Goal: Task Accomplishment & Management: Complete application form

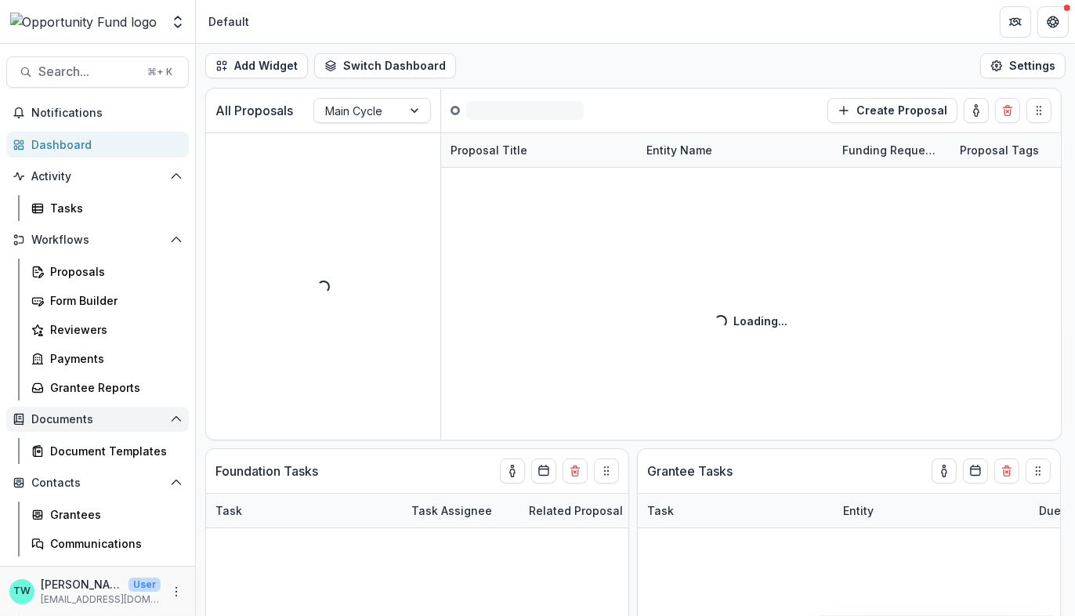
scroll to position [81, 0]
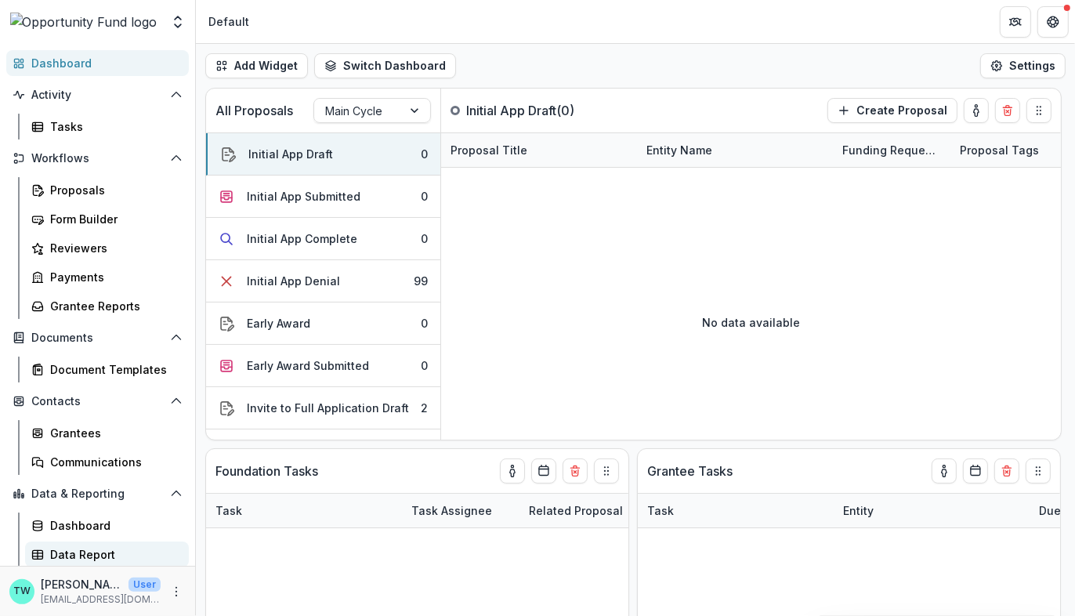
click at [96, 556] on div "Data Report" at bounding box center [113, 554] width 126 height 16
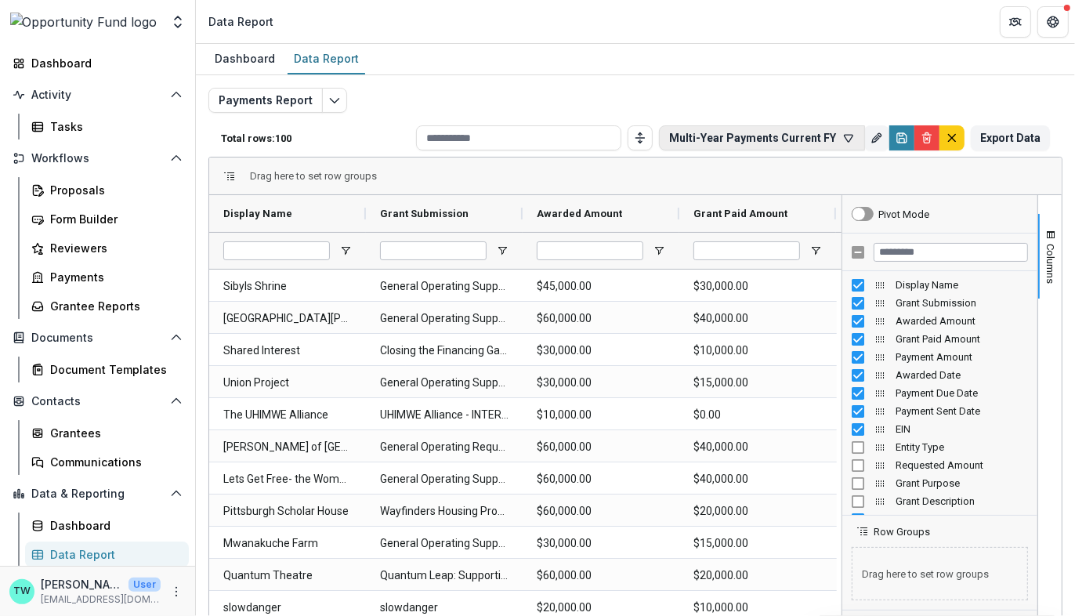
click at [844, 139] on icon "button" at bounding box center [848, 138] width 9 height 7
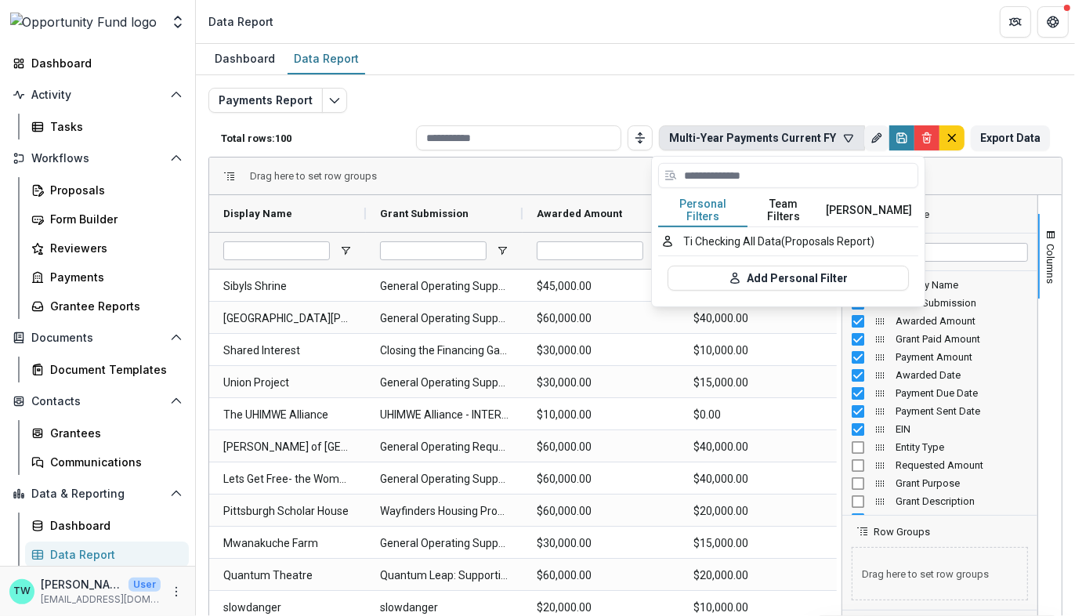
click at [796, 207] on button "Team Filters" at bounding box center [783, 210] width 72 height 33
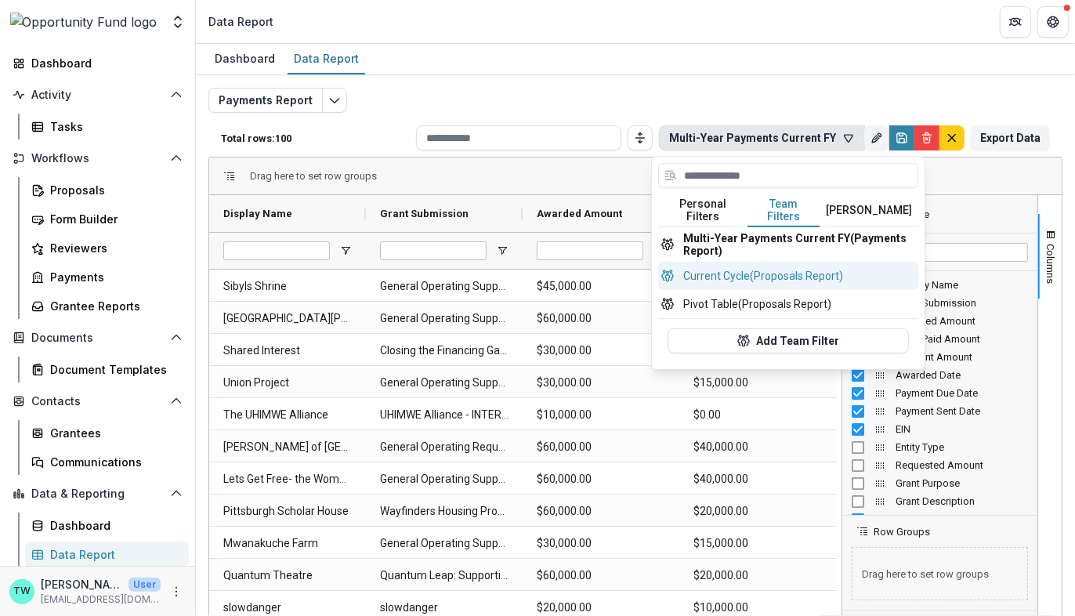
click at [779, 268] on button "Current Cycle (Proposals Report)" at bounding box center [788, 276] width 260 height 28
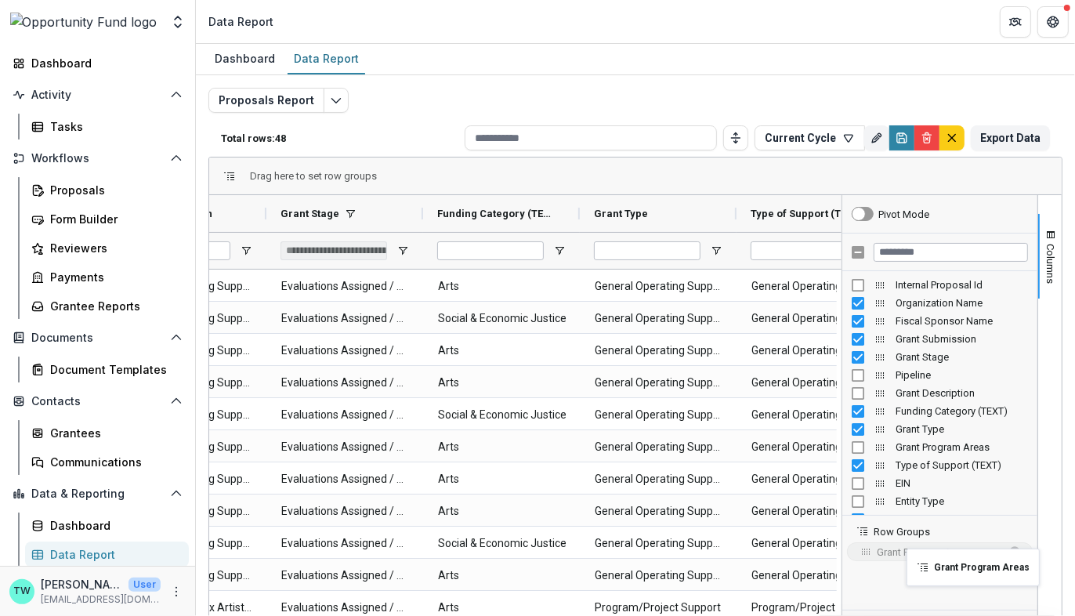
drag, startPoint x: 490, startPoint y: 214, endPoint x: 914, endPoint y: 558, distance: 545.7
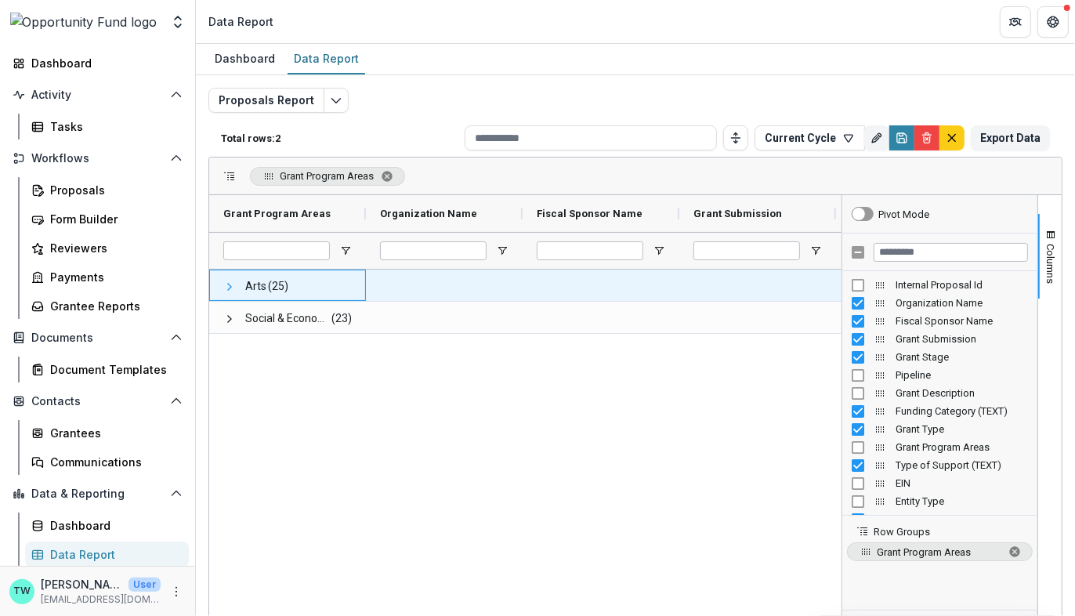
click at [229, 287] on span at bounding box center [229, 286] width 13 height 13
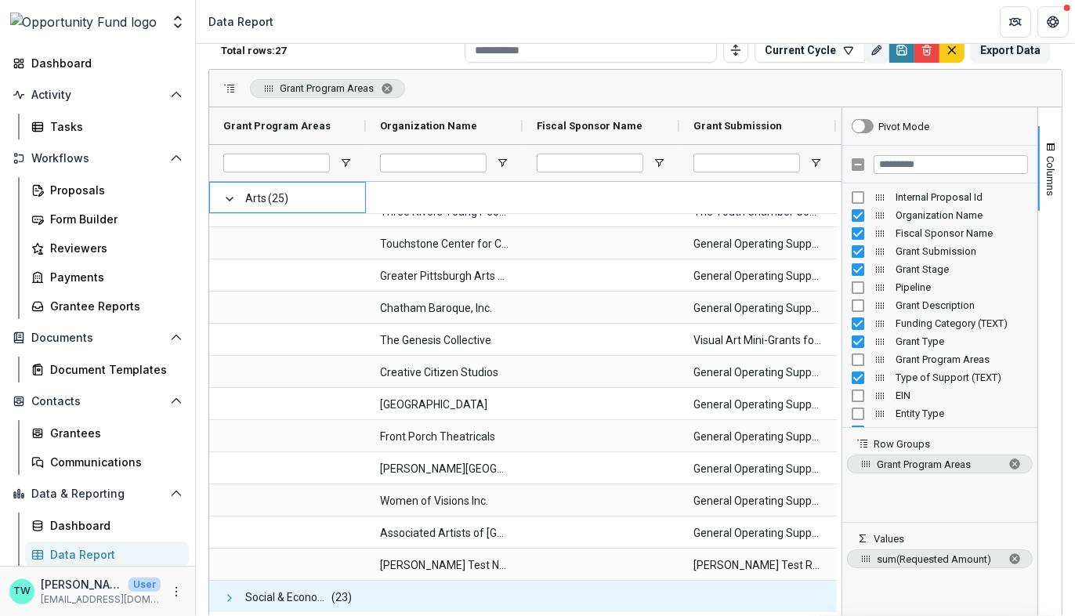
click at [226, 594] on span at bounding box center [229, 597] width 13 height 13
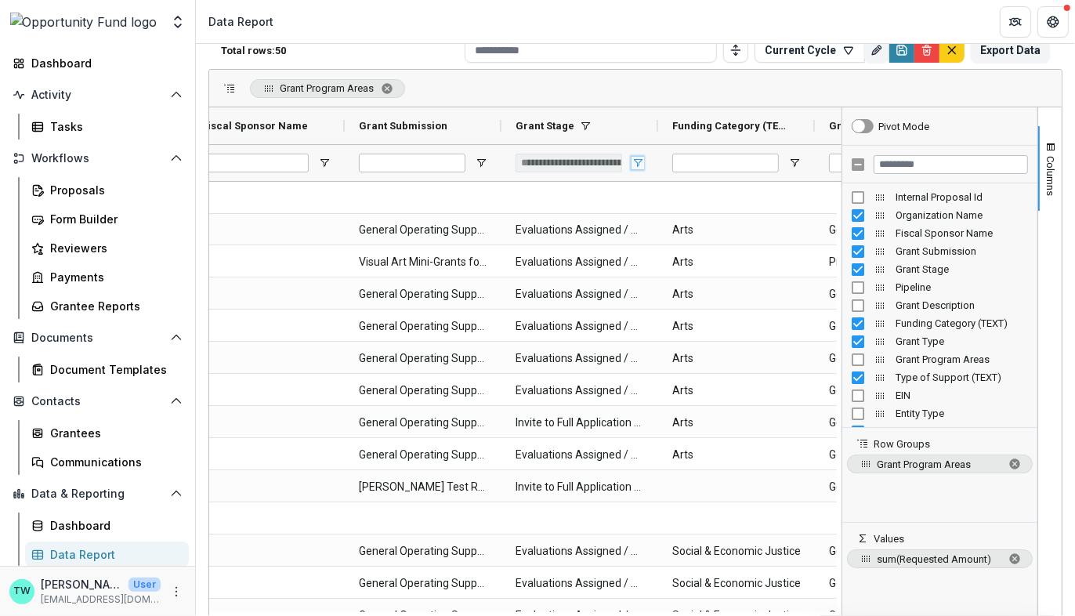
click at [640, 159] on span "Open Filter Menu" at bounding box center [637, 163] width 13 height 13
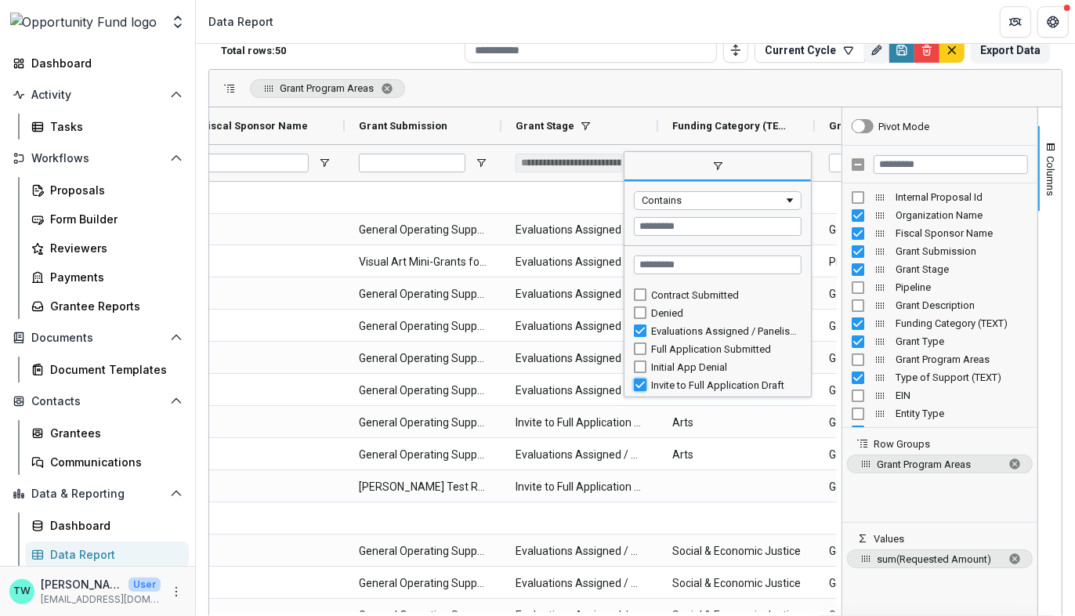
type input "**********"
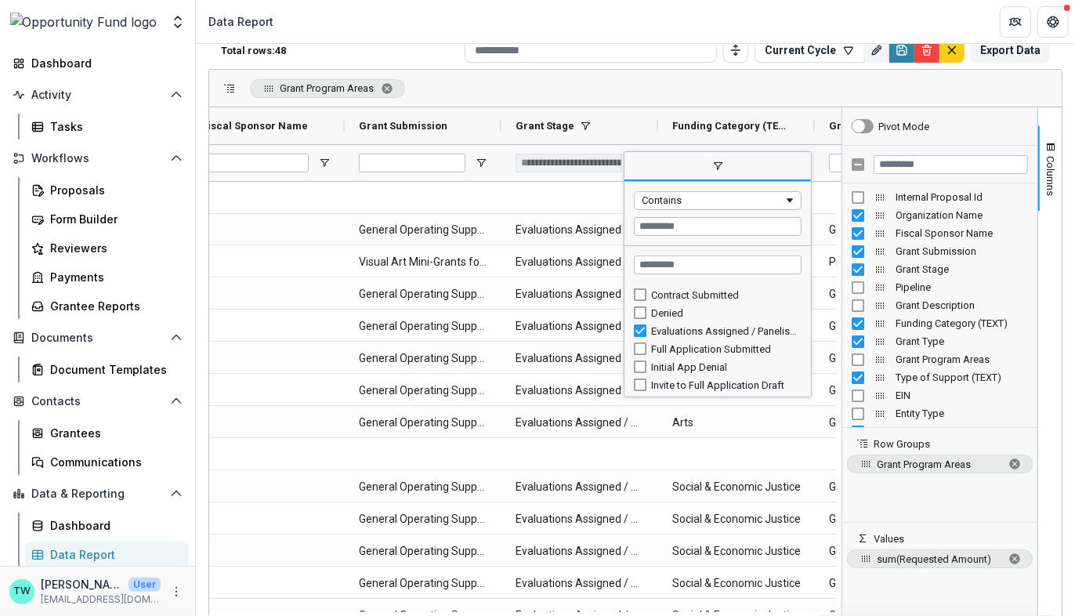
click at [586, 70] on div "Grant Program Areas" at bounding box center [635, 89] width 852 height 38
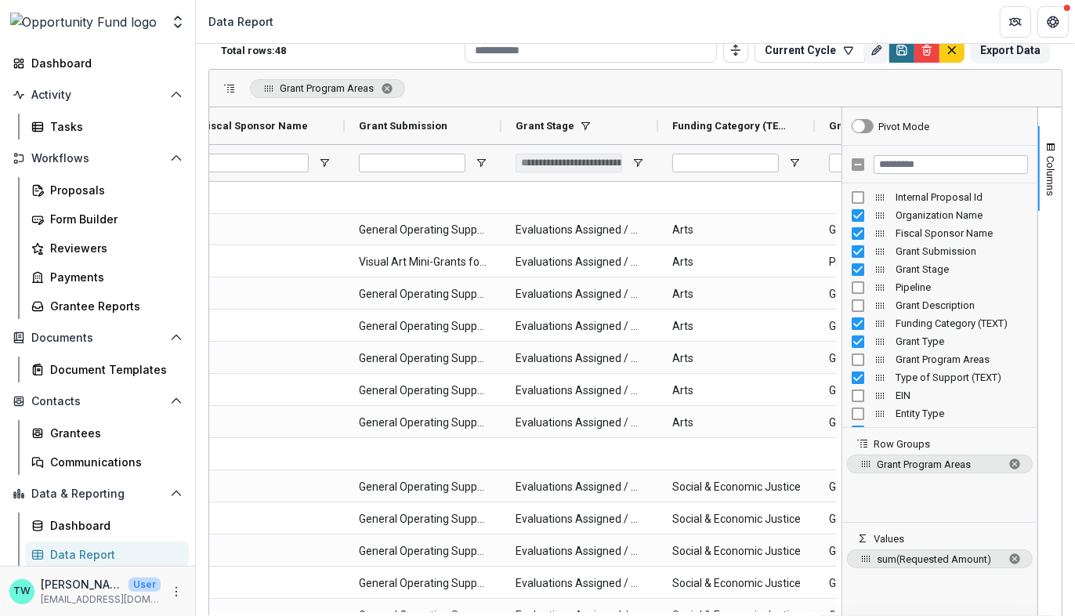
click at [901, 49] on icon "Save" at bounding box center [901, 50] width 13 height 13
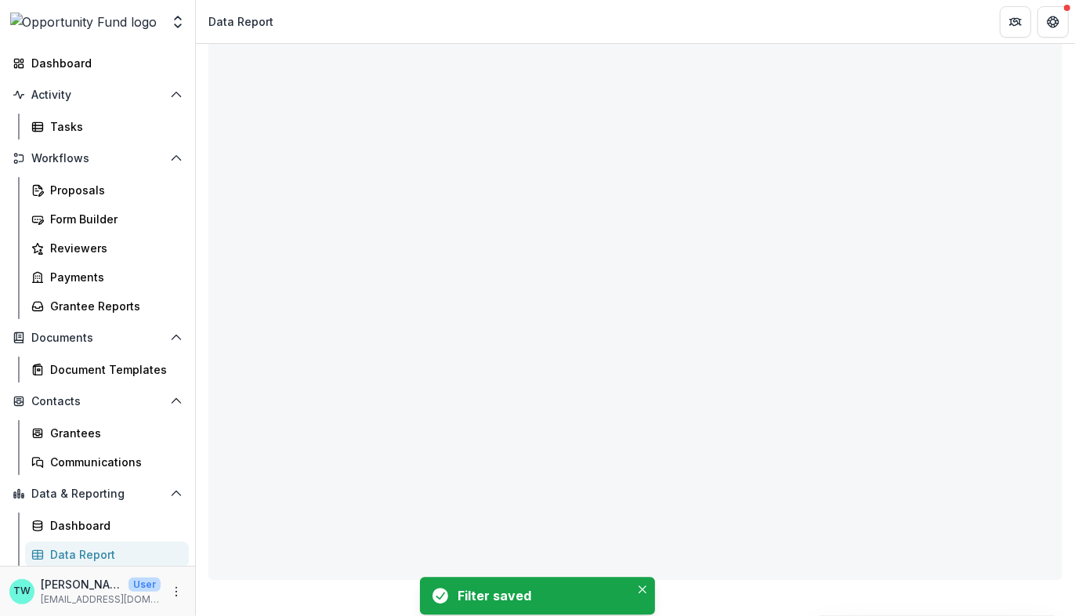
type input "**********"
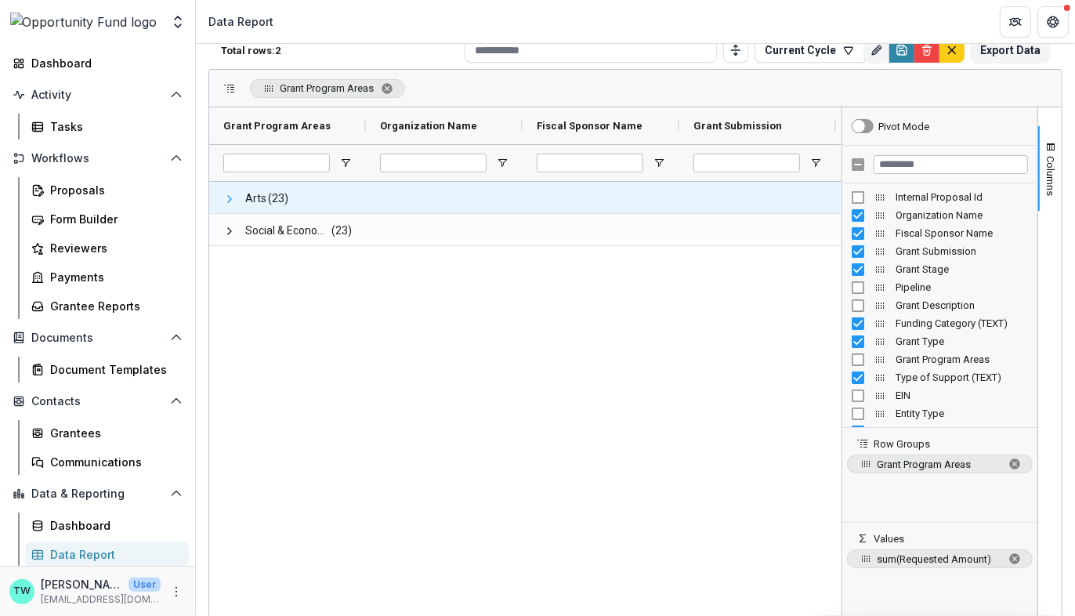
click at [229, 198] on span at bounding box center [229, 199] width 13 height 13
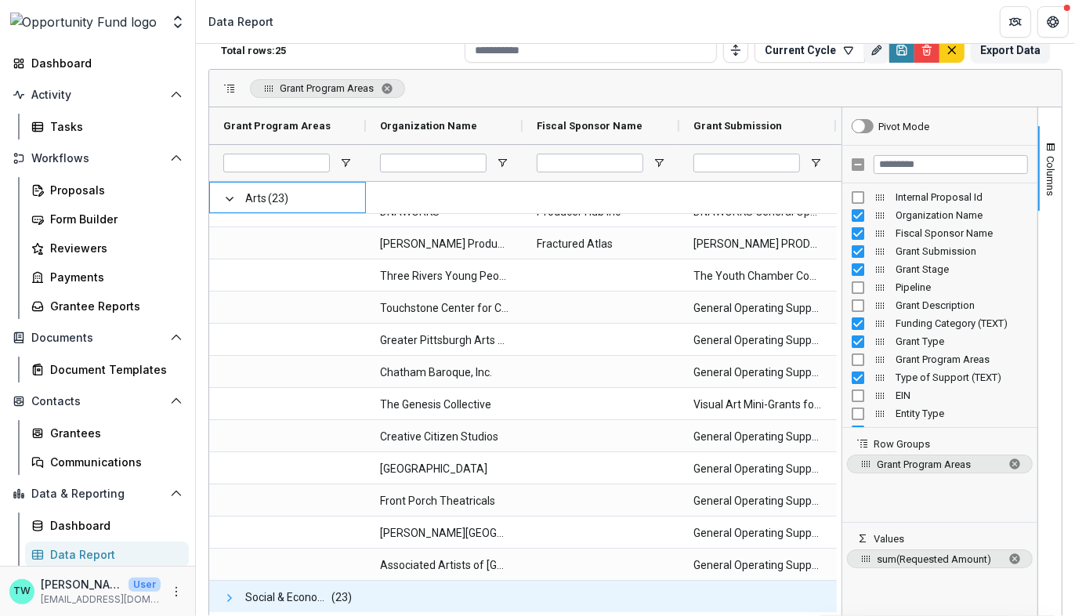
click at [229, 594] on span at bounding box center [229, 597] width 13 height 13
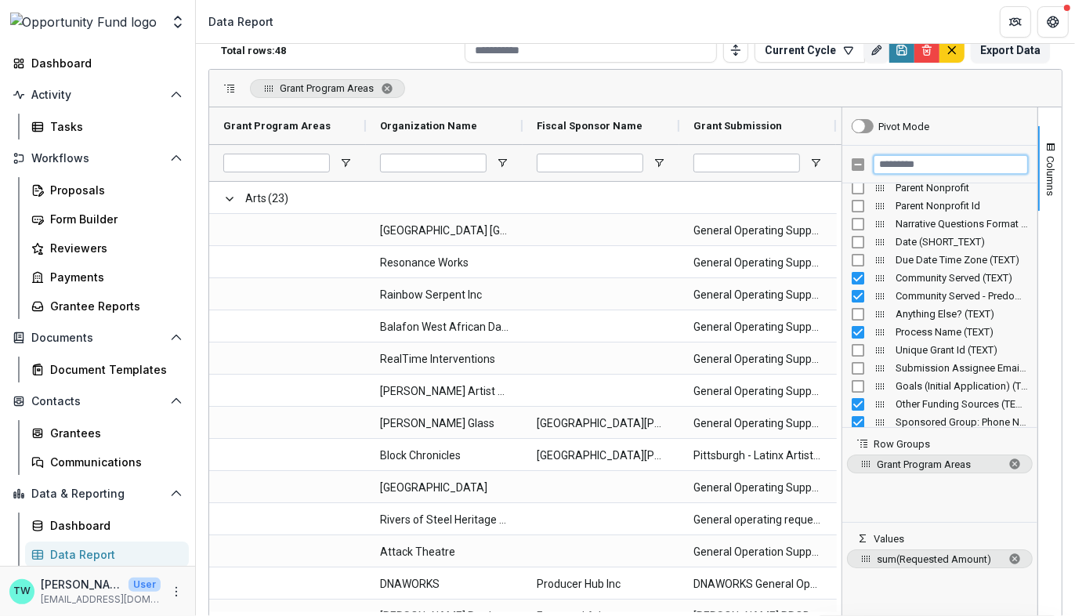
click at [930, 158] on input "Filter Columns Input" at bounding box center [950, 164] width 154 height 19
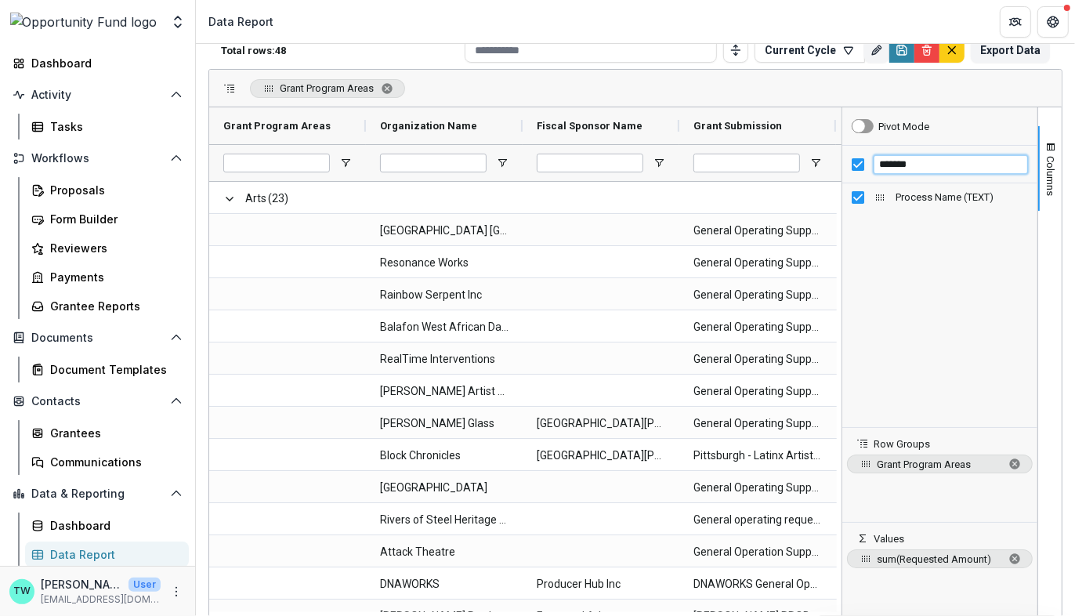
type input "*******"
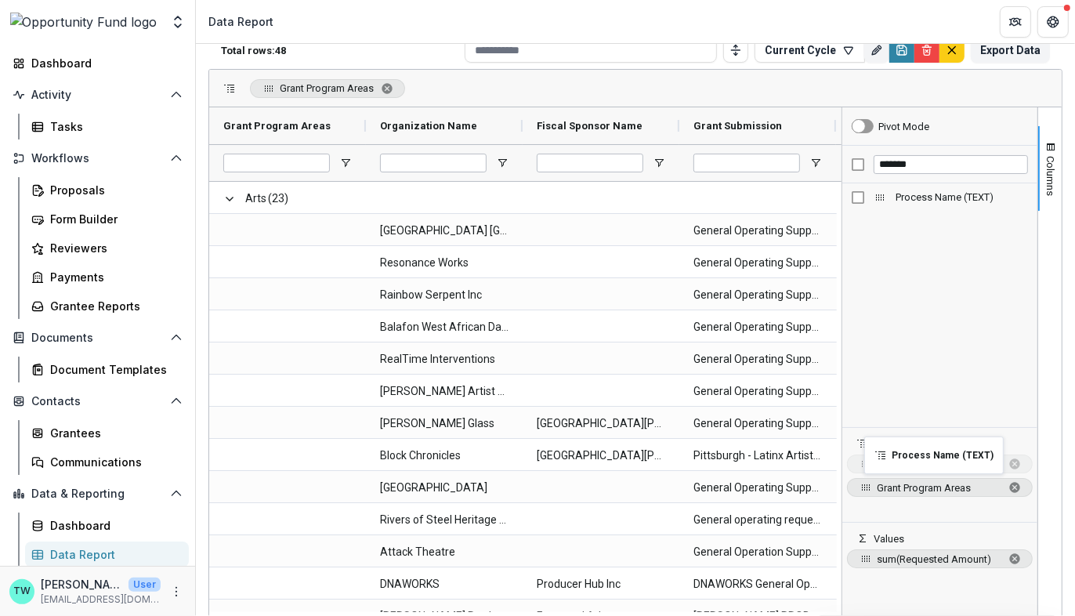
drag, startPoint x: 874, startPoint y: 196, endPoint x: 872, endPoint y: 446, distance: 249.9
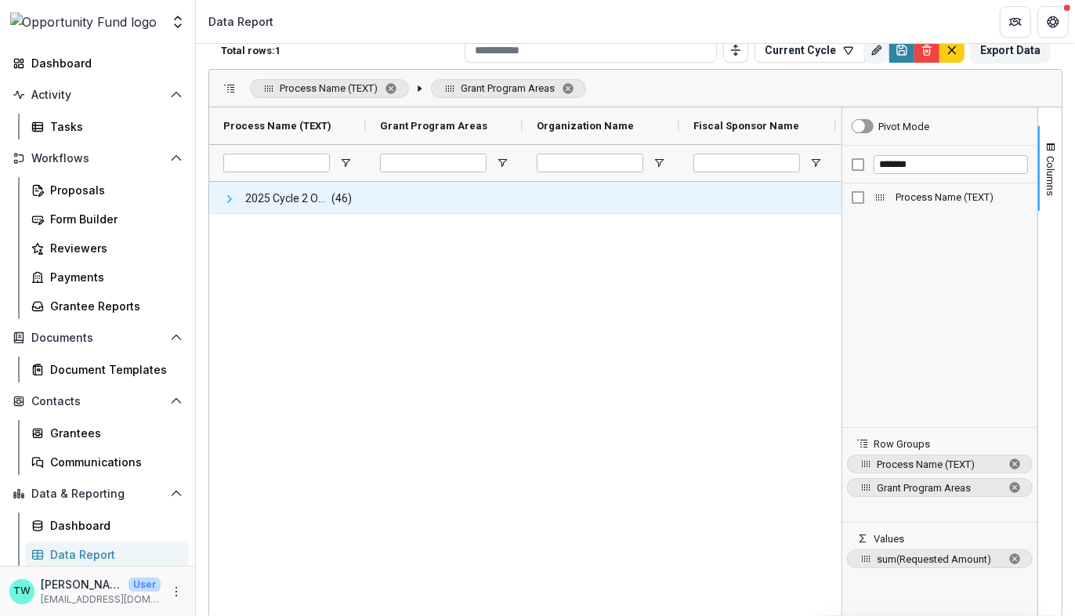
click at [227, 196] on span at bounding box center [229, 199] width 13 height 13
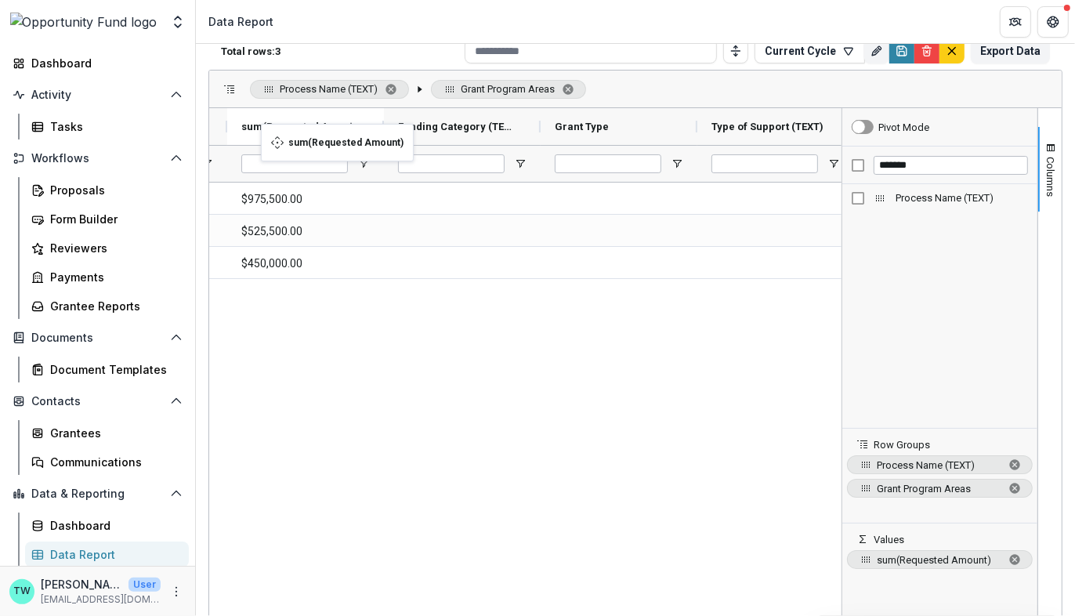
drag, startPoint x: 720, startPoint y: 127, endPoint x: 269, endPoint y: 133, distance: 451.2
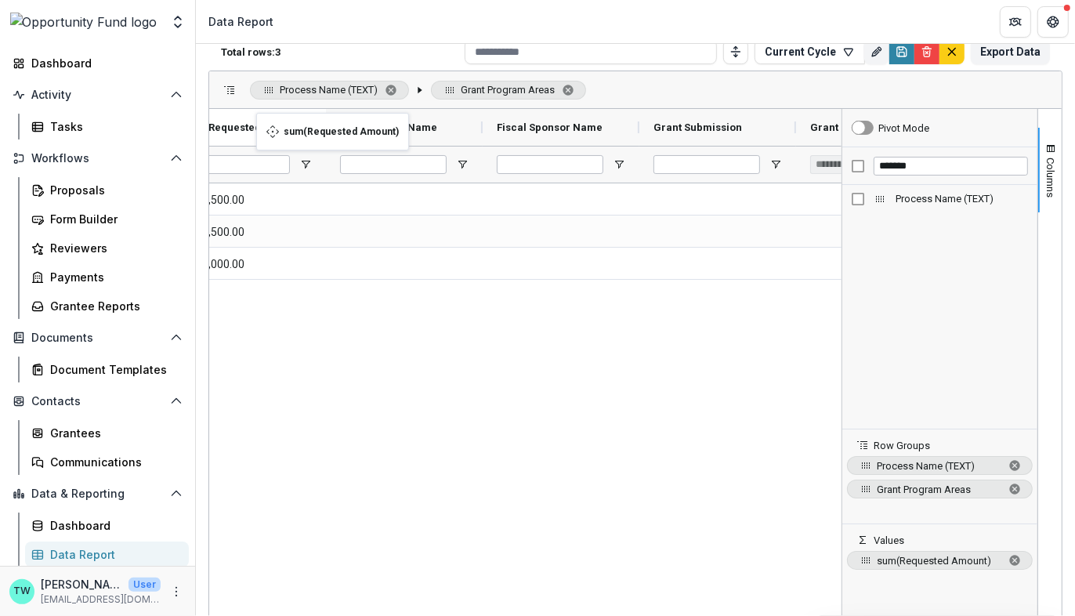
drag, startPoint x: 820, startPoint y: 122, endPoint x: 264, endPoint y: 122, distance: 556.1
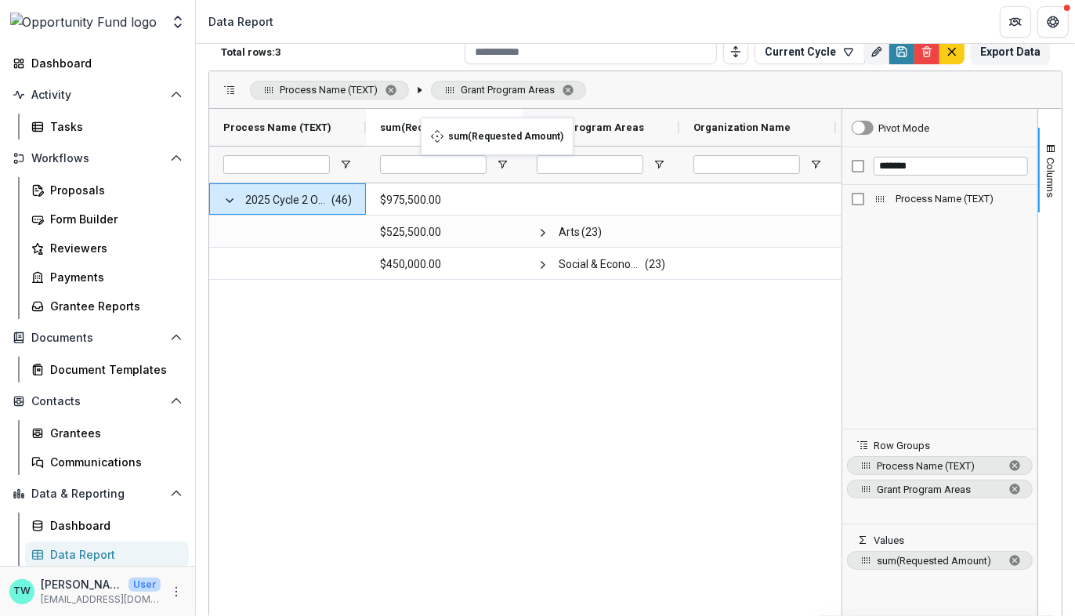
drag, startPoint x: 596, startPoint y: 124, endPoint x: 441, endPoint y: 127, distance: 155.1
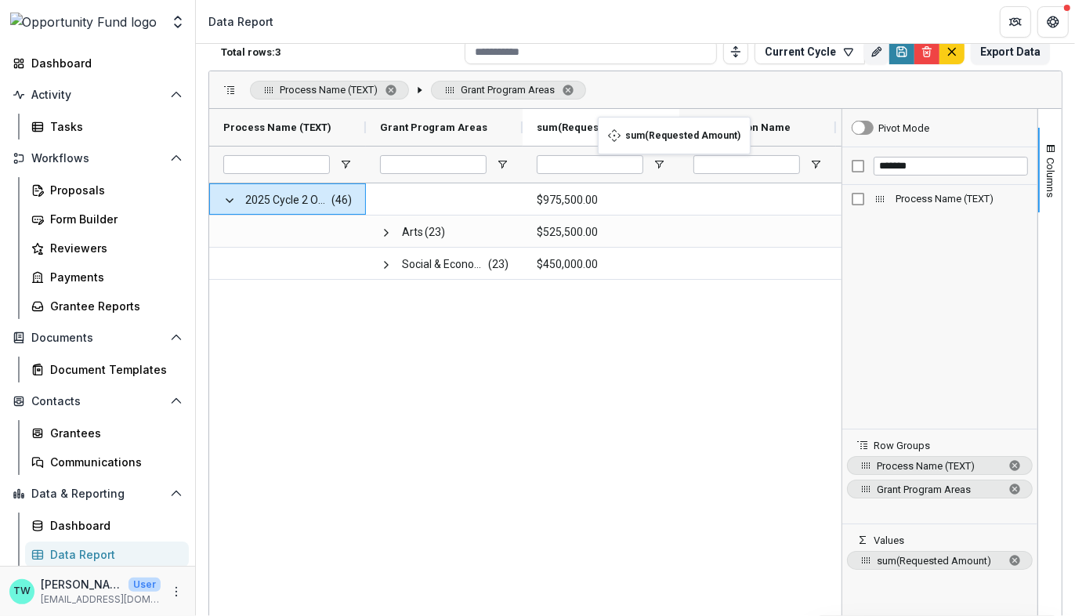
drag, startPoint x: 424, startPoint y: 128, endPoint x: 605, endPoint y: 126, distance: 181.7
click at [539, 441] on div "2025 Cycle 2 Online (46) $975,500.00 Arts (23) $525,500.00 Social & Economic Ju…" at bounding box center [525, 398] width 632 height 430
click at [895, 52] on icon "Save" at bounding box center [901, 51] width 13 height 13
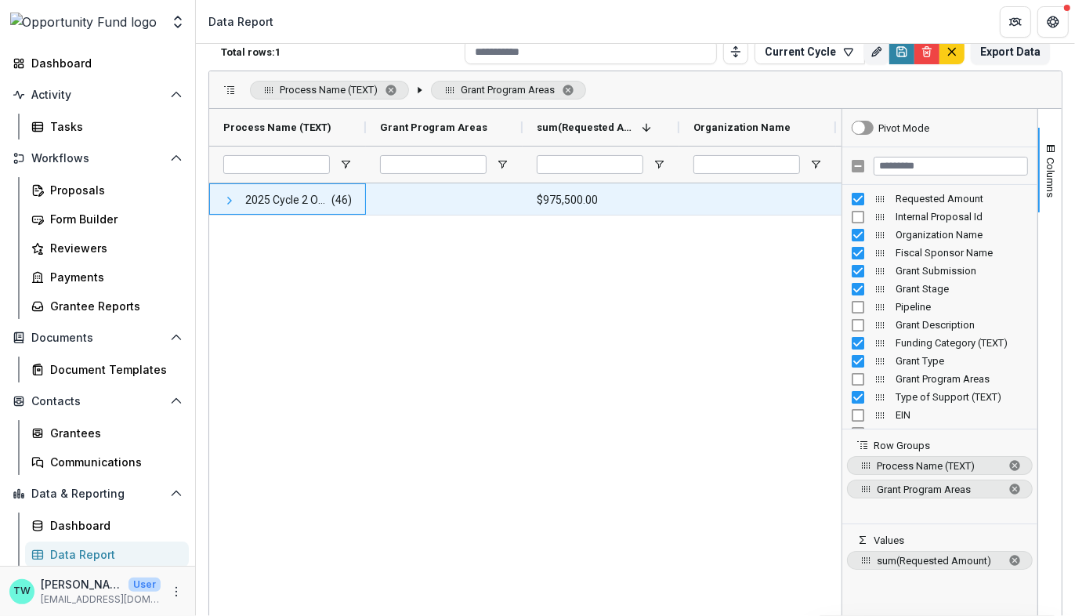
click at [234, 199] on span at bounding box center [229, 200] width 13 height 13
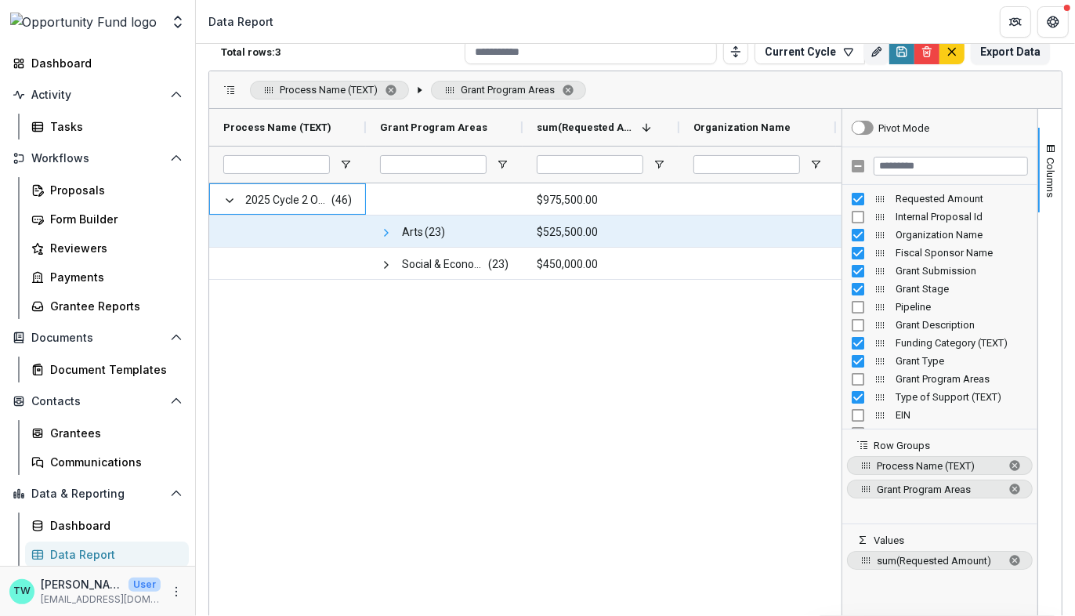
click at [382, 232] on span at bounding box center [386, 232] width 13 height 13
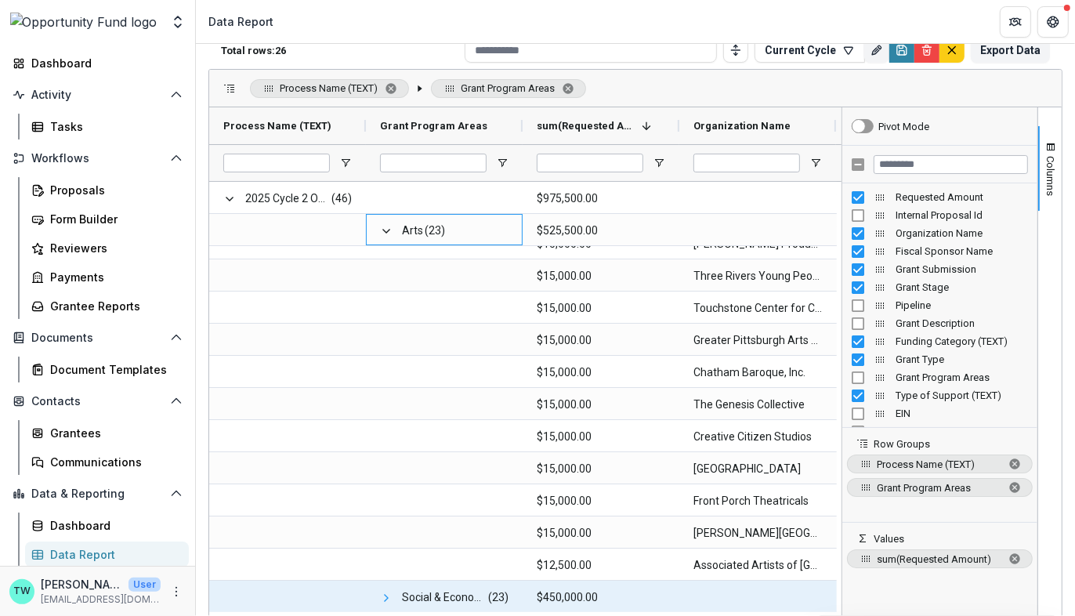
click at [387, 594] on span at bounding box center [386, 597] width 13 height 13
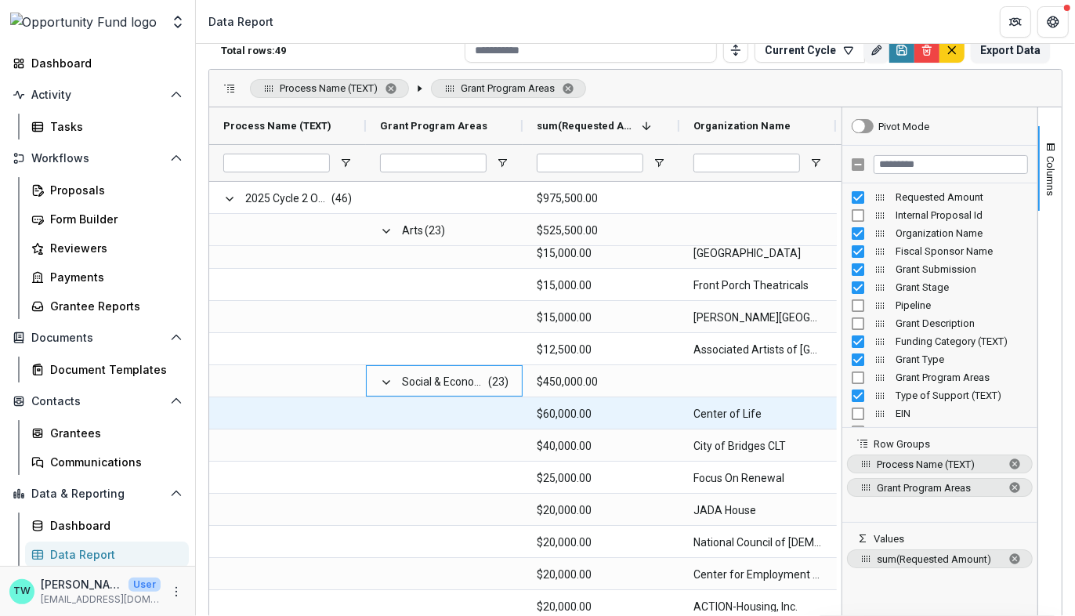
scroll to position [634, 0]
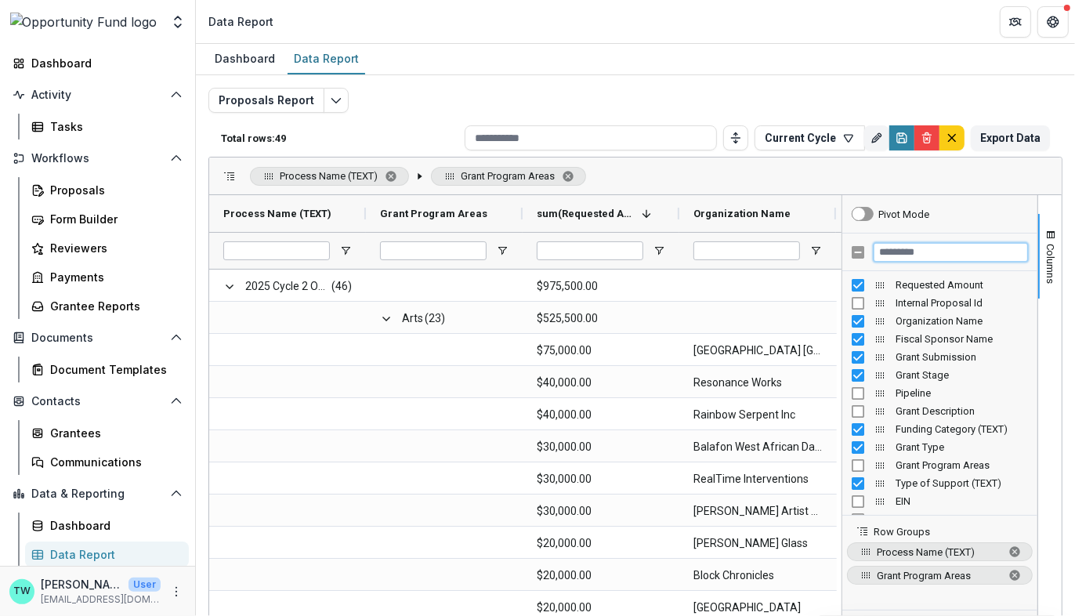
click at [953, 251] on input "Filter Columns Input" at bounding box center [950, 252] width 154 height 19
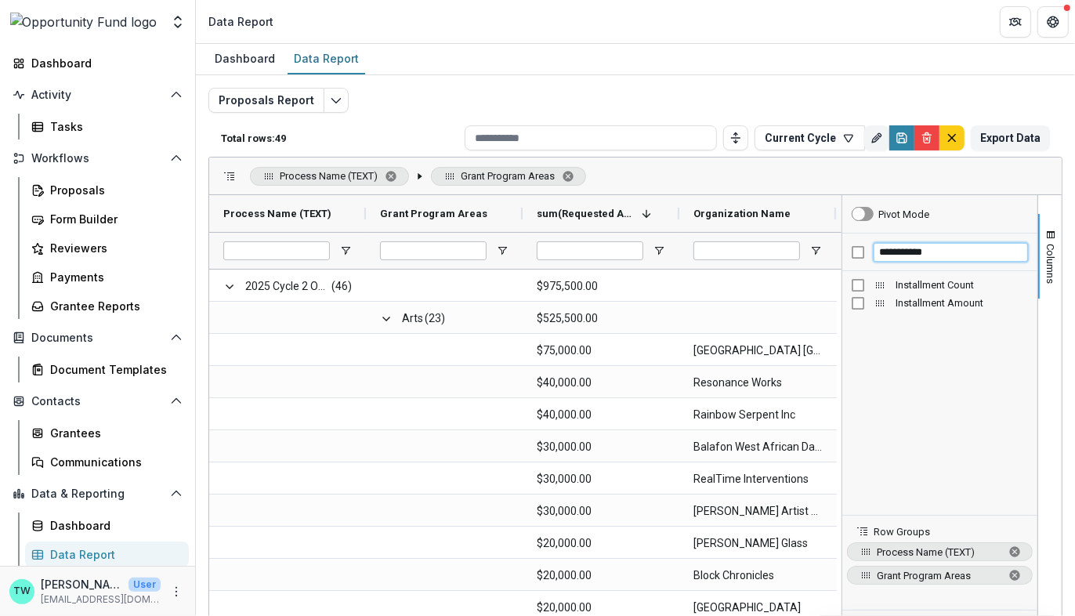
type input "**********"
drag, startPoint x: 878, startPoint y: 284, endPoint x: 661, endPoint y: 212, distance: 228.4
click at [728, 62] on div "Dashboard Data Report" at bounding box center [635, 59] width 879 height 31
drag, startPoint x: 951, startPoint y: 249, endPoint x: 839, endPoint y: 245, distance: 112.1
click at [842, 245] on div "**********" at bounding box center [940, 449] width 196 height 509
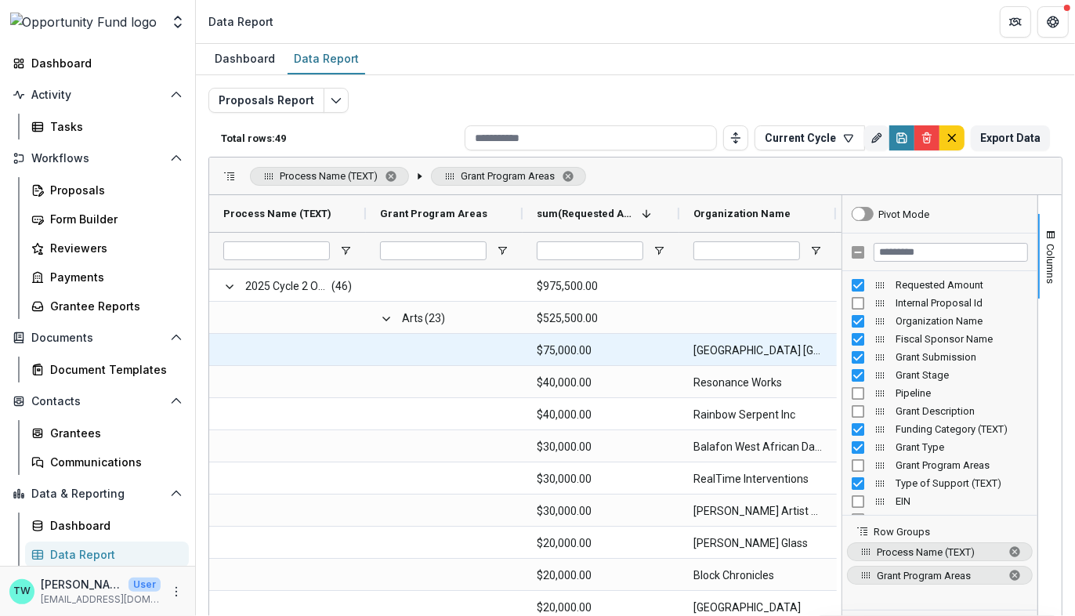
click at [739, 353] on Name-10195 "City of Asylum Pittsburgh" at bounding box center [757, 350] width 128 height 32
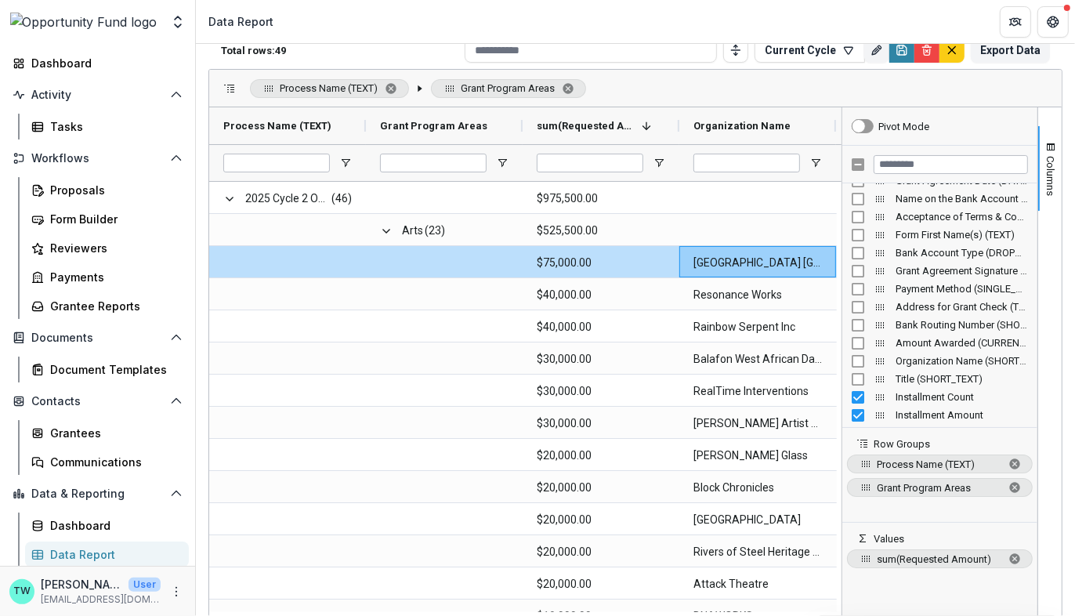
click at [942, 391] on span "Installment Count" at bounding box center [961, 397] width 132 height 12
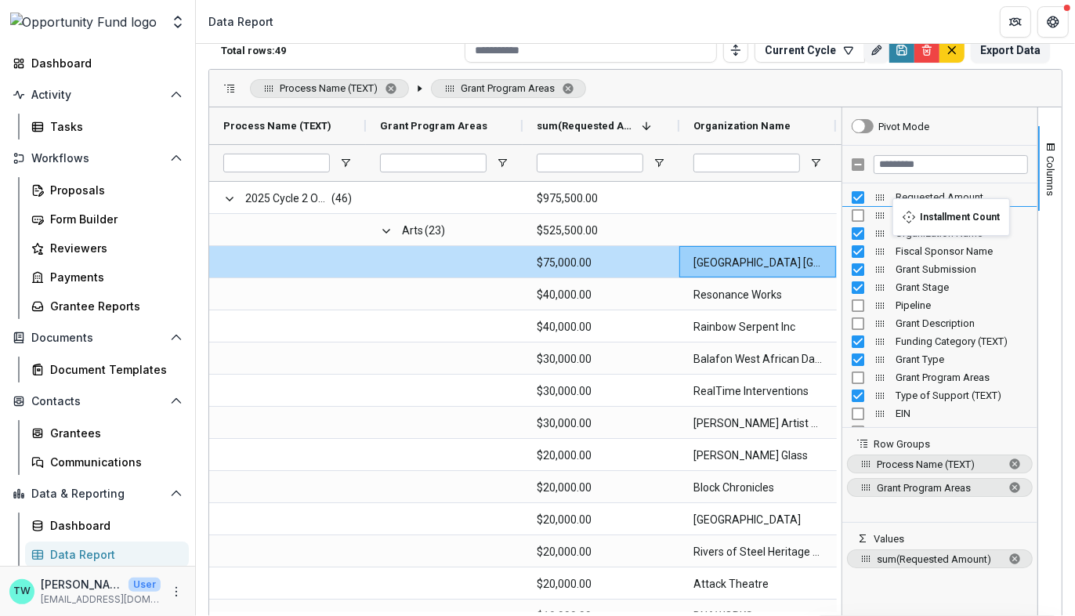
drag, startPoint x: 878, startPoint y: 396, endPoint x: 900, endPoint y: 208, distance: 189.3
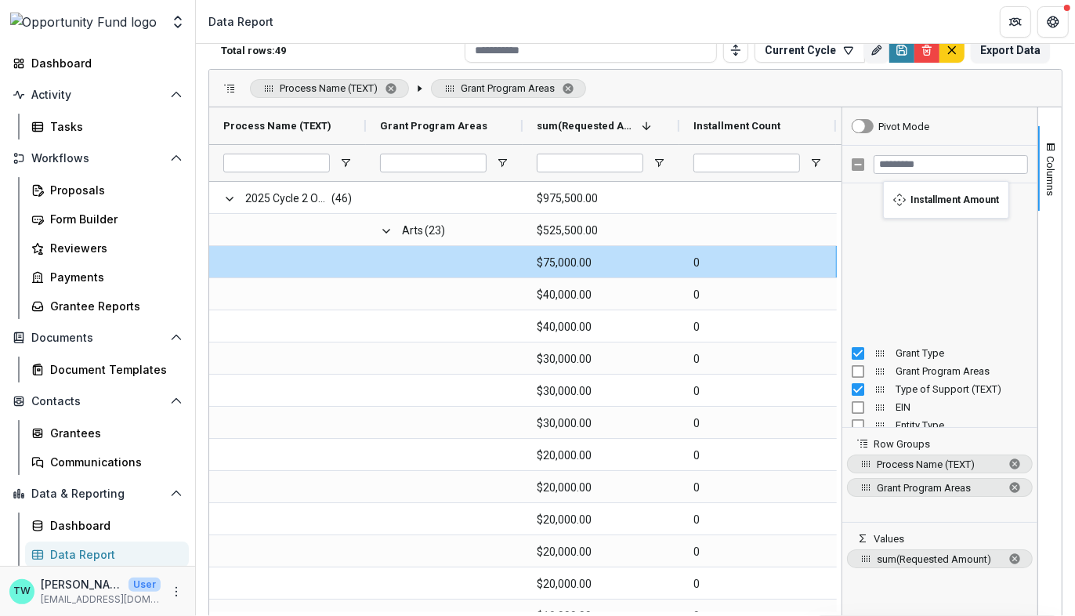
scroll to position [0, 0]
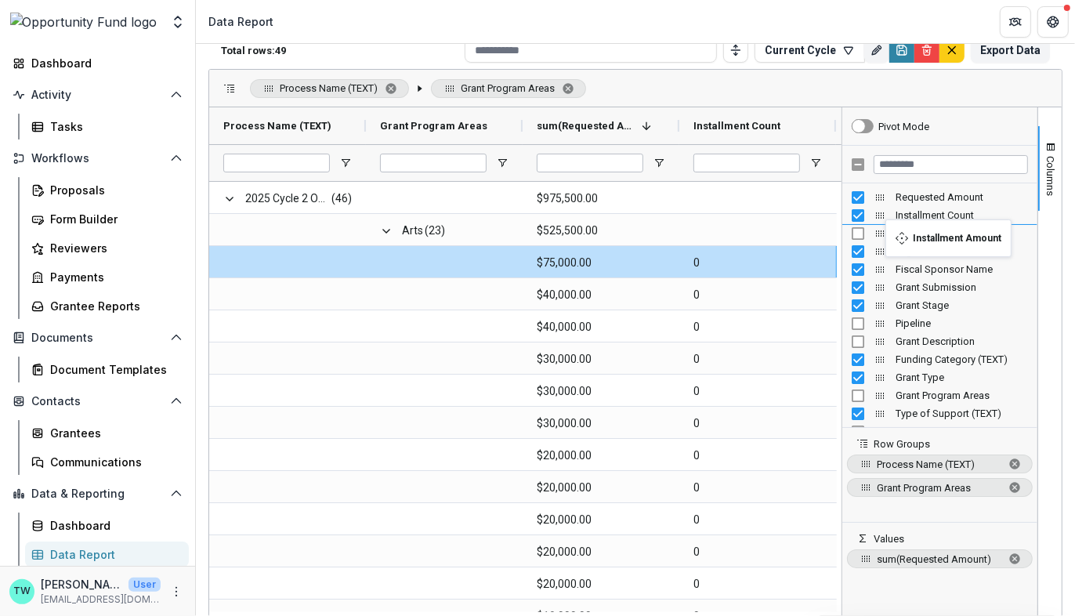
drag, startPoint x: 876, startPoint y: 413, endPoint x: 893, endPoint y: 229, distance: 184.9
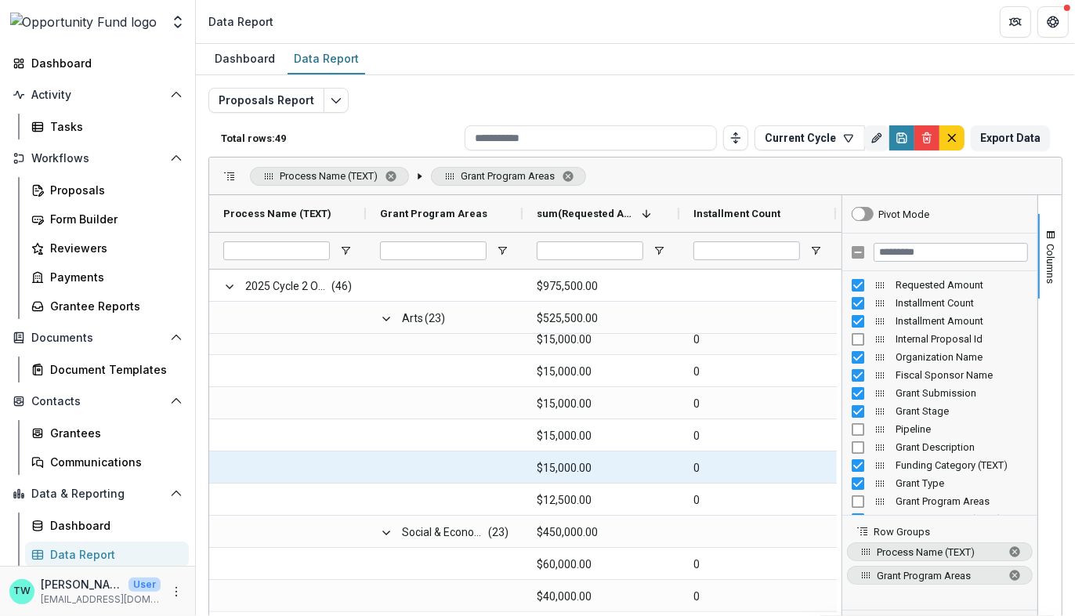
scroll to position [764, 0]
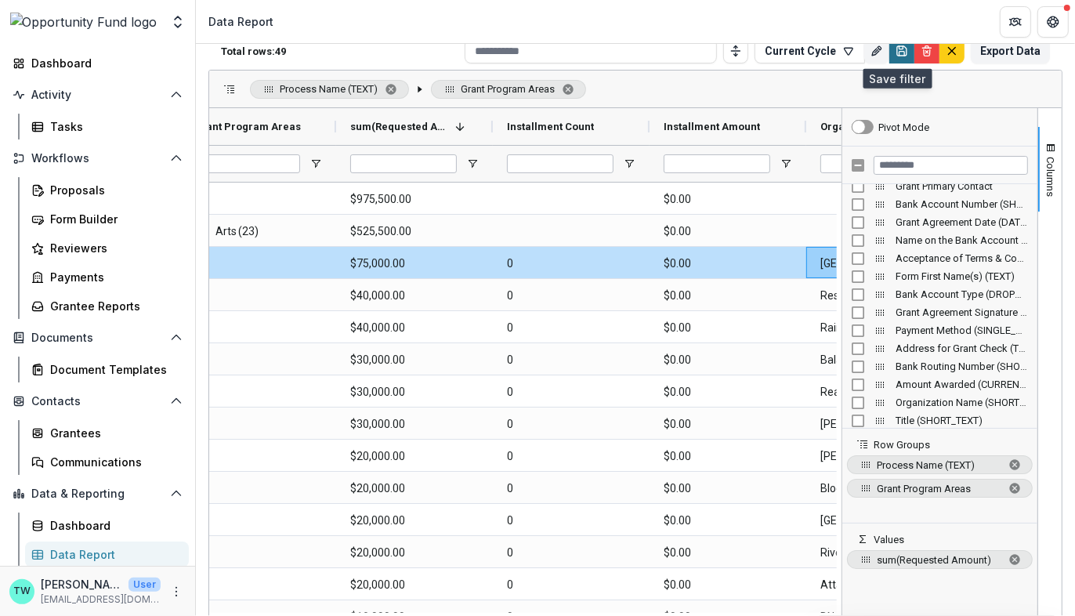
click at [895, 52] on icon "Save" at bounding box center [901, 51] width 13 height 13
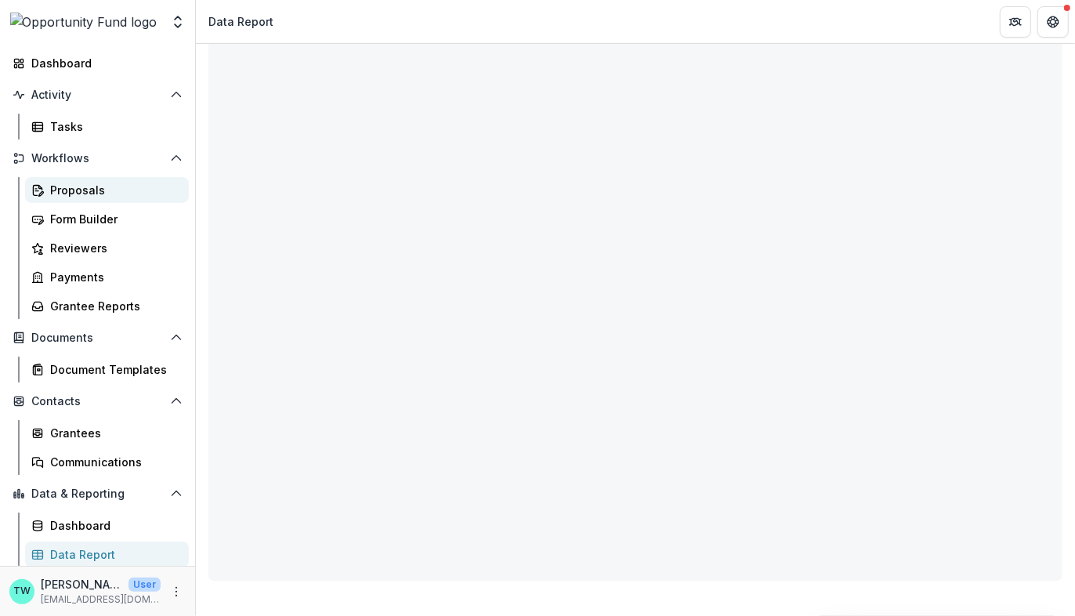
click at [78, 191] on div "Proposals" at bounding box center [113, 190] width 126 height 16
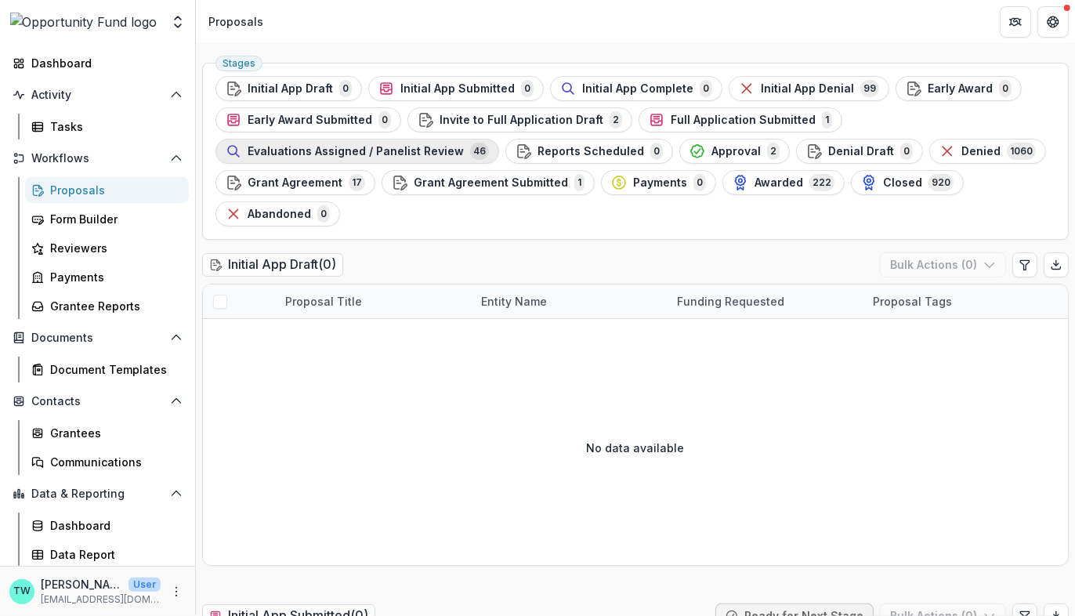
click at [444, 154] on span "Evaluations Assigned / Panelist Review" at bounding box center [356, 151] width 216 height 13
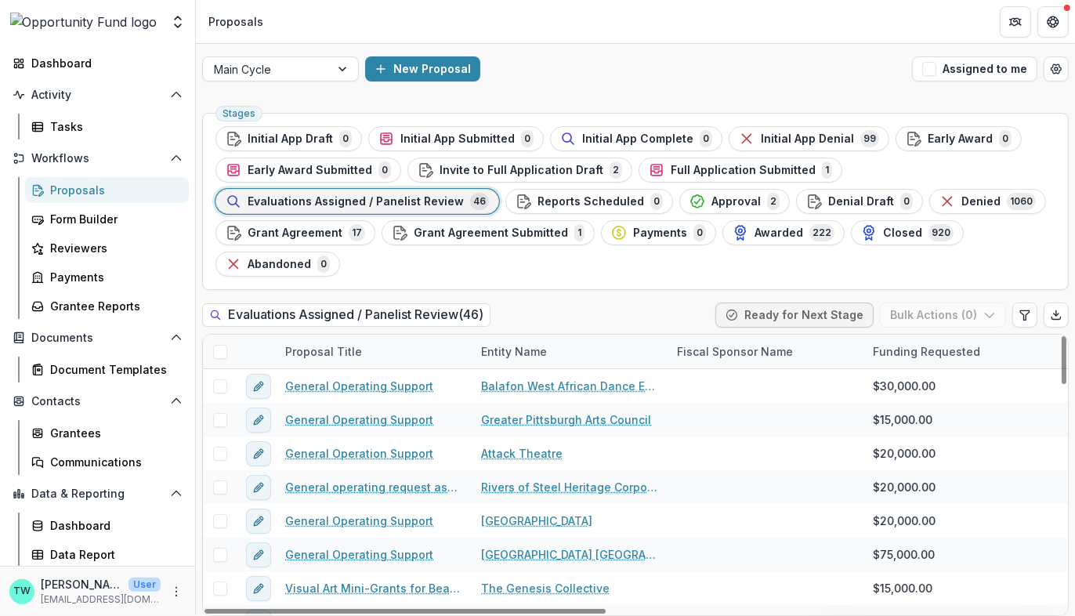
click at [220, 347] on span at bounding box center [220, 352] width 14 height 14
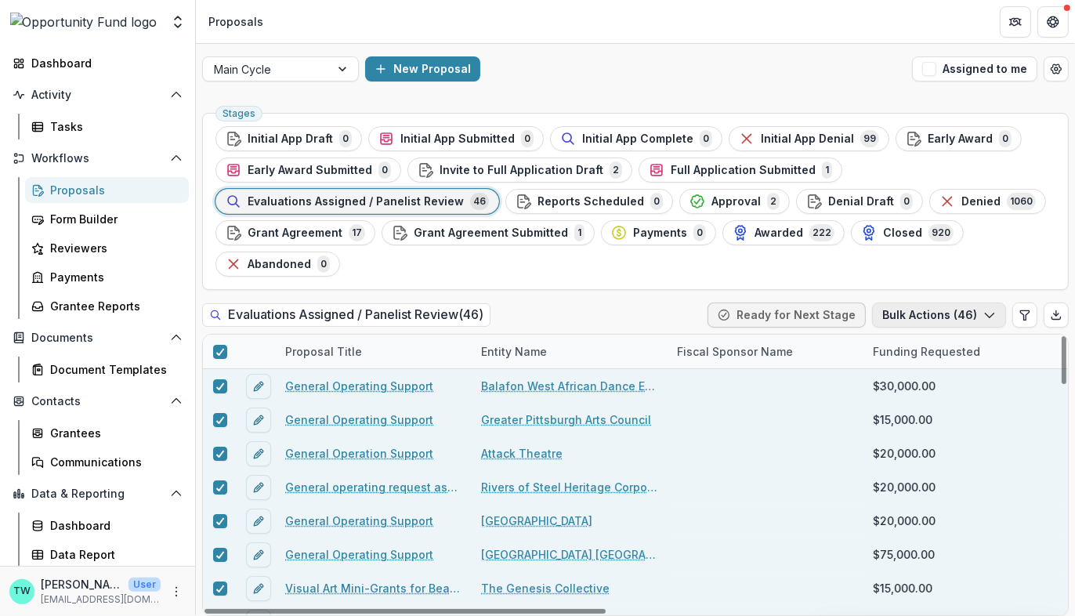
click at [988, 311] on icon "button" at bounding box center [989, 315] width 13 height 13
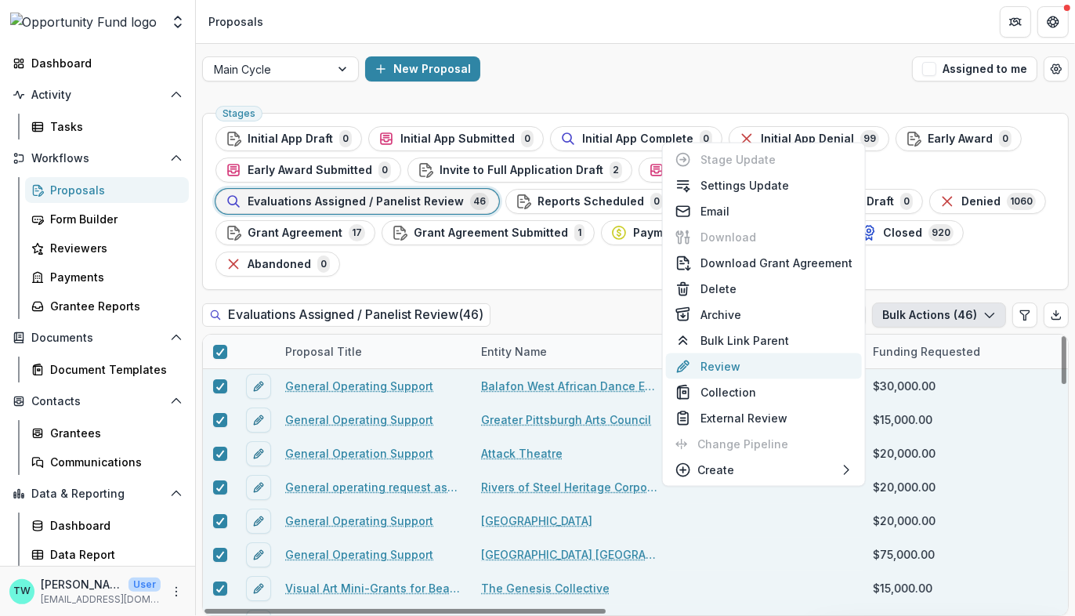
click at [739, 369] on button "Review" at bounding box center [764, 366] width 196 height 26
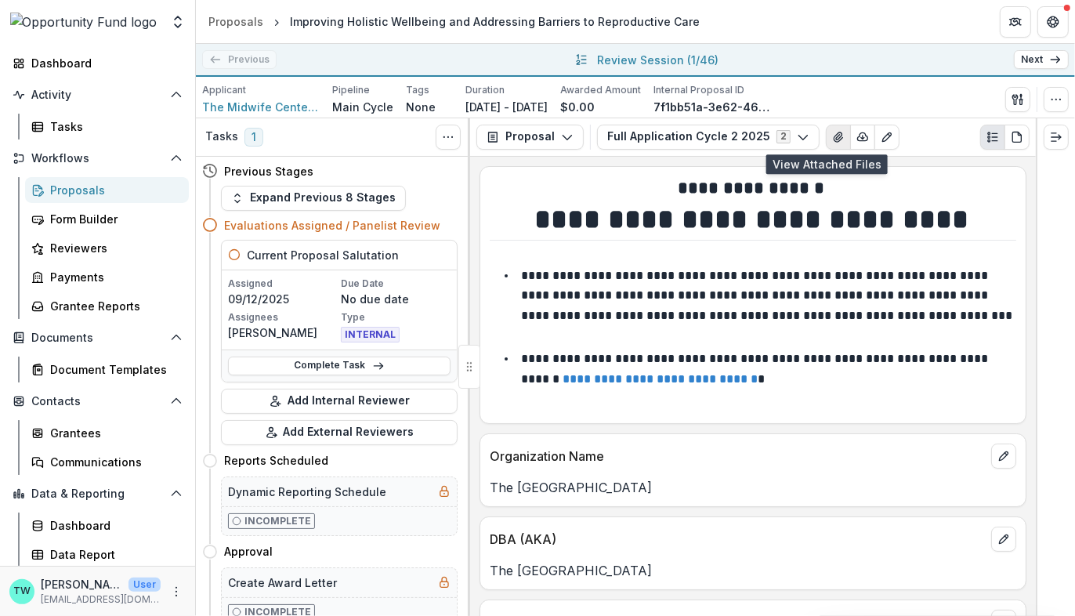
click at [832, 139] on icon "View Attached Files" at bounding box center [838, 137] width 13 height 13
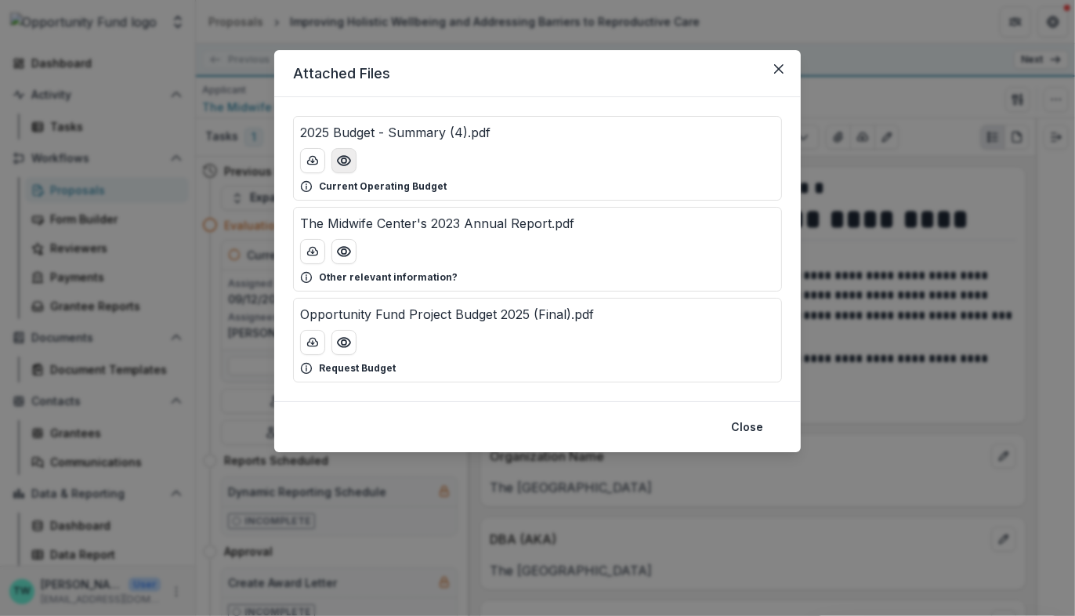
click at [348, 161] on icon "Preview 2025 Budget - Summary (4).pdf" at bounding box center [344, 160] width 13 height 9
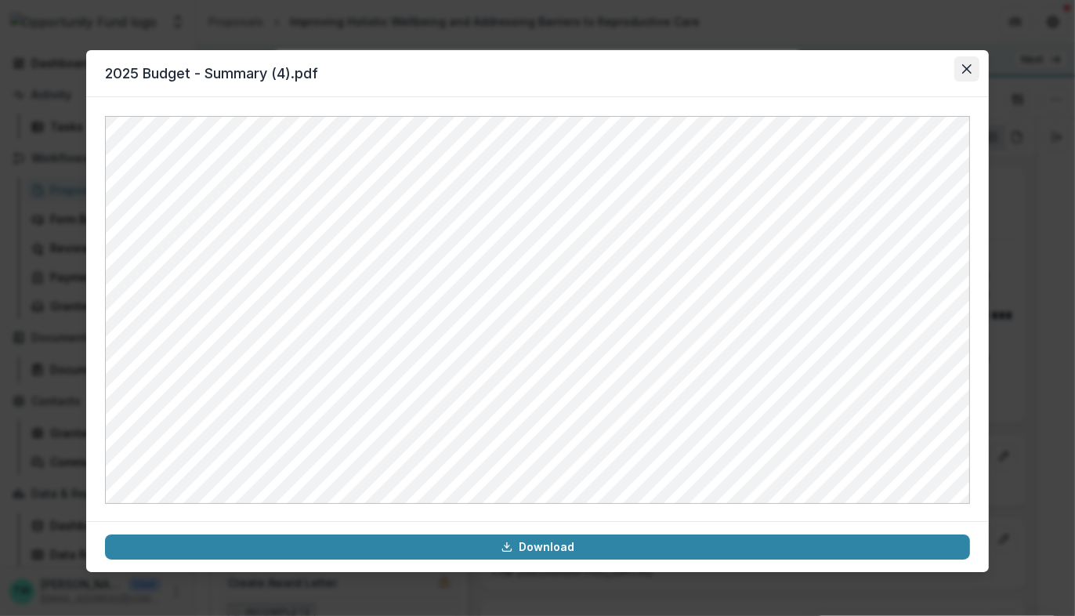
click at [960, 67] on button "Close" at bounding box center [966, 68] width 25 height 25
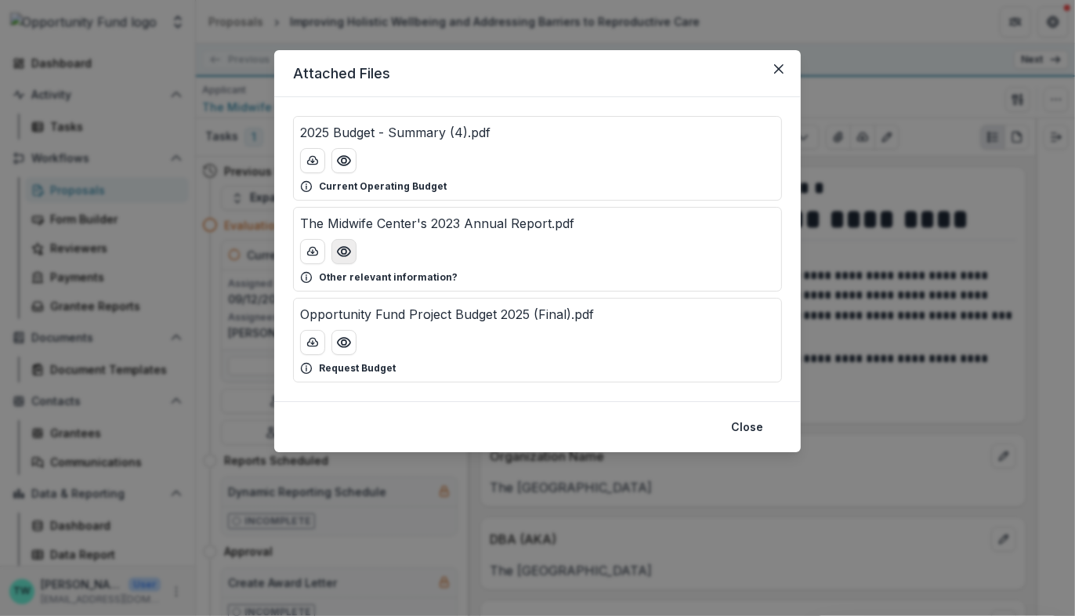
click at [348, 255] on icon "Preview The Midwife Center's 2023 Annual Report.pdf" at bounding box center [344, 252] width 16 height 16
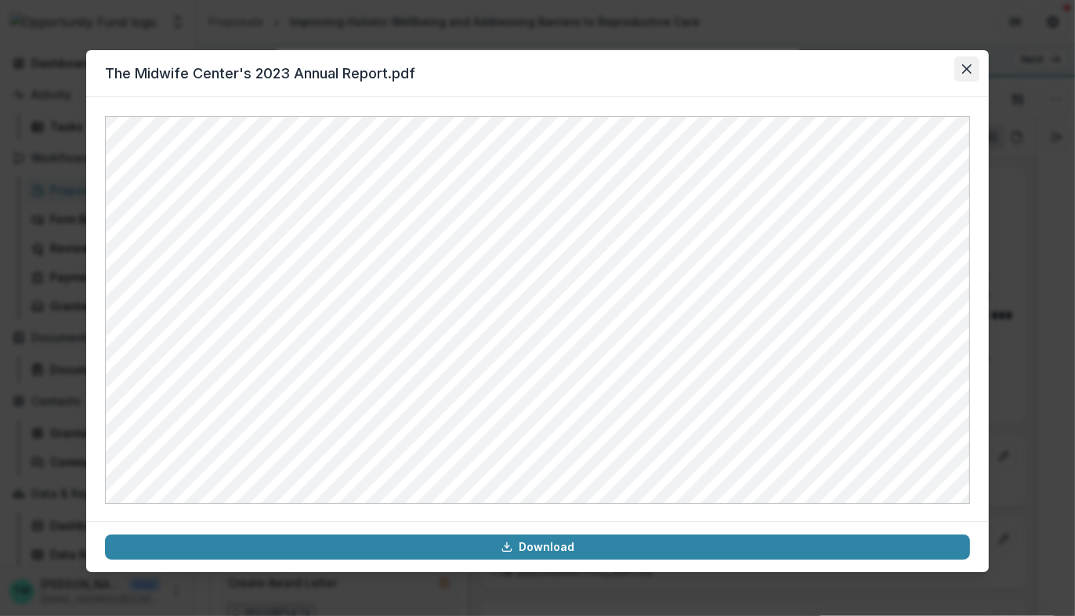
click at [967, 77] on button "Close" at bounding box center [966, 68] width 25 height 25
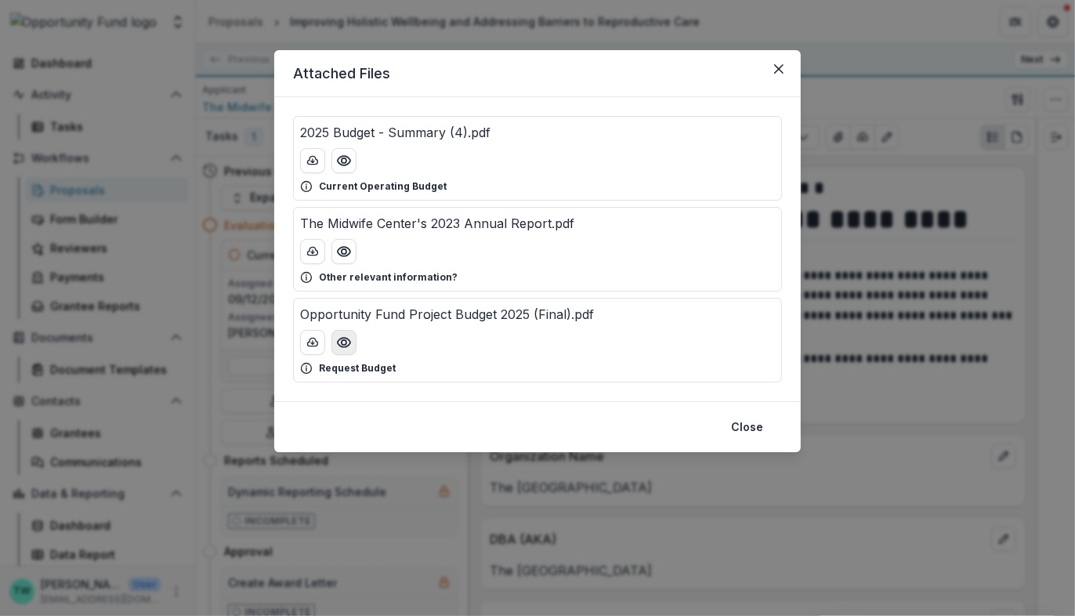
click at [342, 340] on circle "Preview Opportunity Fund Project Budget 2025 (Final).pdf" at bounding box center [344, 342] width 5 height 5
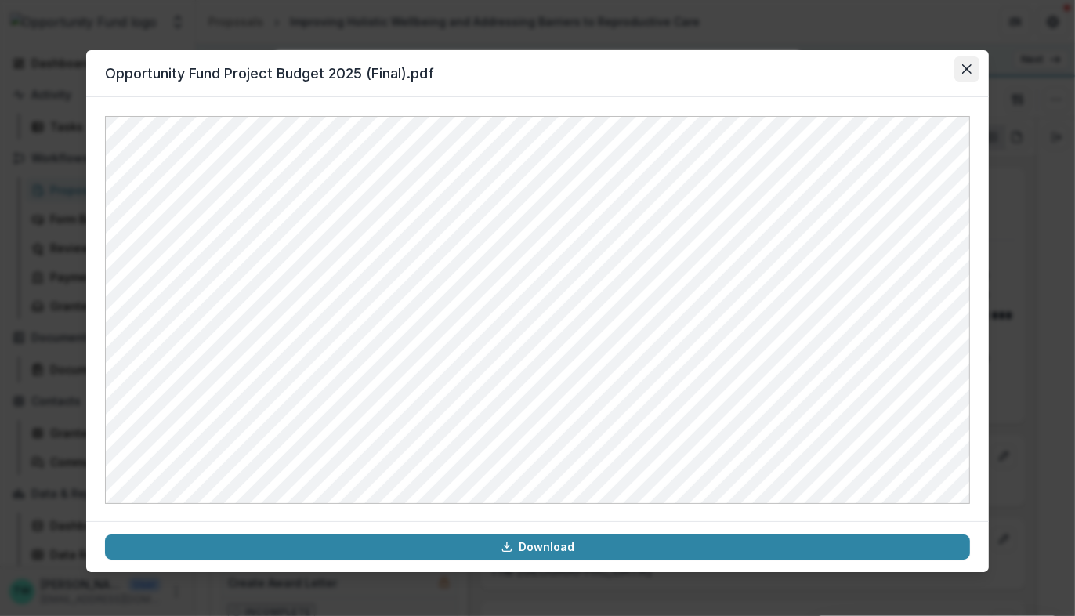
click at [969, 74] on button "Close" at bounding box center [966, 68] width 25 height 25
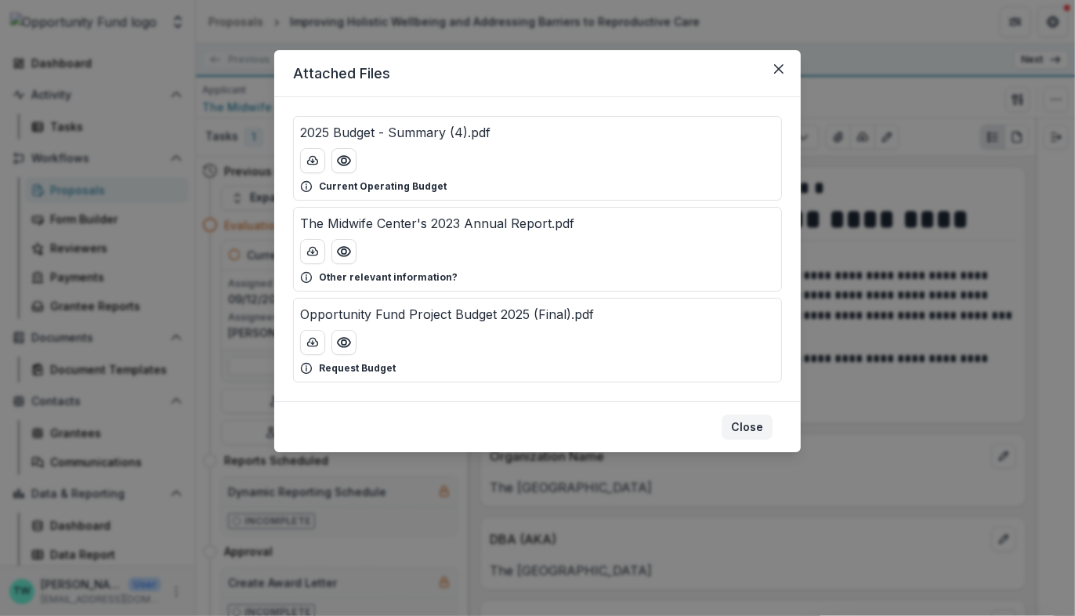
click at [761, 423] on button "Close" at bounding box center [746, 426] width 51 height 25
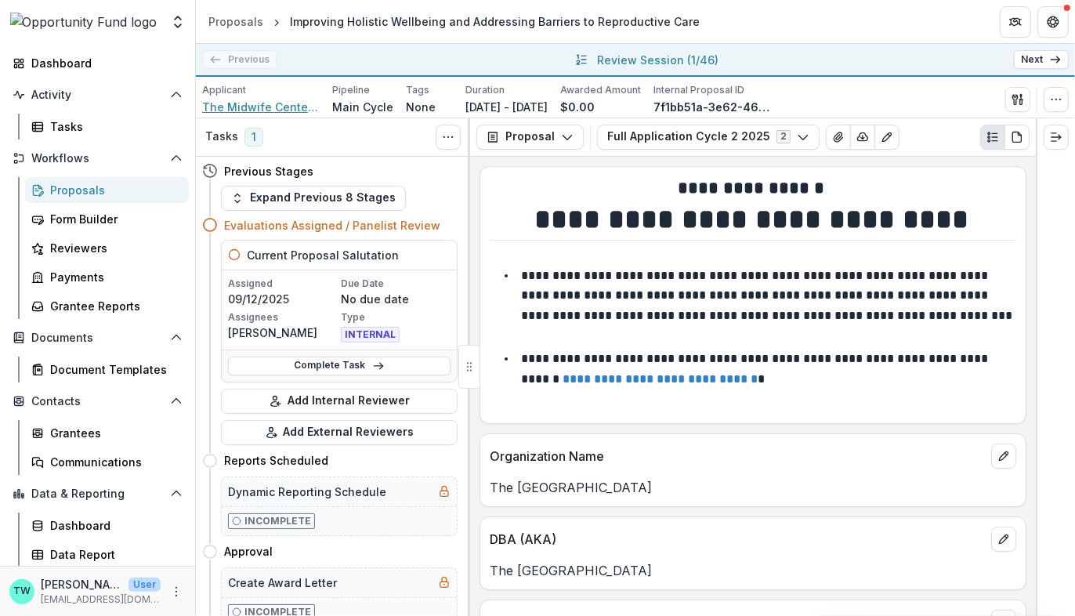
click at [289, 103] on span "The Midwife Center for Birth & Women's Health" at bounding box center [260, 107] width 117 height 16
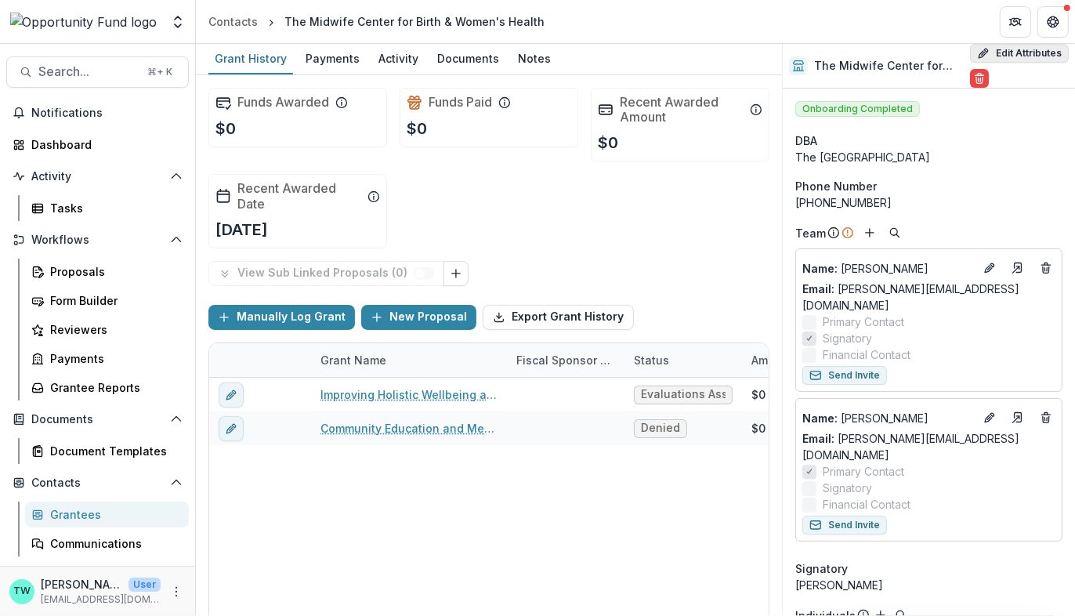
click at [1018, 50] on button "Edit Attributes" at bounding box center [1019, 53] width 99 height 19
select select "**"
select select
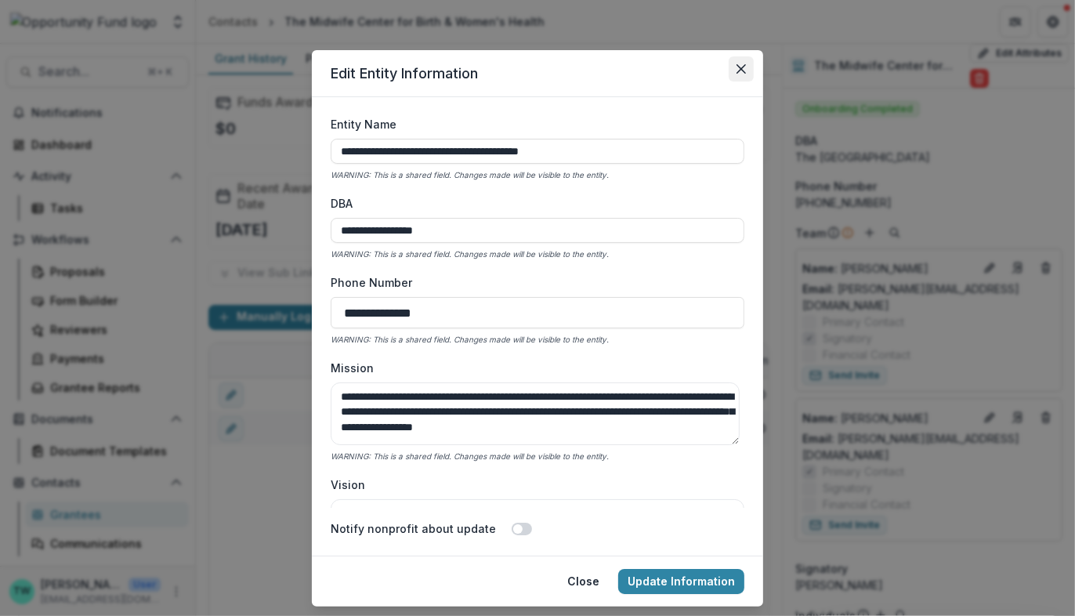
click at [740, 68] on icon "Close" at bounding box center [740, 68] width 9 height 9
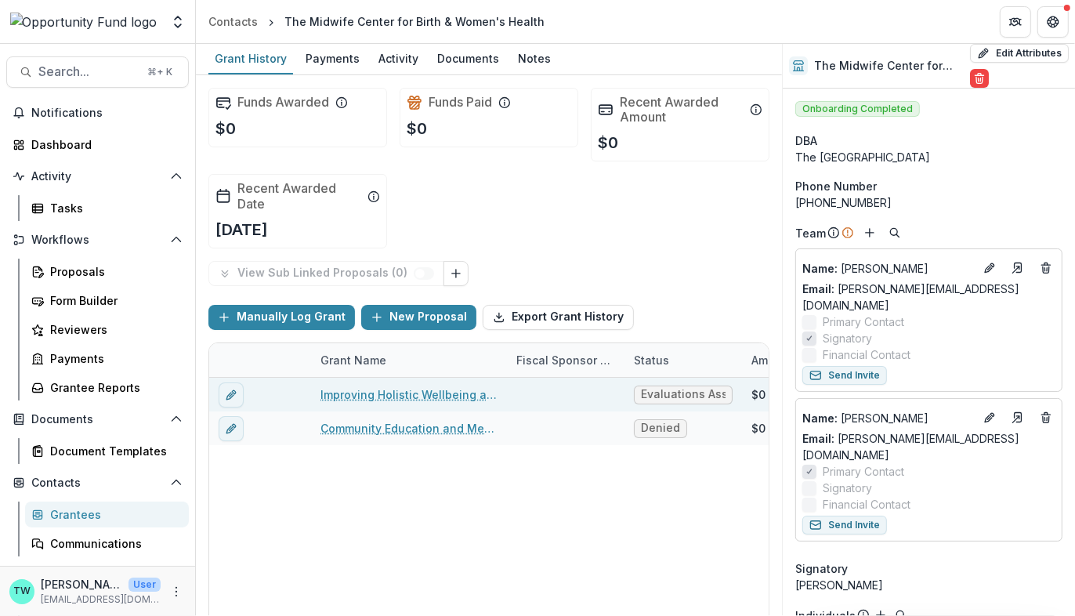
click at [403, 396] on link "Improving Holistic Wellbeing and Addressing Barriers to Reproductive Care" at bounding box center [408, 394] width 177 height 16
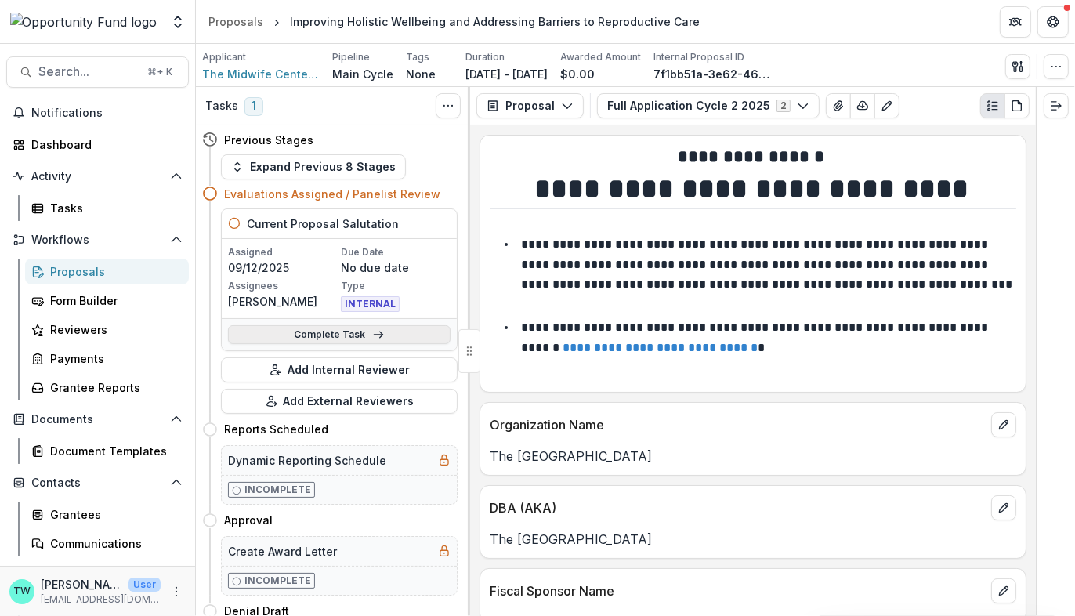
click at [348, 330] on link "Complete Task" at bounding box center [339, 334] width 222 height 19
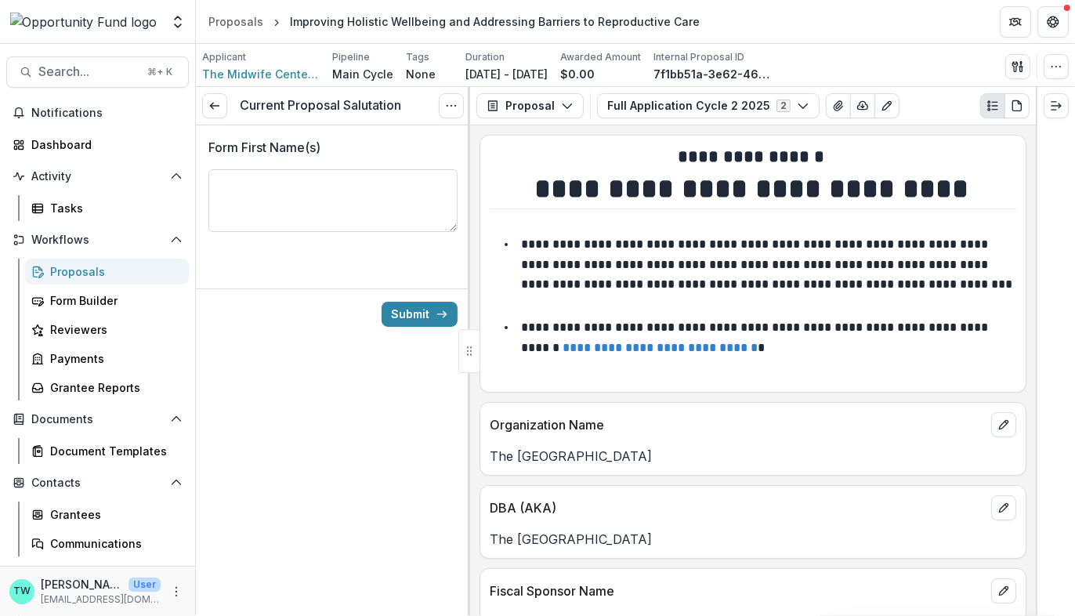
click at [314, 179] on textarea "Form First Name(s)" at bounding box center [332, 200] width 249 height 63
type textarea "*"
type textarea "**********"
click at [417, 315] on button "Submit" at bounding box center [419, 314] width 76 height 25
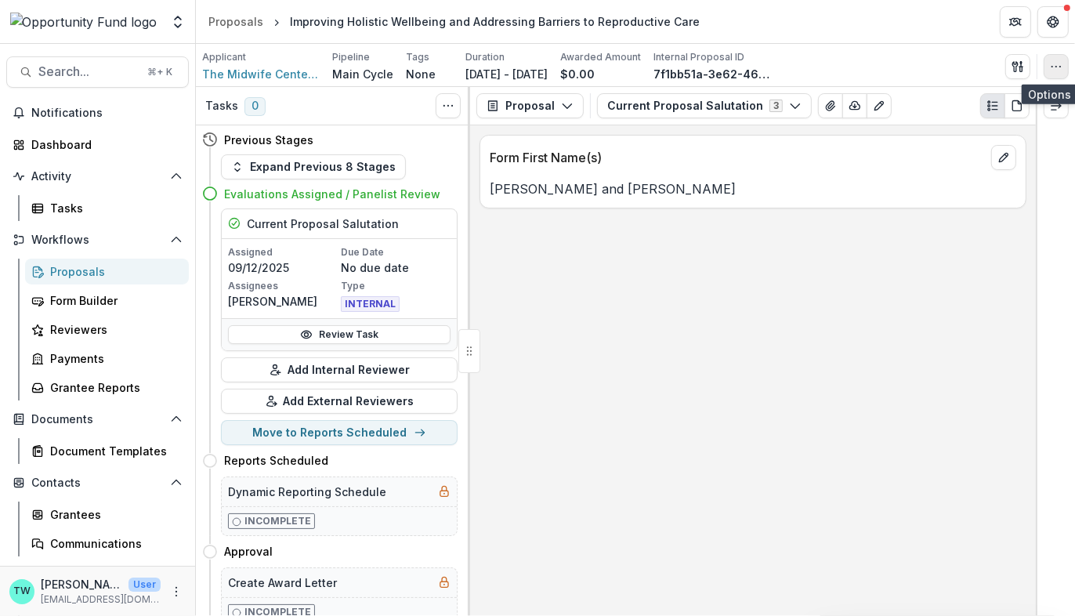
click at [1059, 74] on button "button" at bounding box center [1055, 66] width 25 height 25
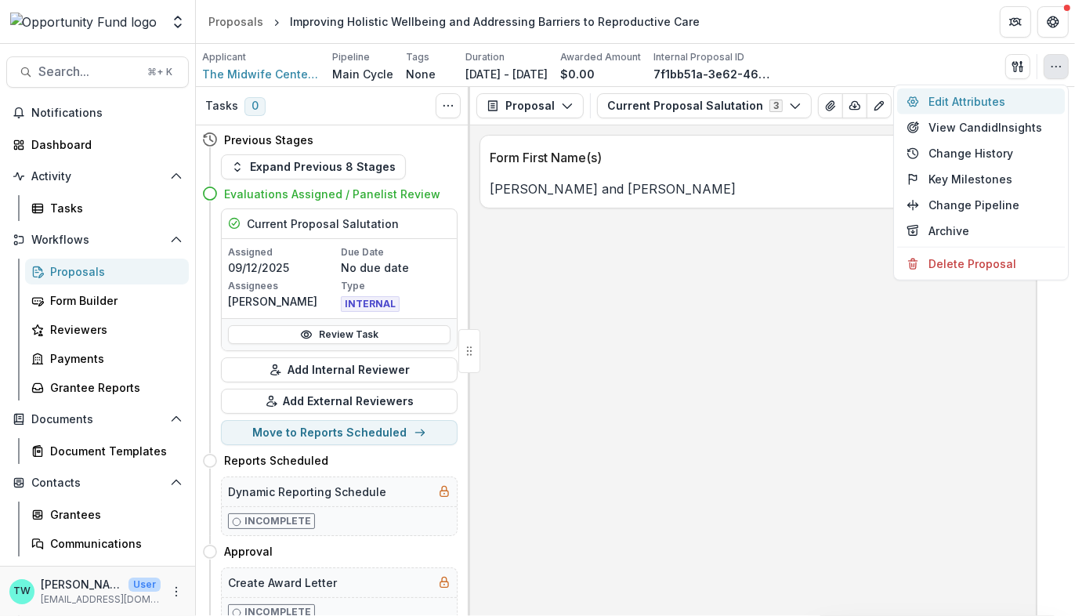
click at [963, 105] on button "Edit Attributes" at bounding box center [981, 102] width 168 height 26
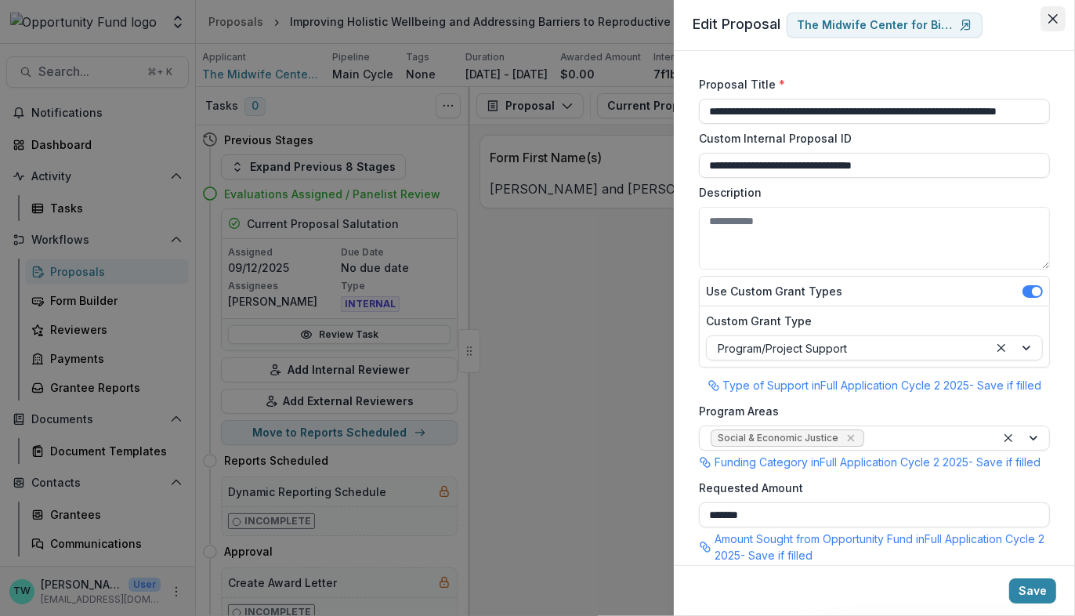
click at [1050, 16] on icon "Close" at bounding box center [1052, 18] width 9 height 9
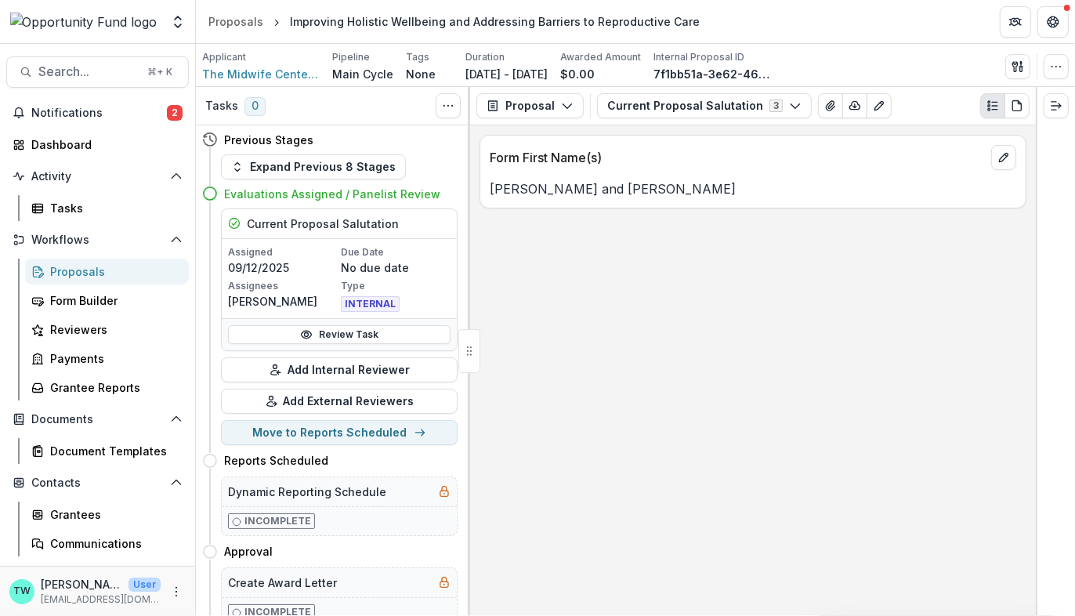
click at [96, 267] on div "Proposals" at bounding box center [113, 271] width 126 height 16
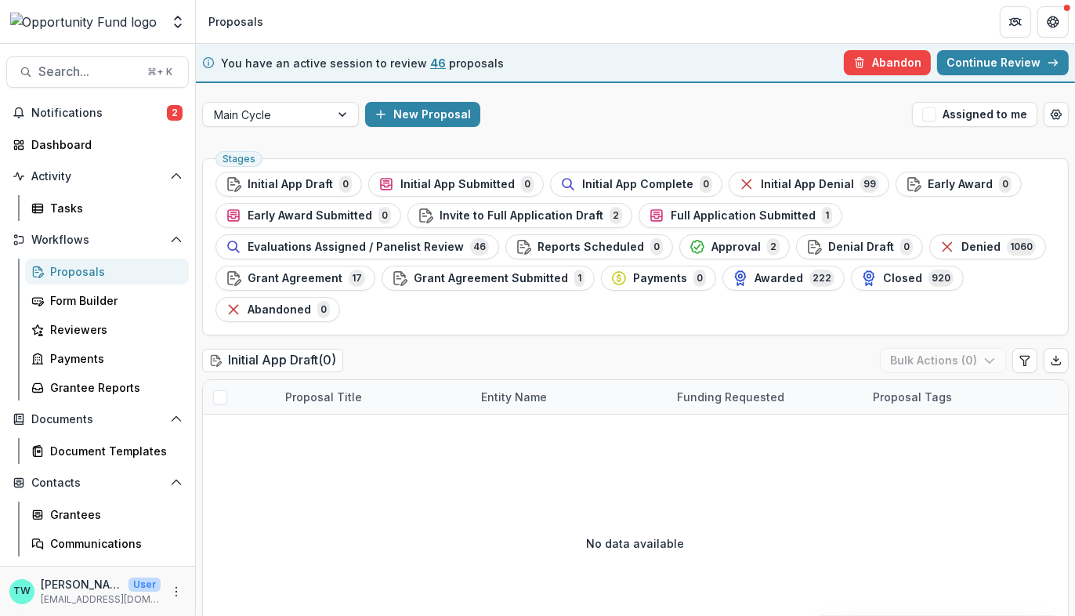
click at [991, 63] on link "Continue Review" at bounding box center [1003, 62] width 132 height 25
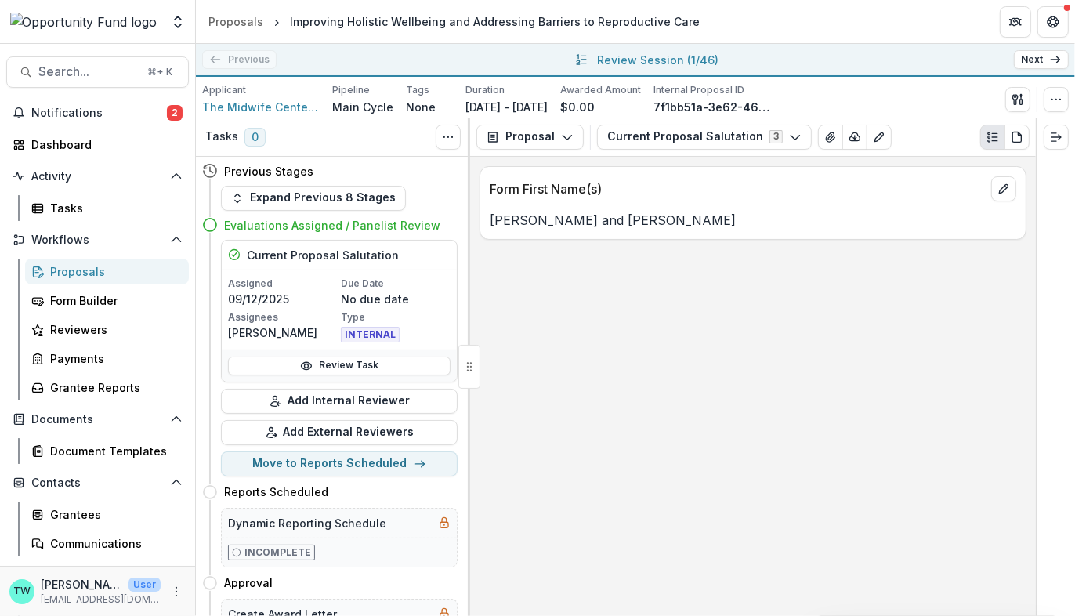
click at [1049, 58] on icon at bounding box center [1055, 59] width 13 height 13
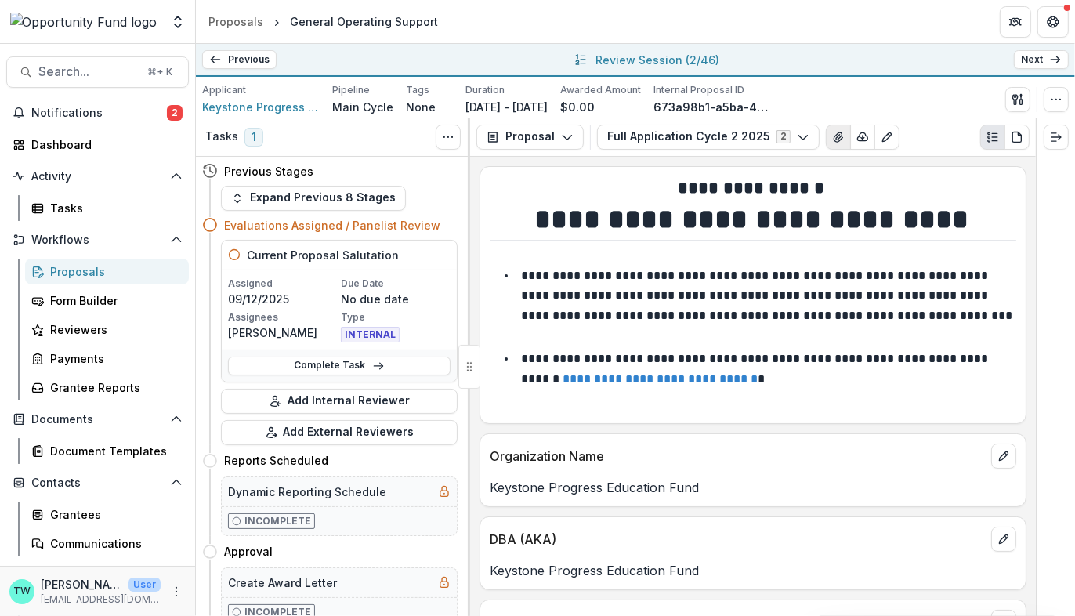
click at [832, 139] on icon "View Attached Files" at bounding box center [838, 137] width 13 height 13
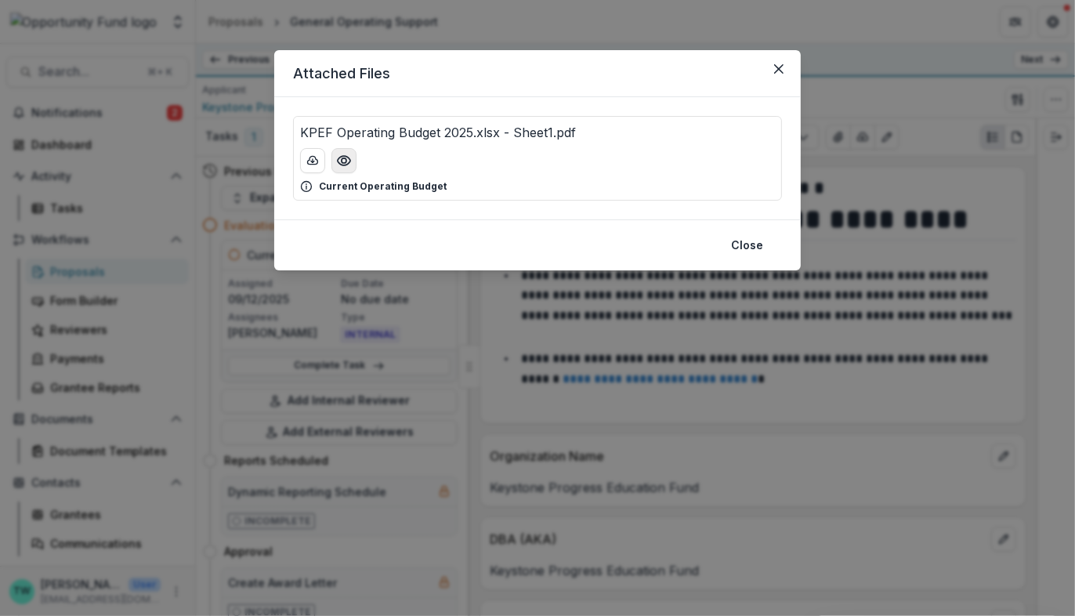
click at [342, 165] on icon "Preview KPEF Operating Budget 2025.xlsx - Sheet1.pdf" at bounding box center [344, 161] width 16 height 16
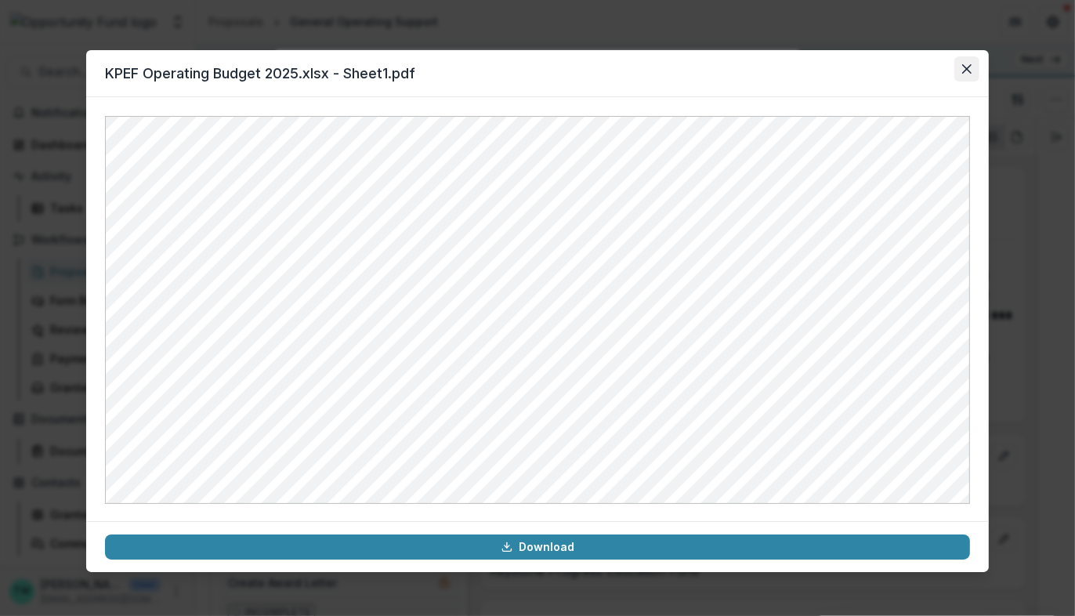
click at [960, 76] on button "Close" at bounding box center [966, 68] width 25 height 25
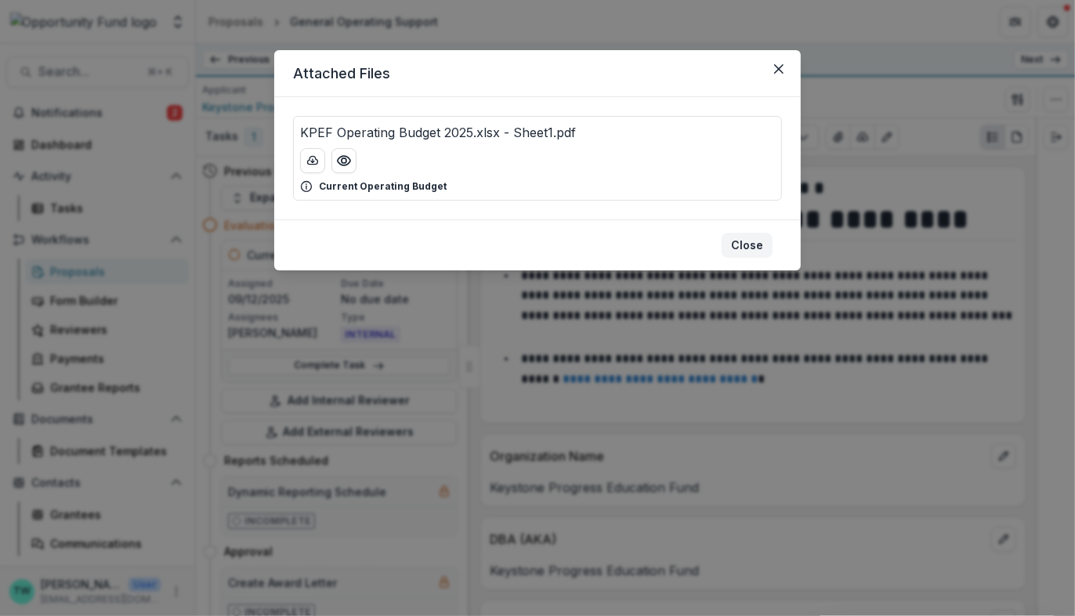
click at [750, 249] on button "Close" at bounding box center [746, 245] width 51 height 25
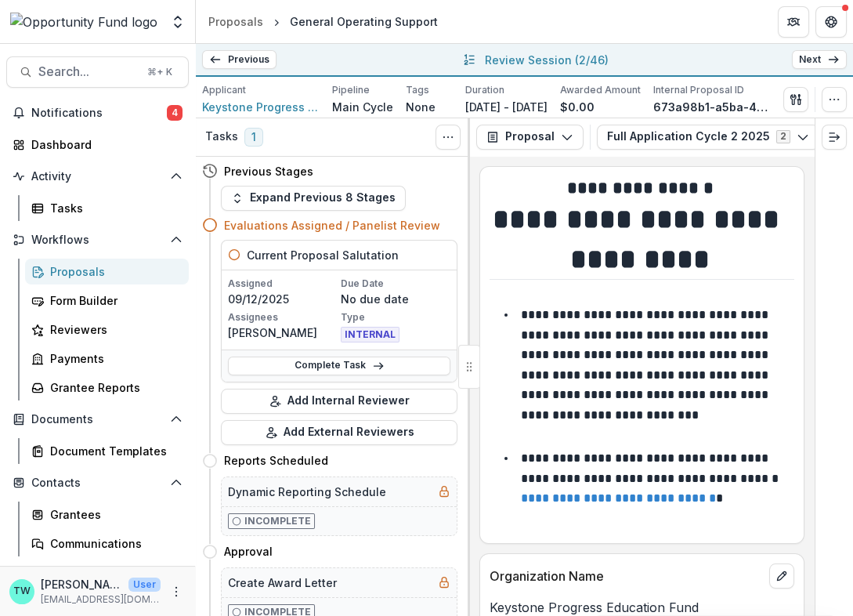
click at [828, 271] on div at bounding box center [833, 366] width 39 height 497
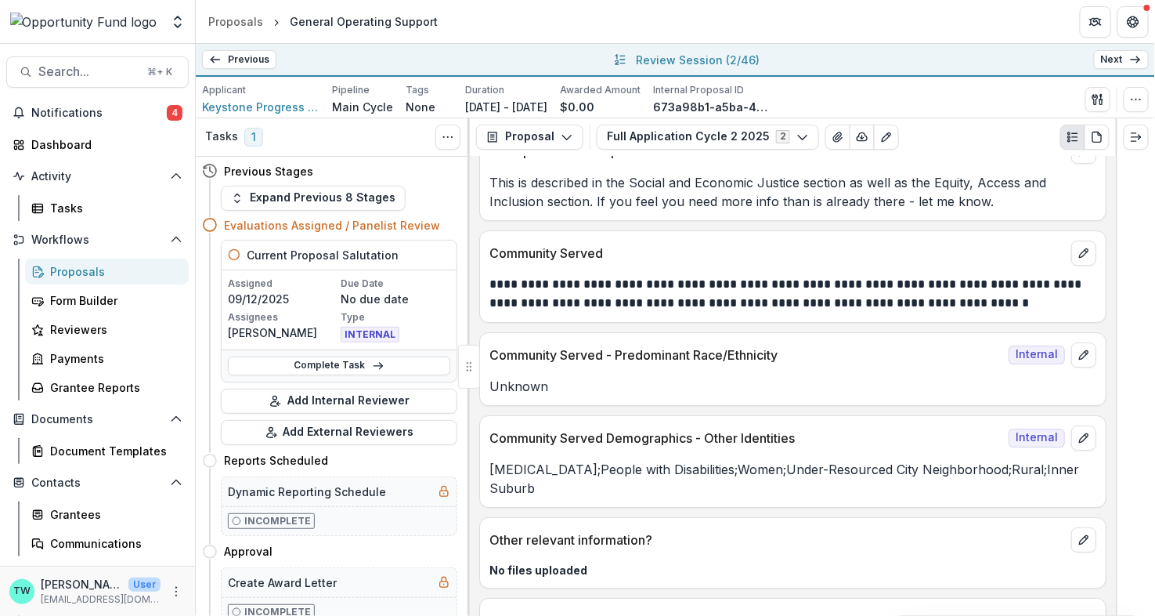
scroll to position [8026, 0]
click at [1074, 534] on icon "edit" at bounding box center [1084, 540] width 13 height 13
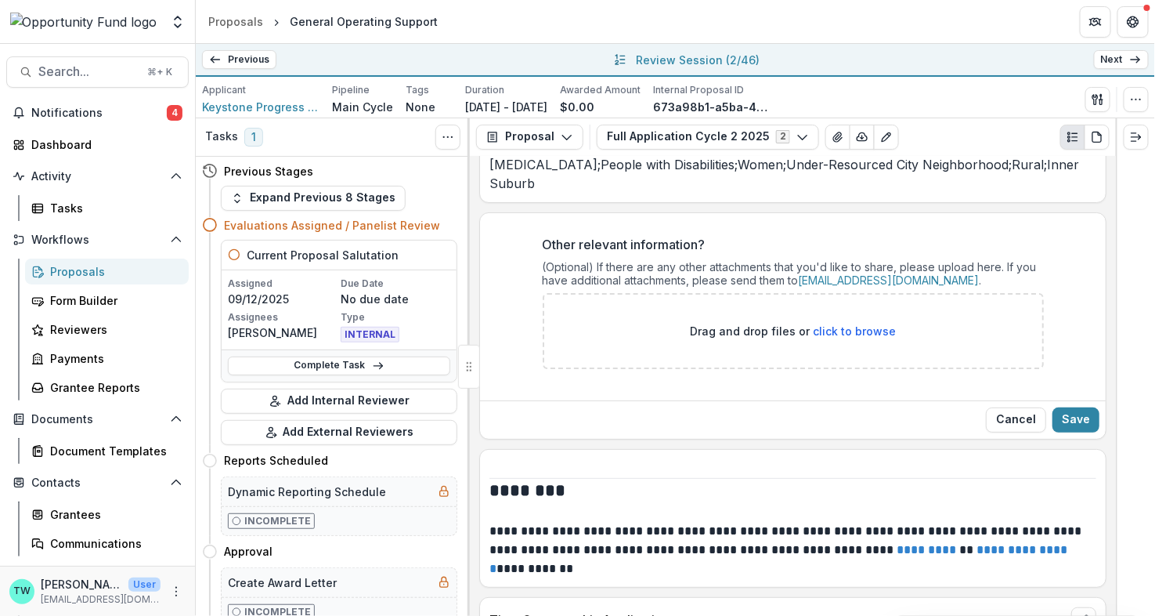
scroll to position [8334, 0]
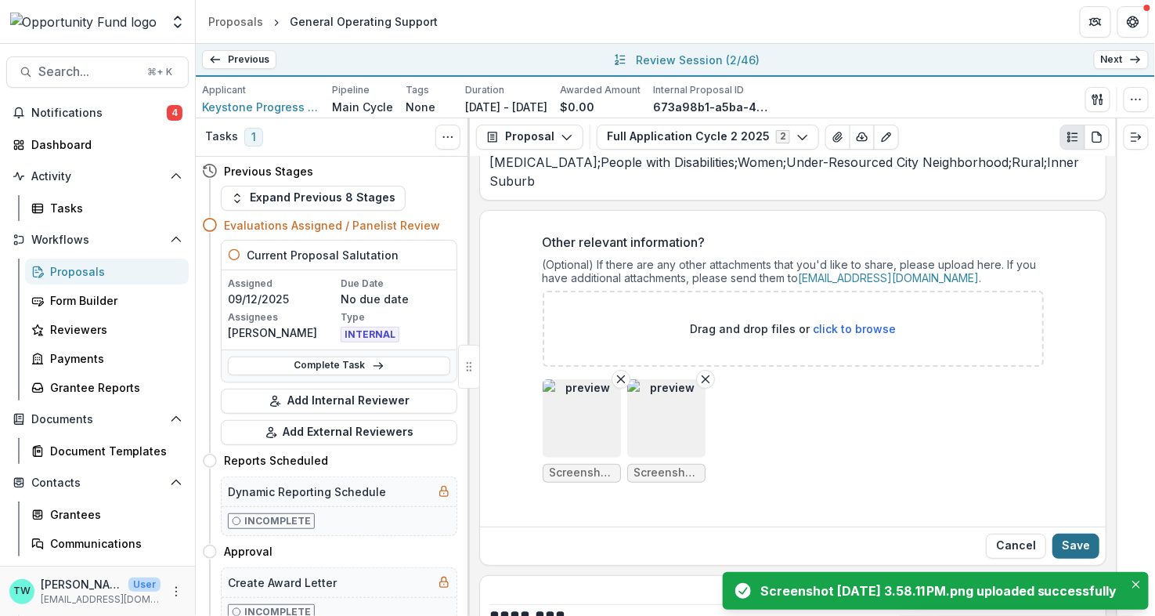
click at [1074, 533] on button "Save" at bounding box center [1076, 545] width 47 height 25
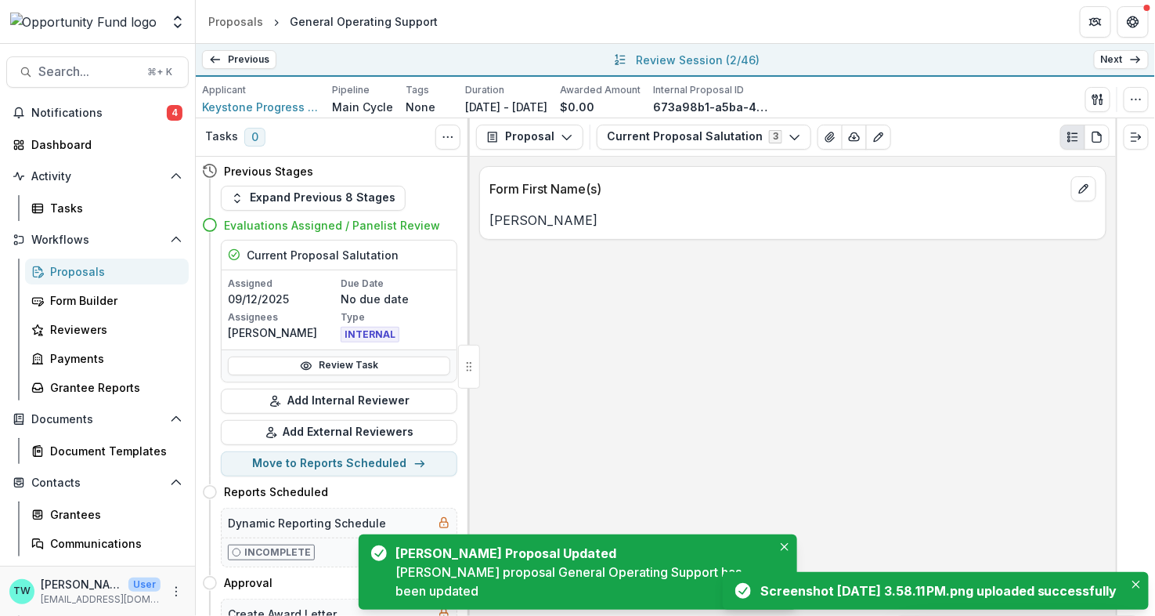
scroll to position [0, 0]
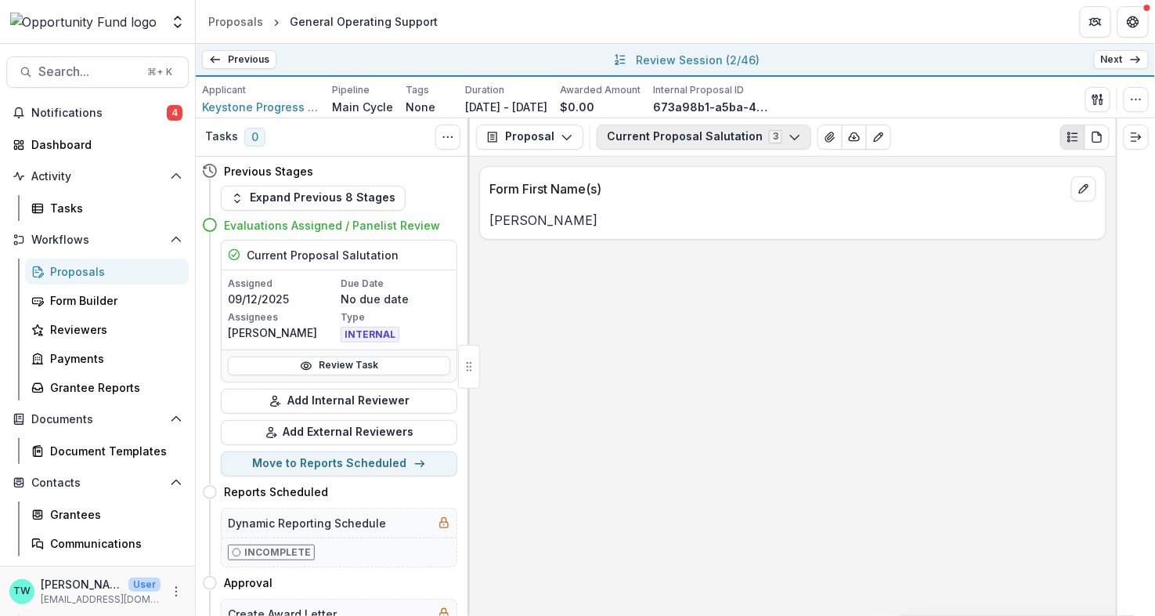
click at [727, 142] on button "Current Proposal Salutation 3" at bounding box center [704, 137] width 215 height 25
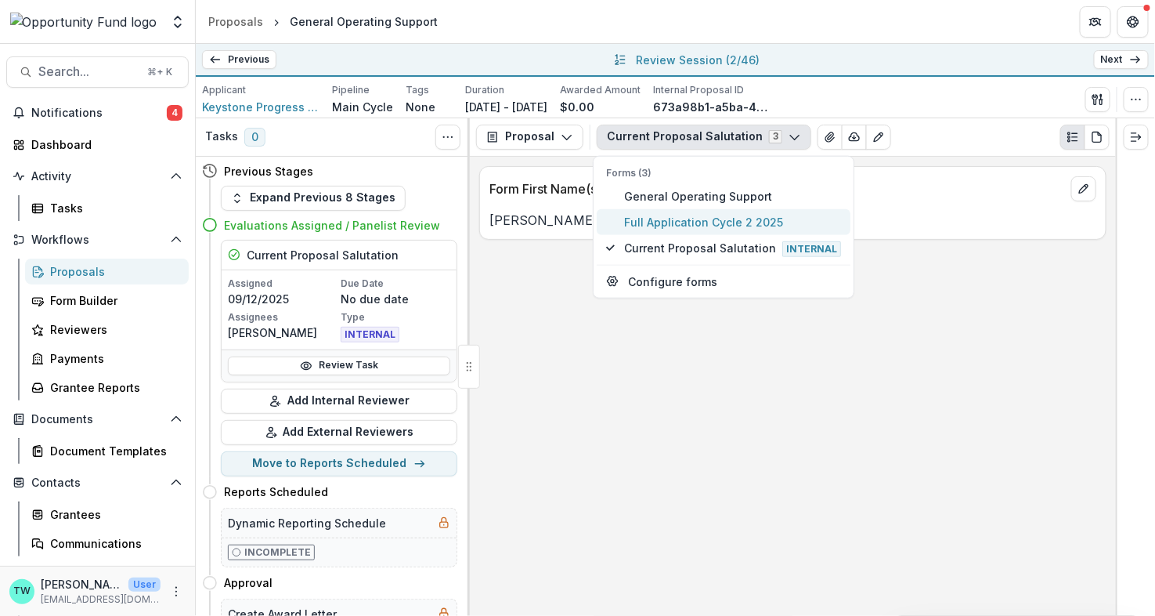
click at [721, 219] on span "Full Application Cycle 2 2025" at bounding box center [732, 221] width 217 height 16
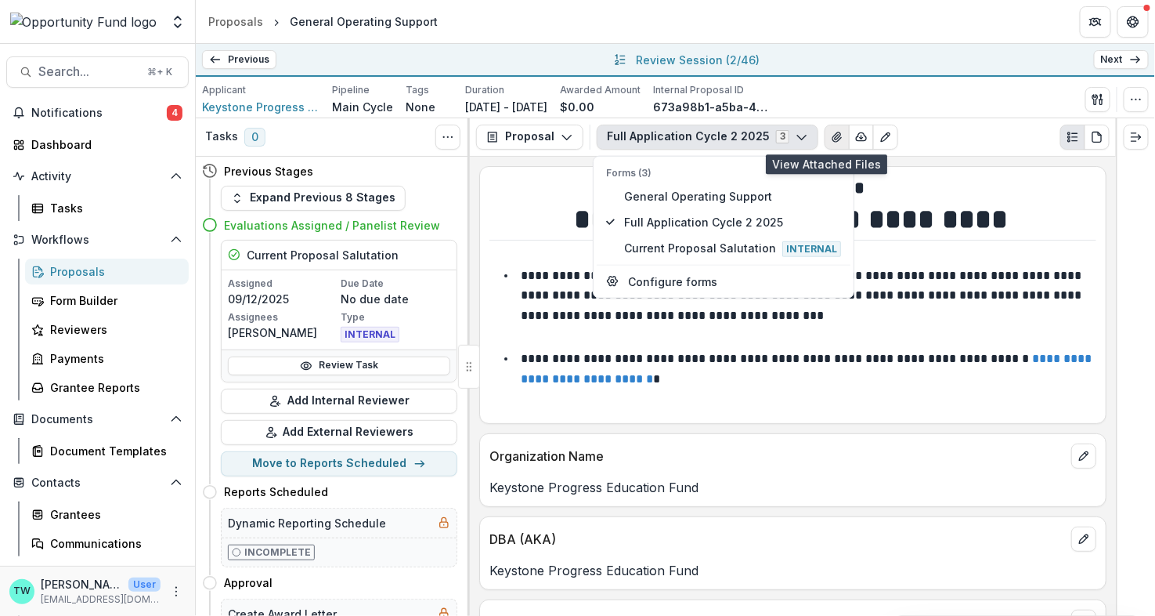
click at [833, 140] on icon "View Attached Files" at bounding box center [837, 136] width 9 height 9
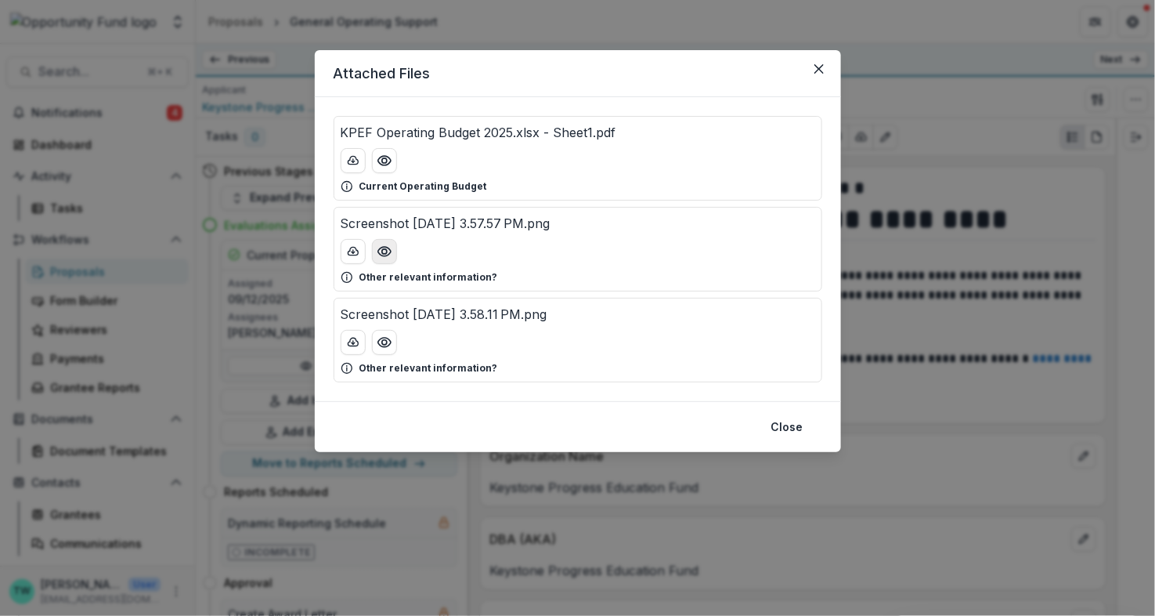
click at [391, 251] on icon "Preview Screenshot 2025-09-12 at 3.57.57 PM.png" at bounding box center [385, 252] width 16 height 16
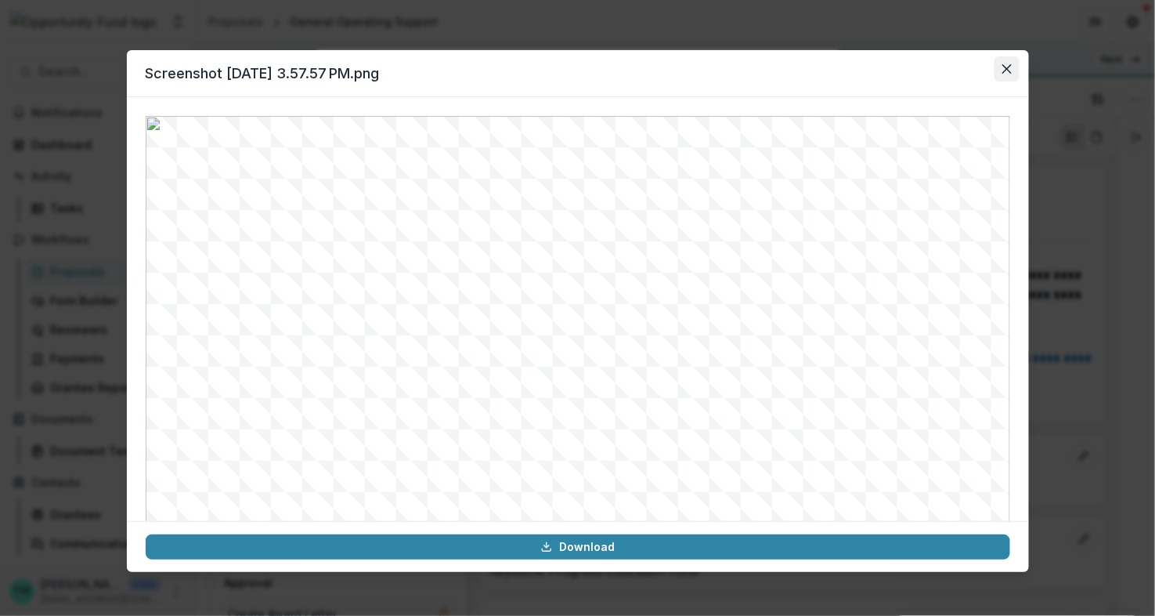
click at [1008, 68] on icon "Close" at bounding box center [1006, 68] width 9 height 9
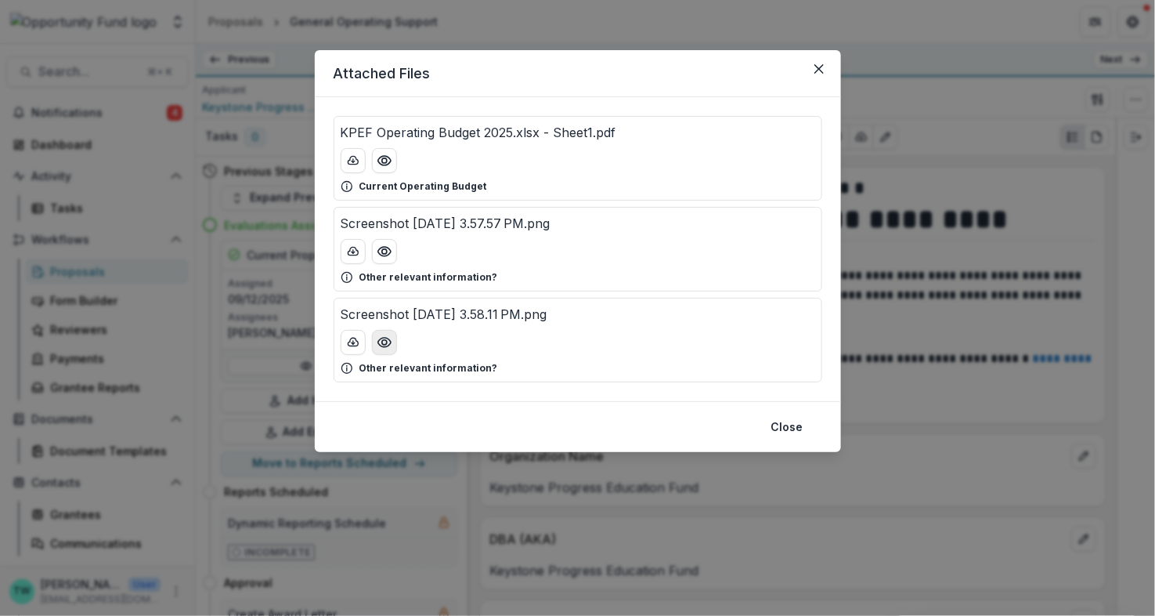
click at [388, 344] on icon "Preview Screenshot 2025-09-12 at 3.58.11 PM.png" at bounding box center [385, 342] width 16 height 16
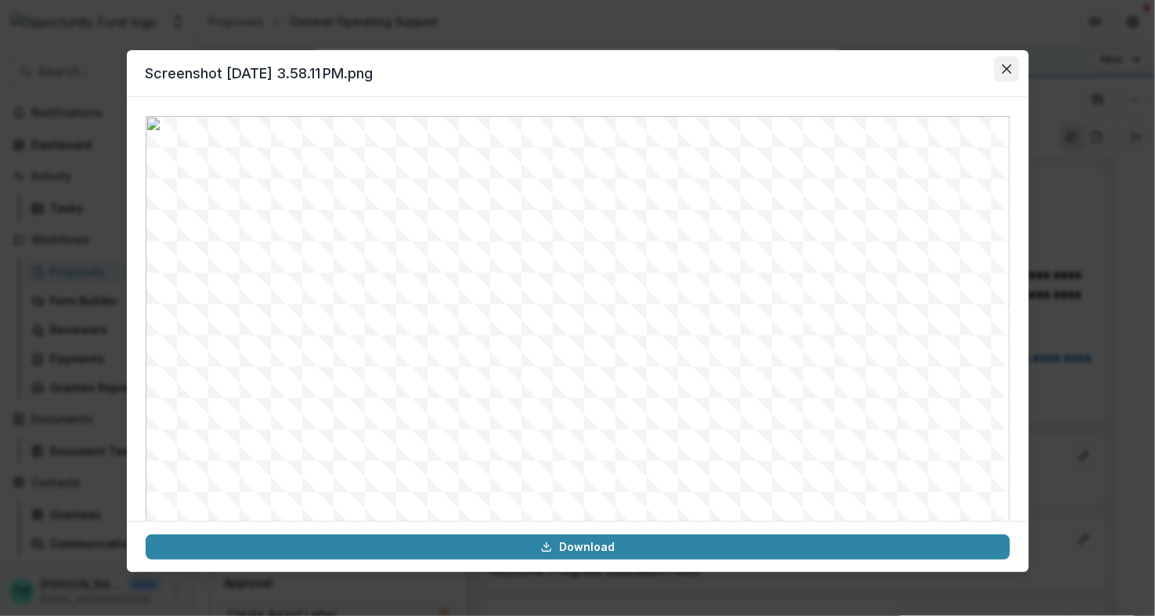
click at [1006, 67] on icon "Close" at bounding box center [1007, 68] width 9 height 9
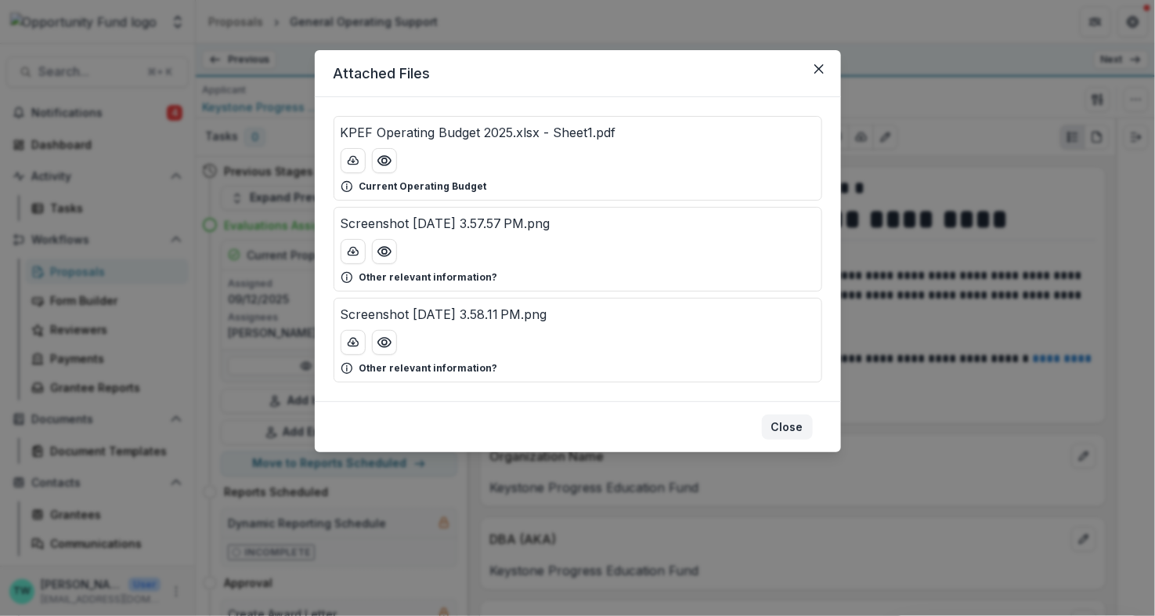
click at [790, 425] on button "Close" at bounding box center [787, 426] width 51 height 25
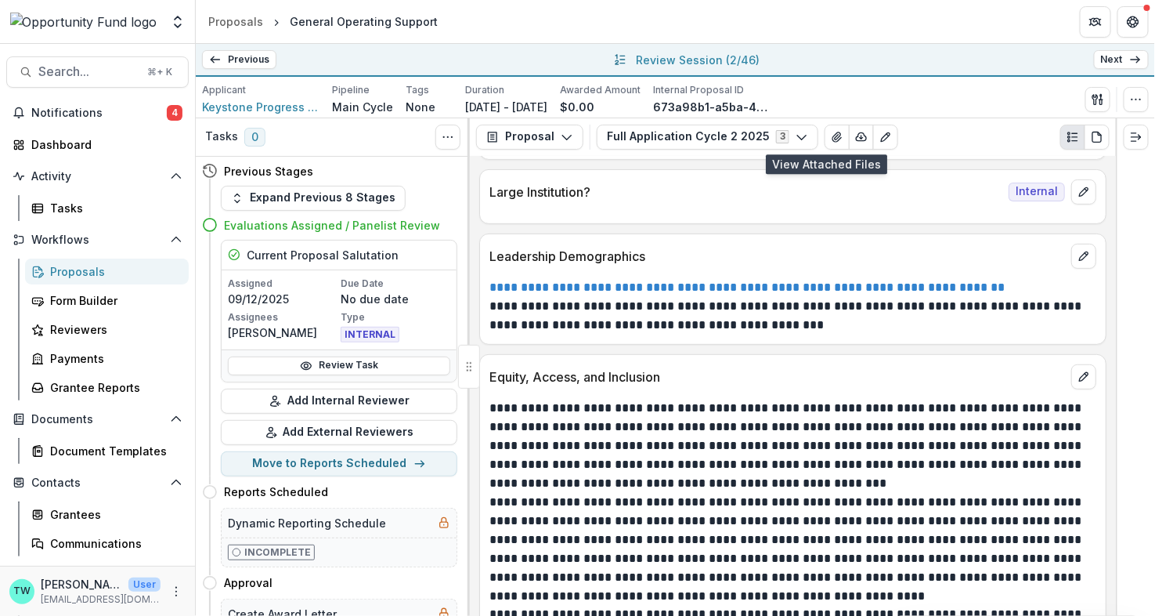
scroll to position [6448, 0]
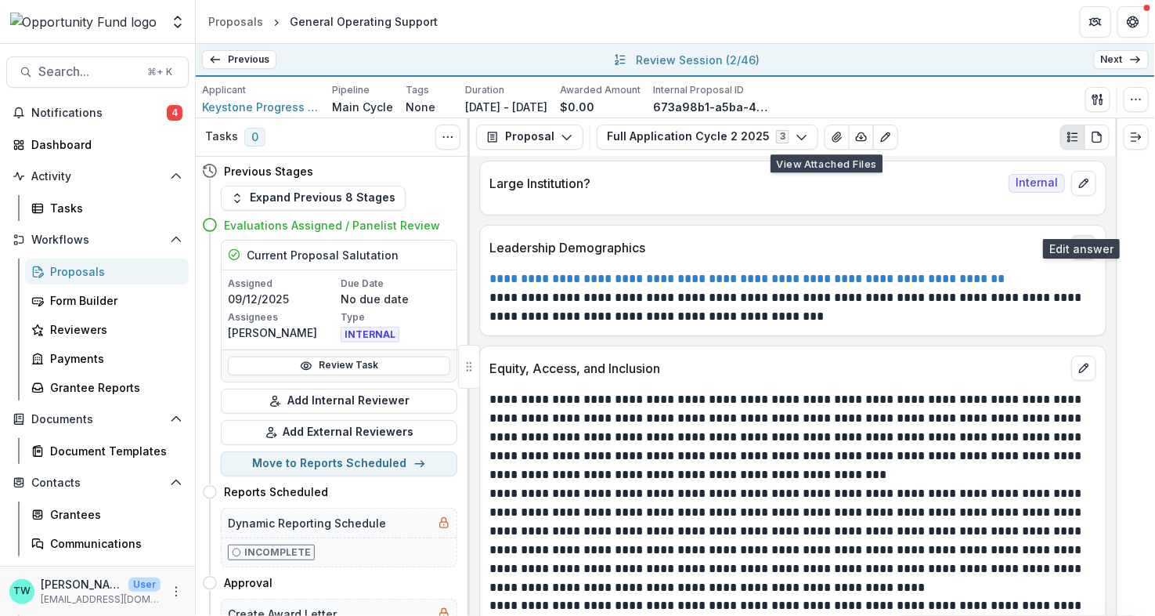
click at [1074, 241] on icon "edit" at bounding box center [1084, 247] width 13 height 13
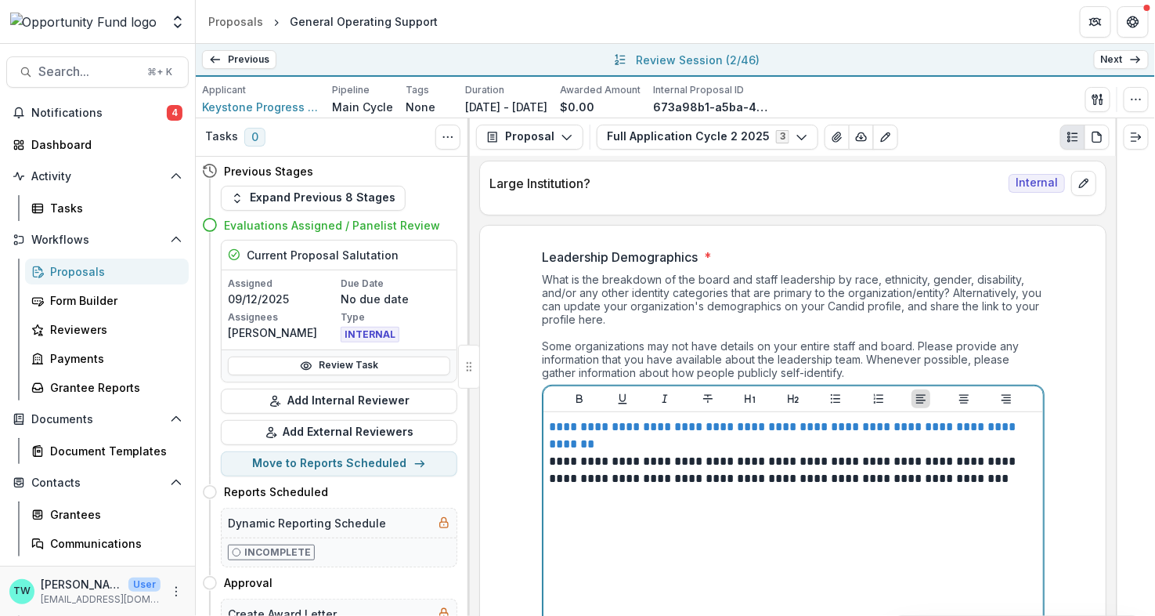
click at [975, 453] on p "**********" at bounding box center [794, 470] width 488 height 34
click at [986, 453] on p "**********" at bounding box center [794, 470] width 488 height 34
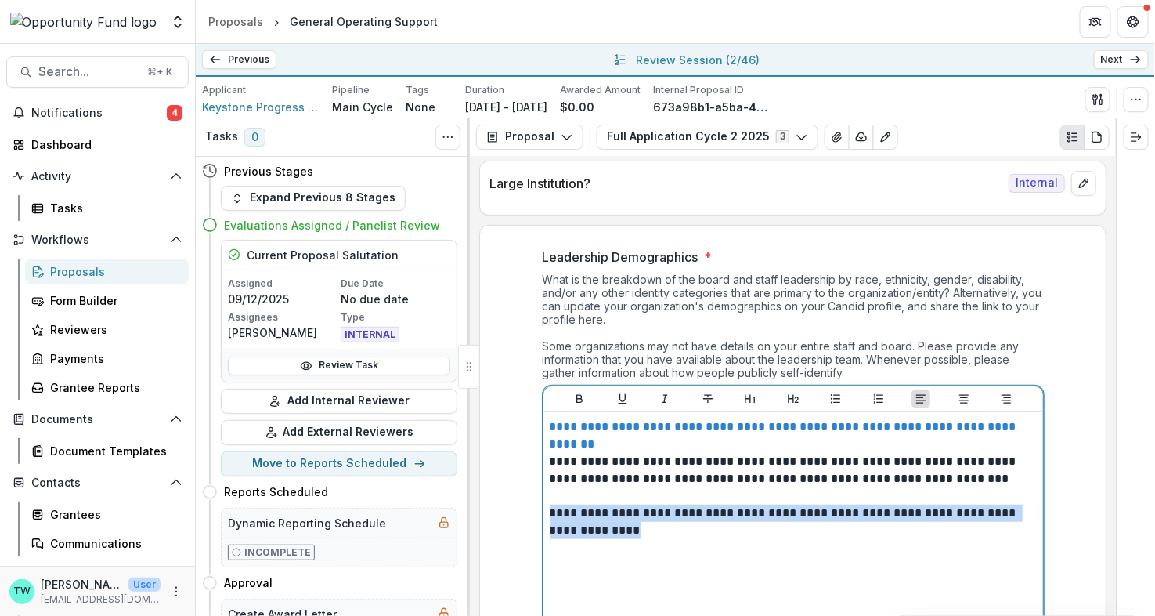
drag, startPoint x: 638, startPoint y: 501, endPoint x: 529, endPoint y: 479, distance: 110.9
click at [530, 479] on div "**********" at bounding box center [793, 463] width 526 height 457
copy p "**********"
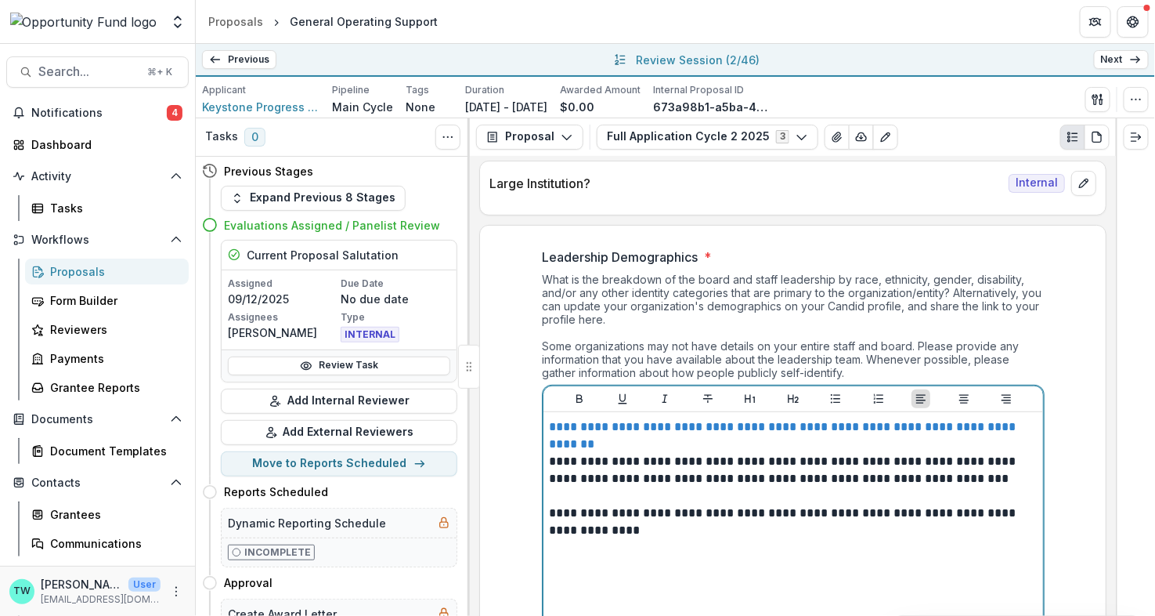
click at [652, 510] on div "**********" at bounding box center [793, 535] width 487 height 235
drag, startPoint x: 716, startPoint y: 486, endPoint x: 540, endPoint y: 480, distance: 176.3
click at [543, 480] on div "**********" at bounding box center [793, 522] width 501 height 275
click at [578, 389] on button "Bold" at bounding box center [579, 398] width 19 height 19
click at [641, 537] on div "**********" at bounding box center [793, 535] width 487 height 235
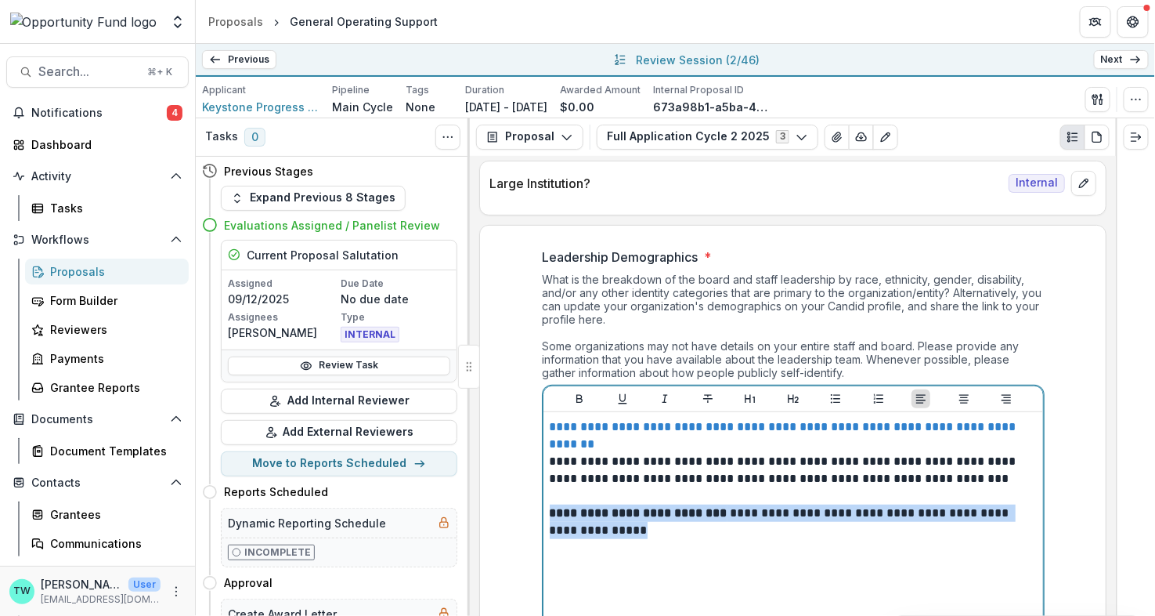
drag, startPoint x: 640, startPoint y: 501, endPoint x: 537, endPoint y: 477, distance: 106.0
click at [537, 477] on div "**********" at bounding box center [793, 463] width 526 height 457
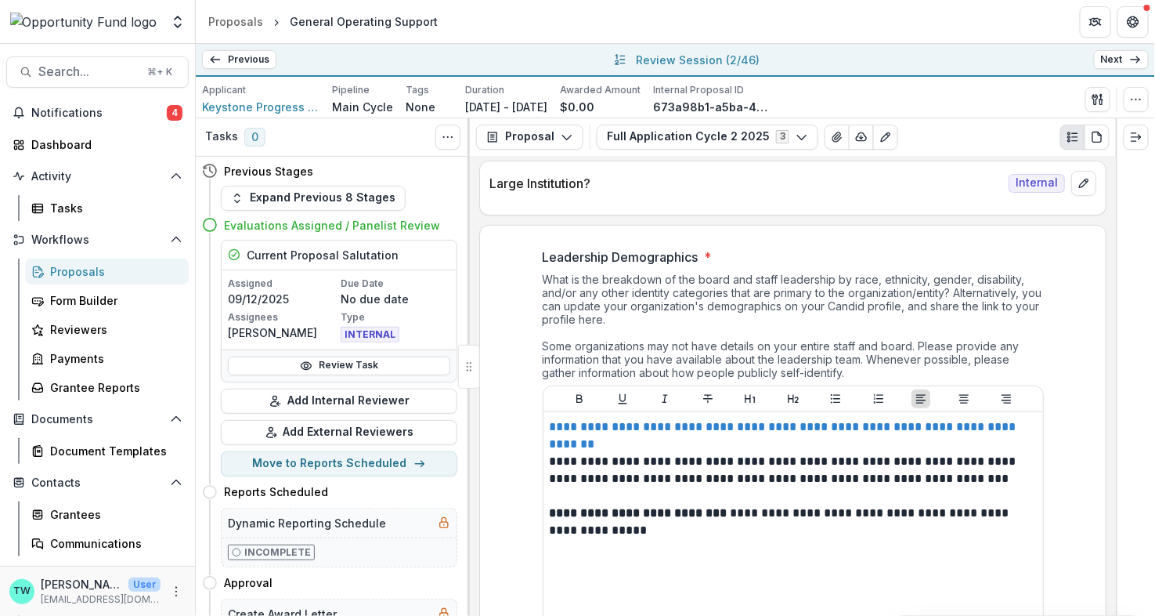
click at [1049, 318] on div "**********" at bounding box center [793, 463] width 526 height 457
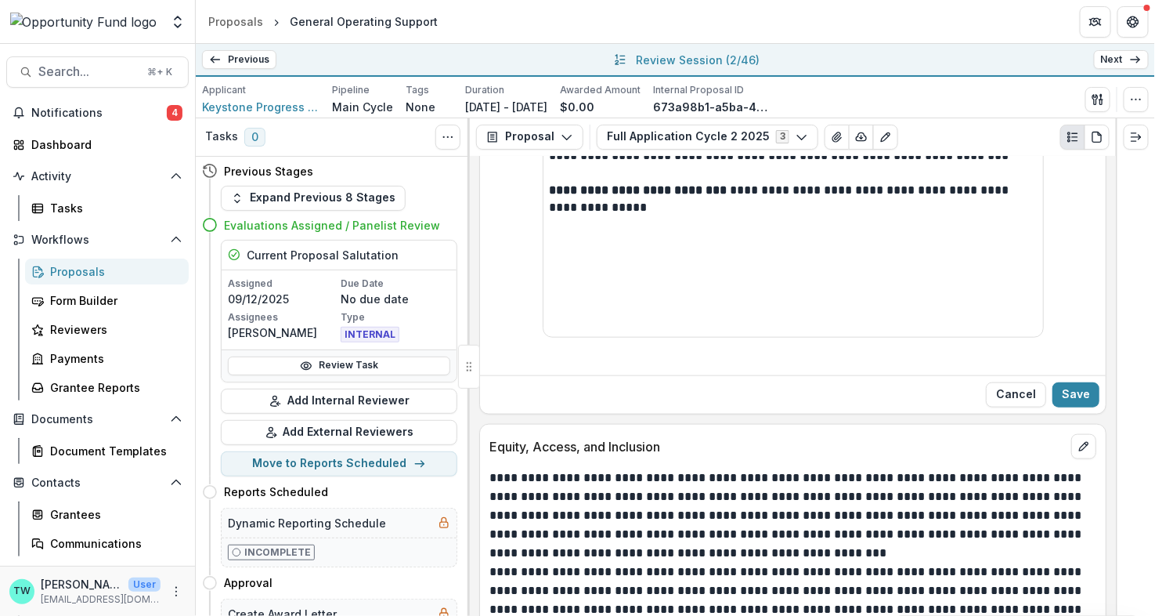
scroll to position [6789, 0]
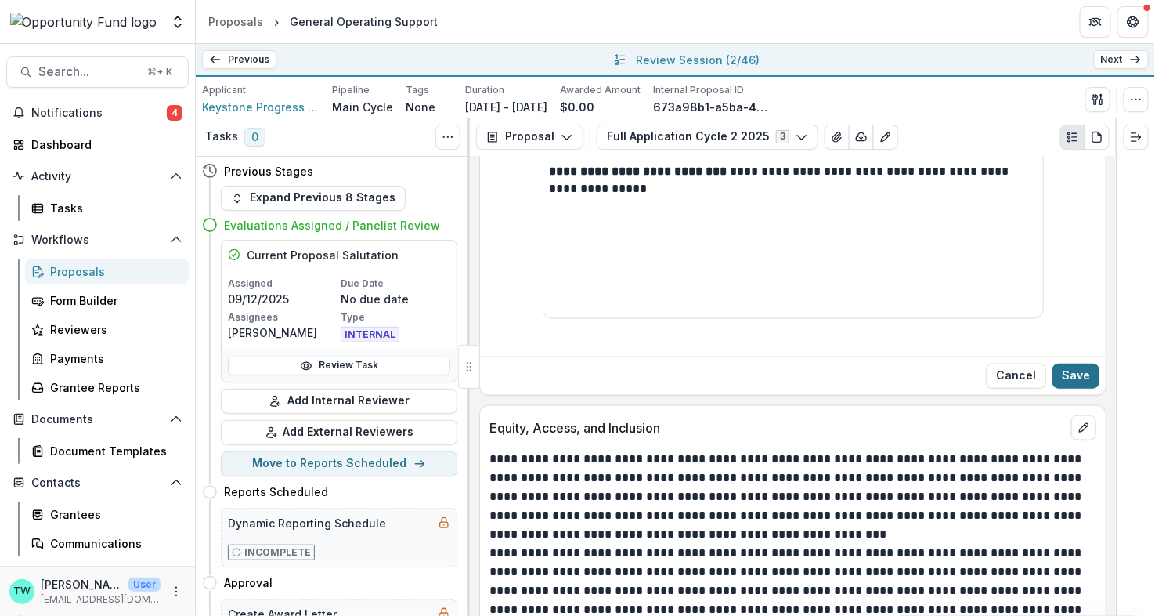
click at [1074, 363] on button "Save" at bounding box center [1076, 375] width 47 height 25
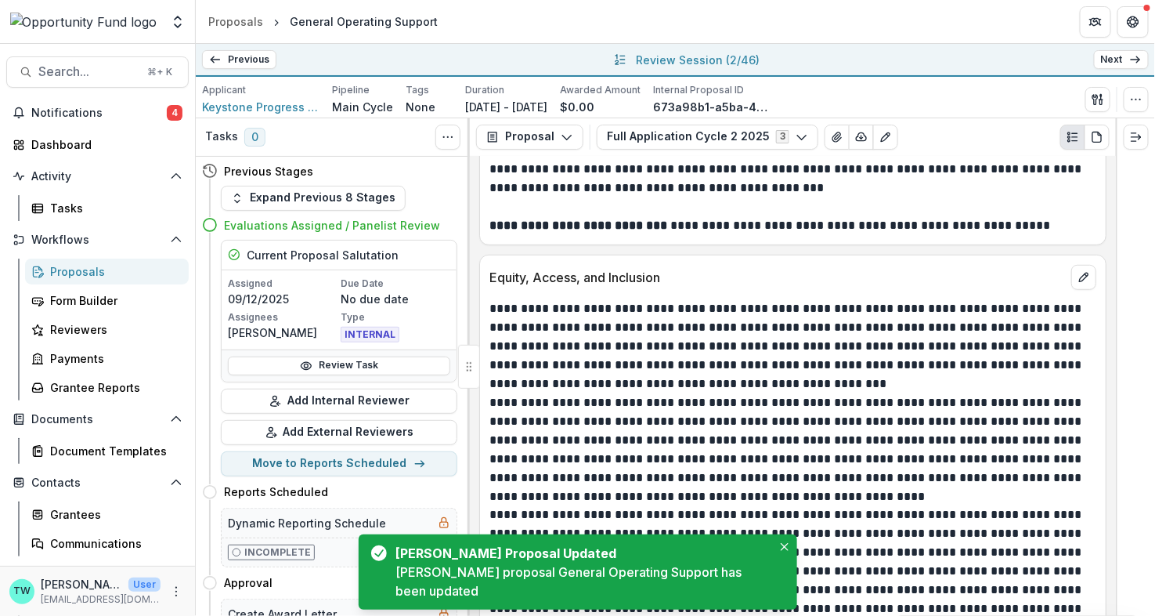
scroll to position [6568, 0]
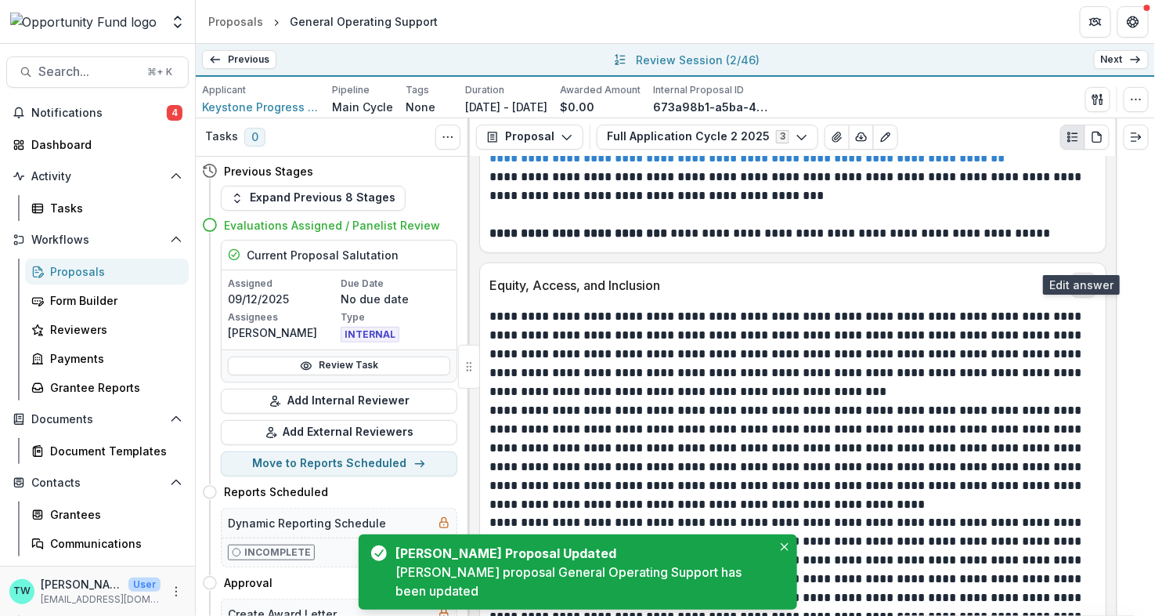
click at [1074, 280] on icon "edit" at bounding box center [1083, 284] width 9 height 9
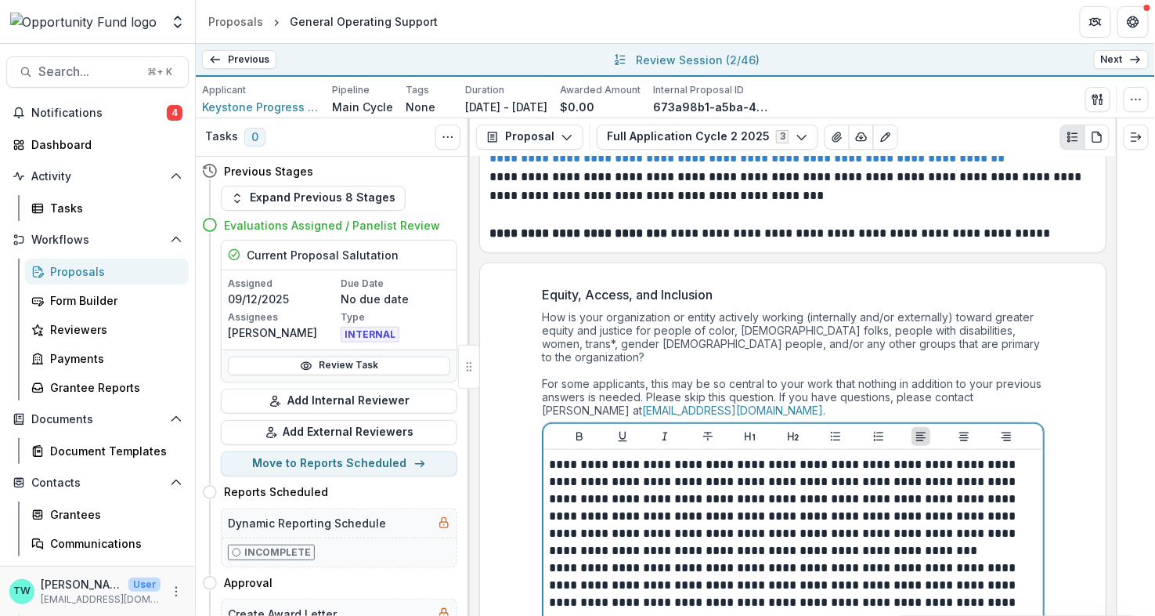
click at [931, 504] on p "**********" at bounding box center [794, 507] width 488 height 103
click at [927, 559] on p "**********" at bounding box center [794, 619] width 488 height 121
click at [923, 506] on p "**********" at bounding box center [794, 507] width 488 height 103
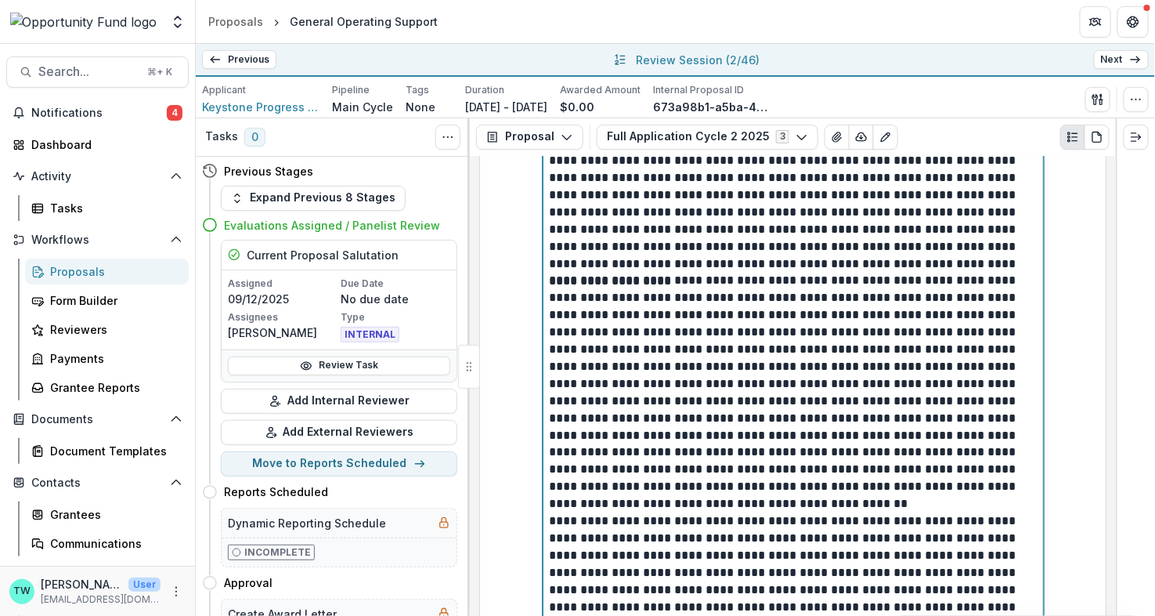
scroll to position [6995, 0]
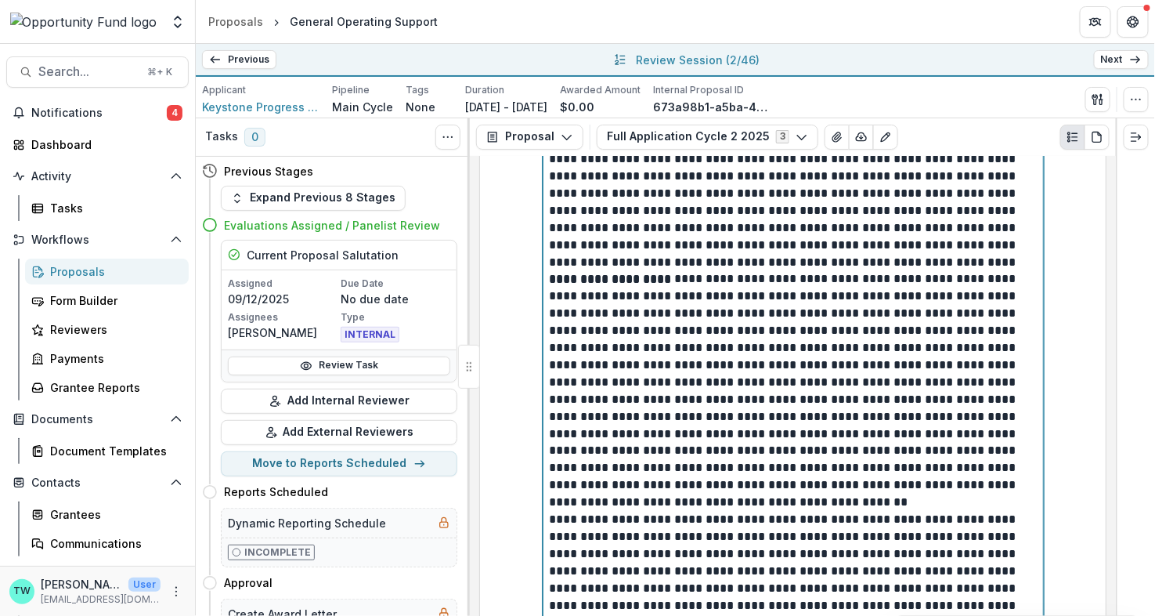
click at [890, 461] on p at bounding box center [794, 390] width 488 height 241
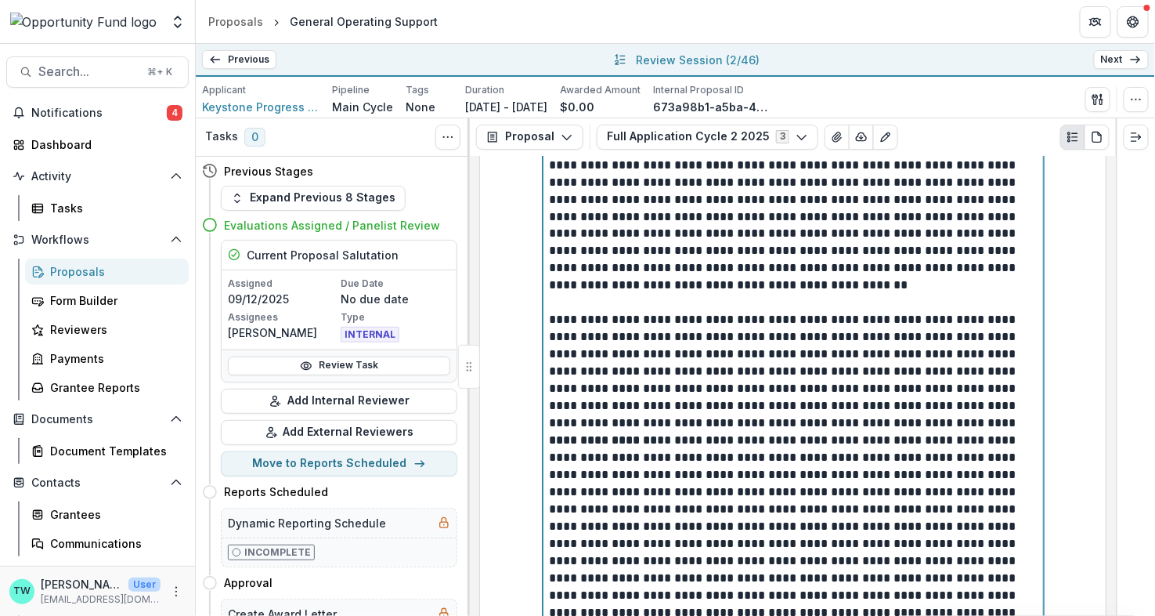
scroll to position [7217, 0]
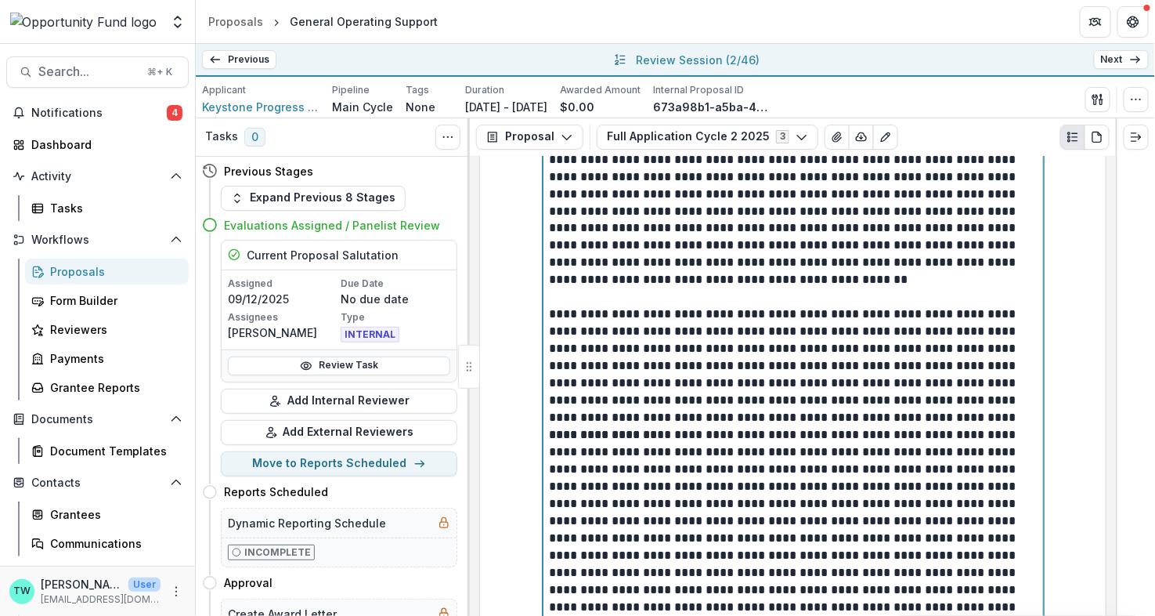
click at [968, 377] on p "**********" at bounding box center [794, 366] width 488 height 121
click at [903, 596] on p "**********" at bounding box center [794, 547] width 488 height 207
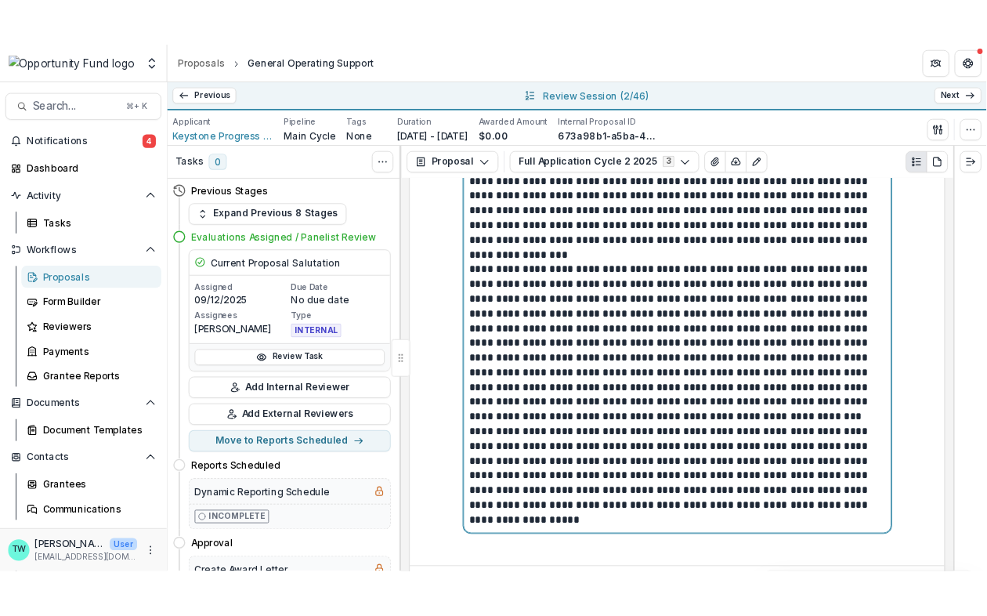
scroll to position [7637, 0]
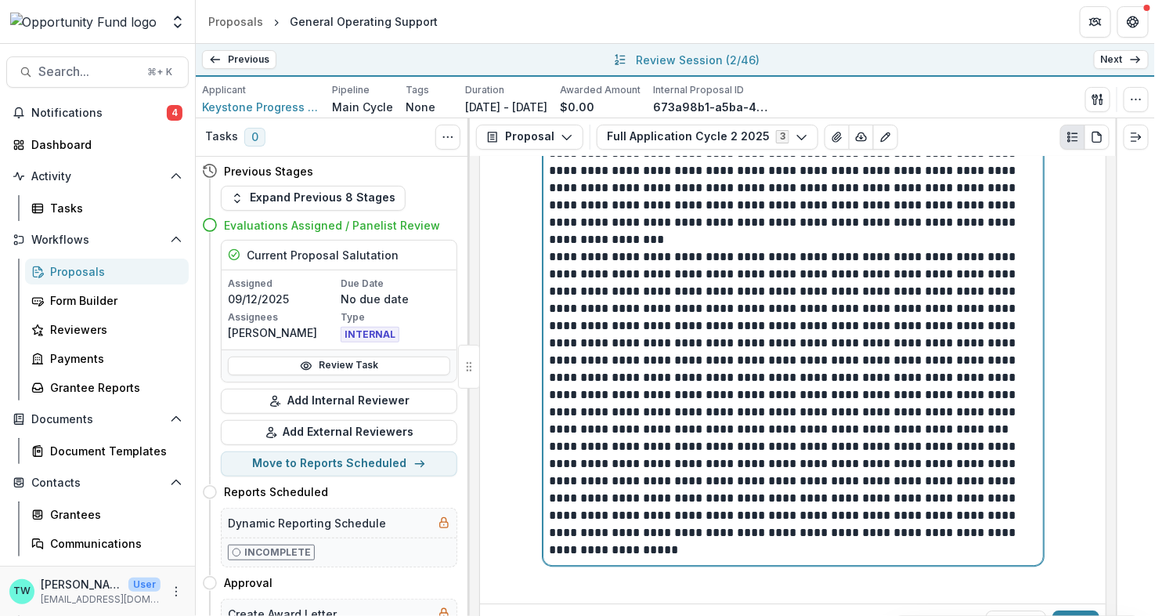
click at [894, 386] on p "**********" at bounding box center [794, 343] width 488 height 190
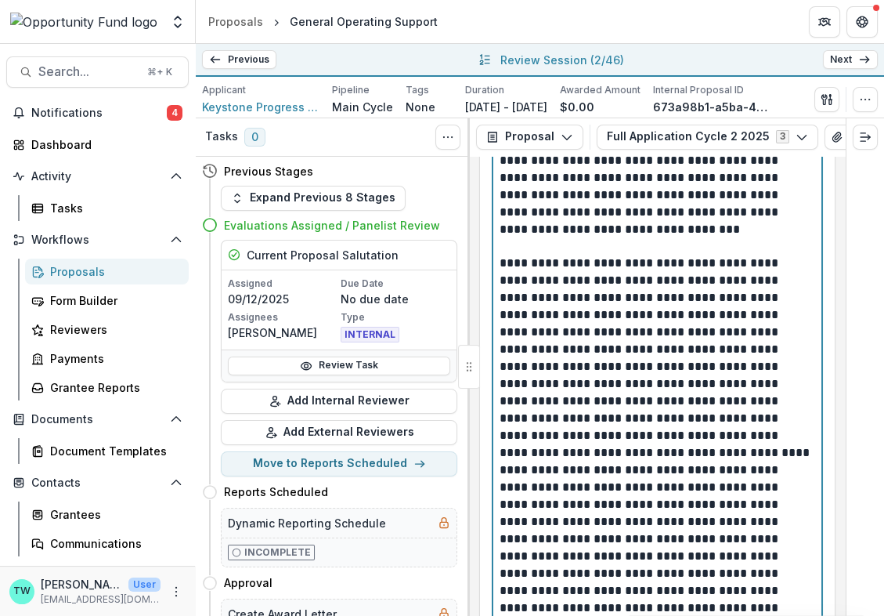
scroll to position [9505, 0]
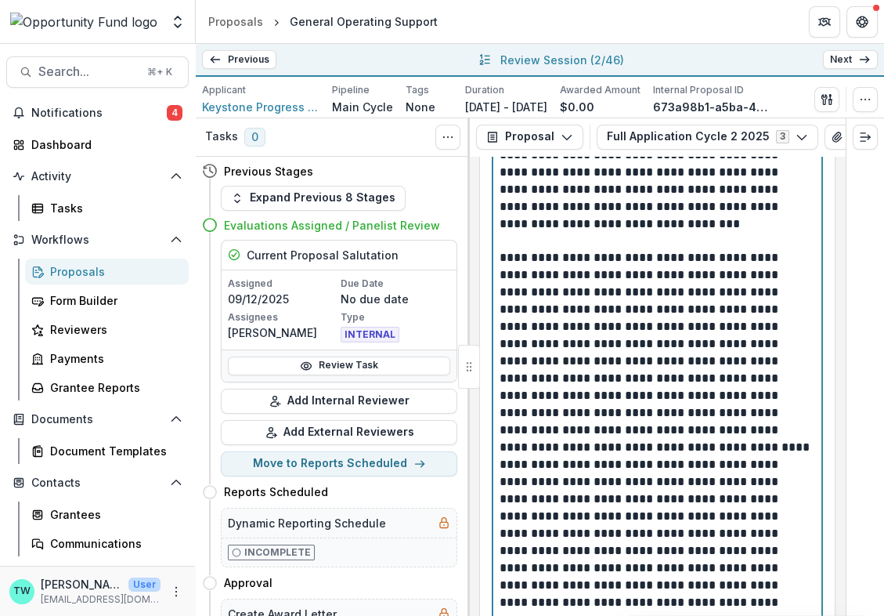
click at [751, 413] on p "**********" at bounding box center [656, 352] width 313 height 207
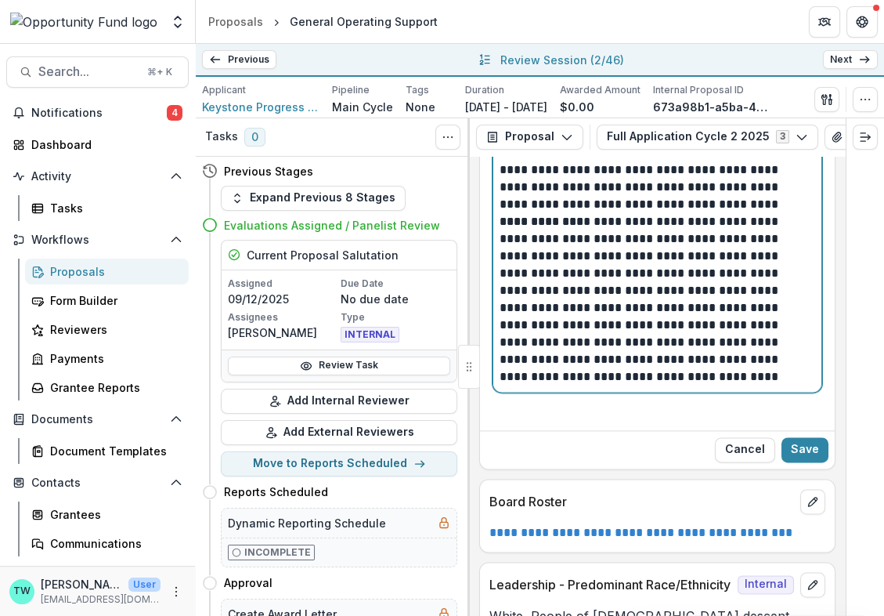
scroll to position [11024, 0]
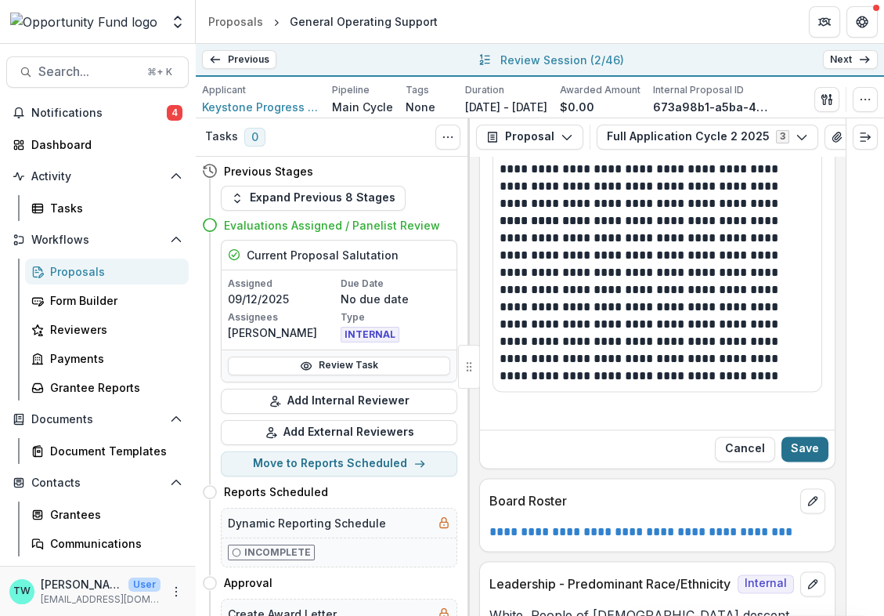
click at [802, 436] on button "Save" at bounding box center [805, 448] width 47 height 25
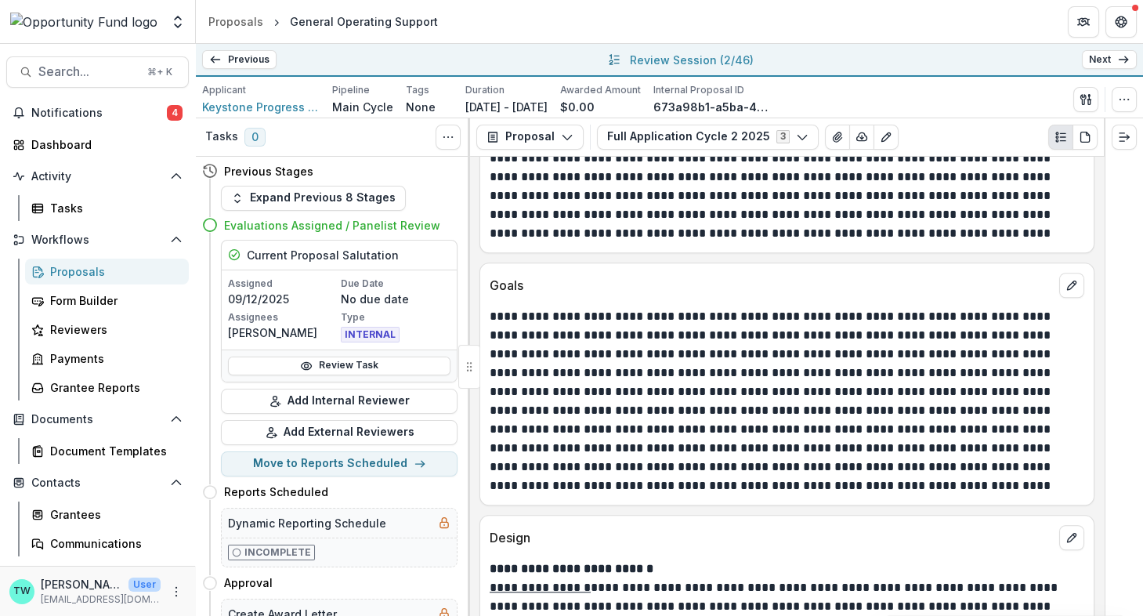
scroll to position [2381, 0]
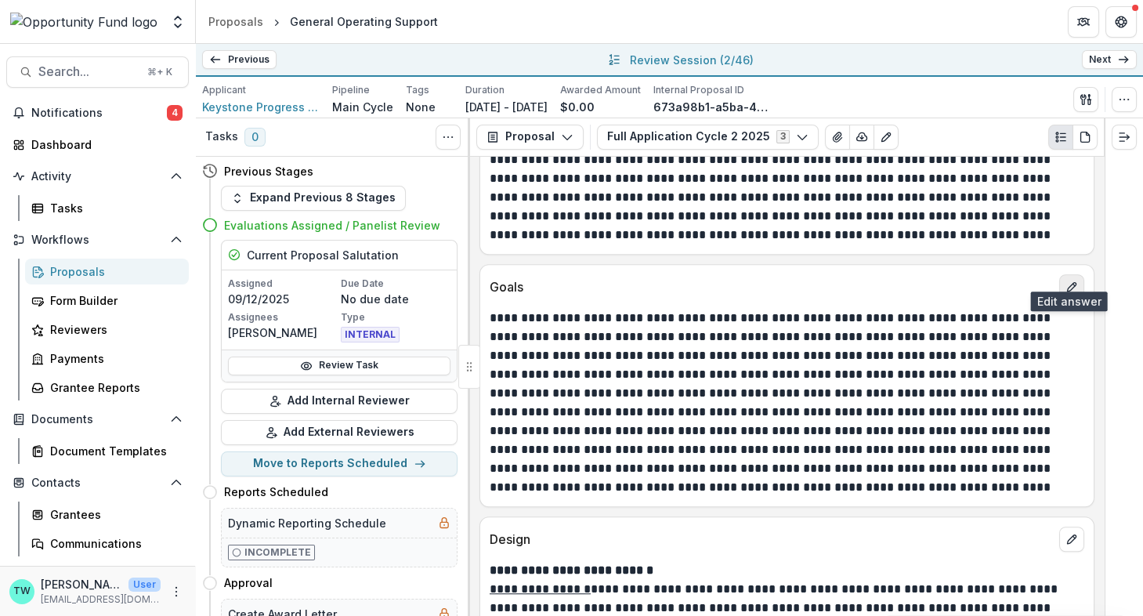
click at [1072, 280] on icon "edit" at bounding box center [1071, 286] width 13 height 13
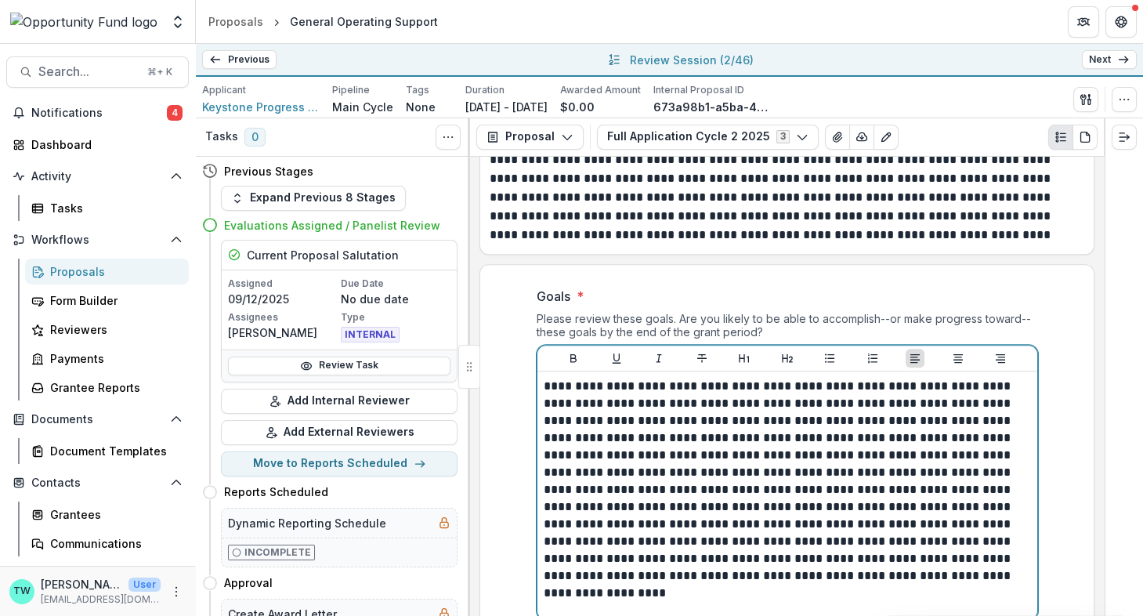
click at [772, 387] on p "**********" at bounding box center [788, 481] width 488 height 207
click at [773, 389] on p "**********" at bounding box center [788, 481] width 488 height 207
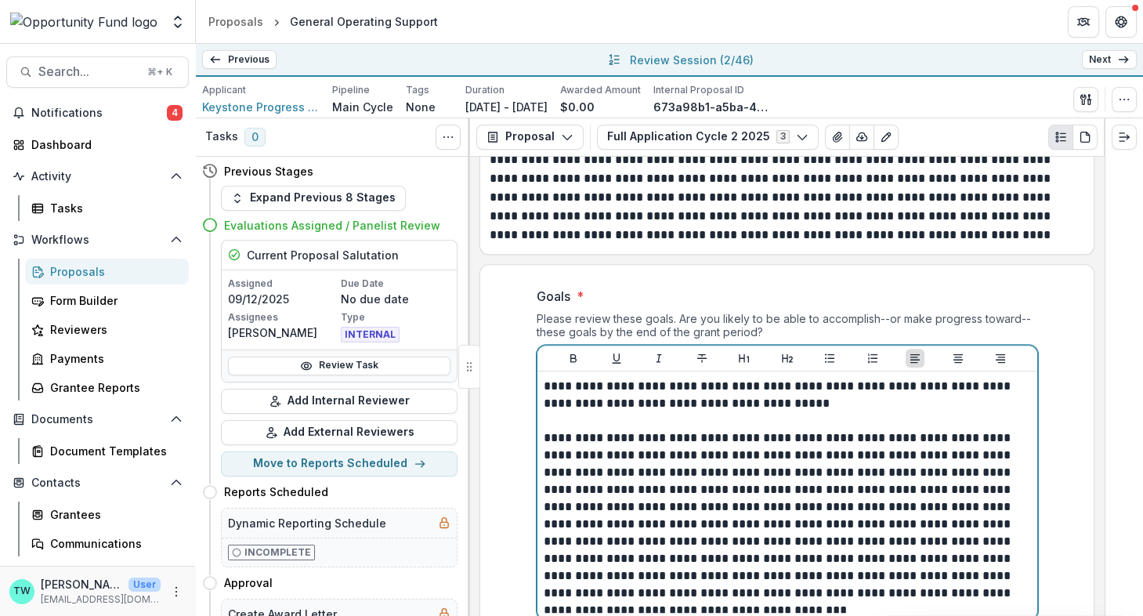
click at [962, 457] on p "**********" at bounding box center [788, 515] width 488 height 172
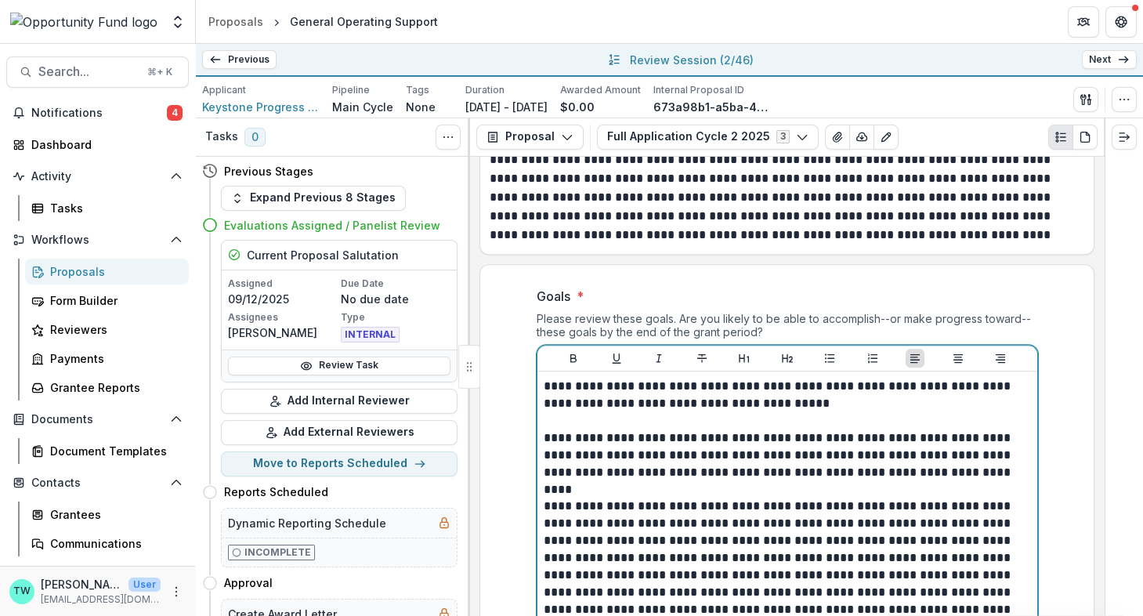
click at [887, 541] on p "**********" at bounding box center [788, 557] width 488 height 121
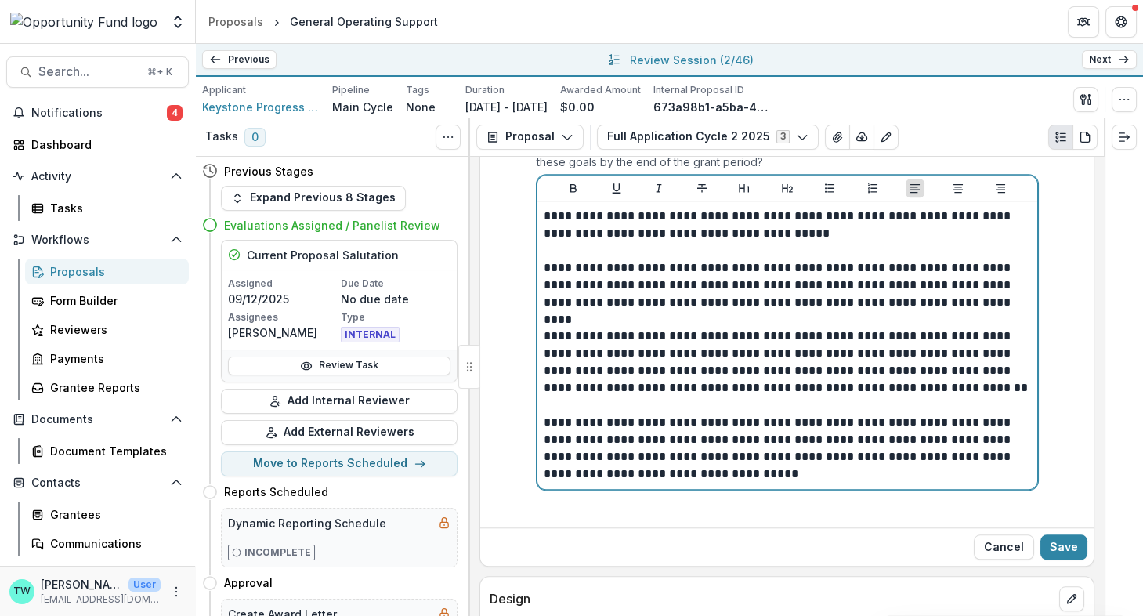
scroll to position [2565, 0]
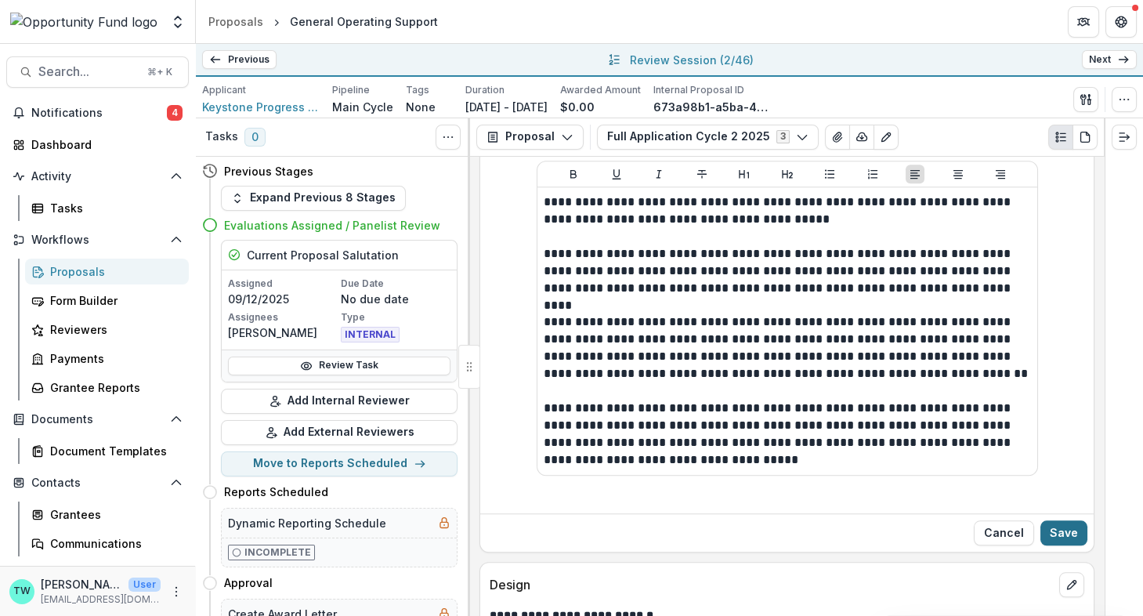
click at [1063, 520] on button "Save" at bounding box center [1063, 532] width 47 height 25
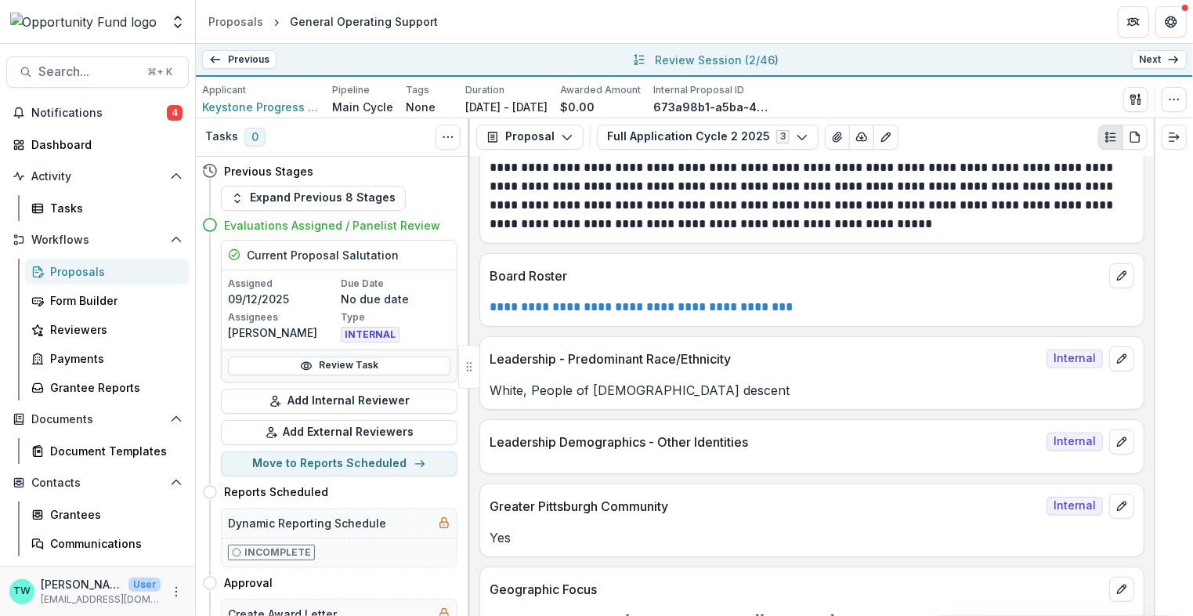
scroll to position [7607, 0]
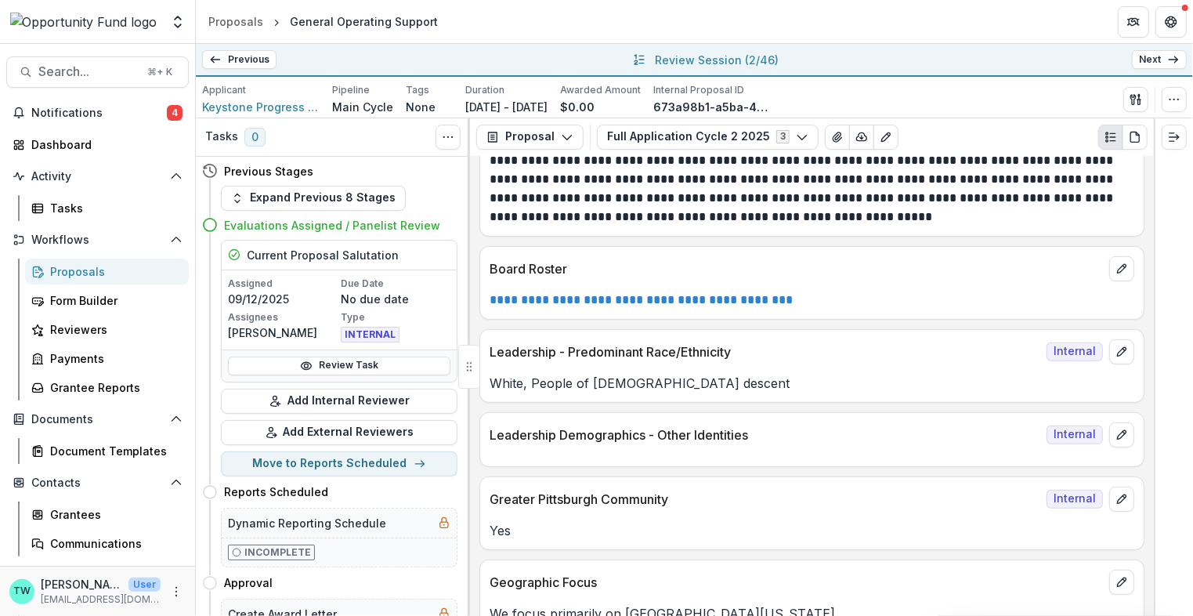
click at [699, 294] on link "**********" at bounding box center [641, 300] width 303 height 12
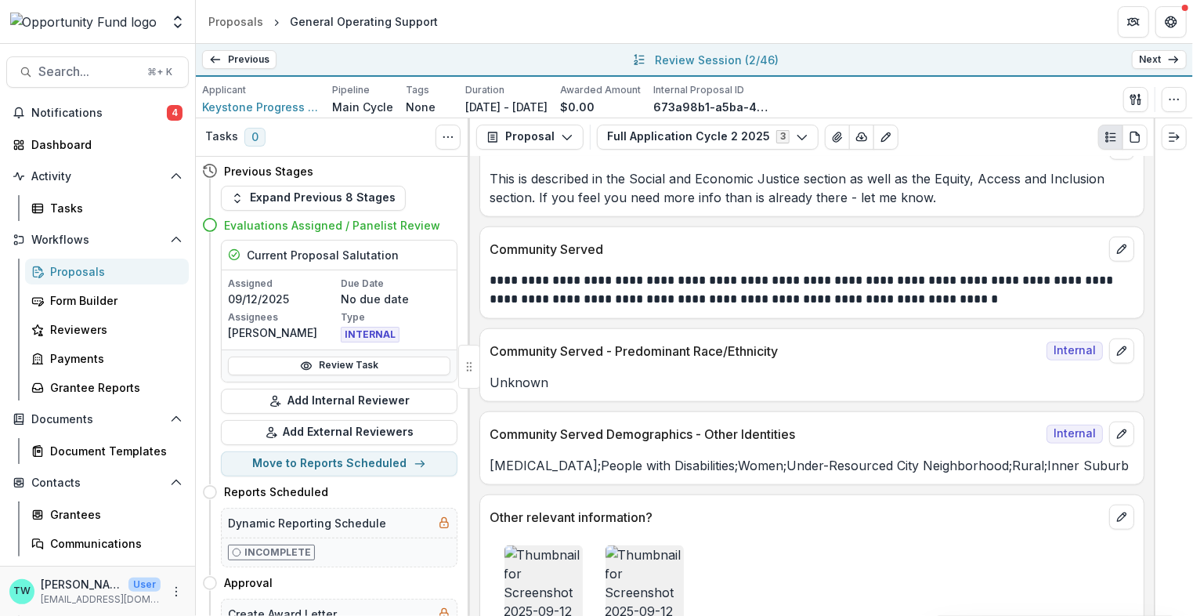
scroll to position [8106, 0]
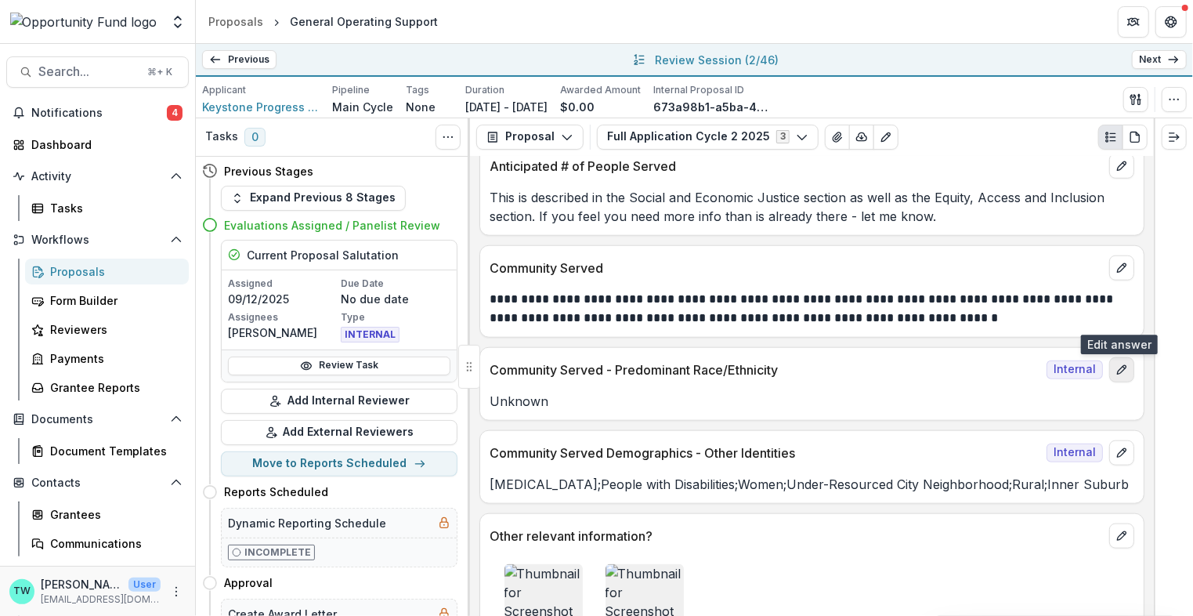
click at [1074, 363] on icon "edit" at bounding box center [1121, 369] width 13 height 13
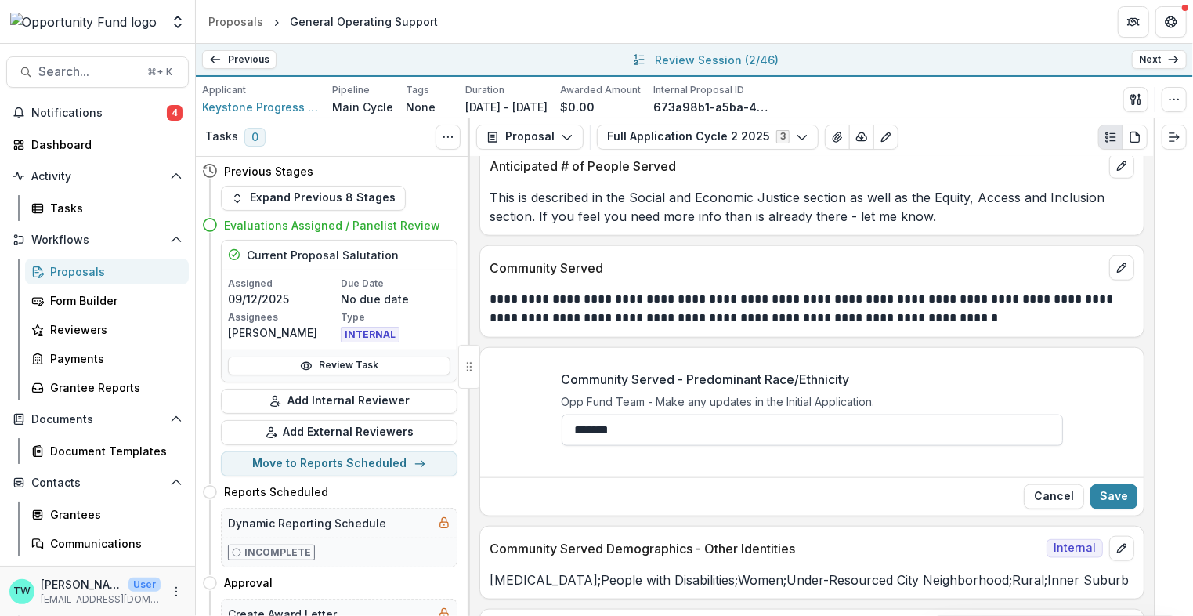
click at [689, 414] on input "*******" at bounding box center [812, 429] width 501 height 31
click at [1055, 484] on button "Cancel" at bounding box center [1054, 496] width 60 height 25
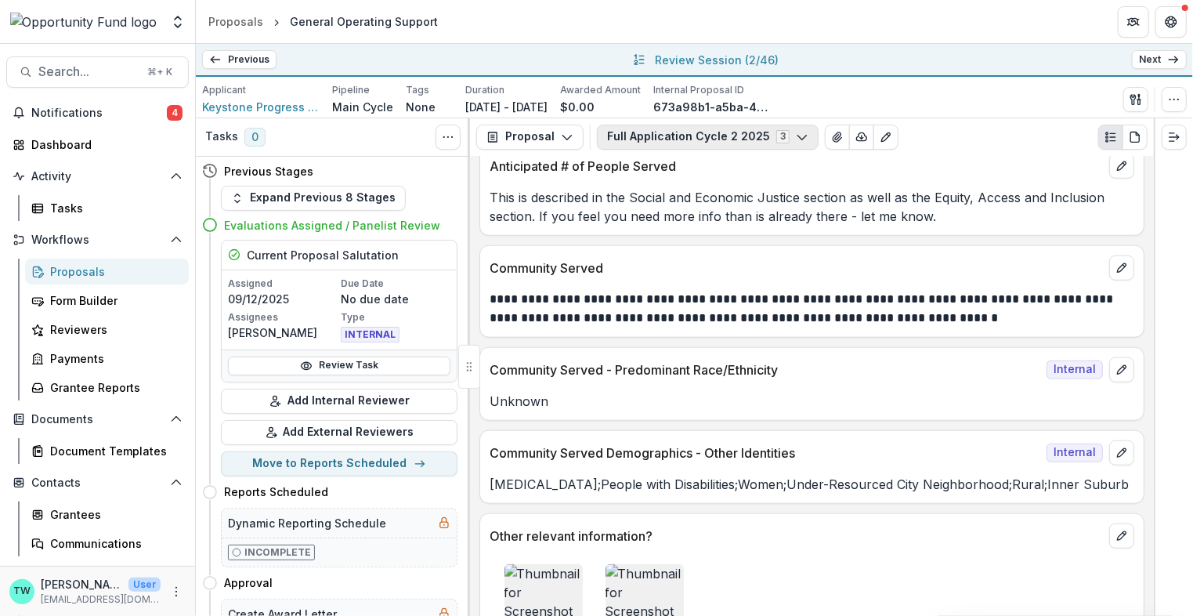
click at [669, 142] on button "Full Application Cycle 2 2025 3" at bounding box center [708, 137] width 222 height 25
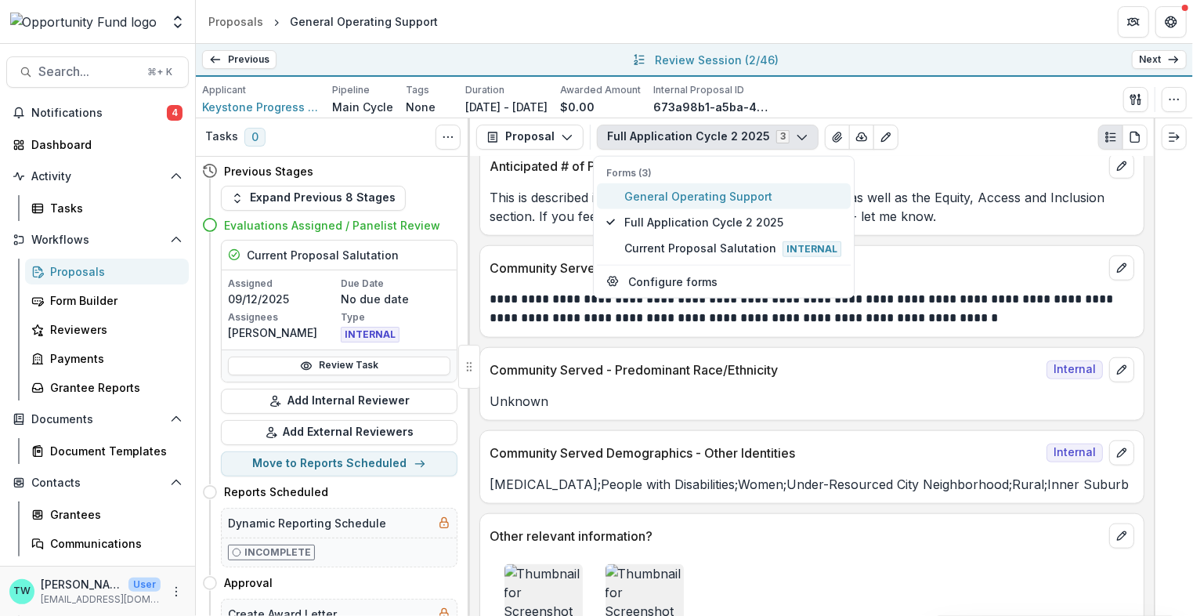
click at [684, 201] on span "General Operating Support" at bounding box center [732, 195] width 217 height 16
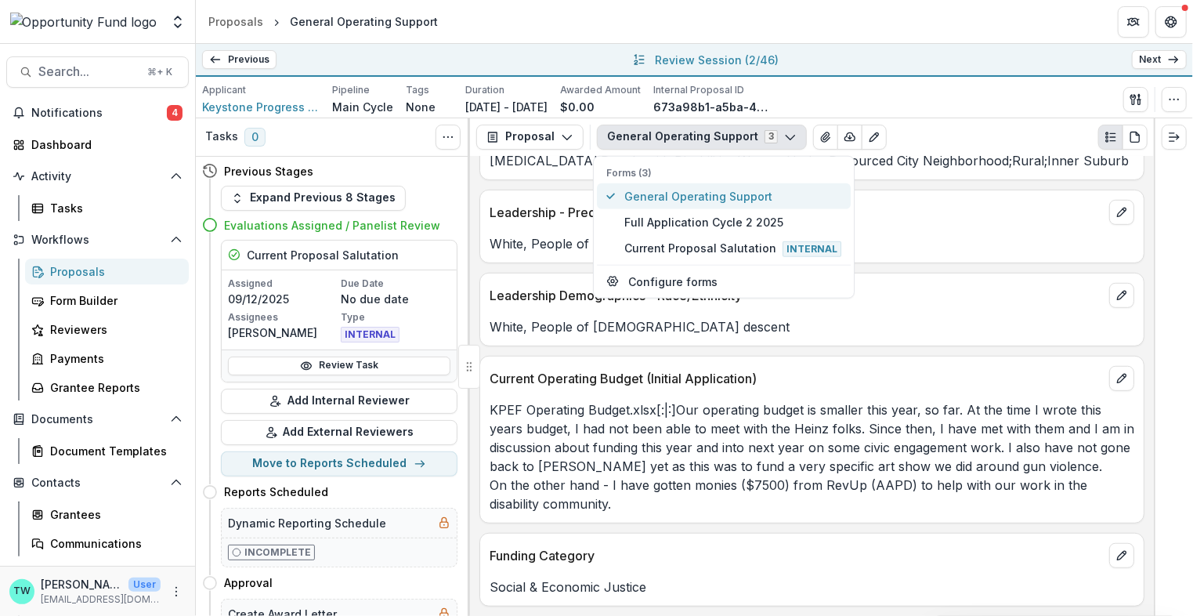
scroll to position [4074, 0]
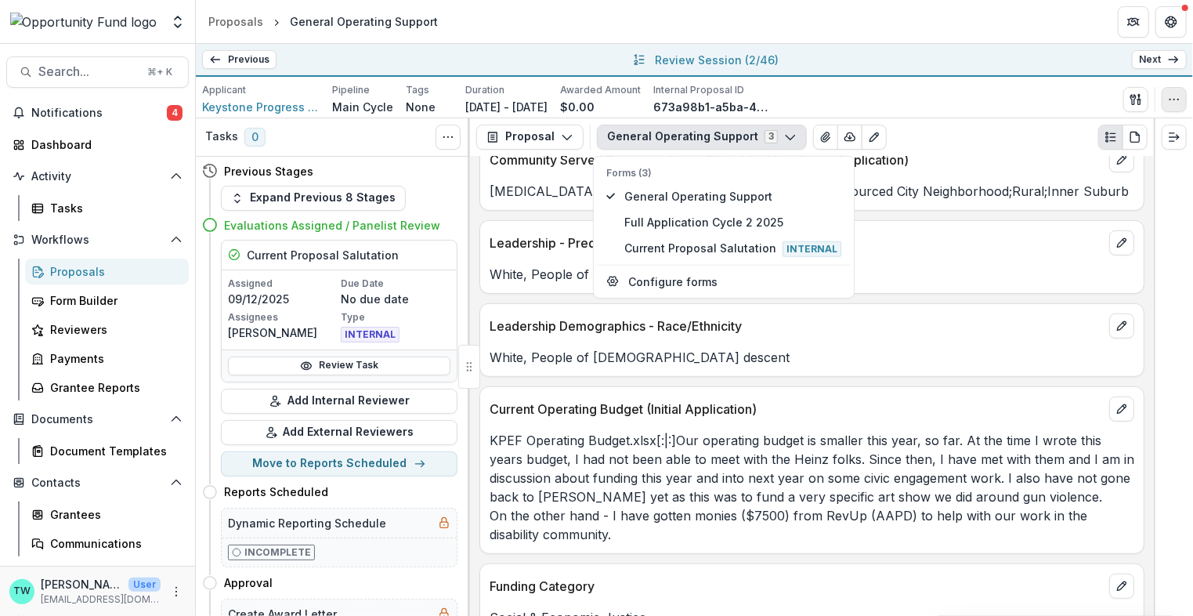
click at [1074, 100] on button "button" at bounding box center [1174, 99] width 25 height 25
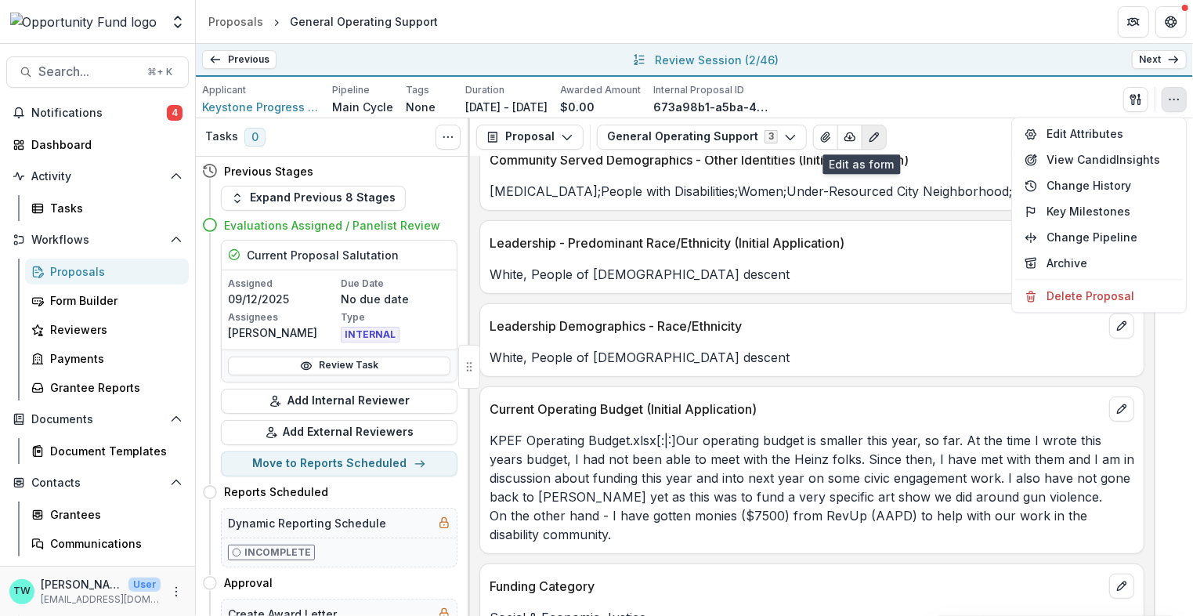
click at [868, 139] on icon "Edit as form" at bounding box center [874, 137] width 13 height 13
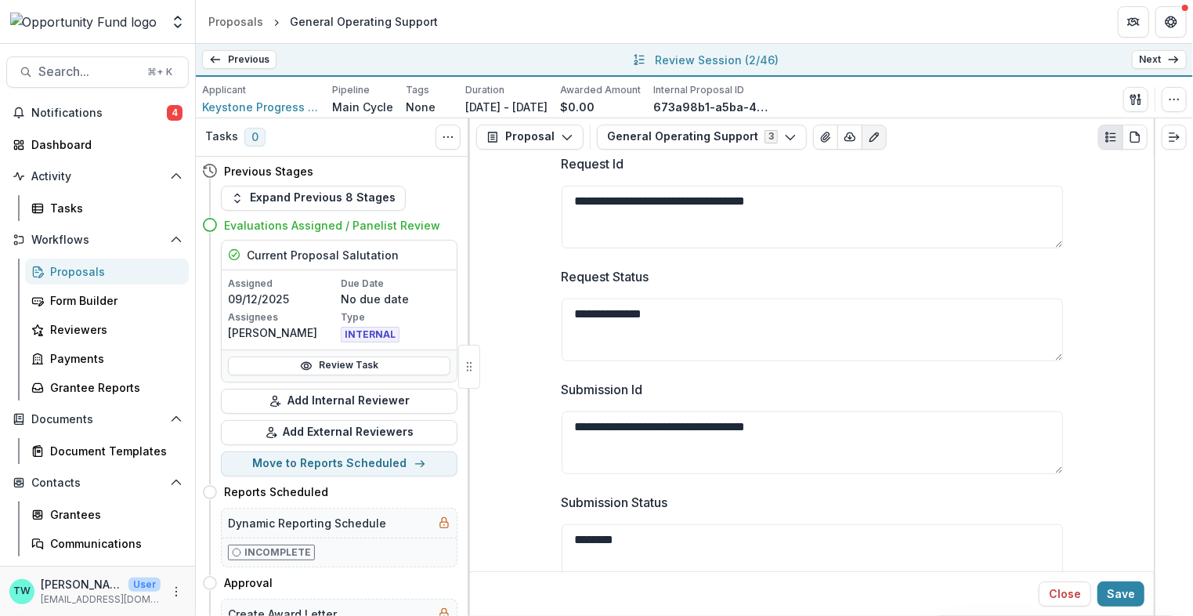
scroll to position [700, 0]
click at [869, 136] on icon "Edit as form" at bounding box center [873, 136] width 9 height 9
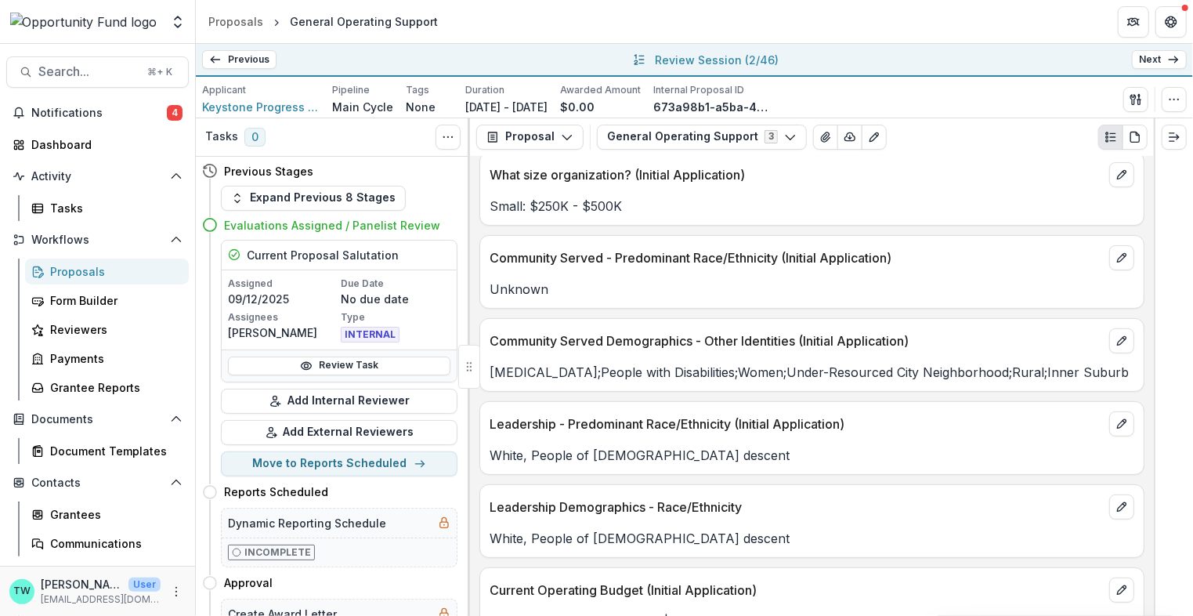
scroll to position [3890, 0]
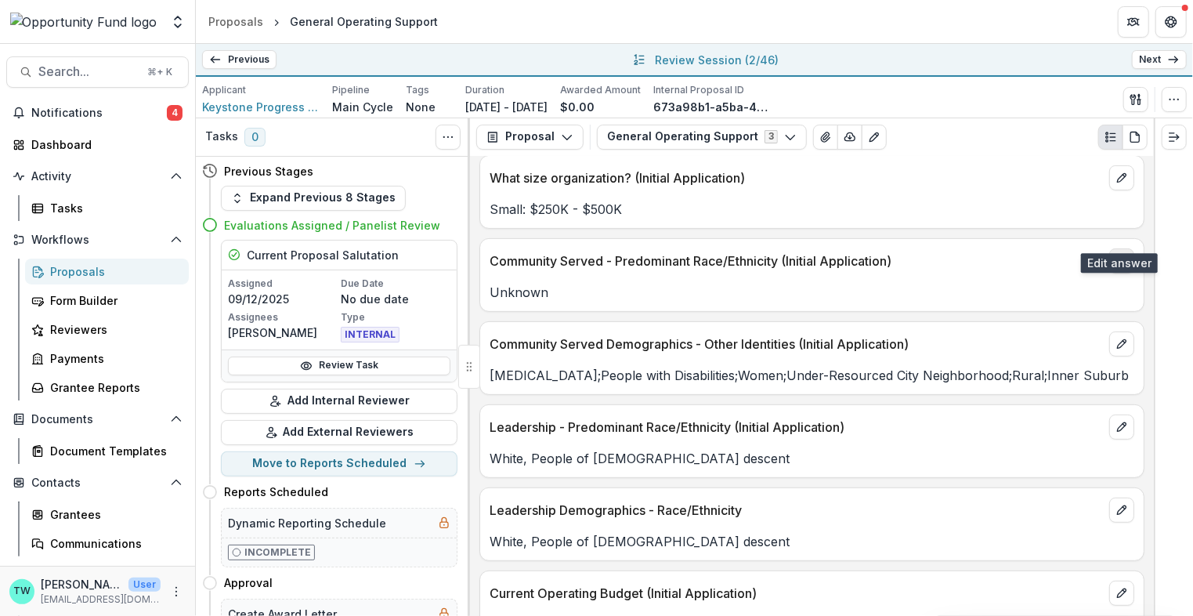
click at [1074, 255] on icon "edit" at bounding box center [1121, 261] width 13 height 13
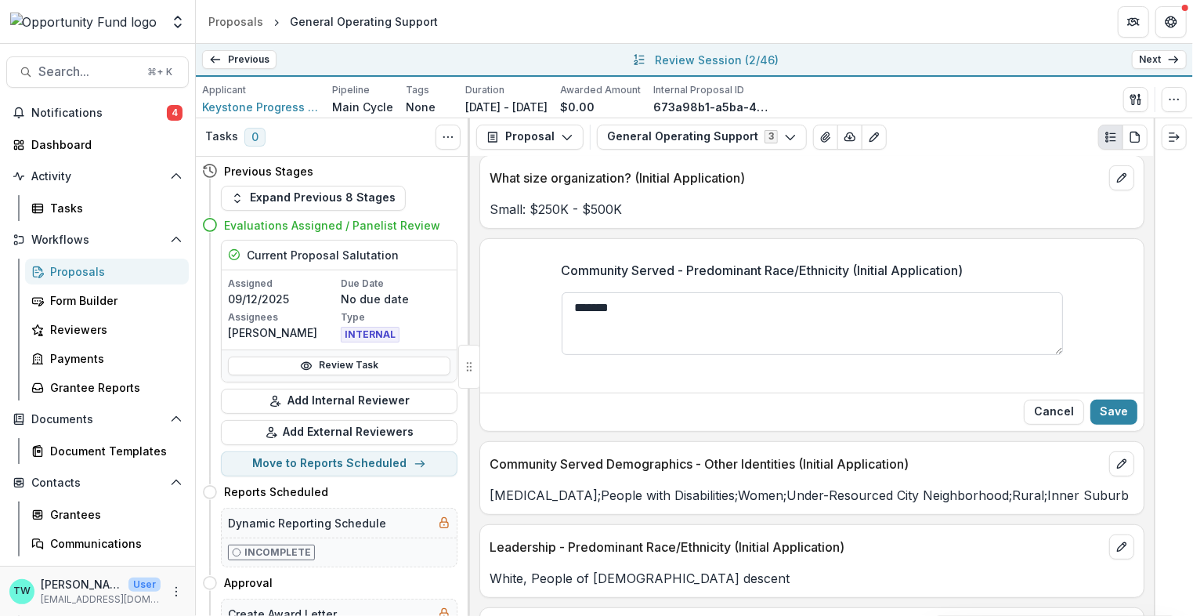
click at [803, 295] on textarea "*******" at bounding box center [812, 323] width 501 height 63
drag, startPoint x: 662, startPoint y: 284, endPoint x: 546, endPoint y: 269, distance: 117.0
click at [546, 269] on div "Community Served - Predominant Race/Ethnicity (Initial Application) *******" at bounding box center [811, 317] width 663 height 138
paste textarea "**********"
type textarea "**********"
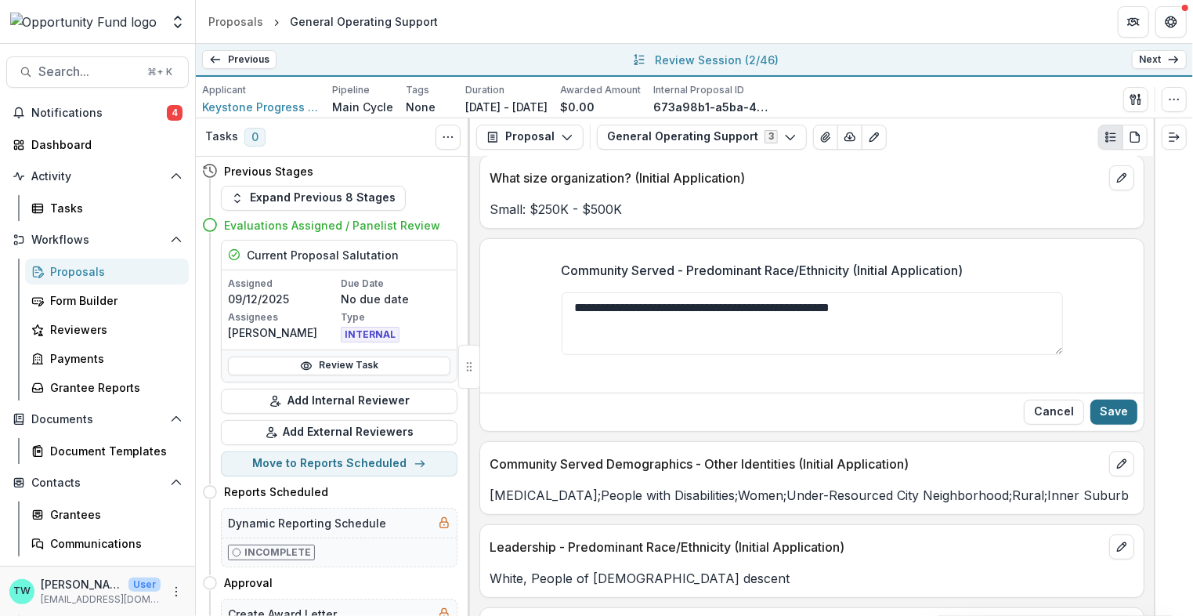
click at [1074, 399] on button "Save" at bounding box center [1113, 411] width 47 height 25
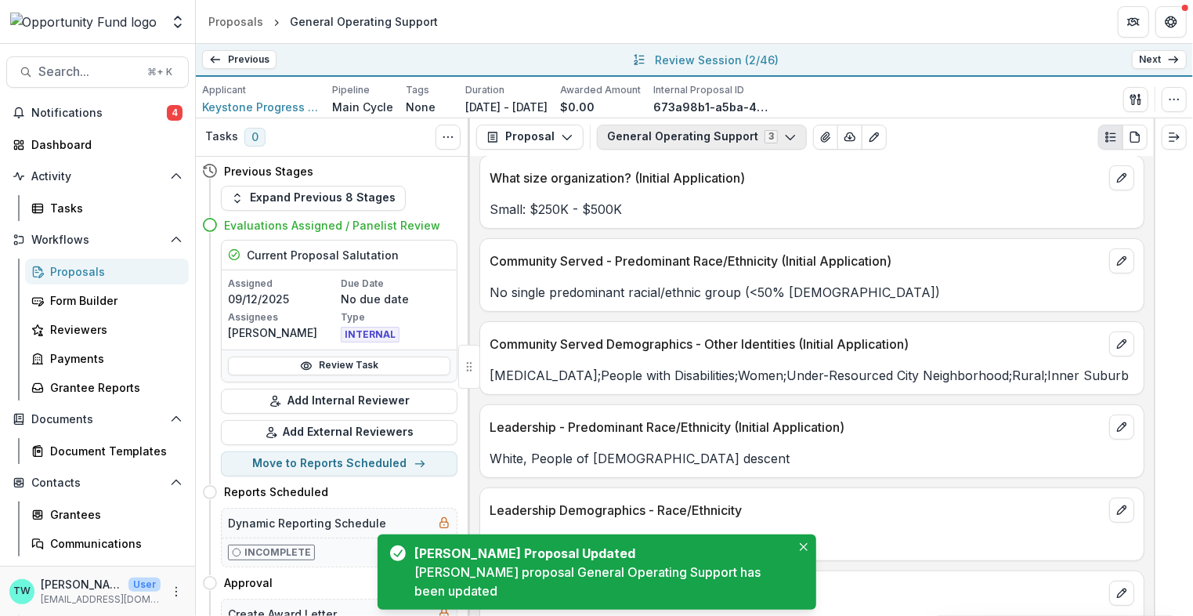
click at [786, 136] on polyline "button" at bounding box center [790, 137] width 9 height 5
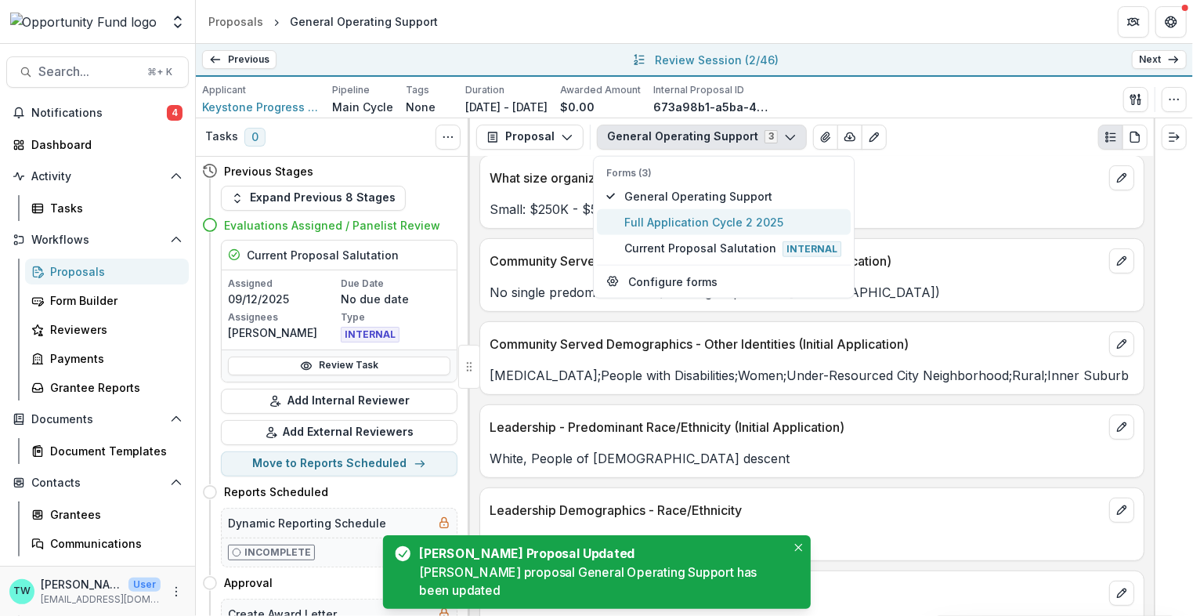
click at [735, 218] on span "Full Application Cycle 2 2025" at bounding box center [732, 221] width 217 height 16
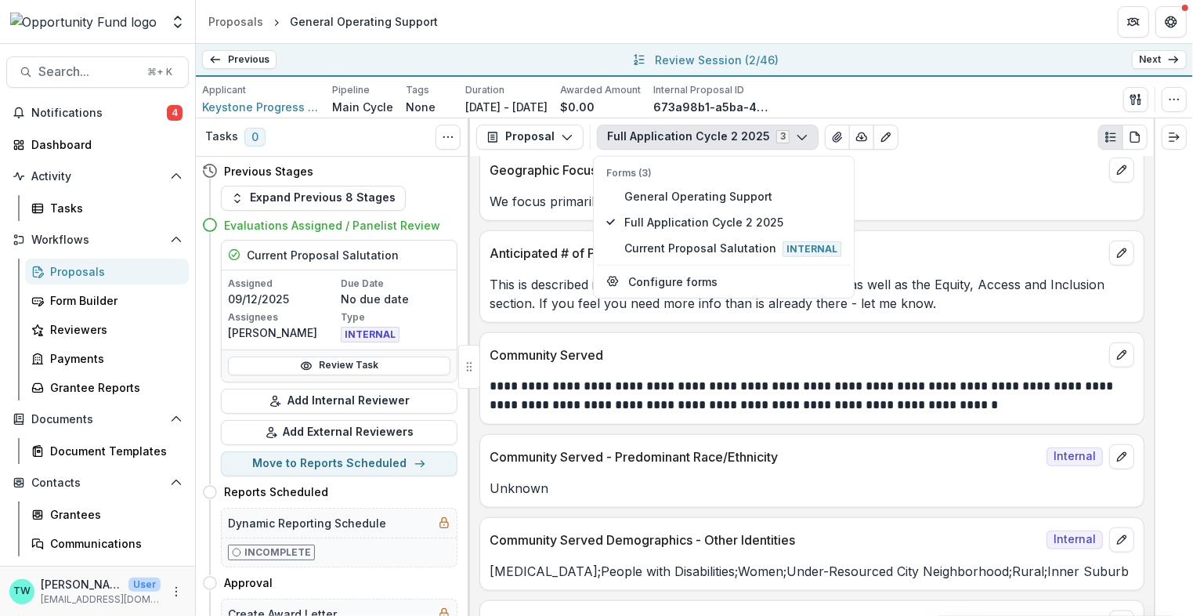
scroll to position [8021, 0]
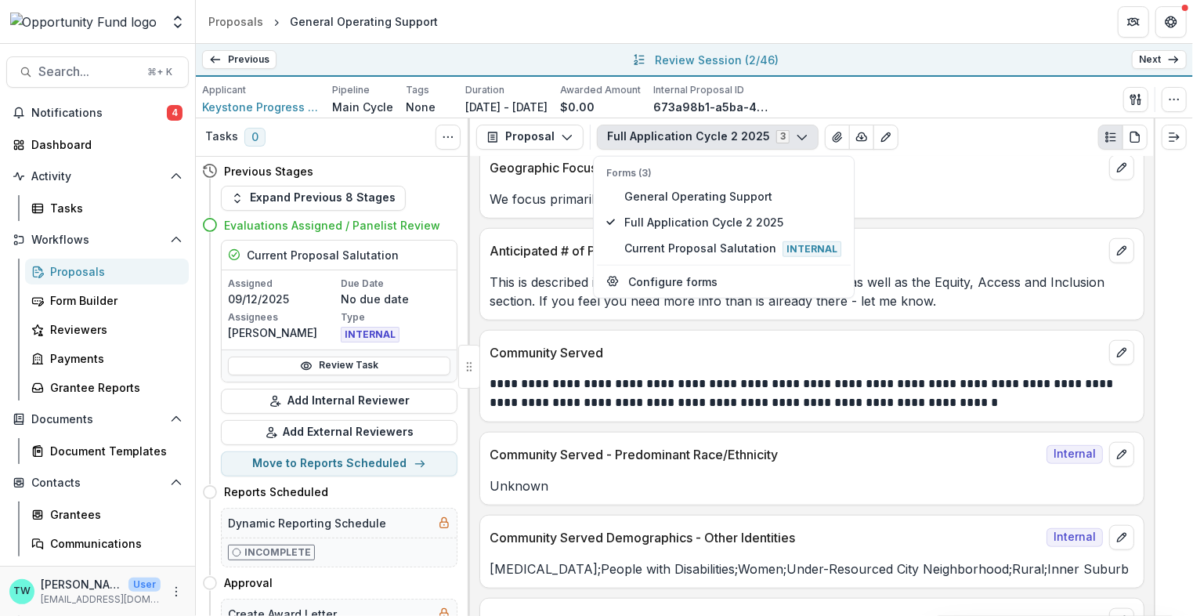
click at [752, 448] on div "Community Served - Predominant Race/Ethnicity Internal Unknown" at bounding box center [811, 469] width 665 height 74
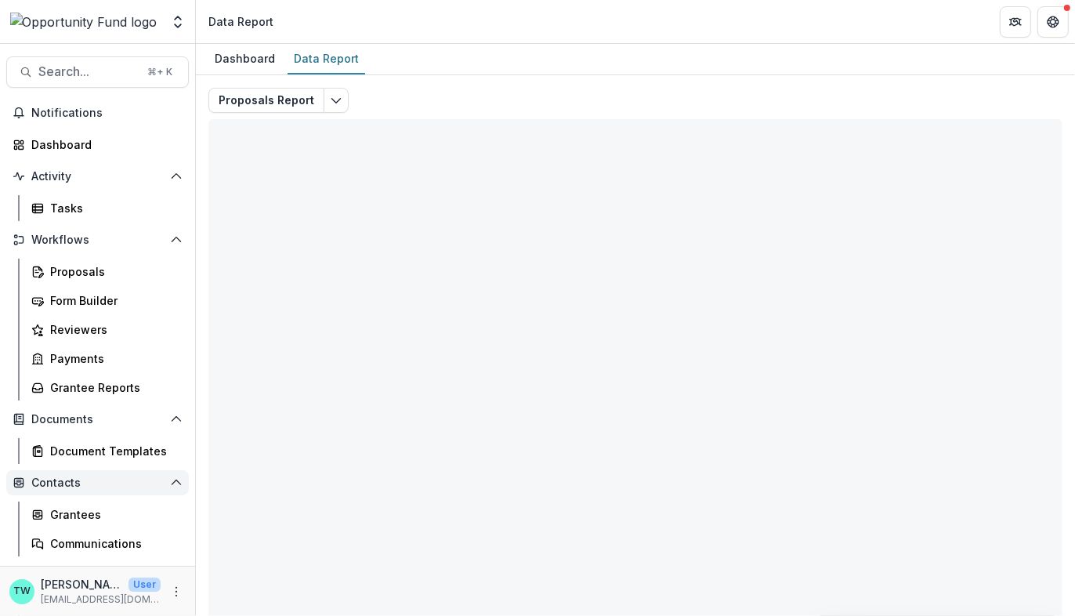
scroll to position [81, 0]
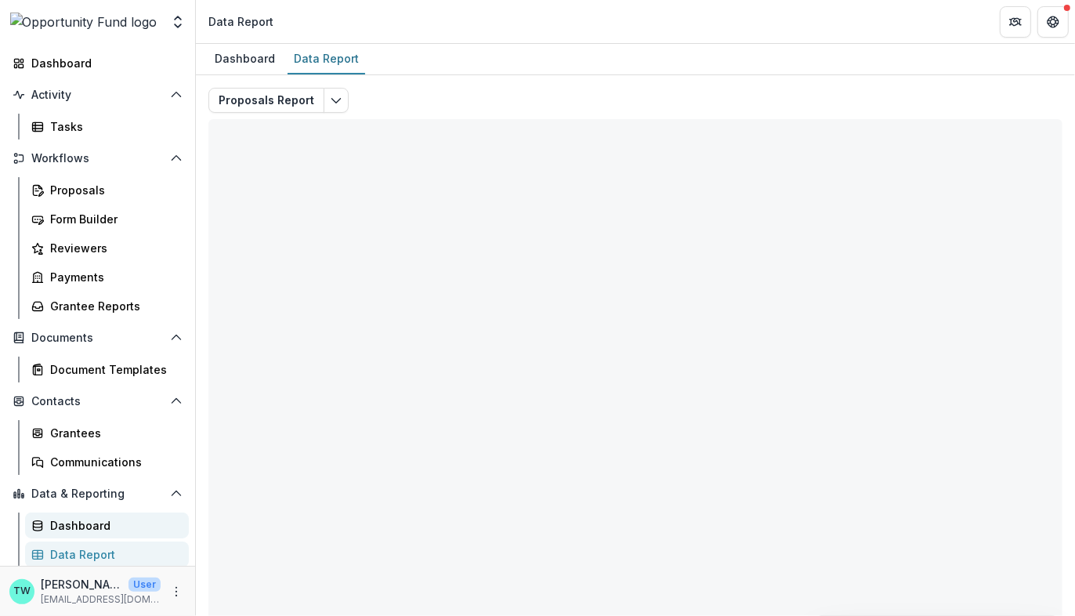
click at [89, 525] on div "Dashboard" at bounding box center [113, 525] width 126 height 16
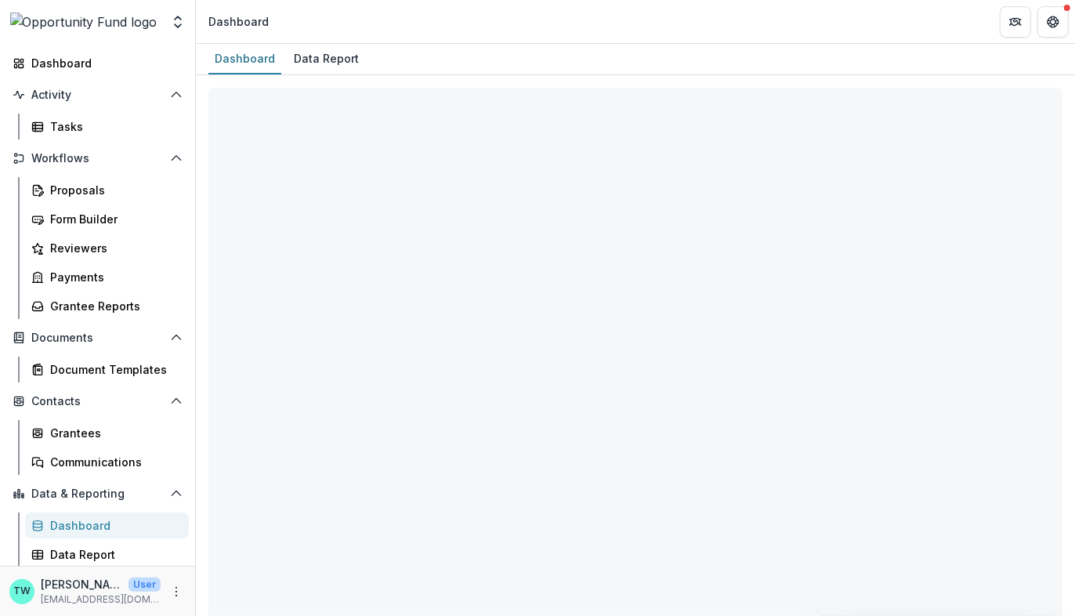
select select "**********"
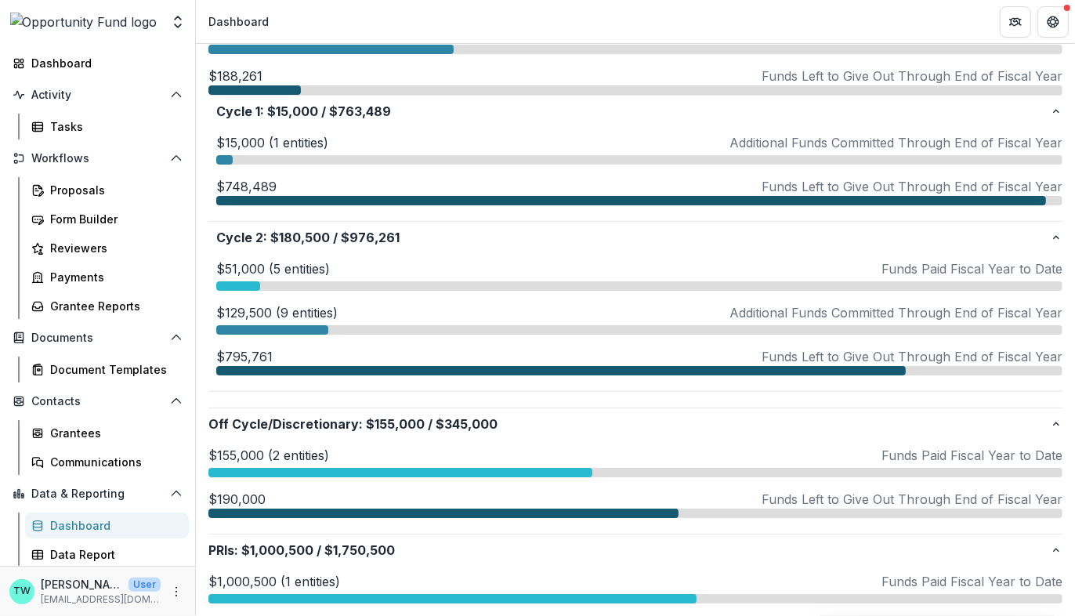
scroll to position [512, 0]
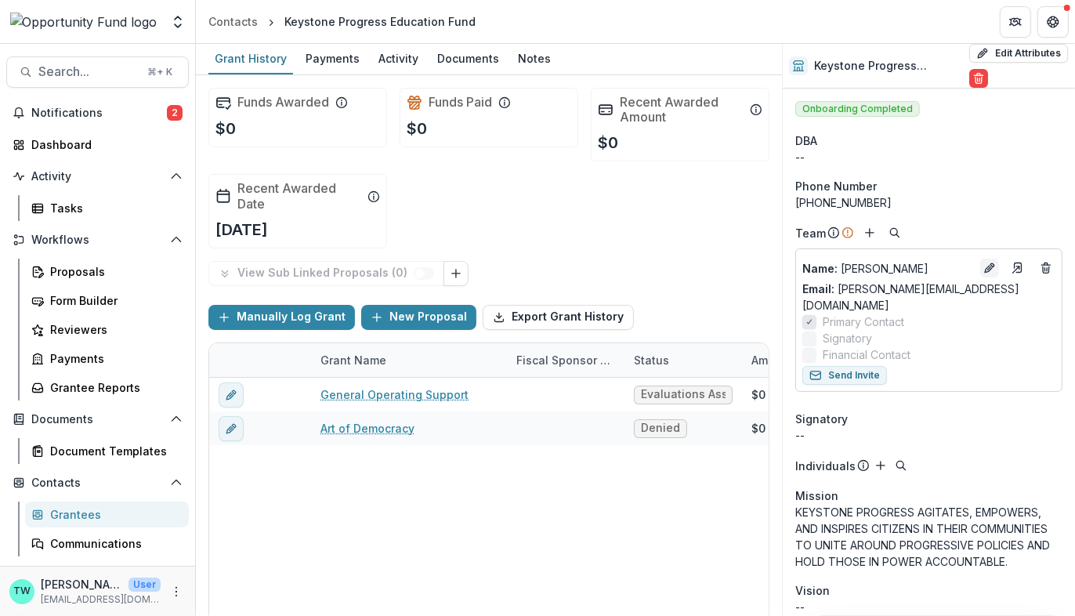
click at [983, 264] on icon "Edit" at bounding box center [989, 268] width 13 height 13
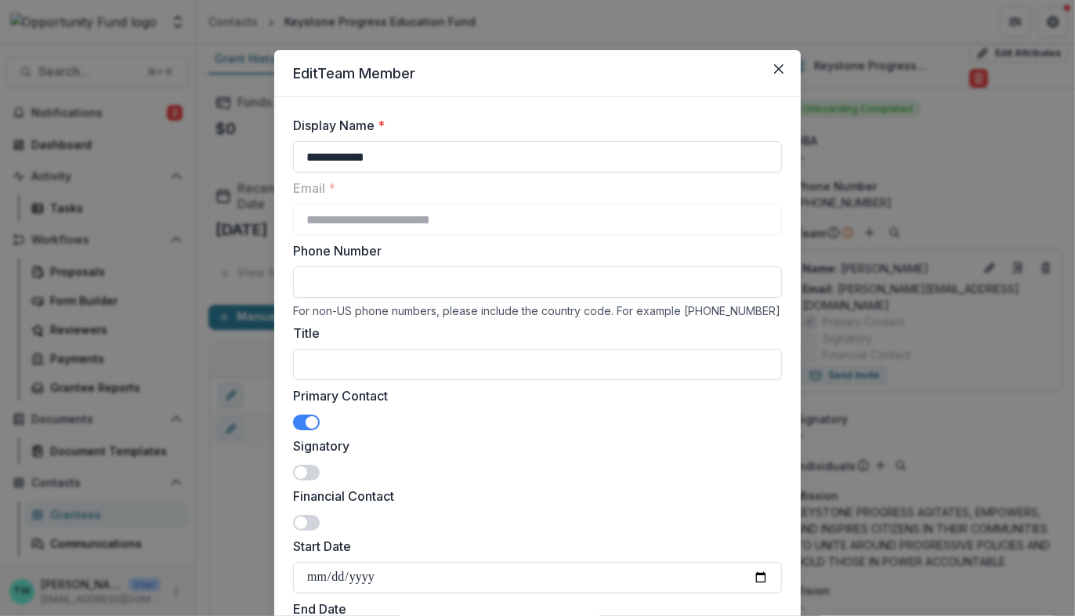
click at [313, 472] on span at bounding box center [306, 472] width 27 height 16
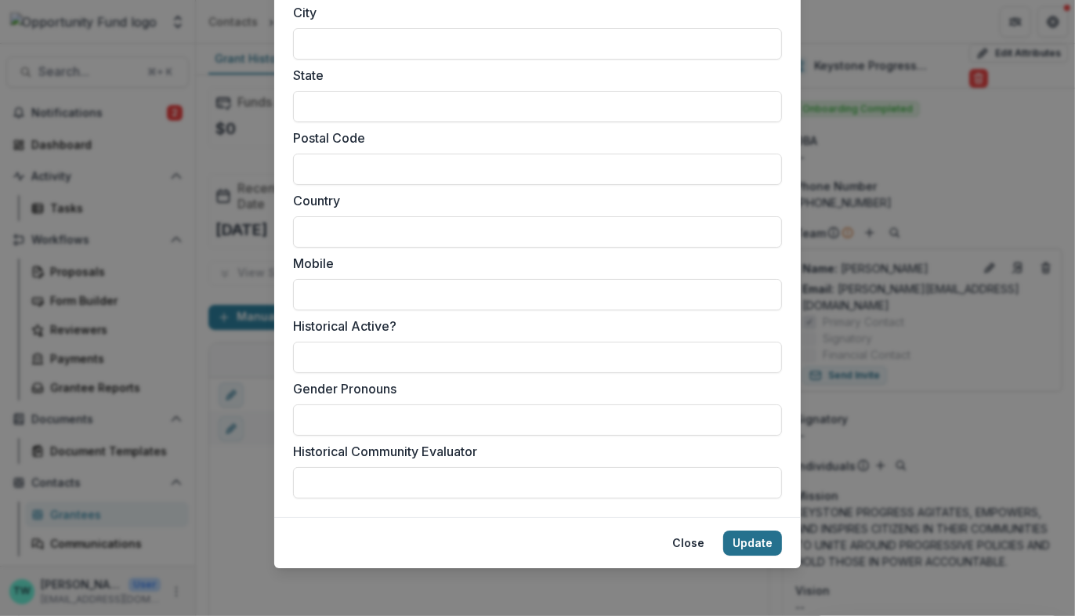
click at [754, 543] on button "Update" at bounding box center [752, 542] width 59 height 25
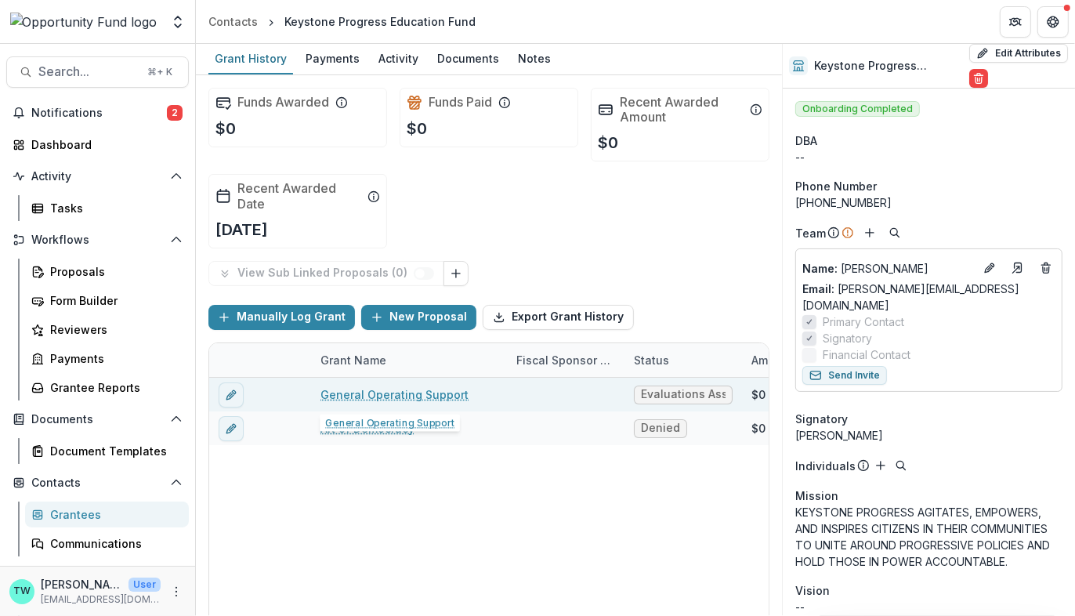
click at [382, 395] on link "General Operating Support" at bounding box center [394, 394] width 148 height 16
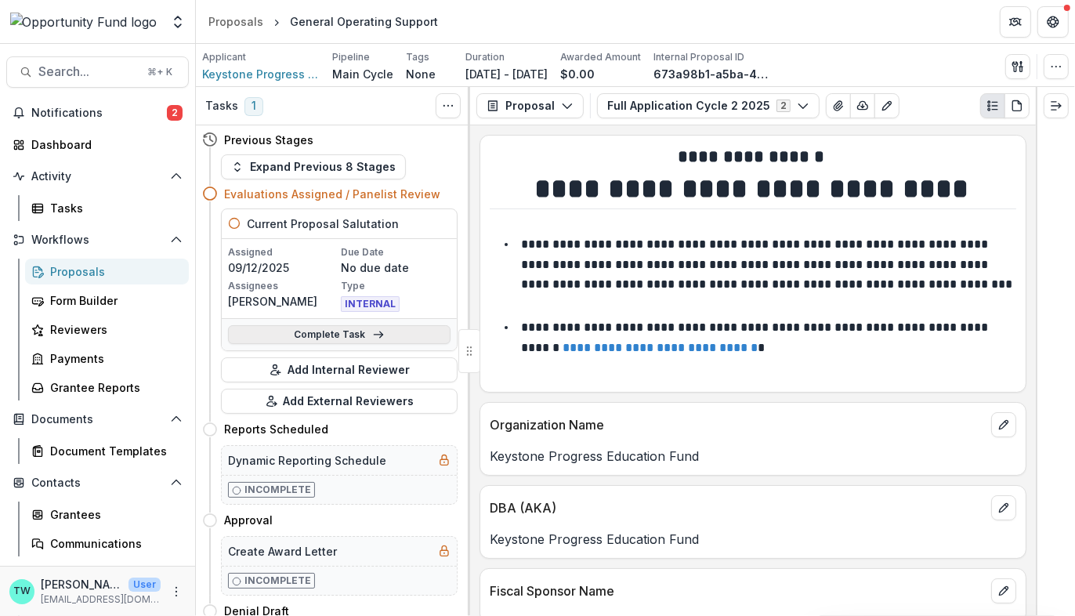
click at [337, 337] on link "Complete Task" at bounding box center [339, 334] width 222 height 19
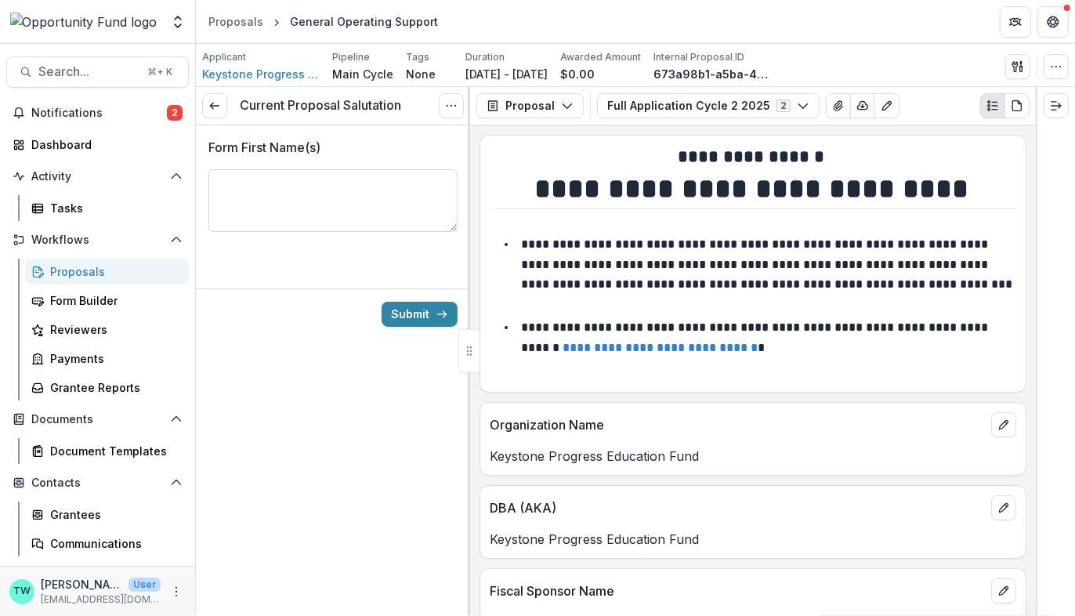
click at [305, 191] on textarea "Form First Name(s)" at bounding box center [332, 200] width 249 height 63
type textarea "*****"
click at [417, 309] on button "Submit" at bounding box center [419, 314] width 76 height 25
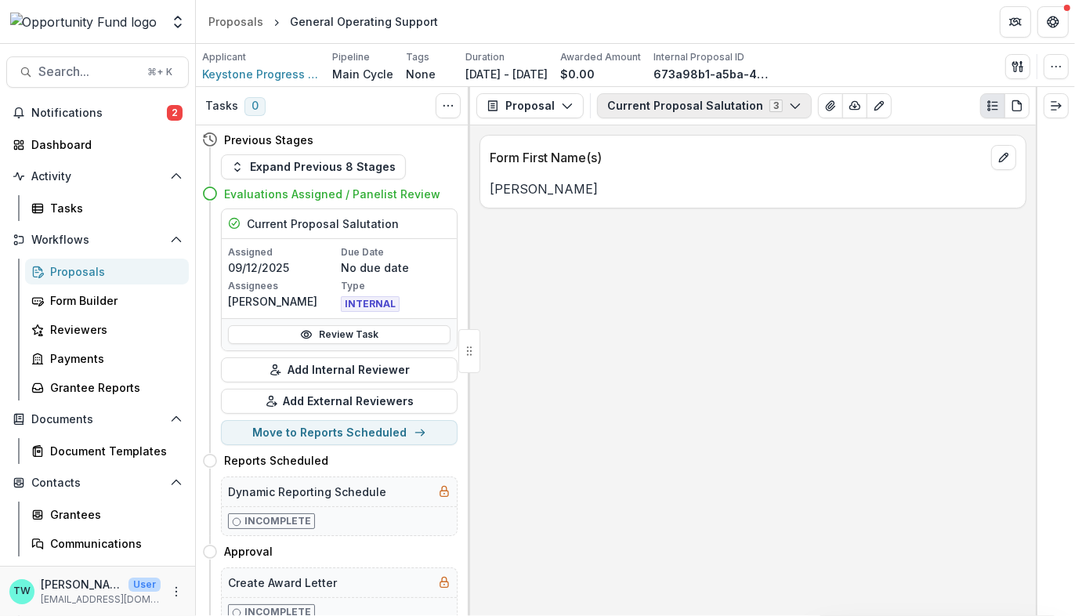
click at [677, 96] on button "Current Proposal Salutation 3" at bounding box center [704, 105] width 215 height 25
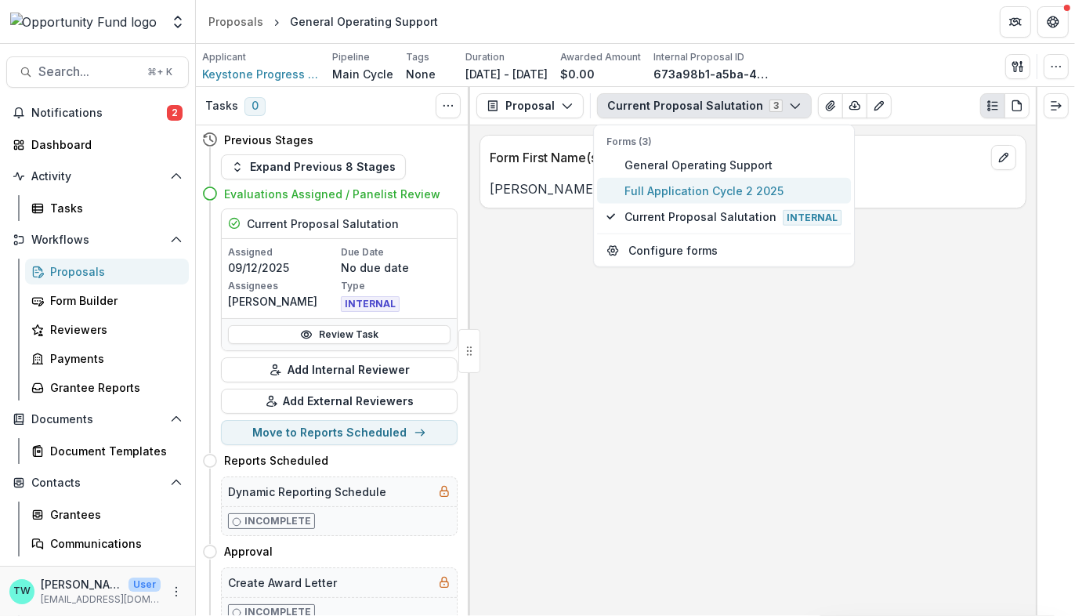
click at [681, 187] on span "Full Application Cycle 2 2025" at bounding box center [732, 191] width 217 height 16
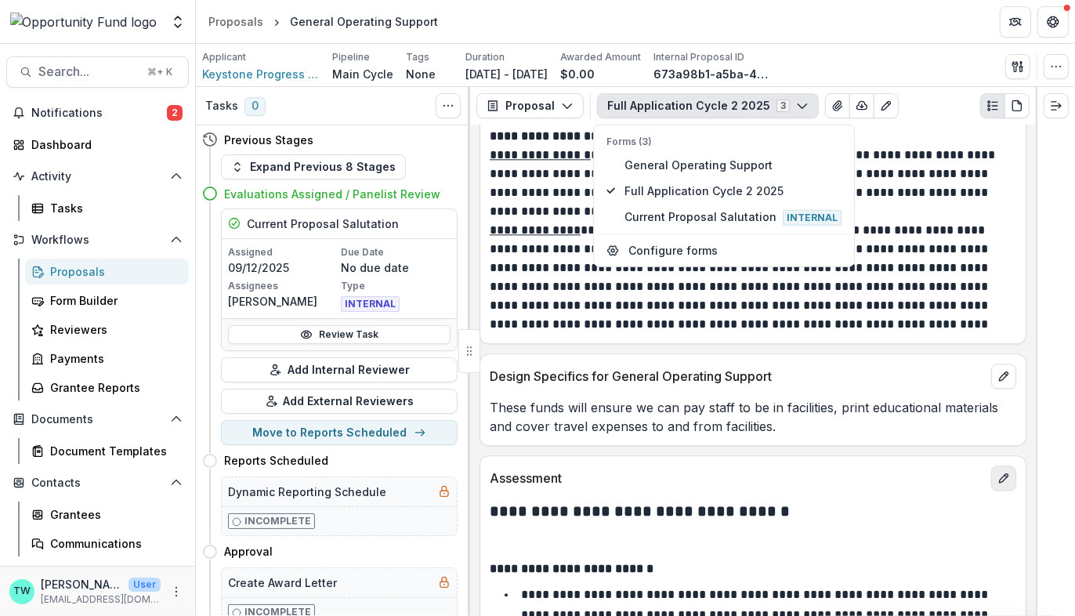
scroll to position [3219, 0]
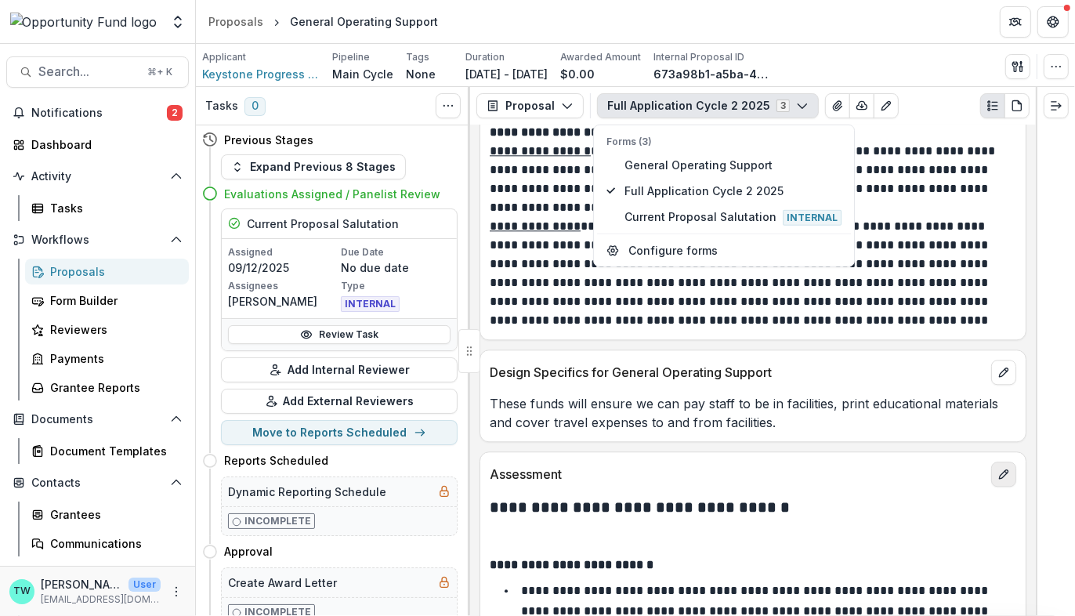
click at [996, 485] on button "edit" at bounding box center [1003, 473] width 25 height 25
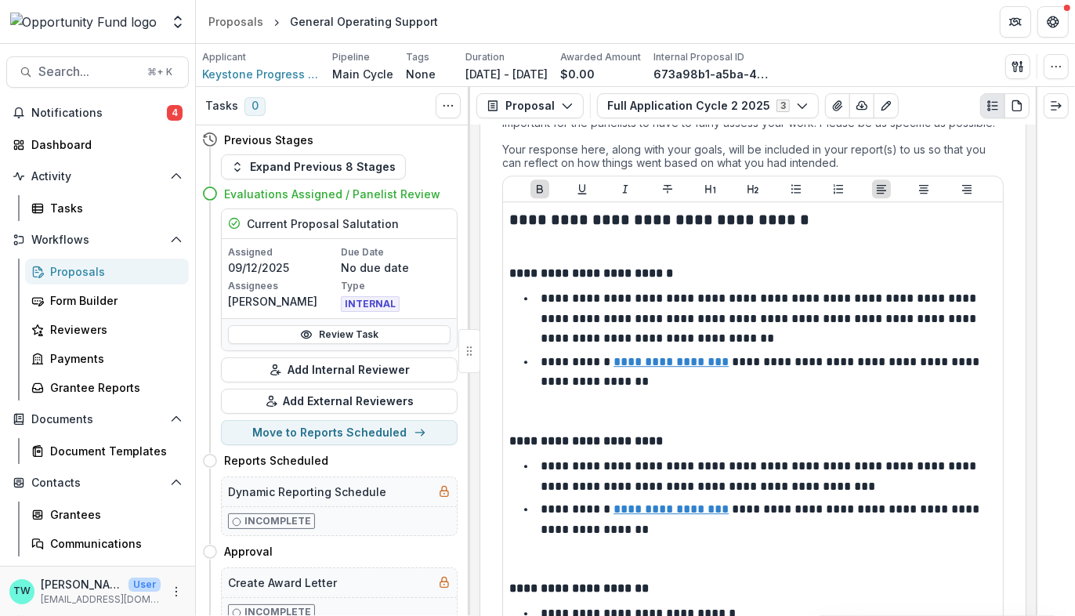
scroll to position [3644, 0]
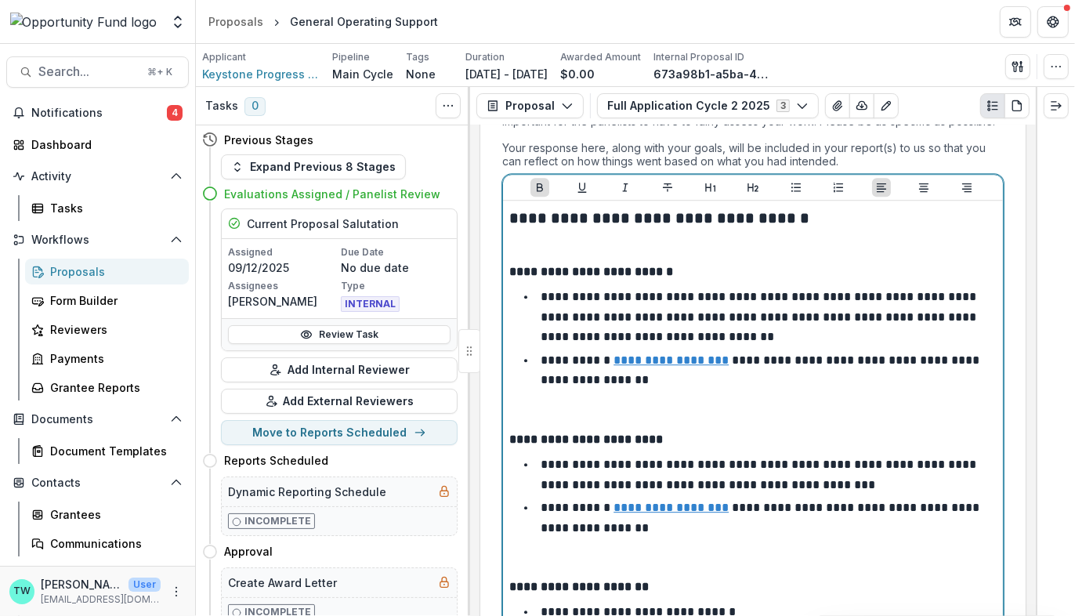
click at [662, 417] on p at bounding box center [752, 413] width 487 height 34
click at [567, 425] on p at bounding box center [752, 413] width 487 height 34
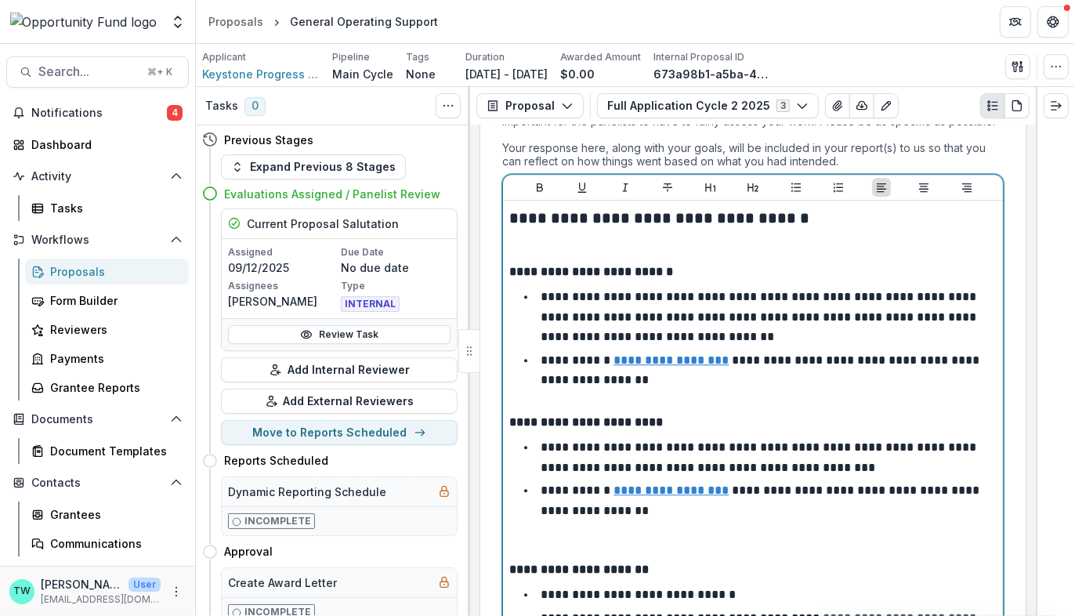
click at [609, 555] on p at bounding box center [752, 543] width 487 height 34
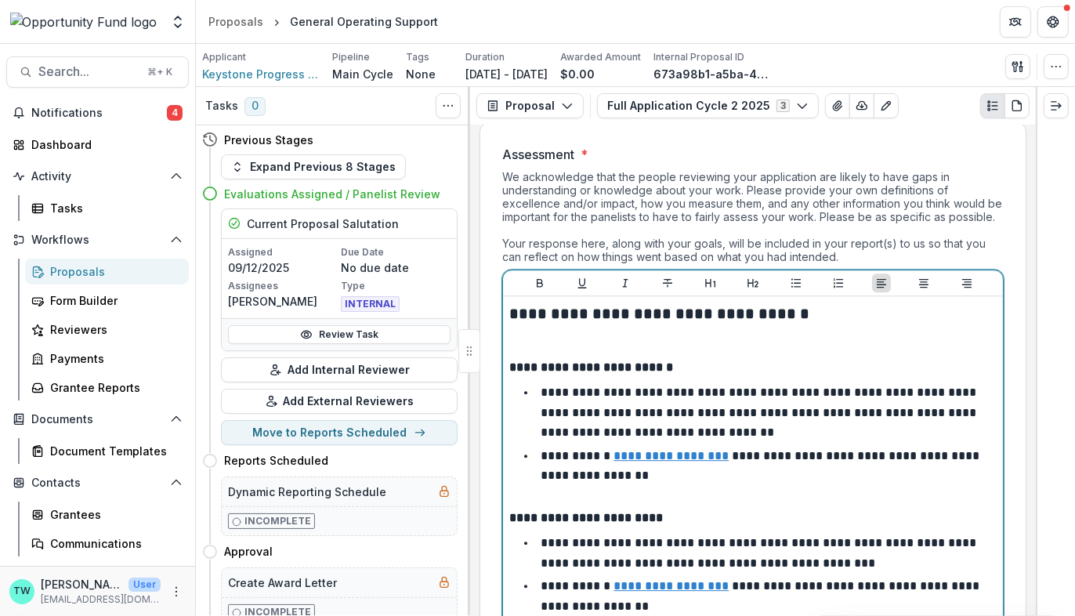
scroll to position [3525, 0]
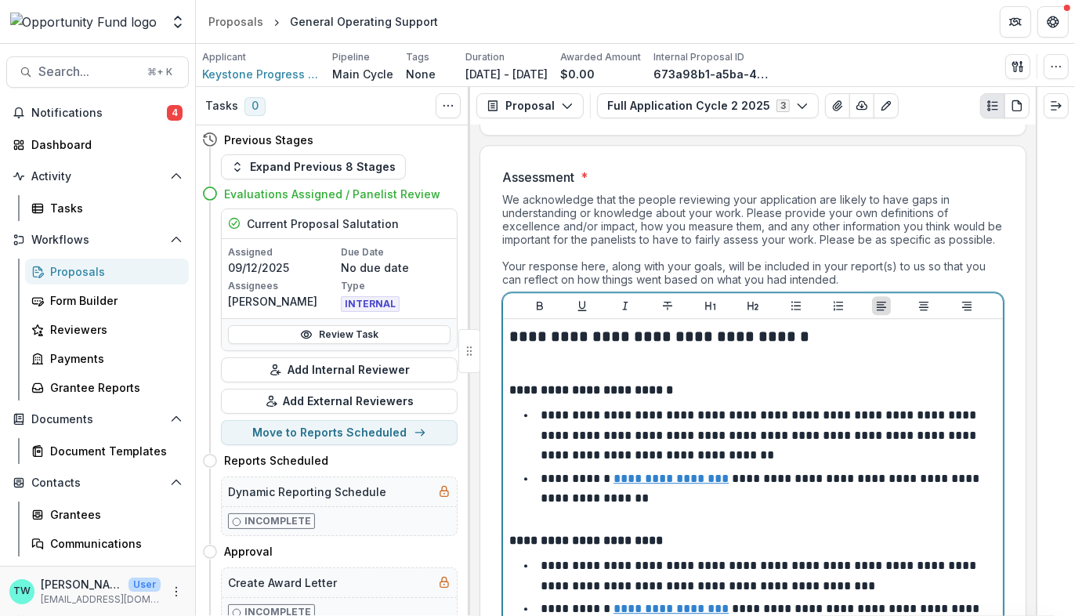
click at [616, 367] on p at bounding box center [752, 364] width 487 height 34
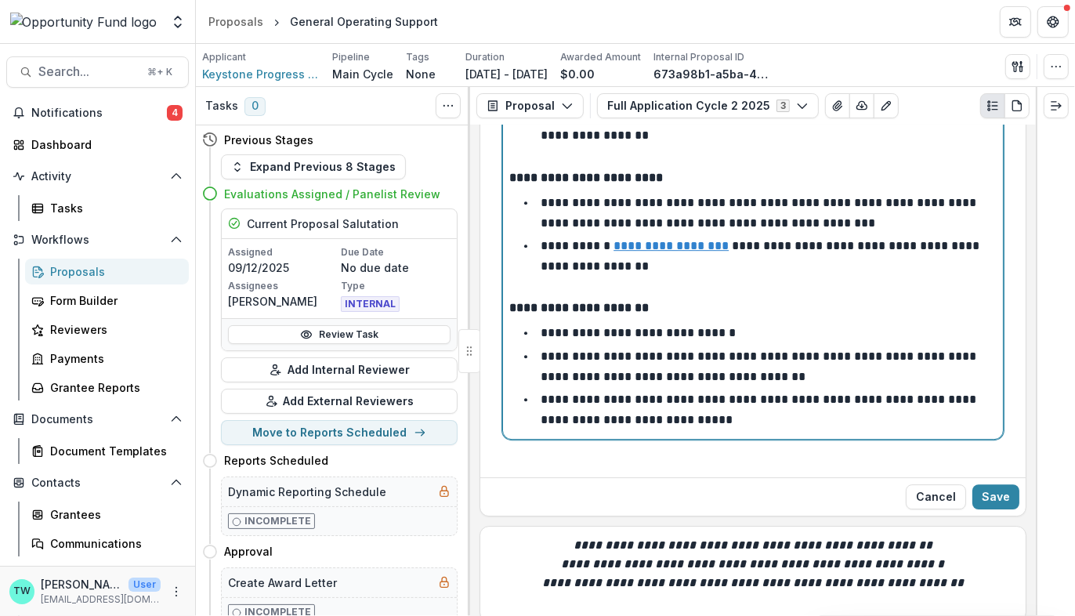
scroll to position [3883, 0]
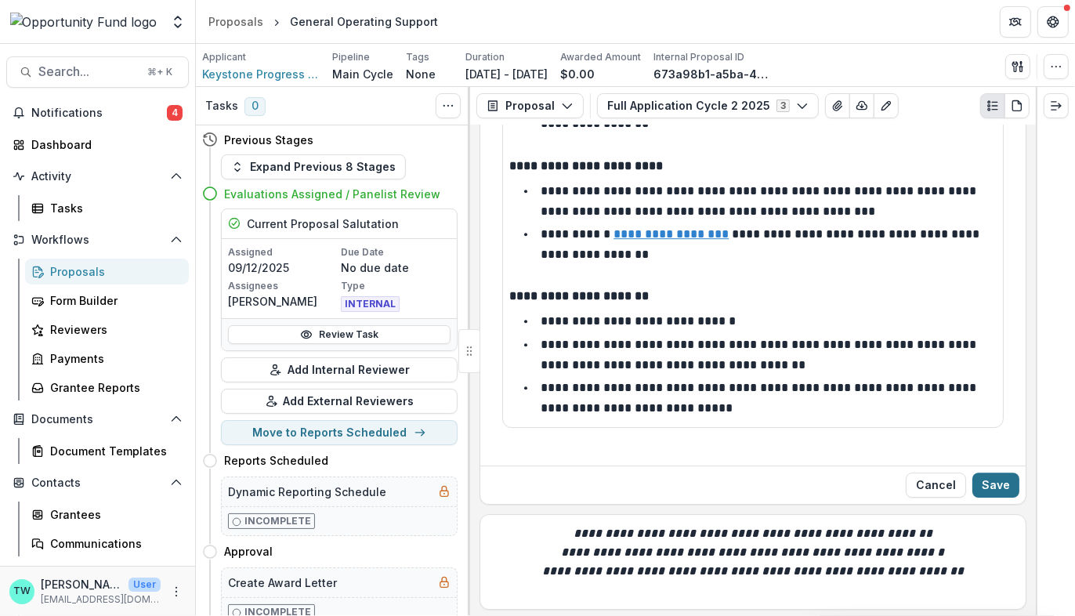
click at [991, 477] on button "Save" at bounding box center [995, 484] width 47 height 25
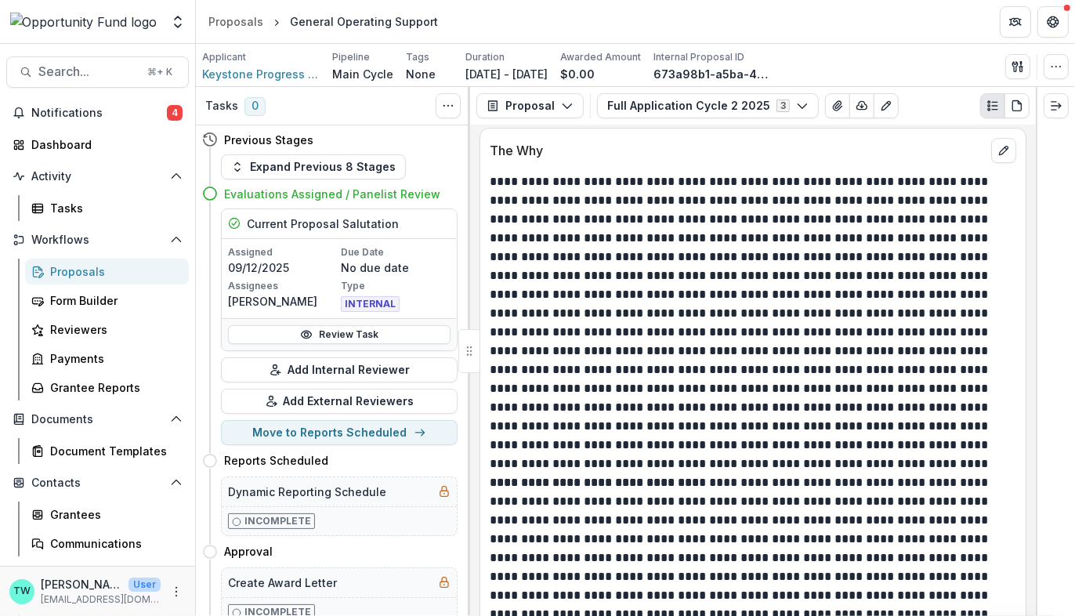
scroll to position [4227, 0]
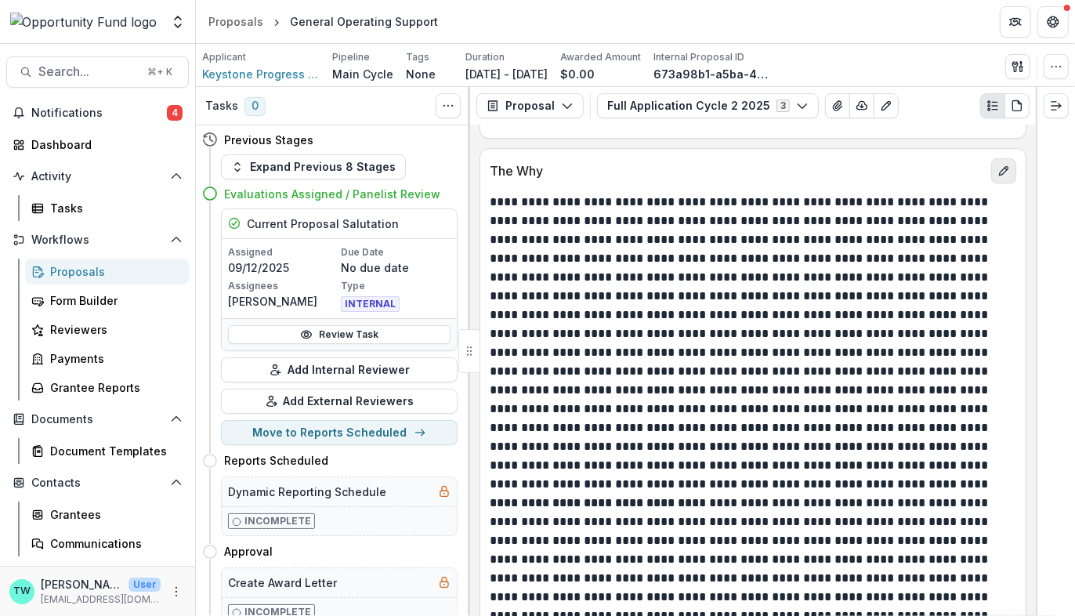
click at [999, 174] on icon "edit" at bounding box center [1003, 171] width 9 height 9
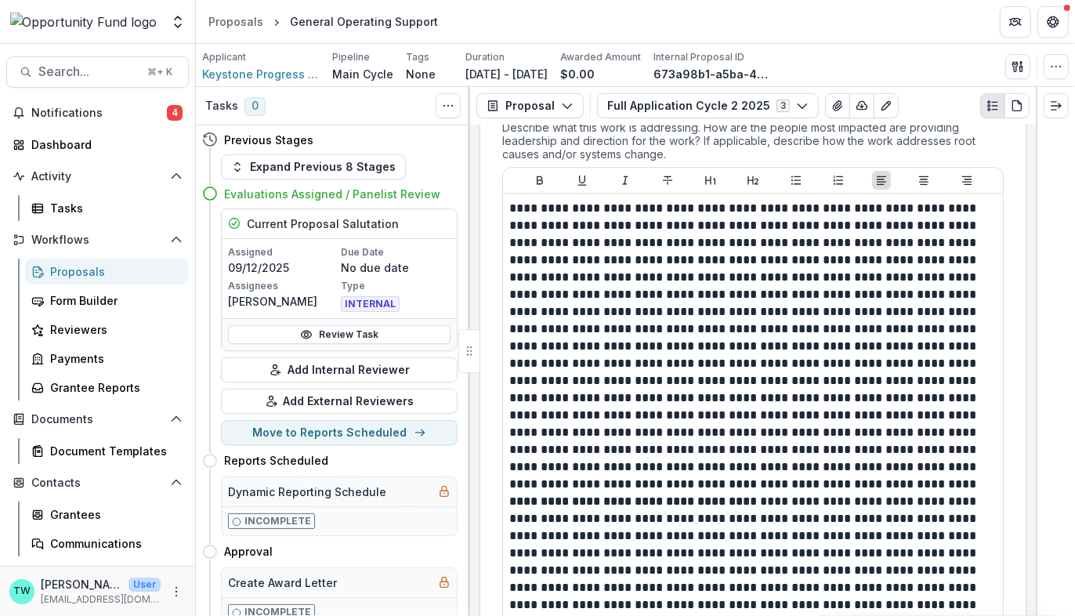
scroll to position [4326, 0]
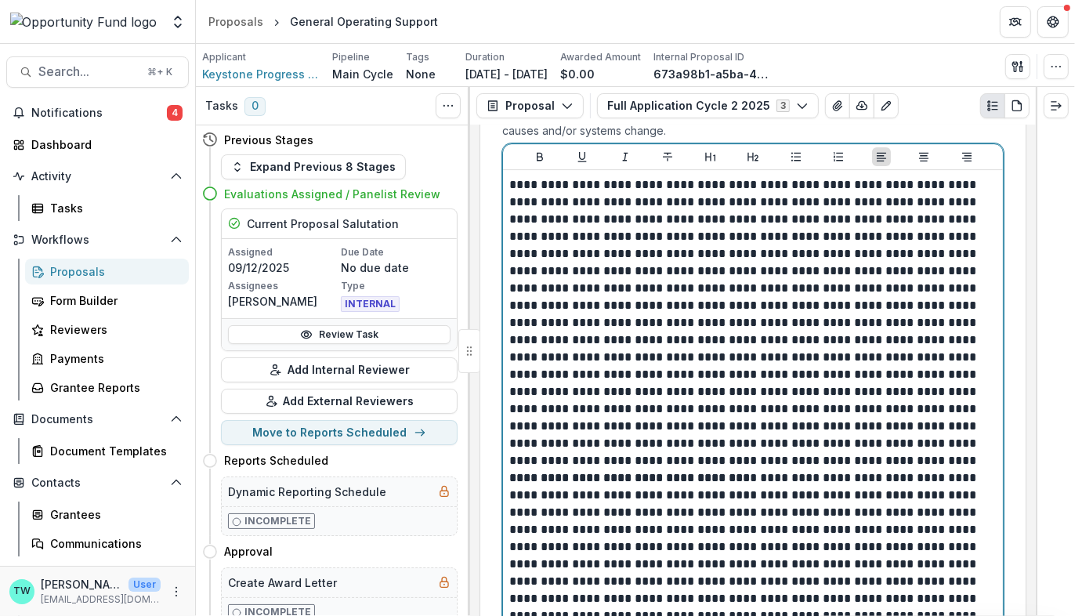
click at [811, 468] on p at bounding box center [753, 322] width 488 height 293
click at [777, 464] on p at bounding box center [753, 322] width 488 height 293
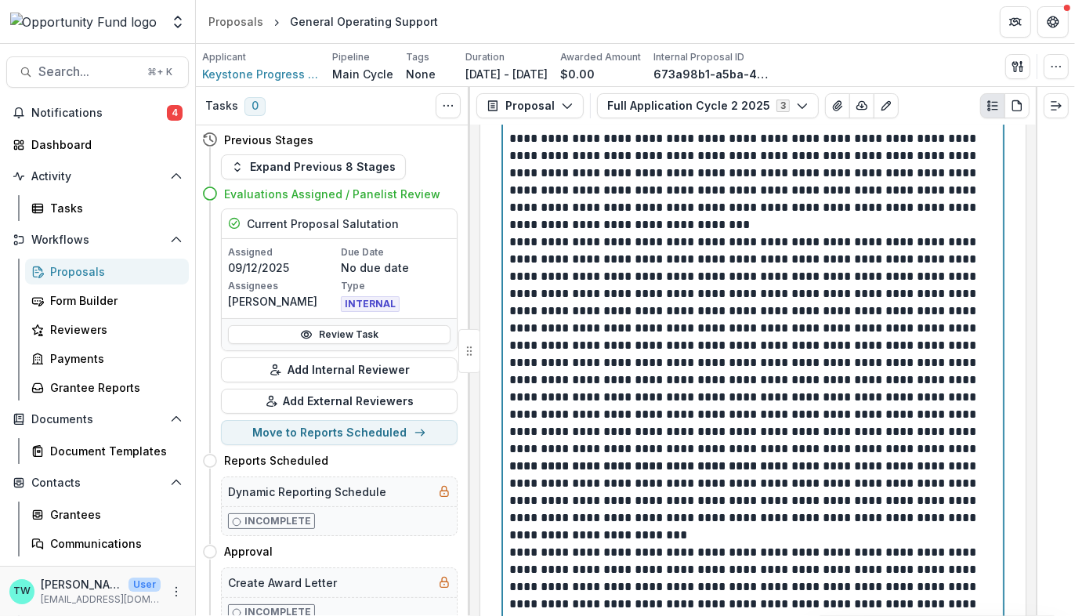
scroll to position [4584, 0]
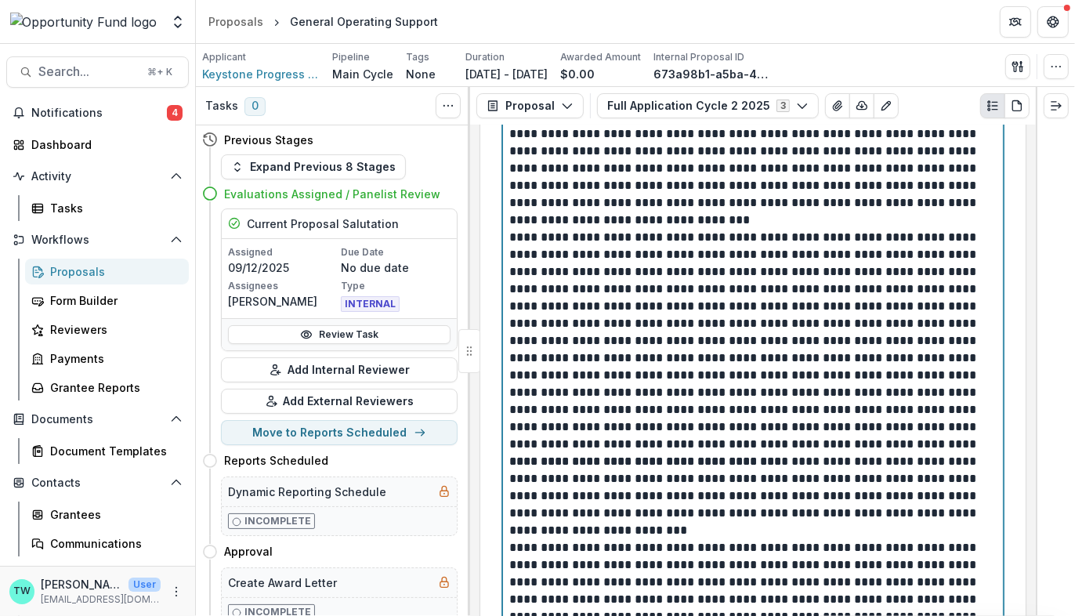
click at [862, 447] on p "**********" at bounding box center [753, 341] width 488 height 224
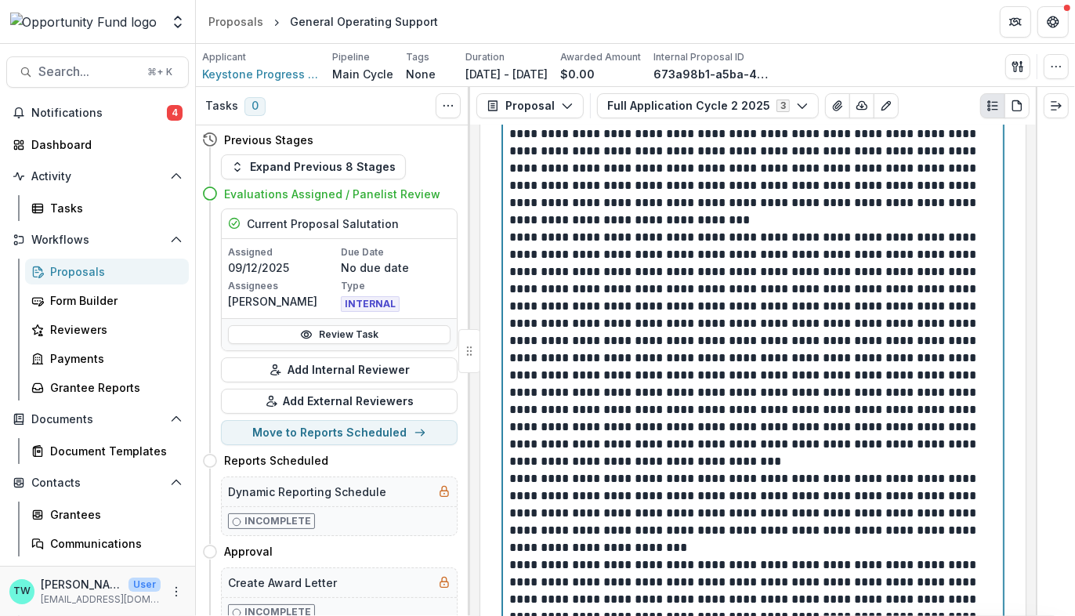
click at [822, 540] on p "**********" at bounding box center [753, 513] width 488 height 86
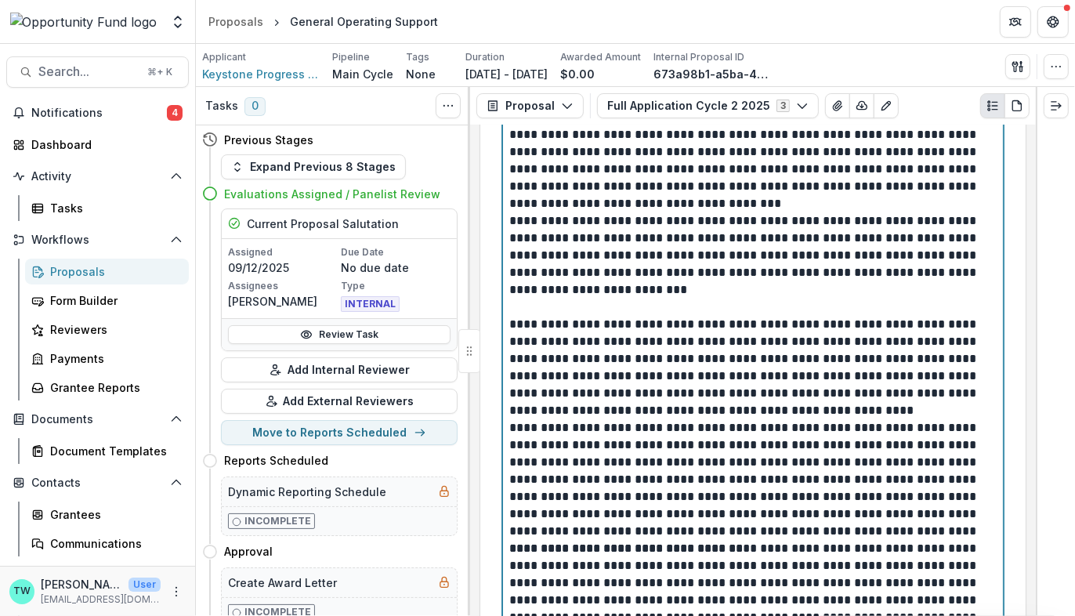
scroll to position [4843, 0]
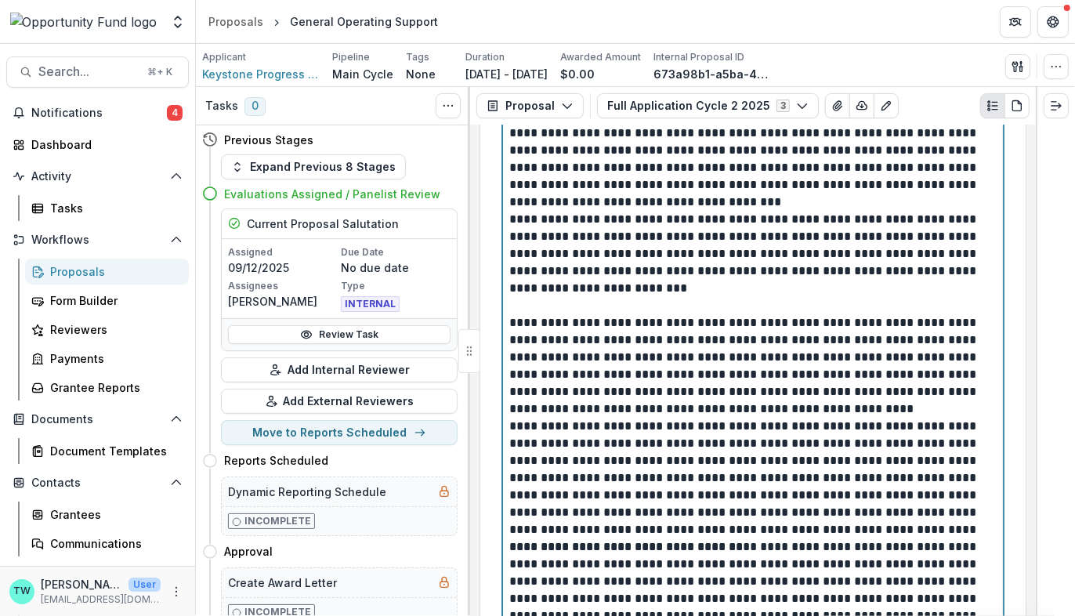
click at [880, 409] on p "**********" at bounding box center [753, 365] width 488 height 103
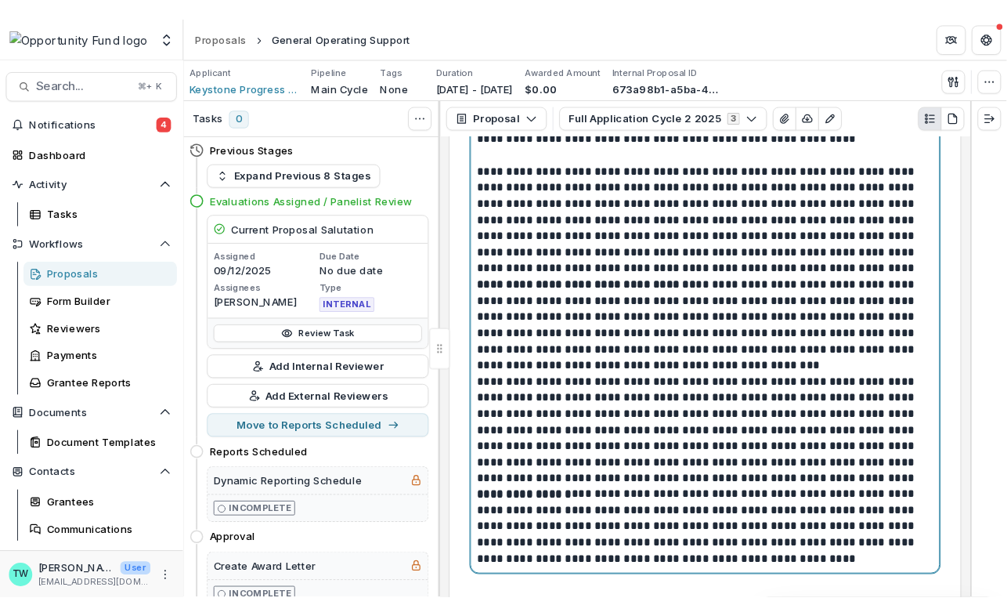
scroll to position [5132, 0]
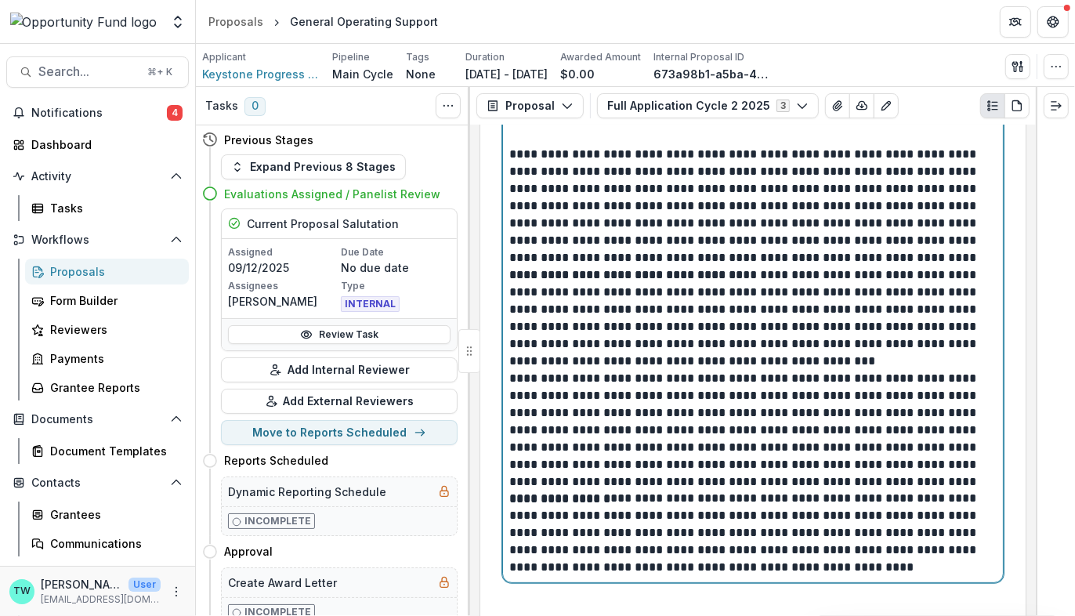
click at [869, 361] on p "**********" at bounding box center [753, 317] width 488 height 103
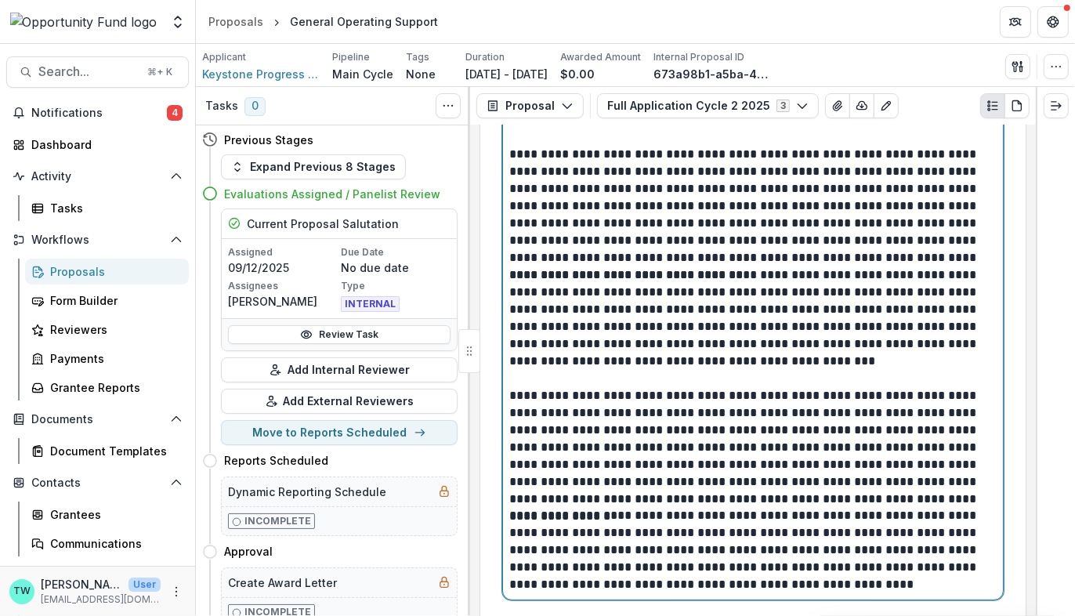
click at [824, 466] on p "**********" at bounding box center [753, 447] width 488 height 121
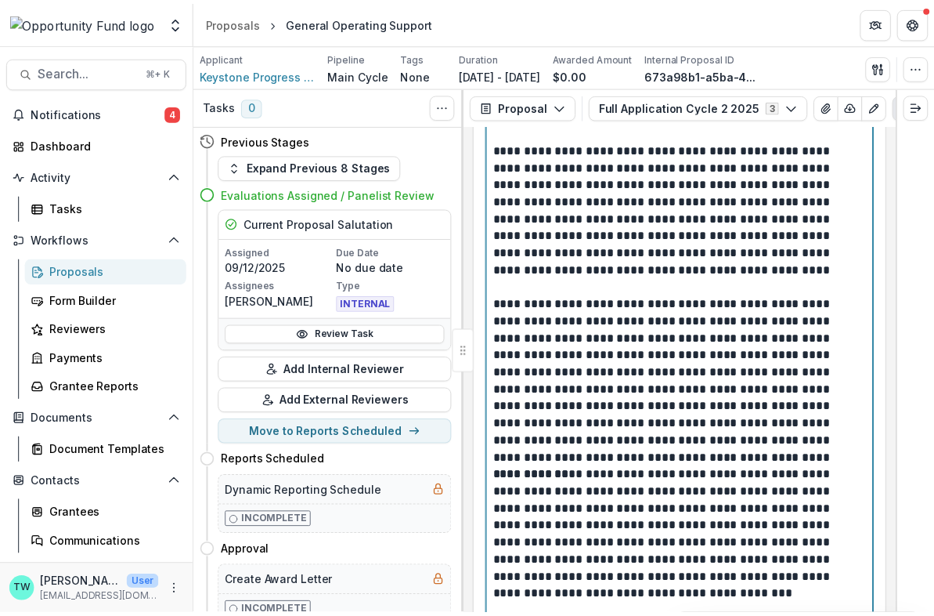
scroll to position [6129, 0]
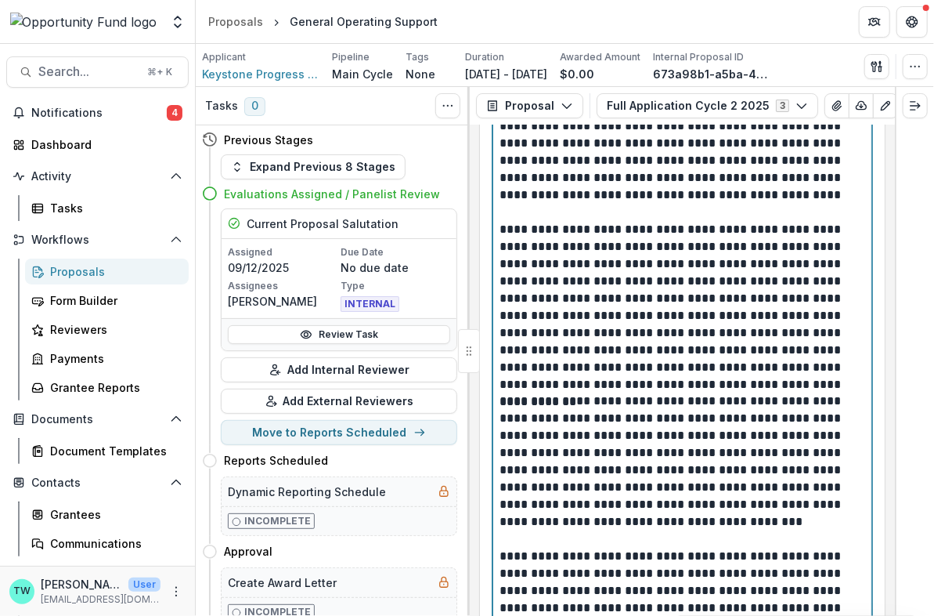
click at [756, 345] on p "**********" at bounding box center [681, 307] width 363 height 172
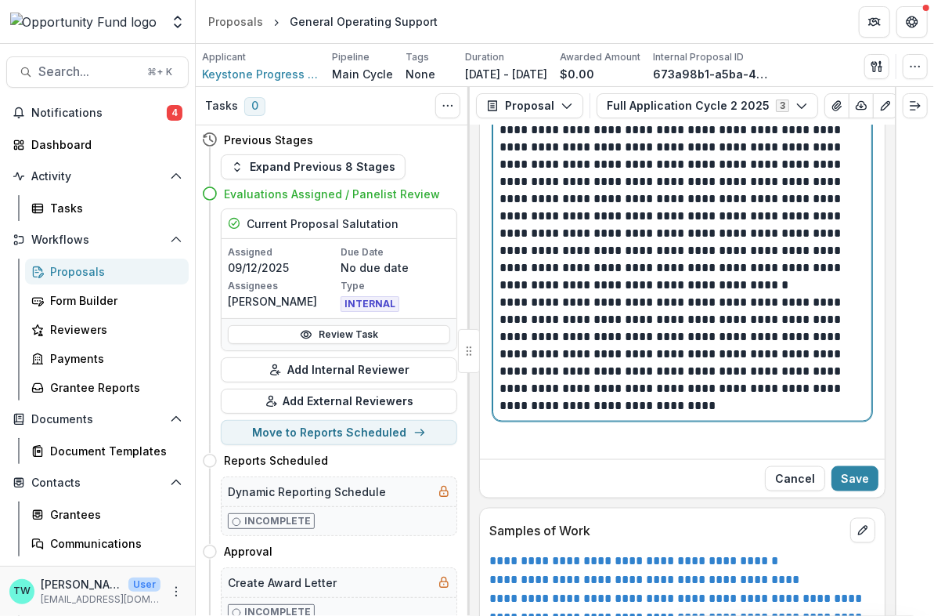
scroll to position [6556, 0]
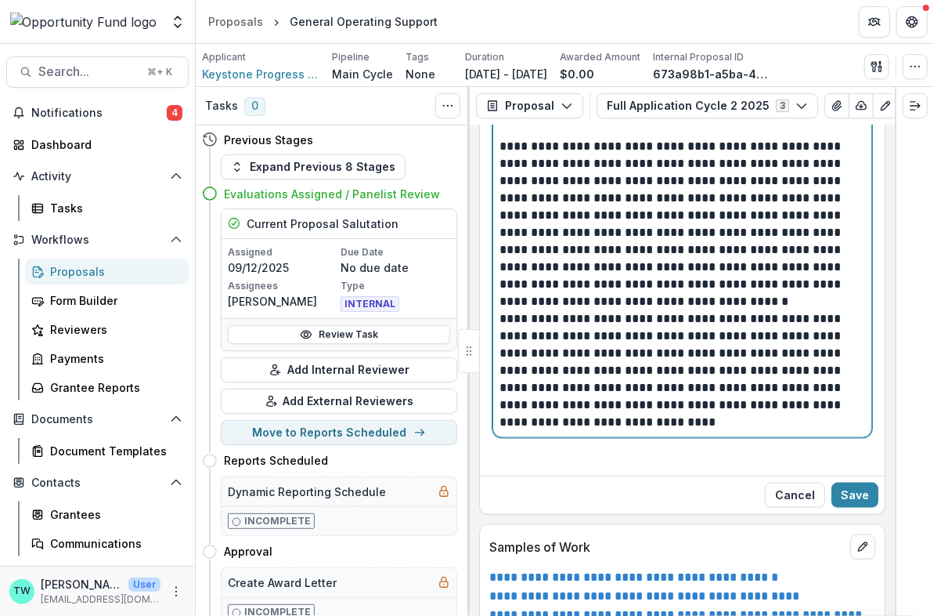
click at [668, 262] on p "**********" at bounding box center [681, 224] width 363 height 172
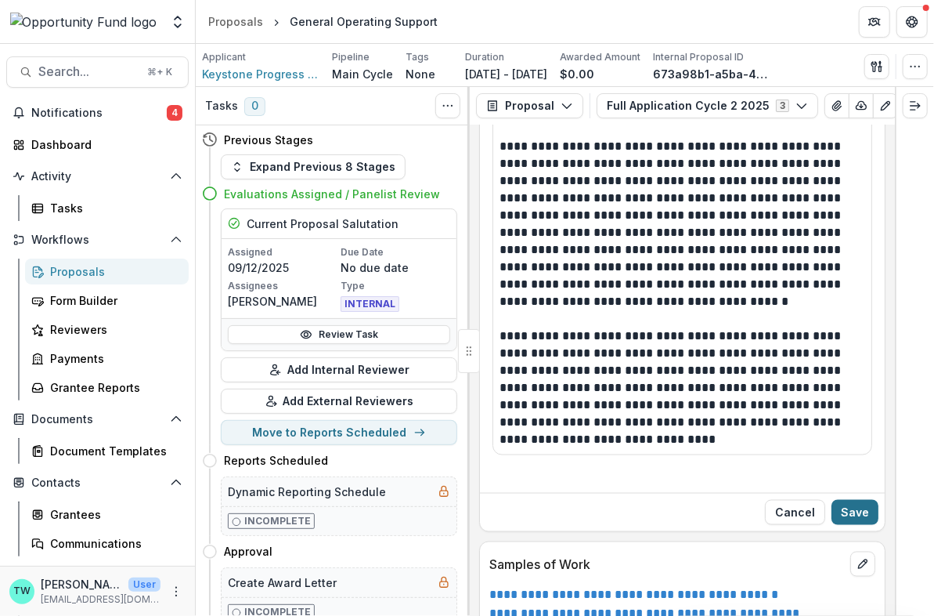
click at [849, 500] on button "Save" at bounding box center [855, 512] width 47 height 25
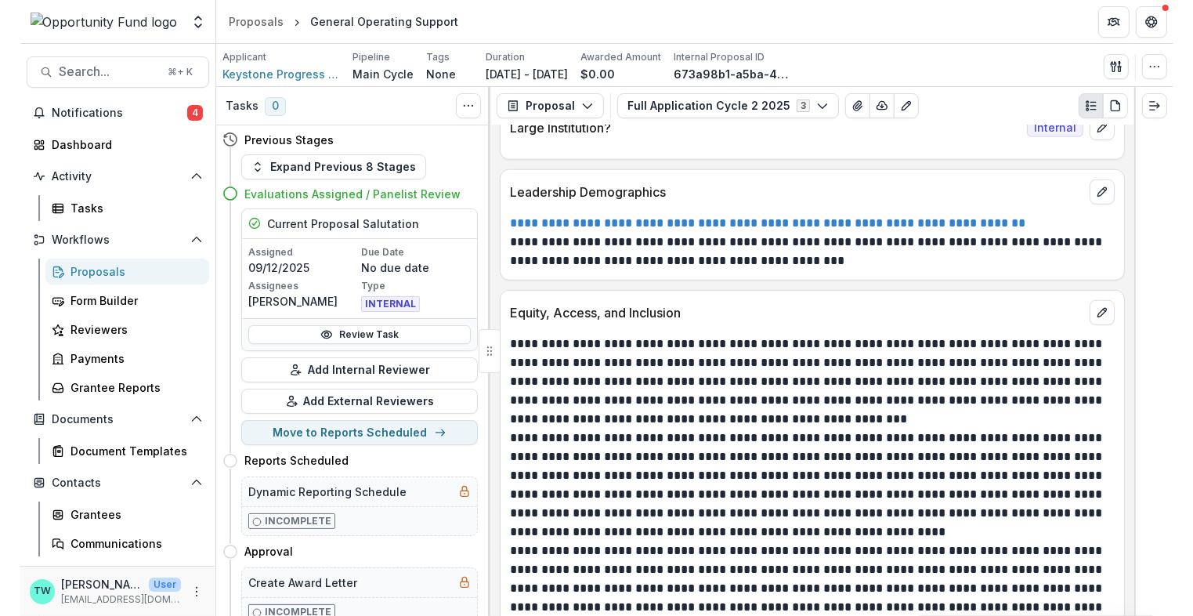
scroll to position [6474, 0]
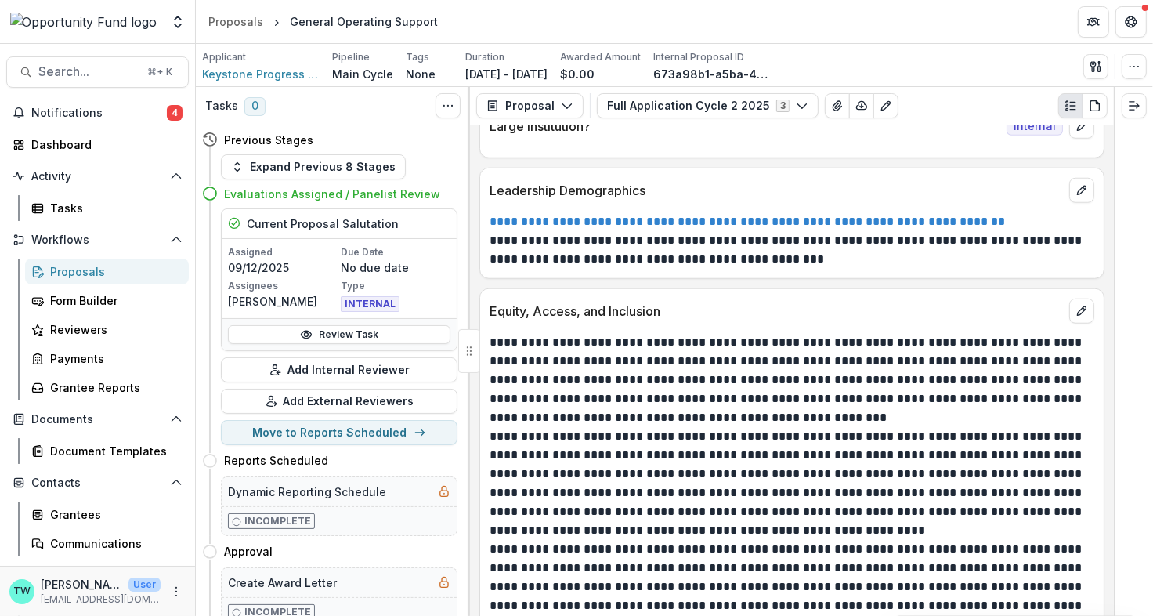
click at [757, 215] on link "**********" at bounding box center [747, 221] width 515 height 12
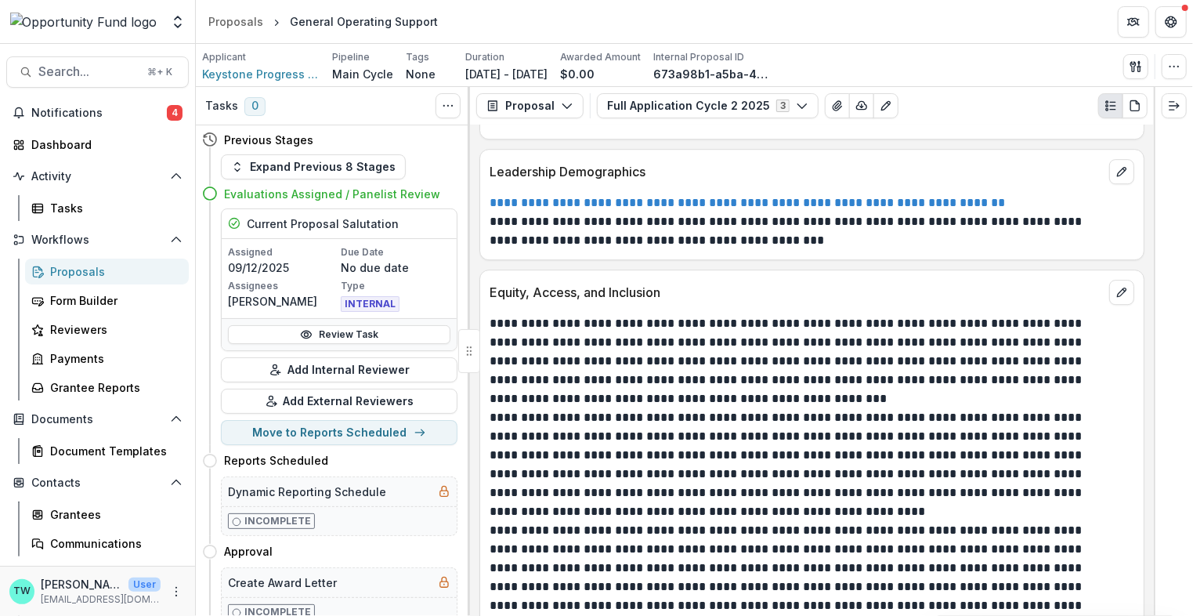
scroll to position [6303, 0]
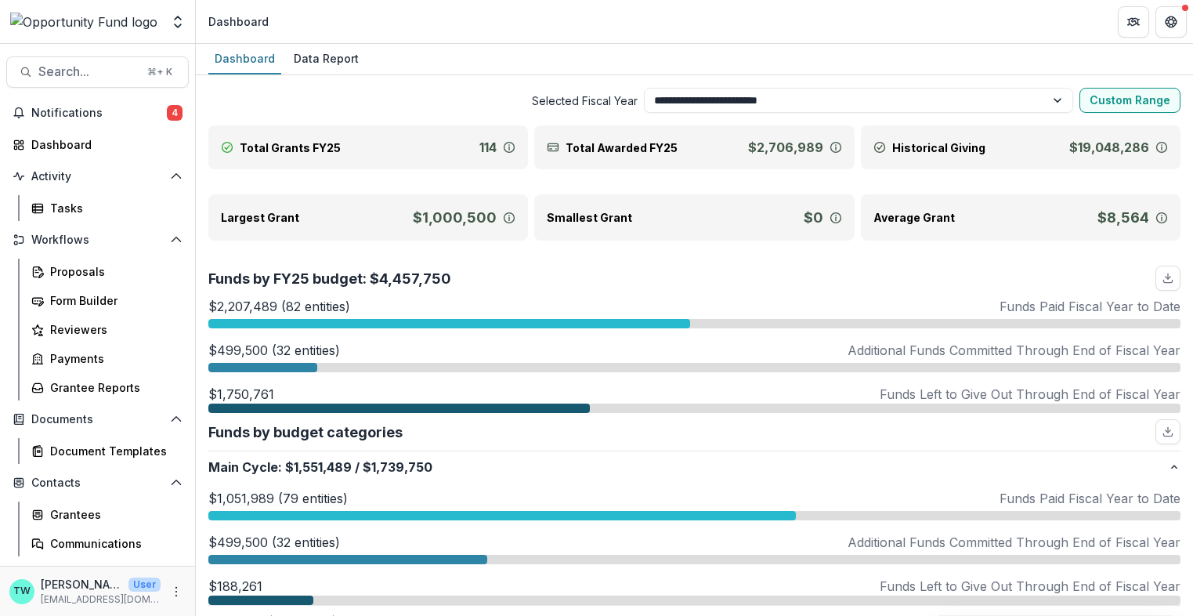
select select "**********"
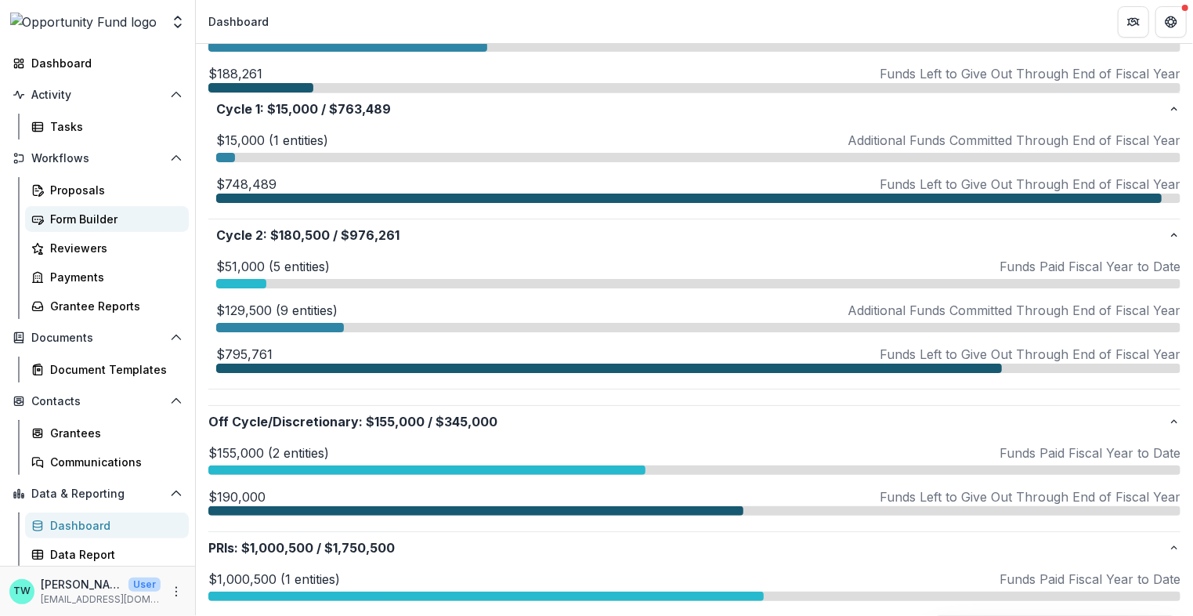
click at [98, 217] on div "Form Builder" at bounding box center [113, 219] width 126 height 16
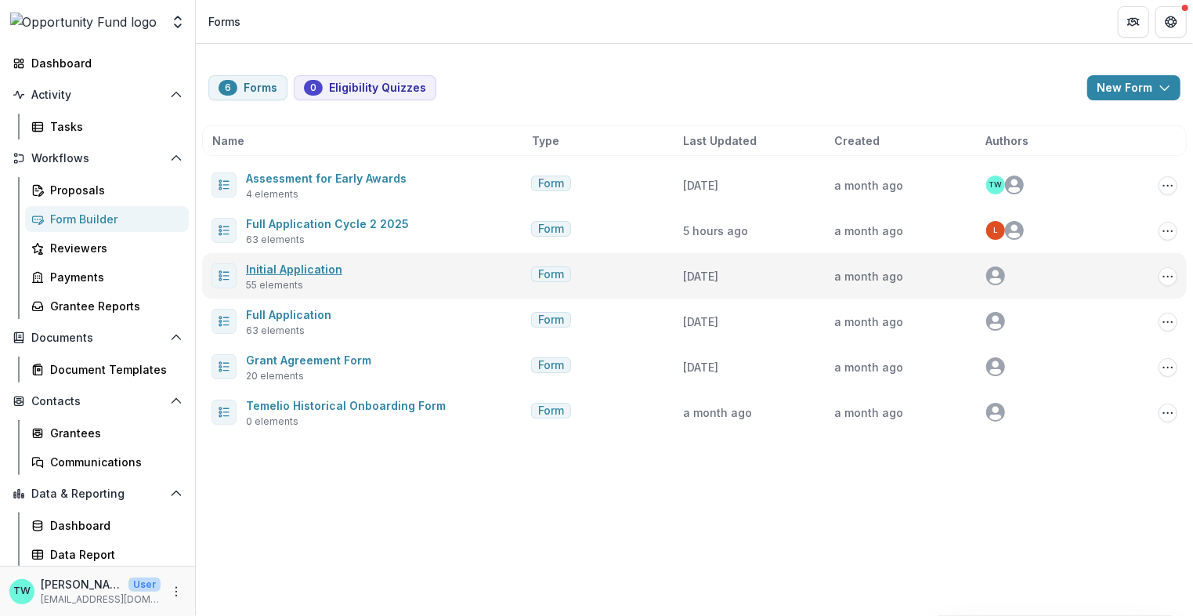
click at [286, 268] on link "Initial Application" at bounding box center [294, 268] width 96 height 13
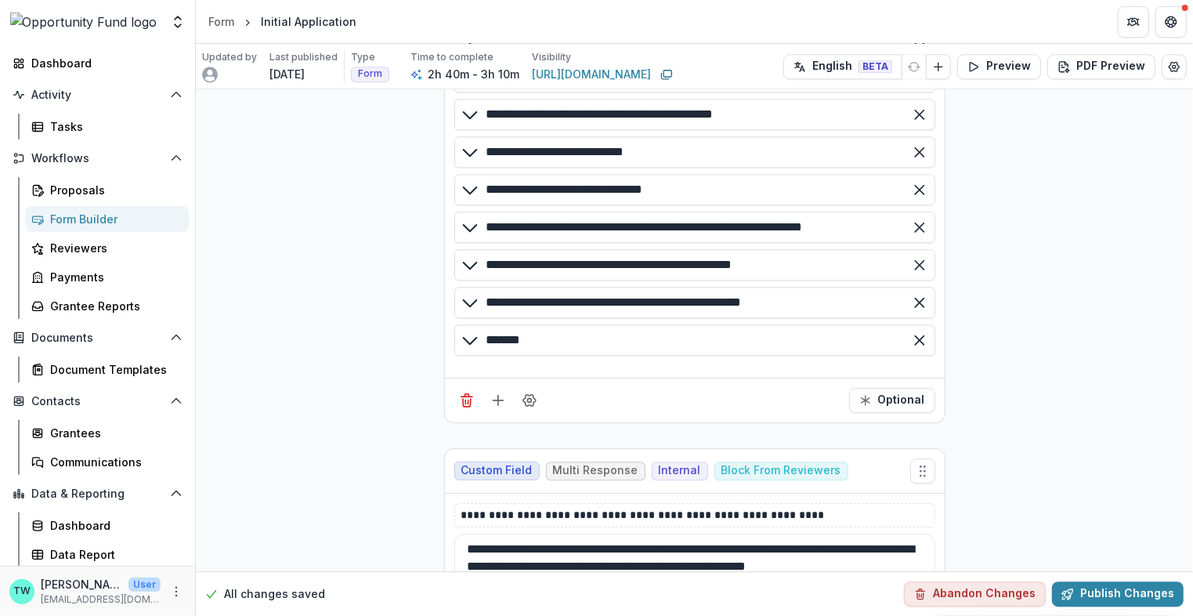
scroll to position [23541, 0]
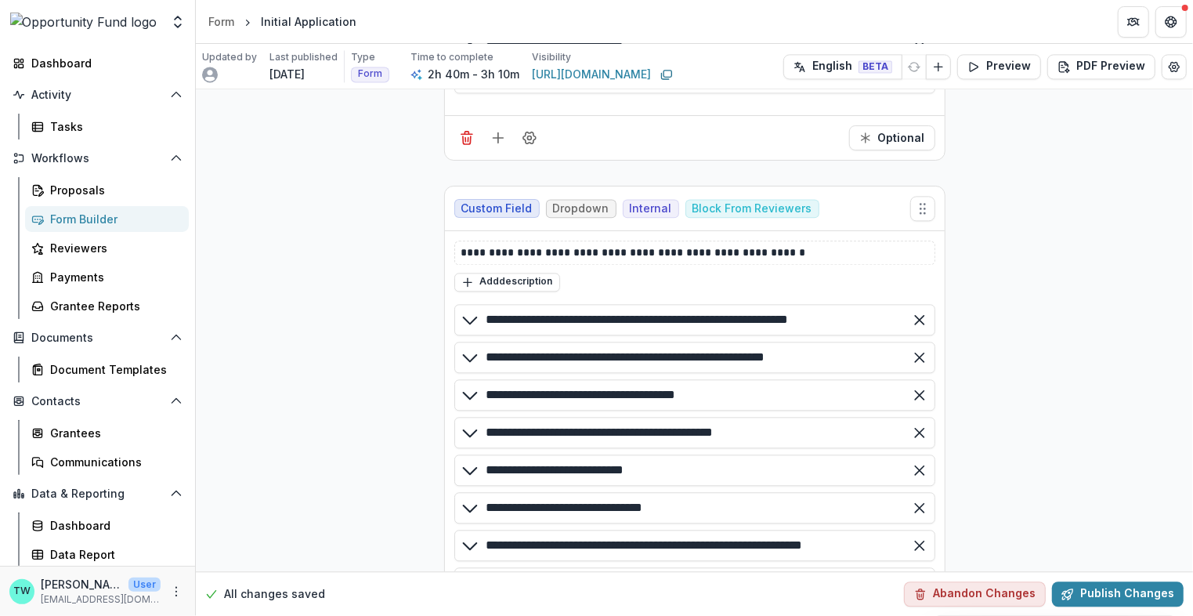
drag, startPoint x: 837, startPoint y: 486, endPoint x: 478, endPoint y: 490, distance: 358.8
click at [478, 605] on div "**********" at bounding box center [694, 620] width 481 height 31
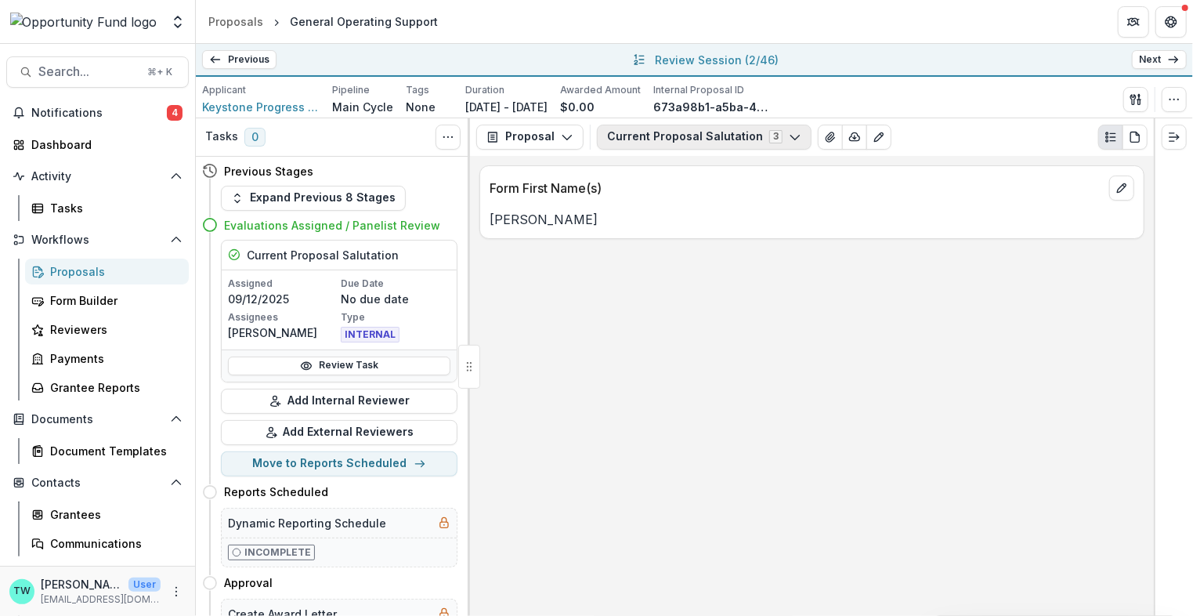
click at [689, 139] on button "Current Proposal Salutation 3" at bounding box center [704, 137] width 215 height 25
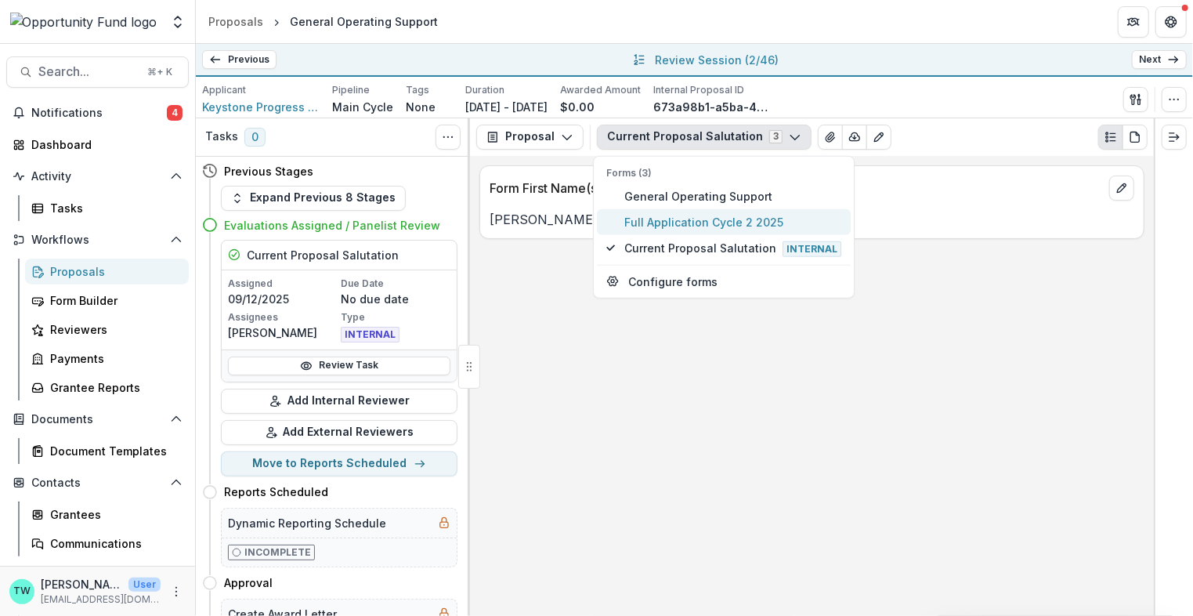
click at [695, 229] on button "Full Application Cycle 2 2025" at bounding box center [724, 221] width 254 height 26
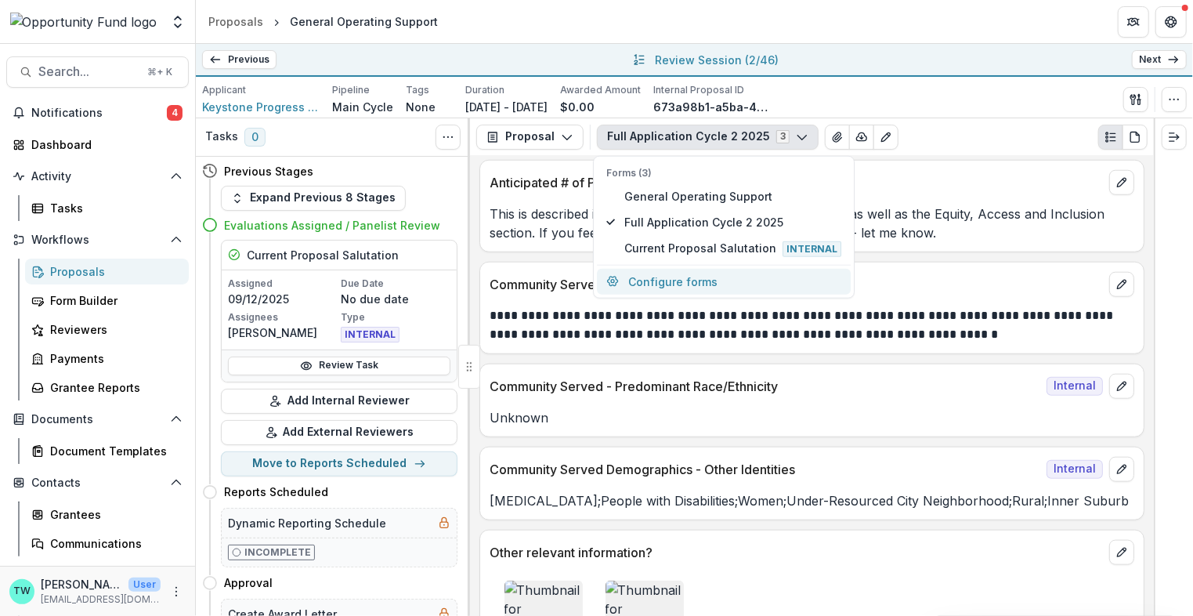
scroll to position [7977, 0]
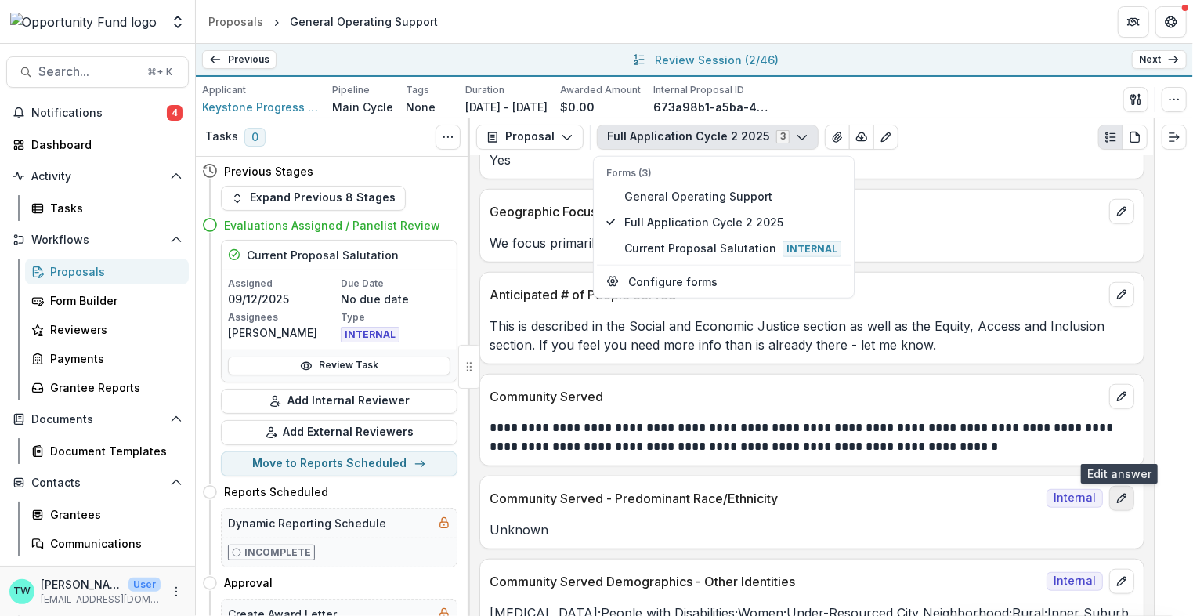
click at [1126, 486] on button "edit" at bounding box center [1121, 498] width 25 height 25
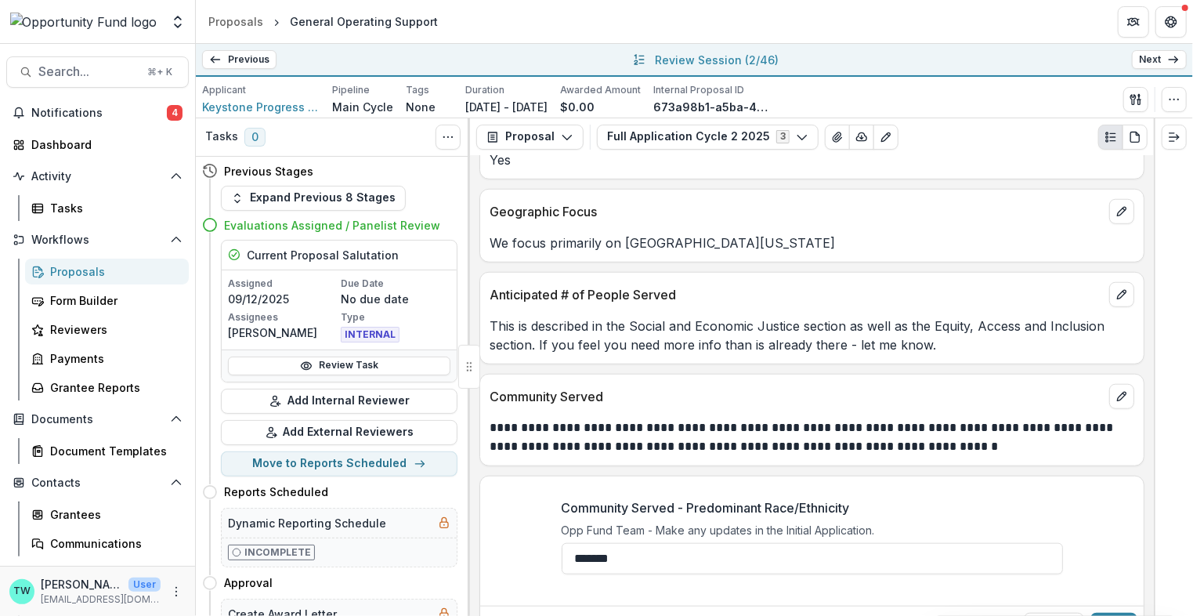
drag, startPoint x: 651, startPoint y: 511, endPoint x: 467, endPoint y: 499, distance: 184.5
click at [467, 499] on div "Tasks 0 Show Cancelled Tasks Previous Stages Expand Previous 8 Stages Evaluatio…" at bounding box center [694, 366] width 997 height 497
paste input "**********"
type input "**********"
click at [1117, 613] on button "Save" at bounding box center [1113, 625] width 47 height 25
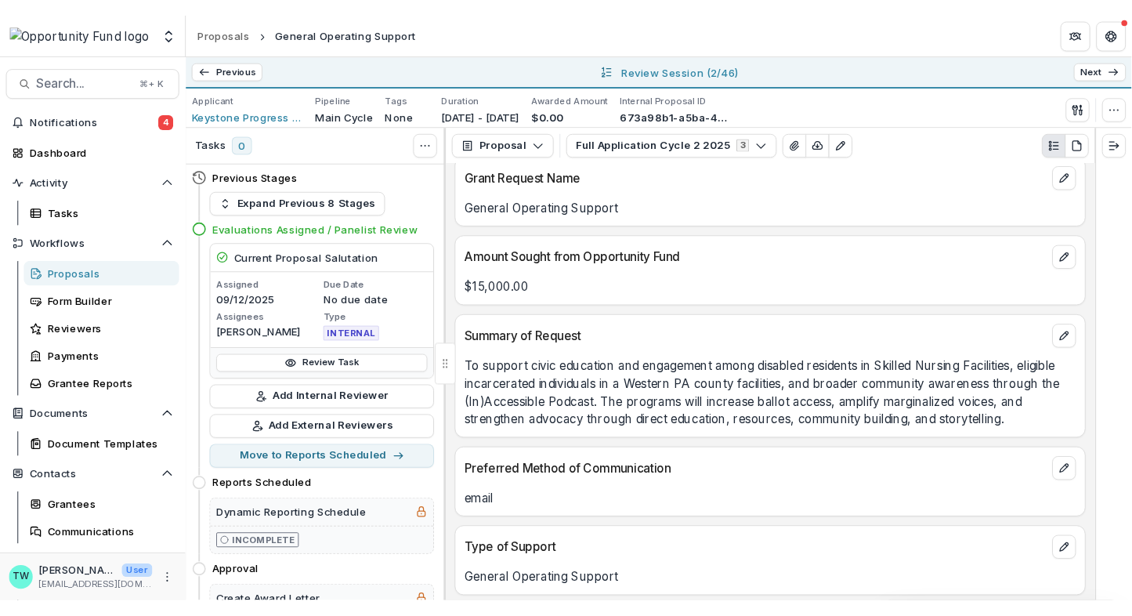
scroll to position [519, 0]
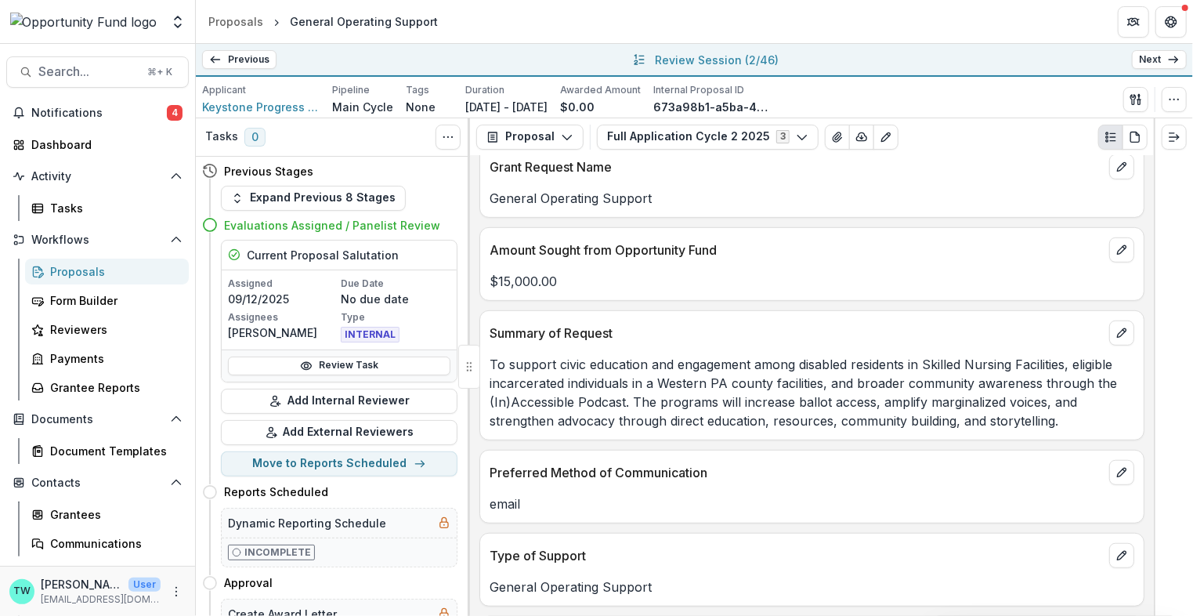
click at [1162, 60] on link "Next" at bounding box center [1159, 59] width 55 height 19
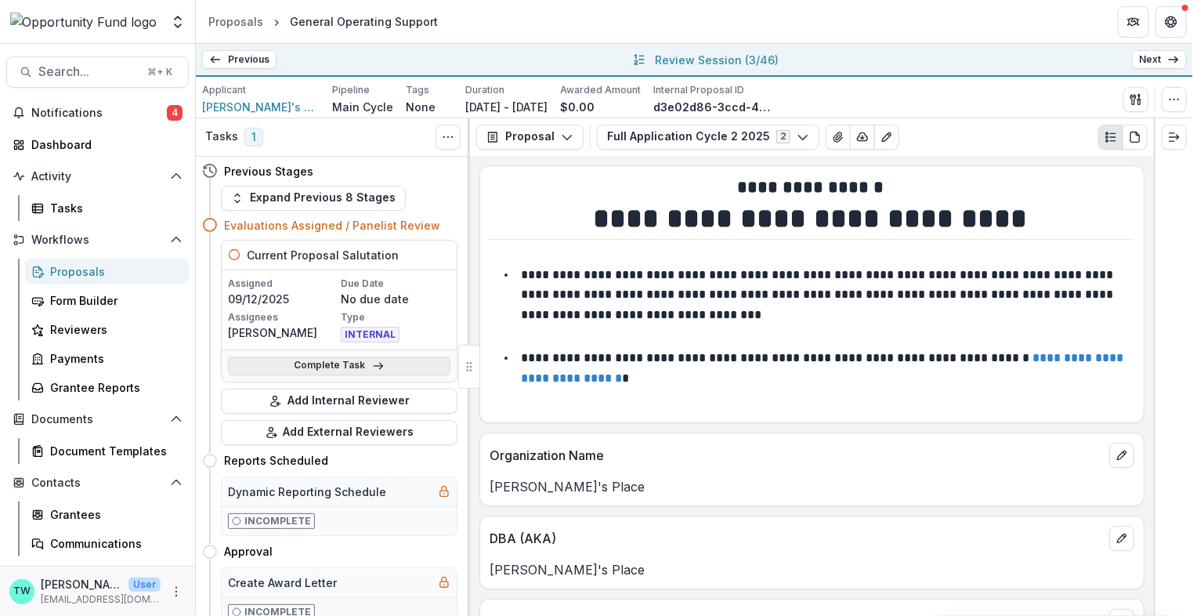
click at [333, 362] on link "Complete Task" at bounding box center [339, 365] width 222 height 19
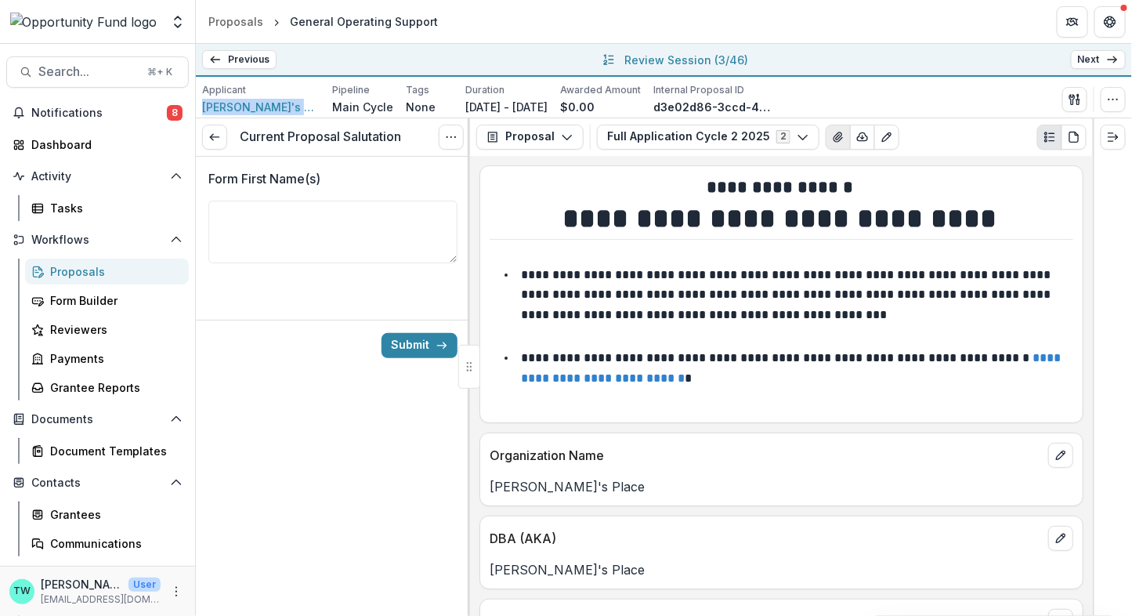
click at [832, 137] on icon "View Attached Files" at bounding box center [838, 137] width 13 height 13
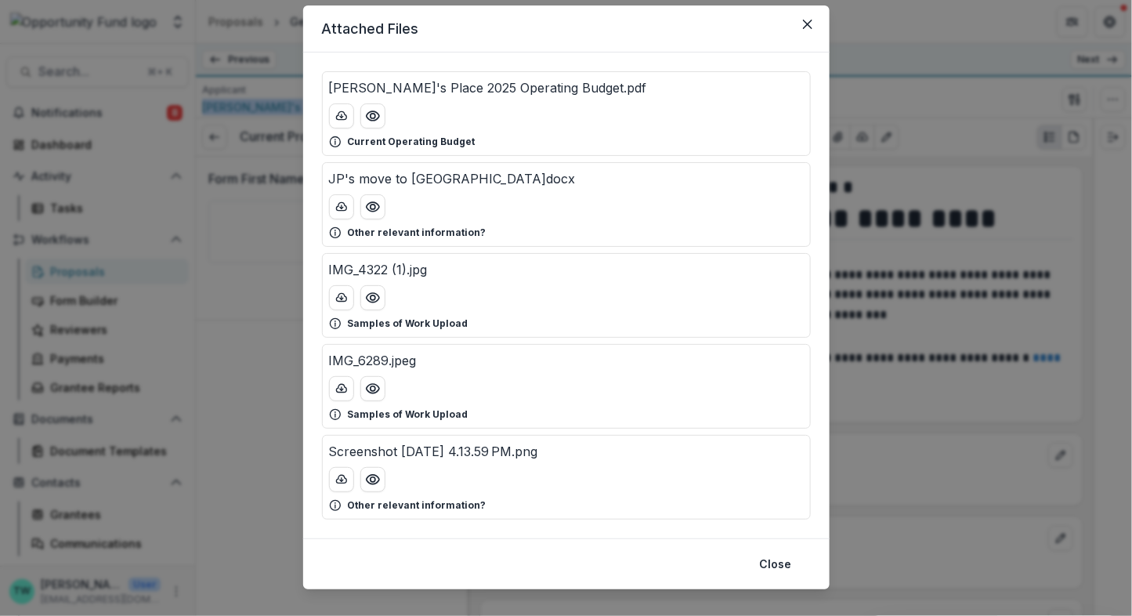
scroll to position [63, 0]
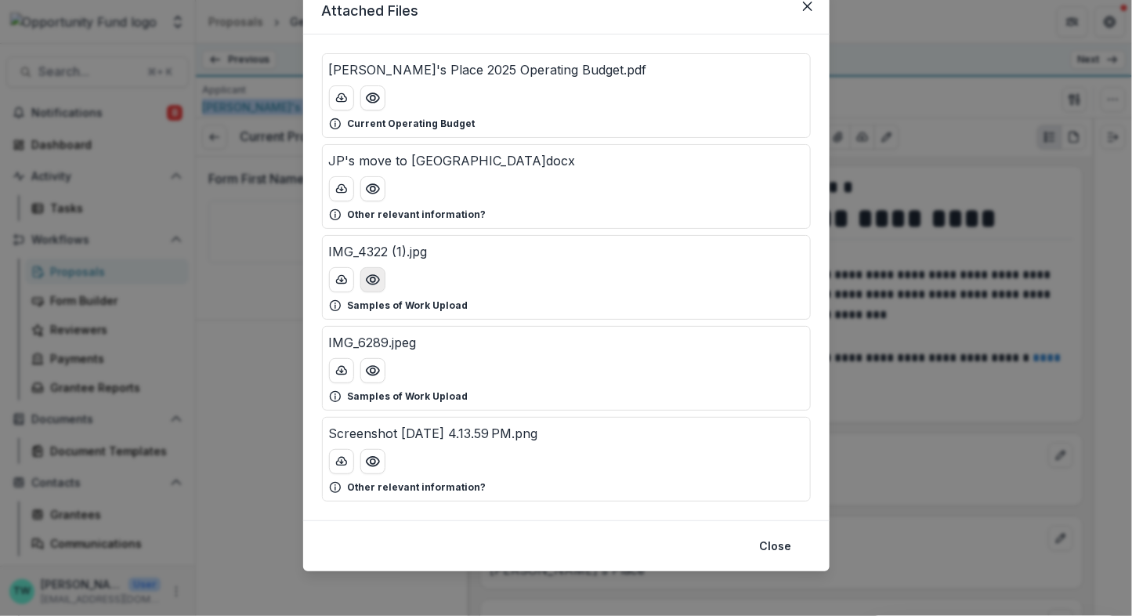
click at [366, 284] on icon "Preview IMG_4322 (1).jpg" at bounding box center [373, 280] width 16 height 16
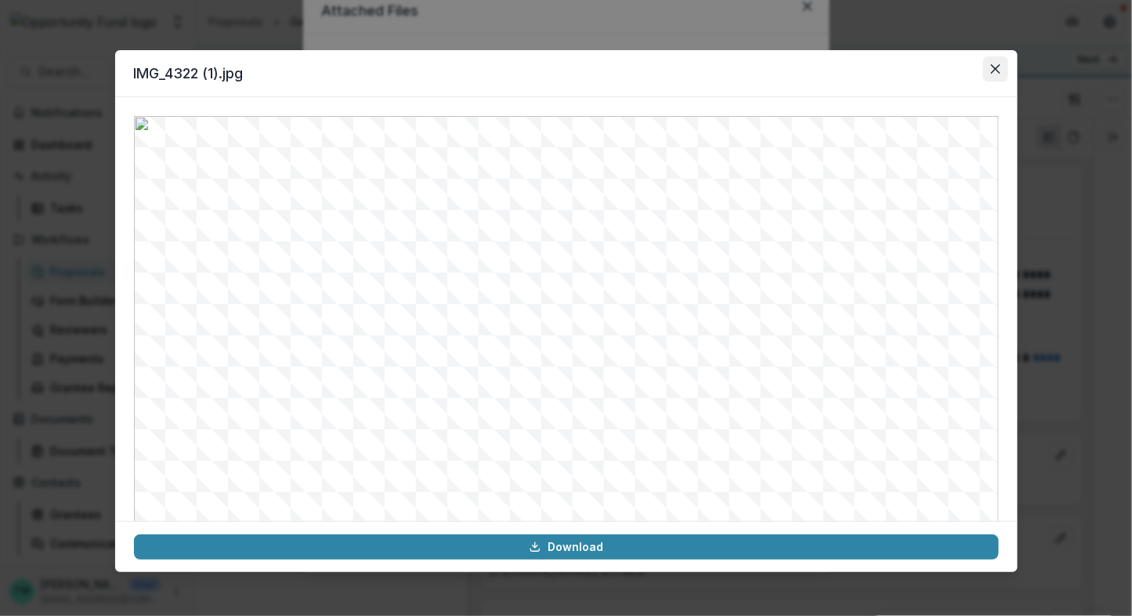
click at [995, 71] on icon "Close" at bounding box center [995, 68] width 9 height 9
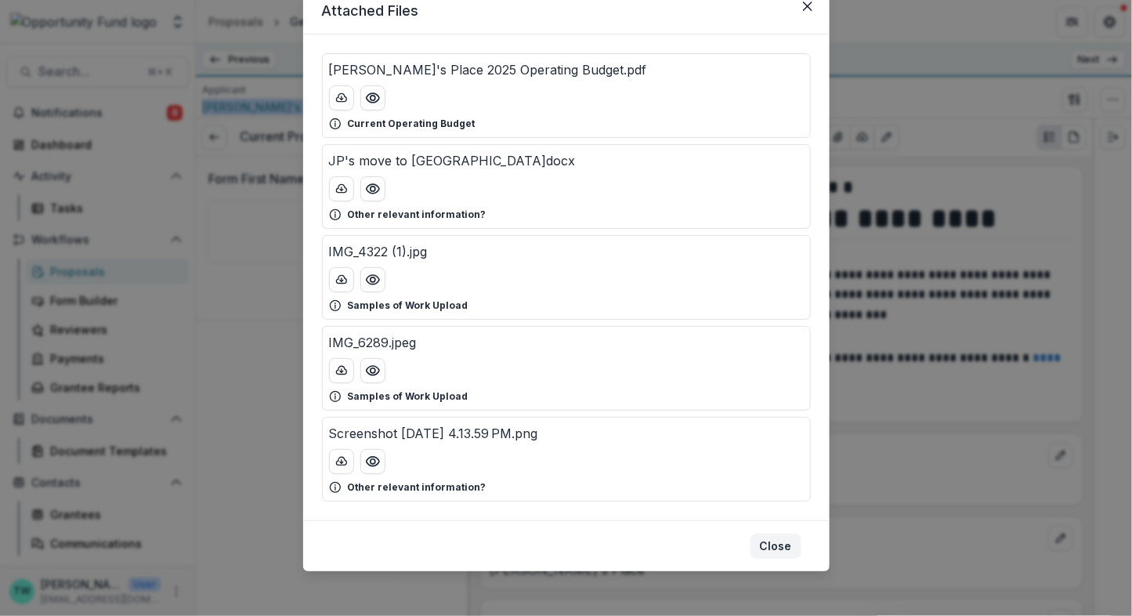
click at [785, 544] on button "Close" at bounding box center [775, 545] width 51 height 25
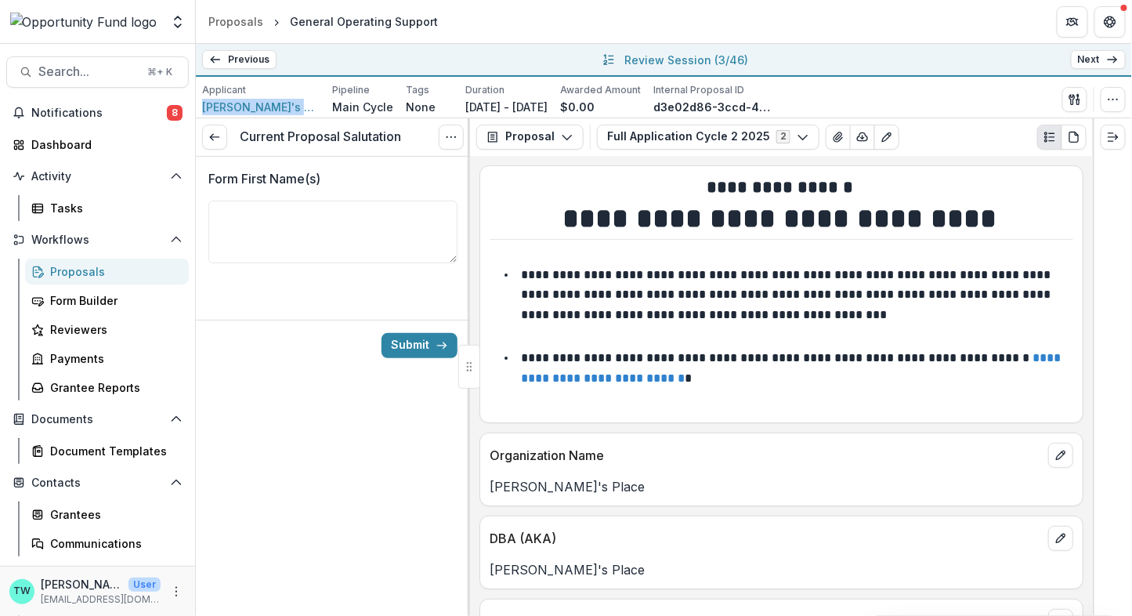
click at [1107, 62] on icon at bounding box center [1112, 59] width 13 height 13
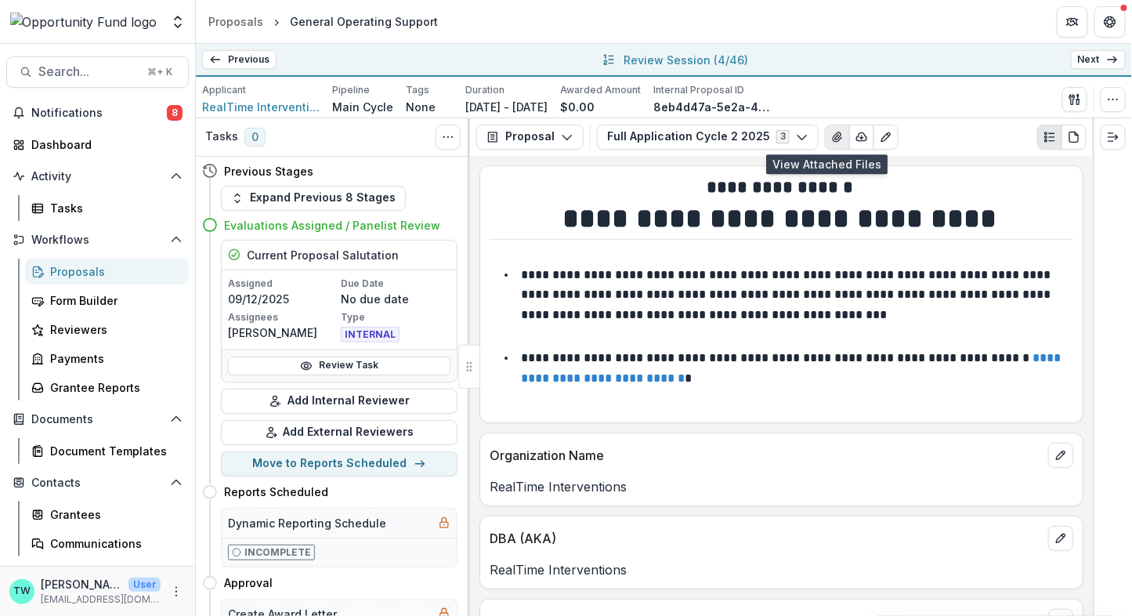
click at [831, 136] on icon "View Attached Files" at bounding box center [837, 137] width 13 height 13
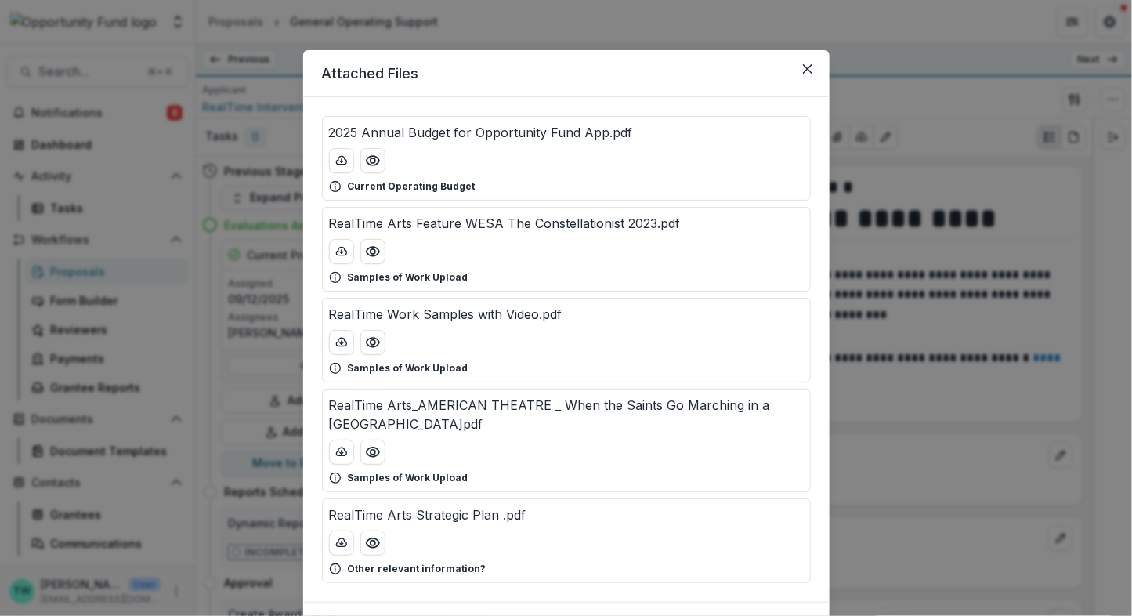
scroll to position [82, 0]
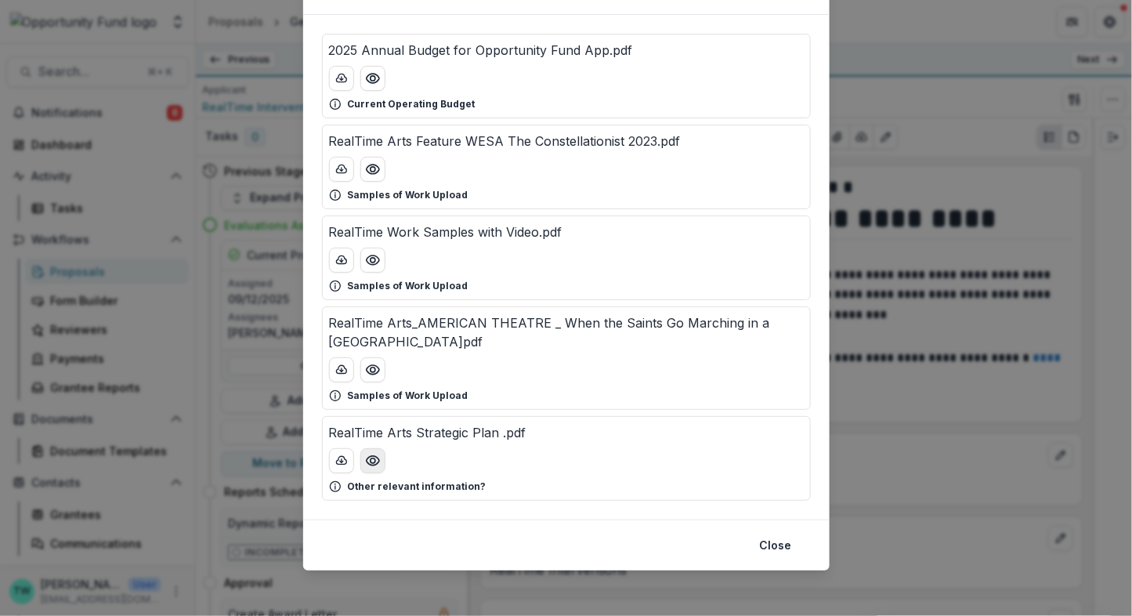
click at [373, 459] on icon "Preview RealTime Arts Strategic Plan .pdf" at bounding box center [373, 461] width 16 height 16
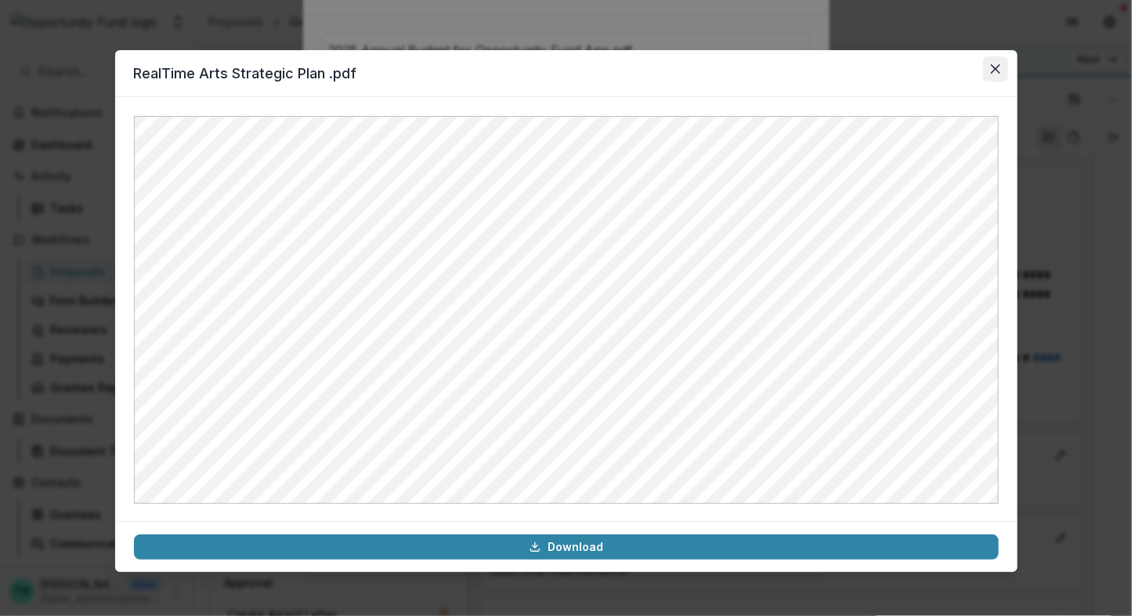
click at [992, 67] on icon "Close" at bounding box center [995, 68] width 9 height 9
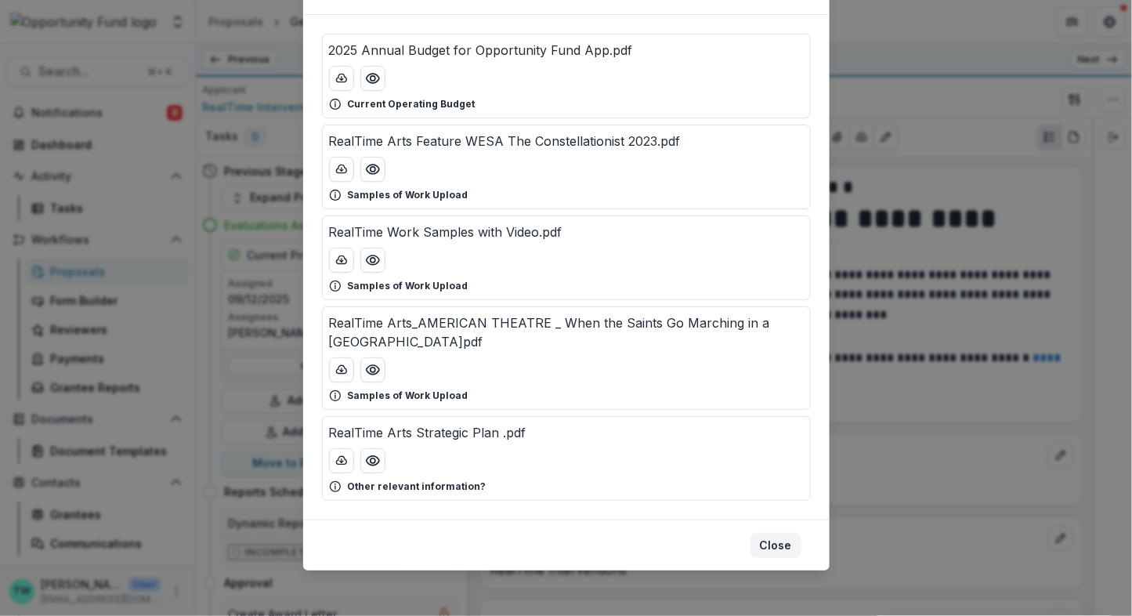
click at [785, 544] on button "Close" at bounding box center [775, 545] width 51 height 25
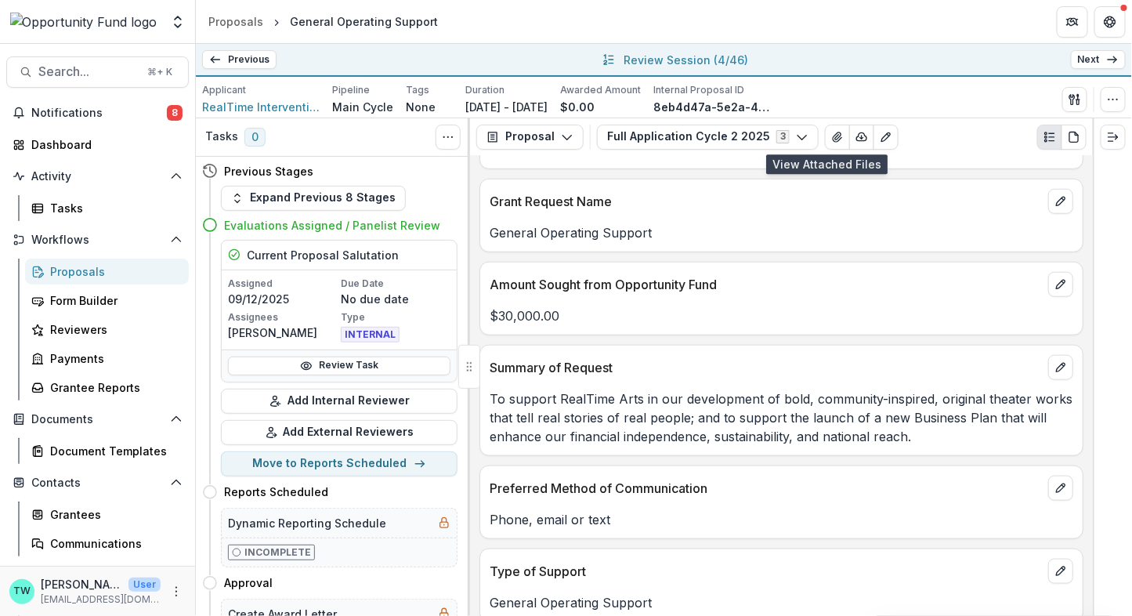
scroll to position [482, 0]
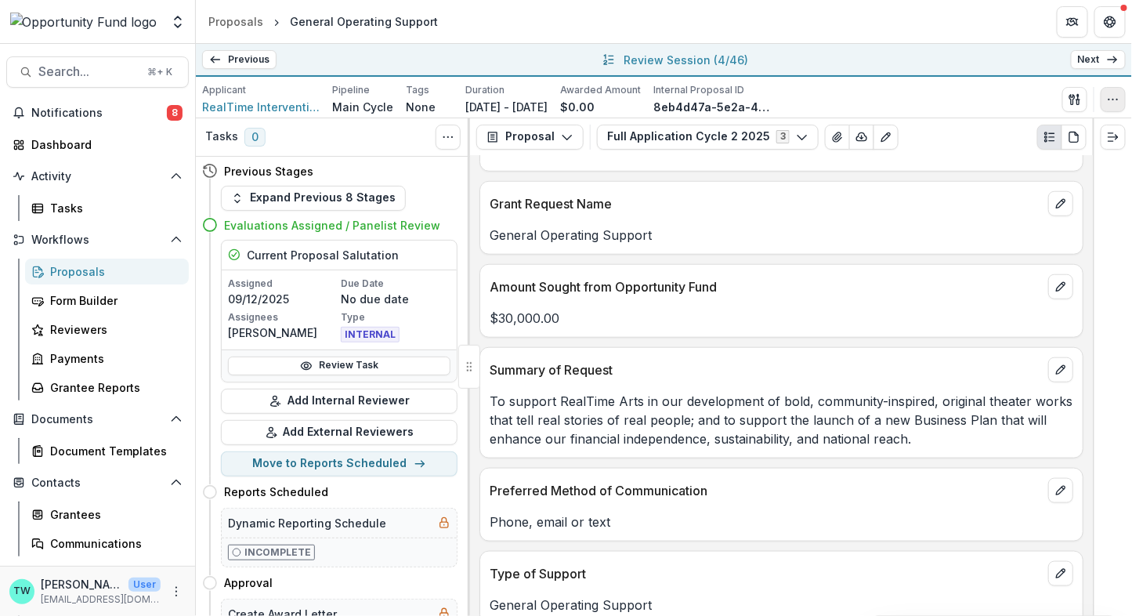
click at [1113, 99] on circle "button" at bounding box center [1113, 99] width 1 height 1
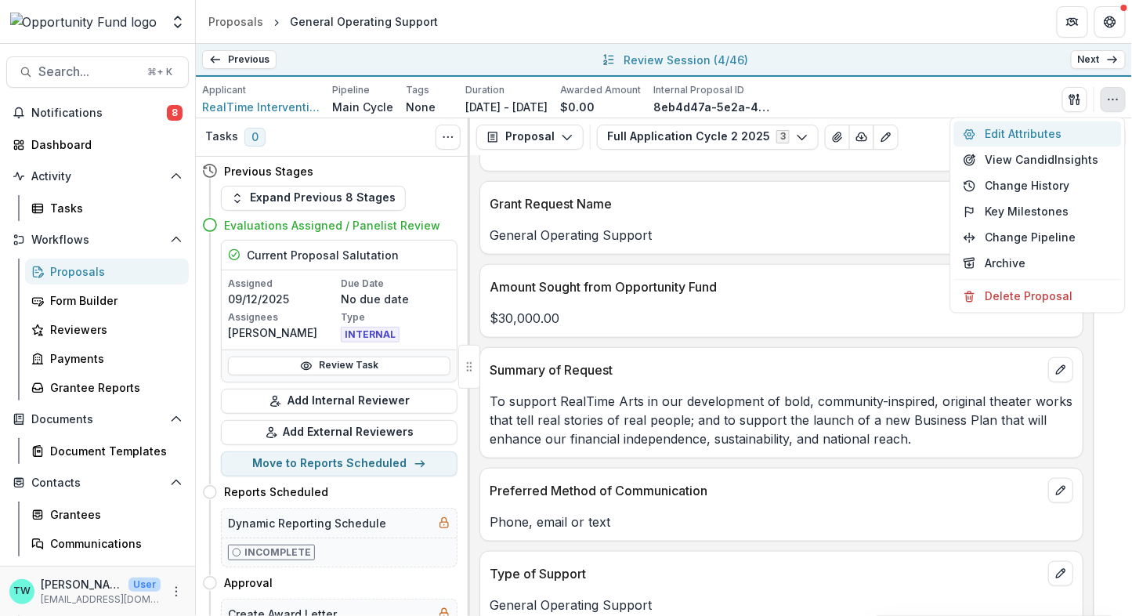
click at [1019, 139] on button "Edit Attributes" at bounding box center [1038, 134] width 168 height 26
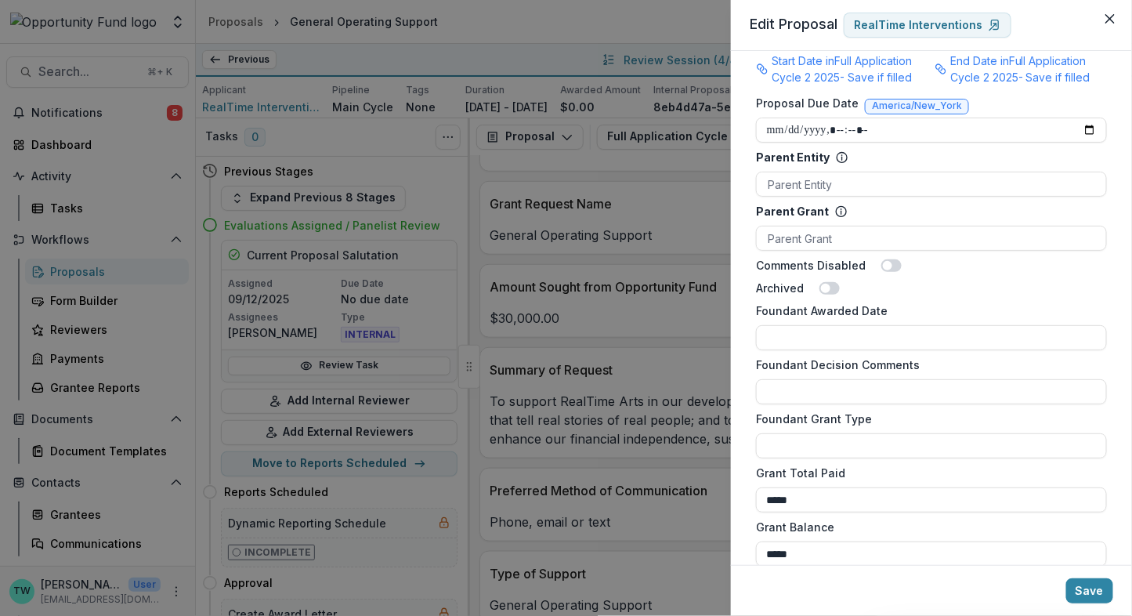
scroll to position [1155, 0]
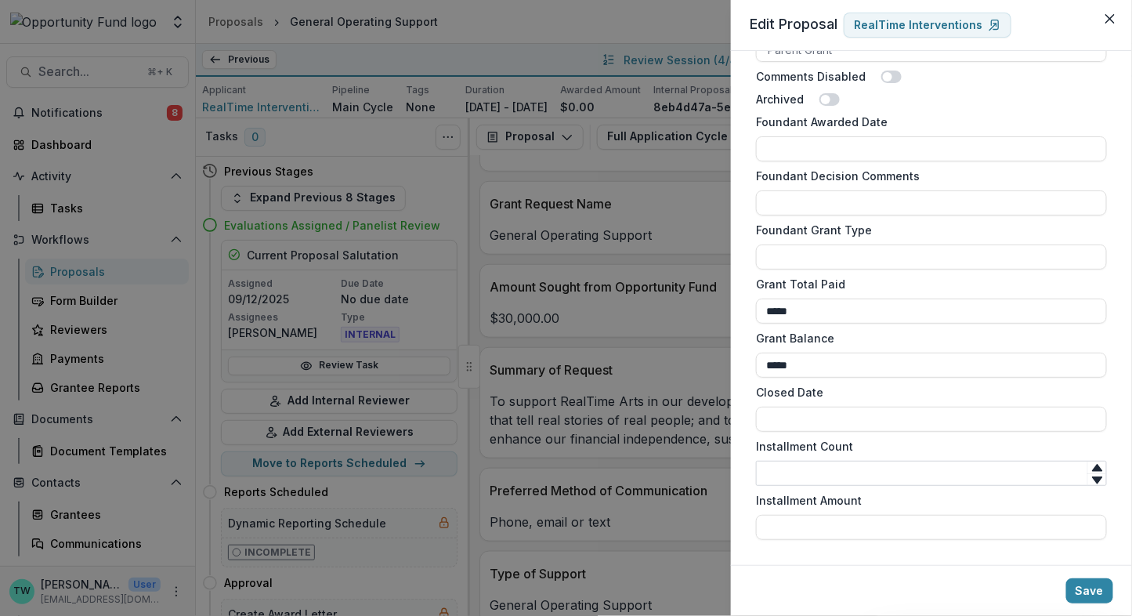
click at [801, 472] on input "Installment Count" at bounding box center [931, 473] width 351 height 25
type input "*"
click at [813, 526] on input "Installment Amount" at bounding box center [931, 527] width 351 height 25
type input "*******"
click at [1095, 587] on button "Save" at bounding box center [1089, 590] width 47 height 25
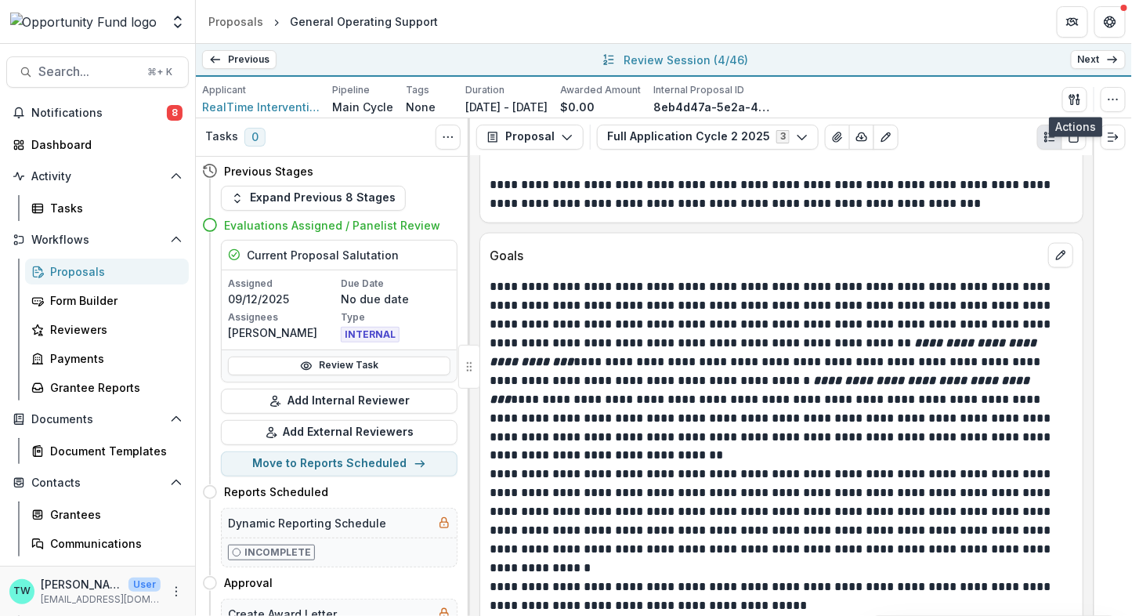
scroll to position [2770, 0]
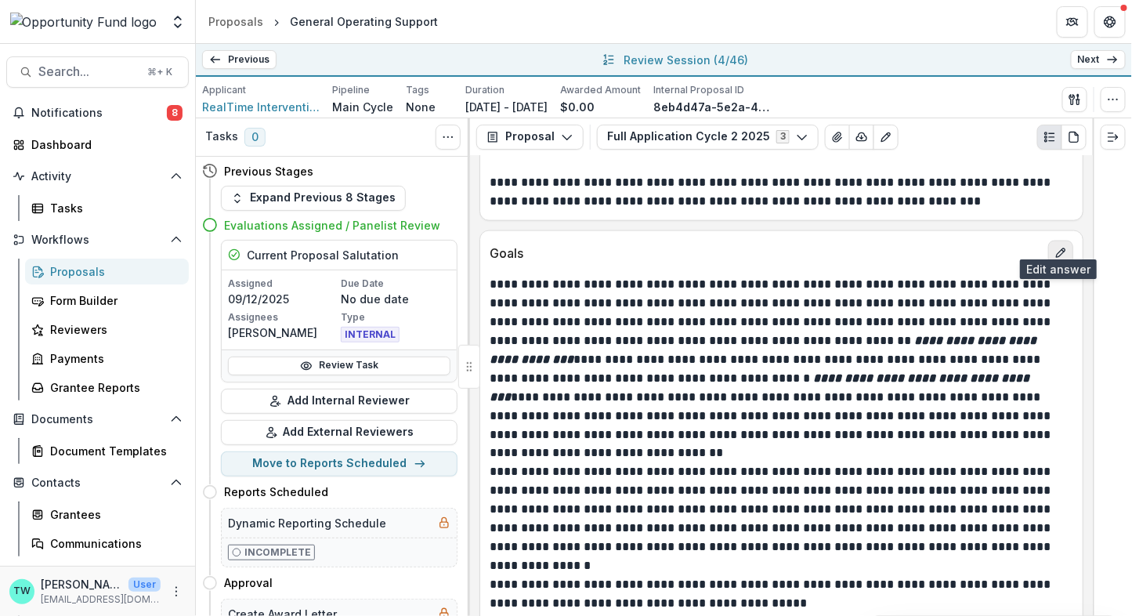
click at [1058, 247] on icon "edit" at bounding box center [1060, 253] width 13 height 13
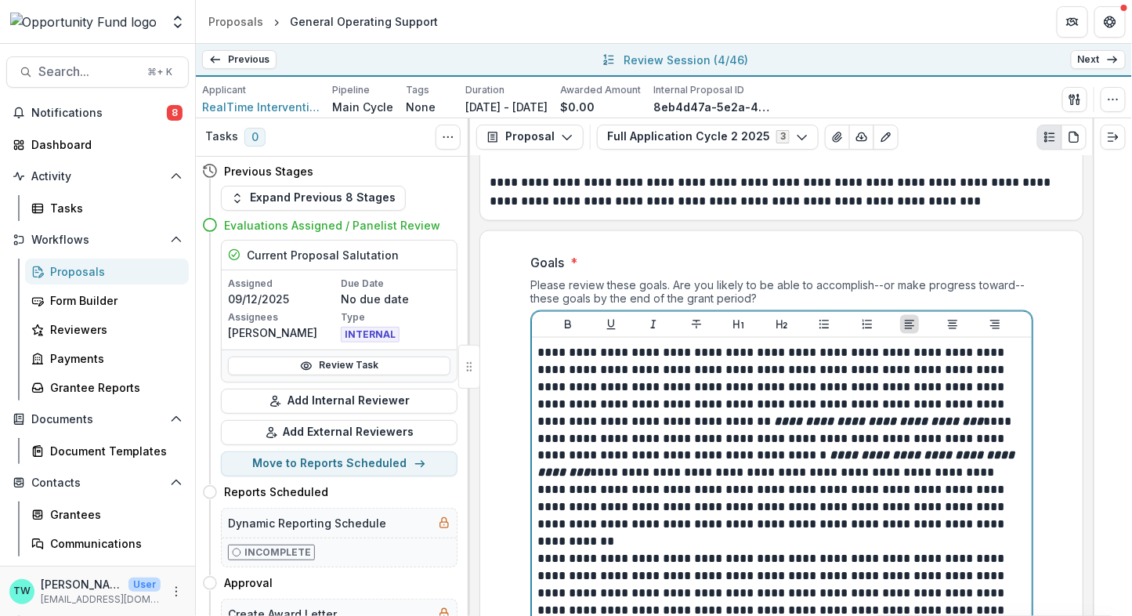
click at [539, 344] on p "**********" at bounding box center [782, 439] width 488 height 190
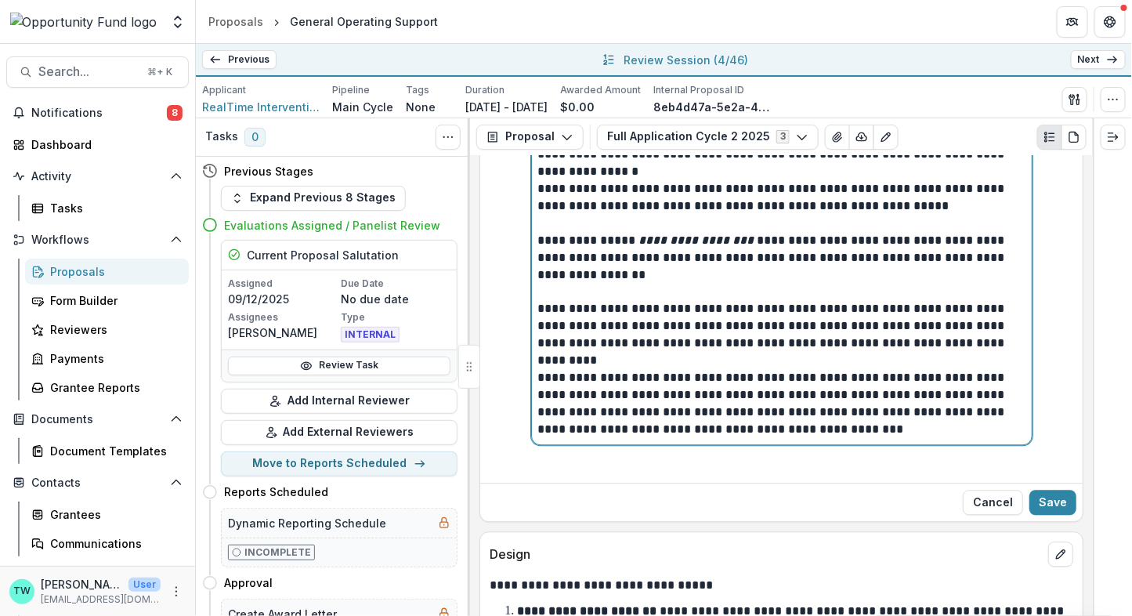
scroll to position [3303, 0]
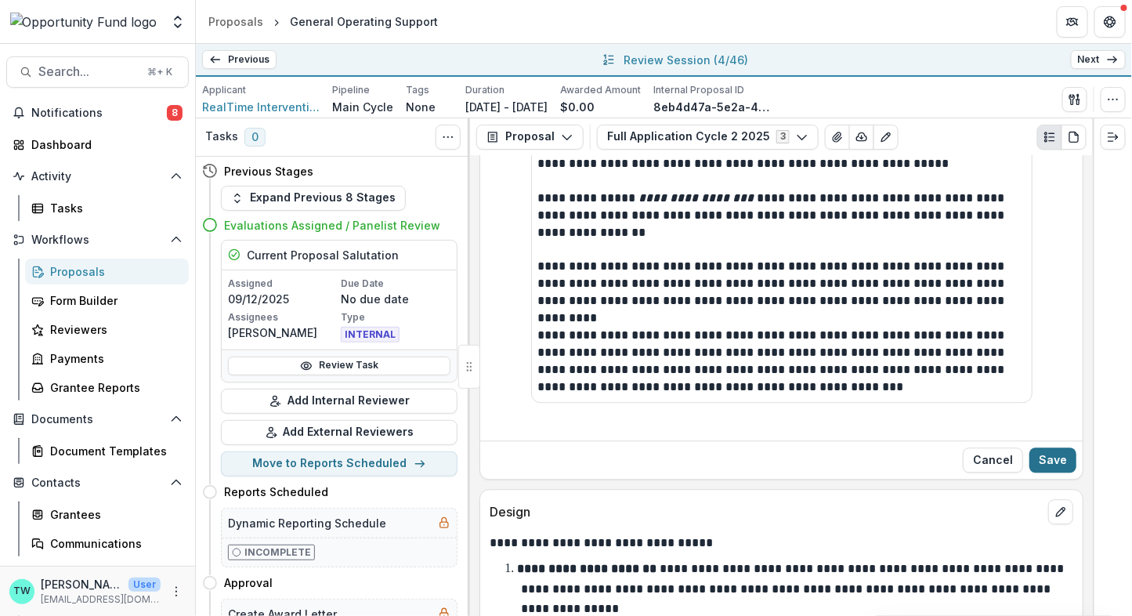
click at [1052, 448] on button "Save" at bounding box center [1052, 459] width 47 height 25
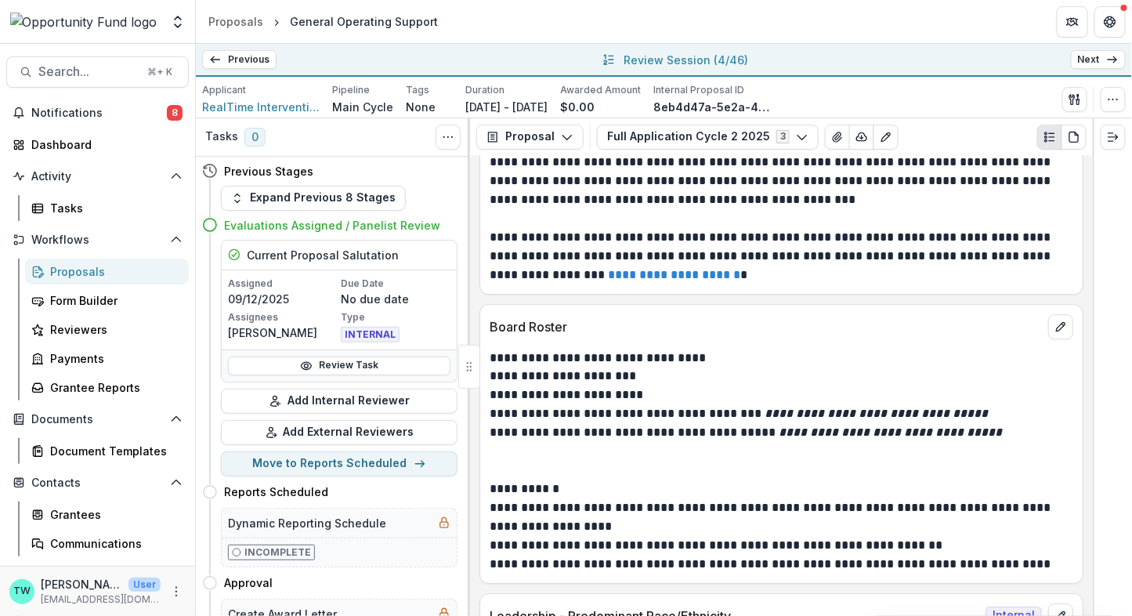
scroll to position [11924, 0]
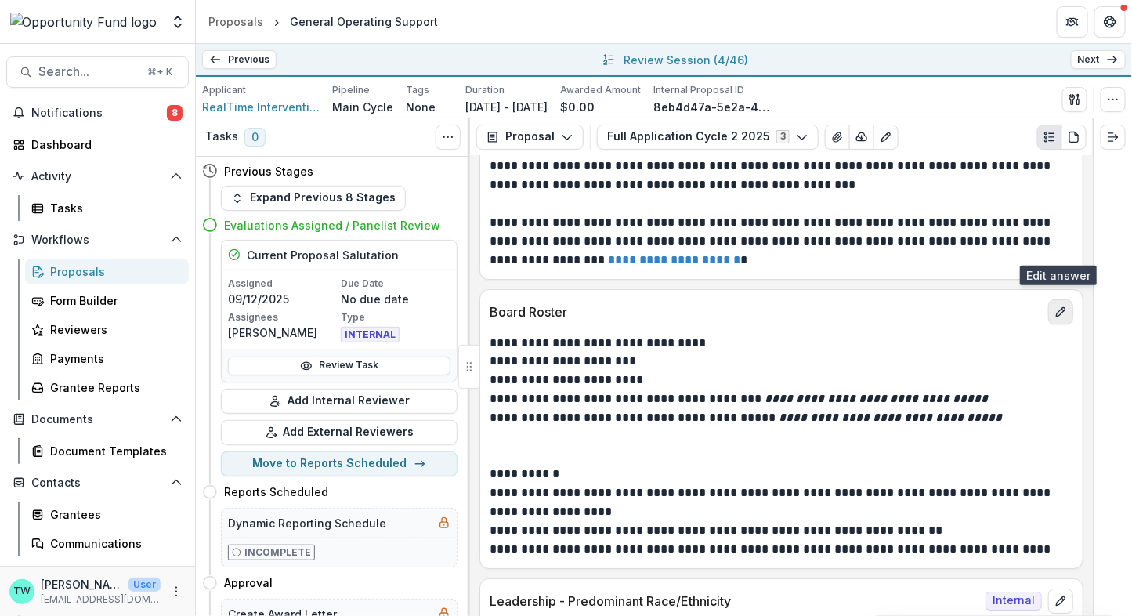
click at [1059, 307] on icon "edit" at bounding box center [1060, 311] width 9 height 9
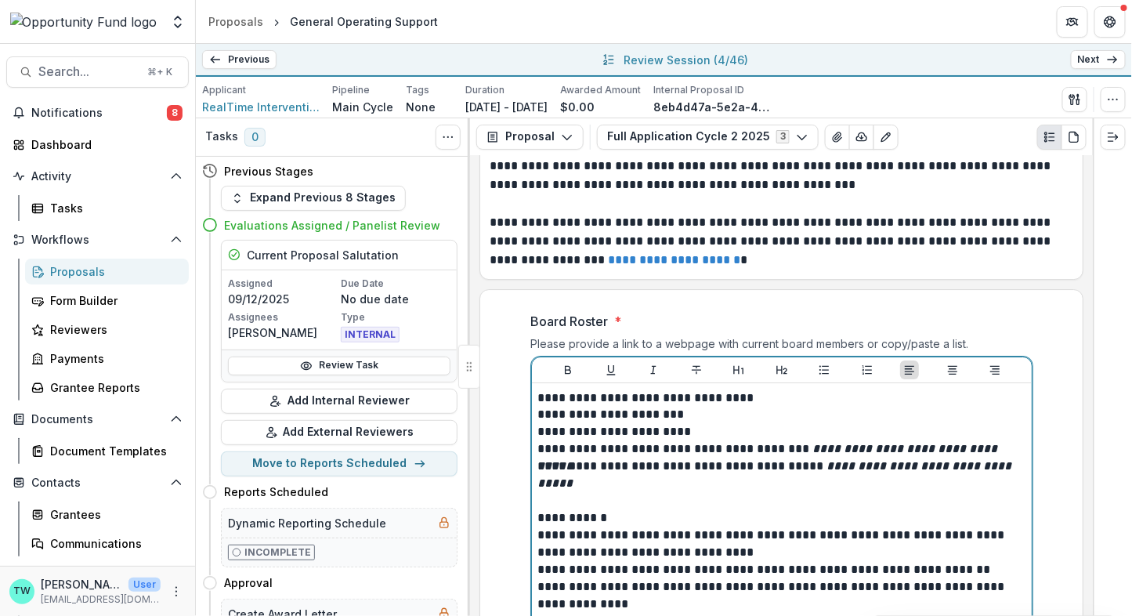
click at [712, 475] on p at bounding box center [781, 492] width 487 height 34
click at [685, 475] on p at bounding box center [781, 492] width 487 height 34
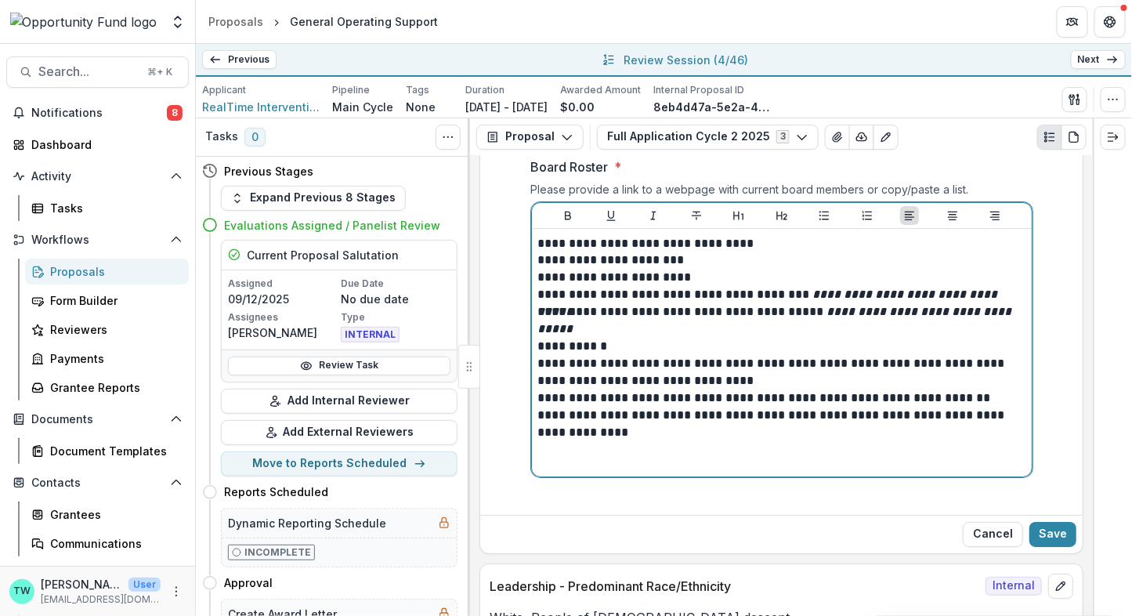
scroll to position [12167, 0]
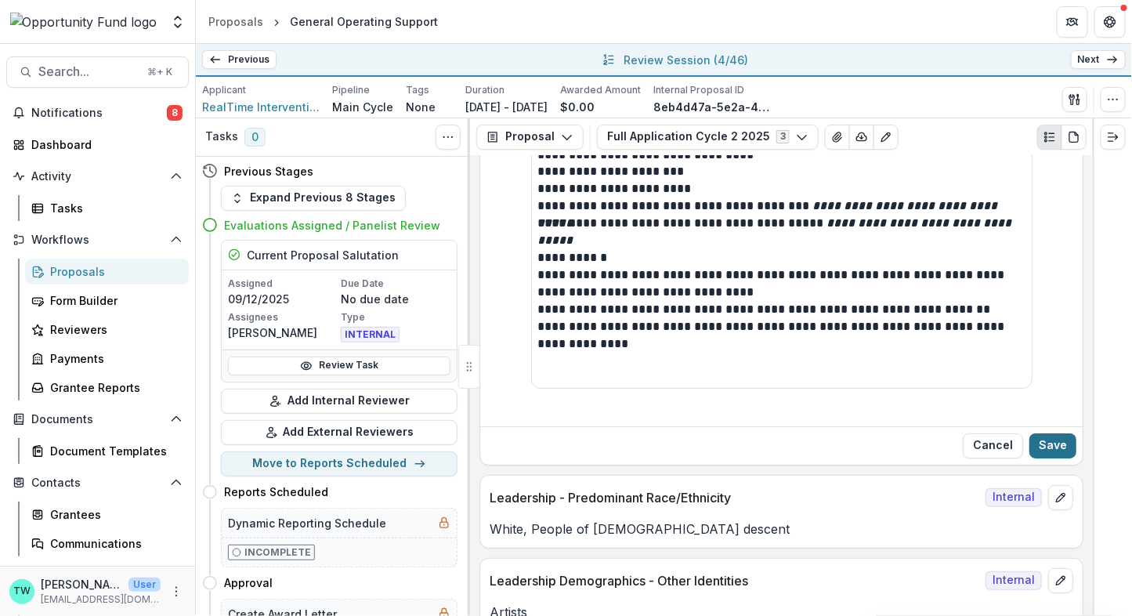
click at [1050, 433] on button "Save" at bounding box center [1052, 445] width 47 height 25
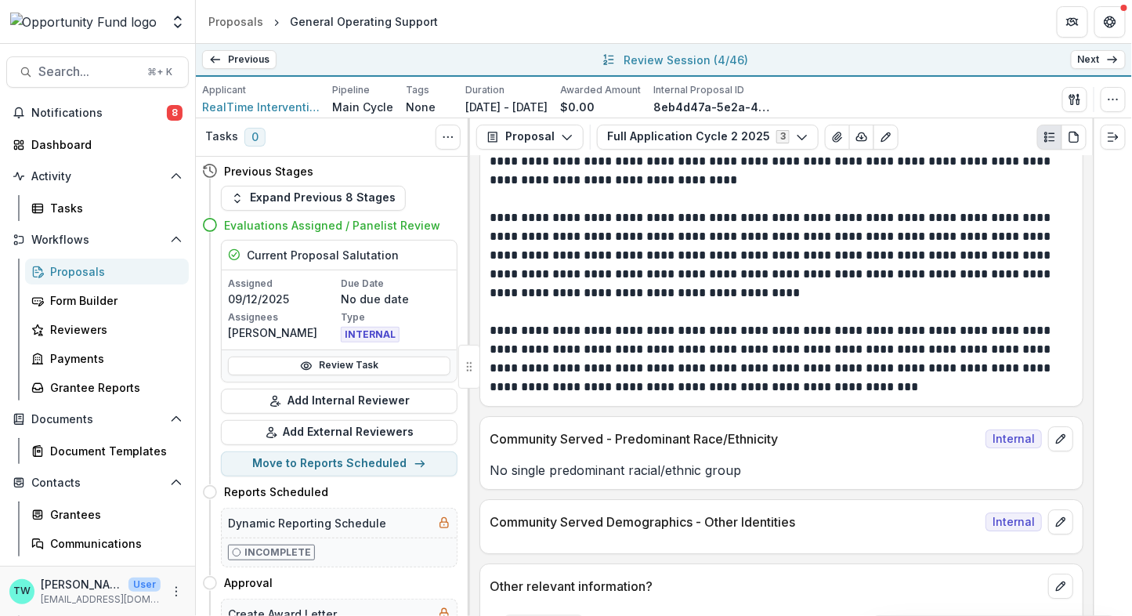
scroll to position [13836, 0]
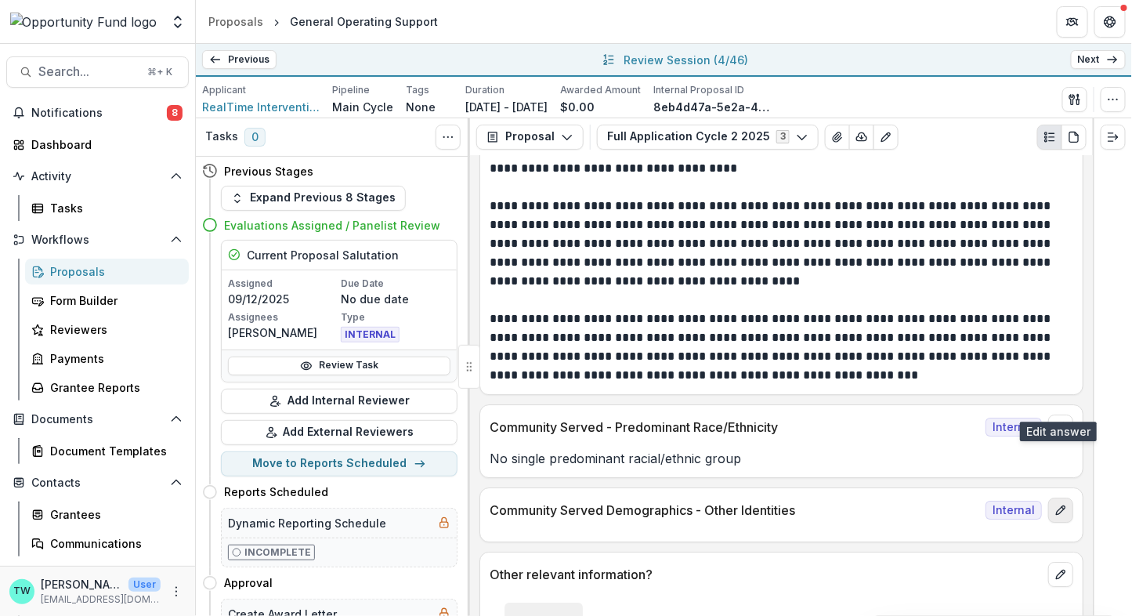
click at [1057, 504] on icon "edit" at bounding box center [1060, 510] width 13 height 13
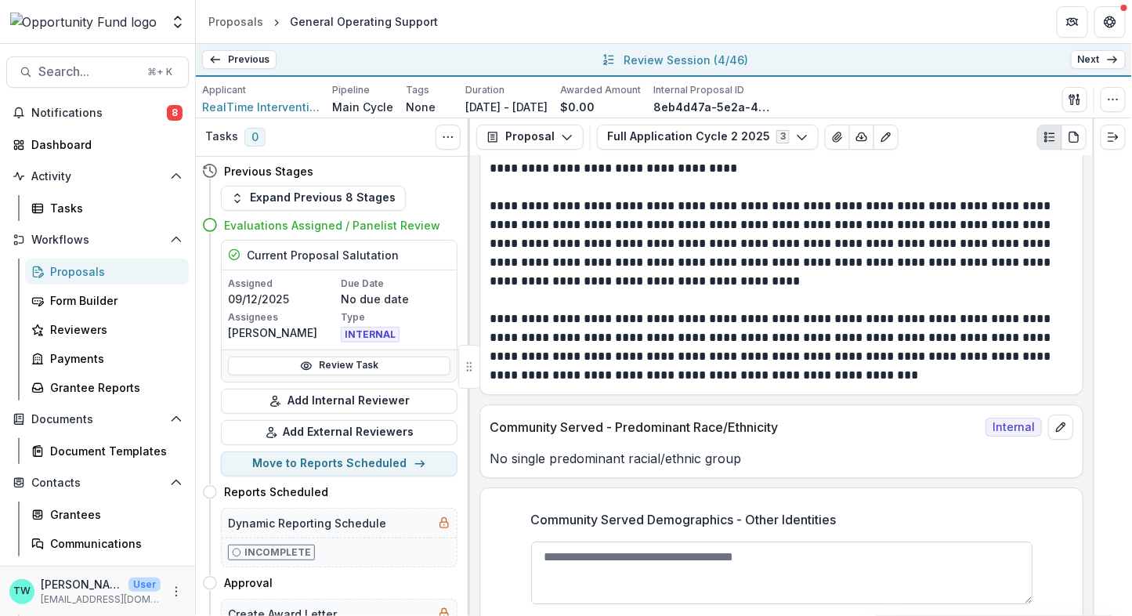
click at [825, 541] on textarea "Community Served Demographics - Other Identities" at bounding box center [781, 572] width 501 height 63
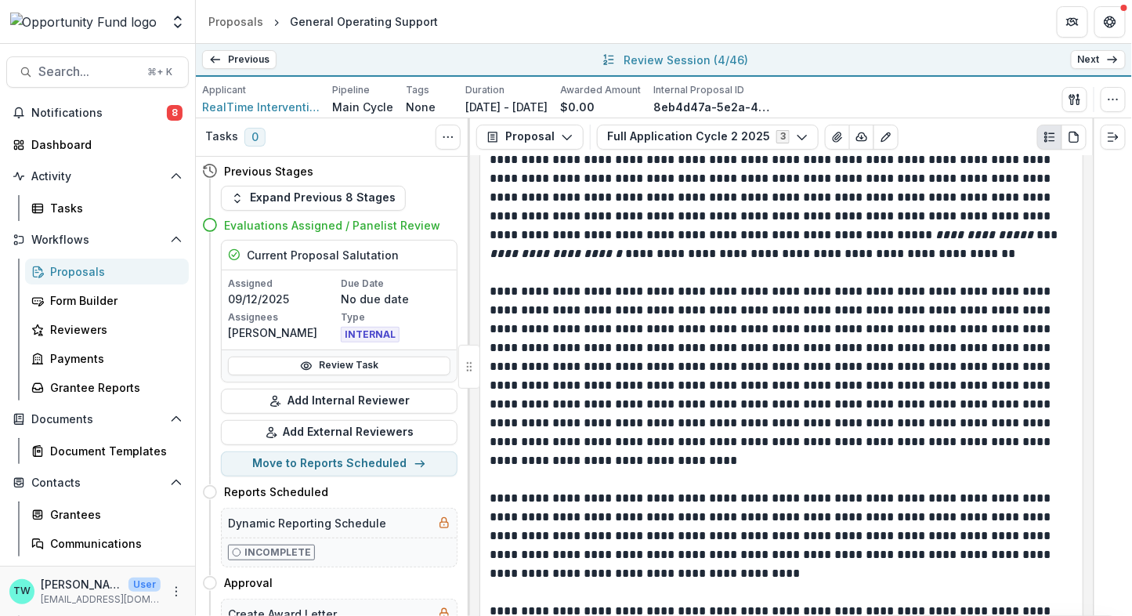
scroll to position [13551, 0]
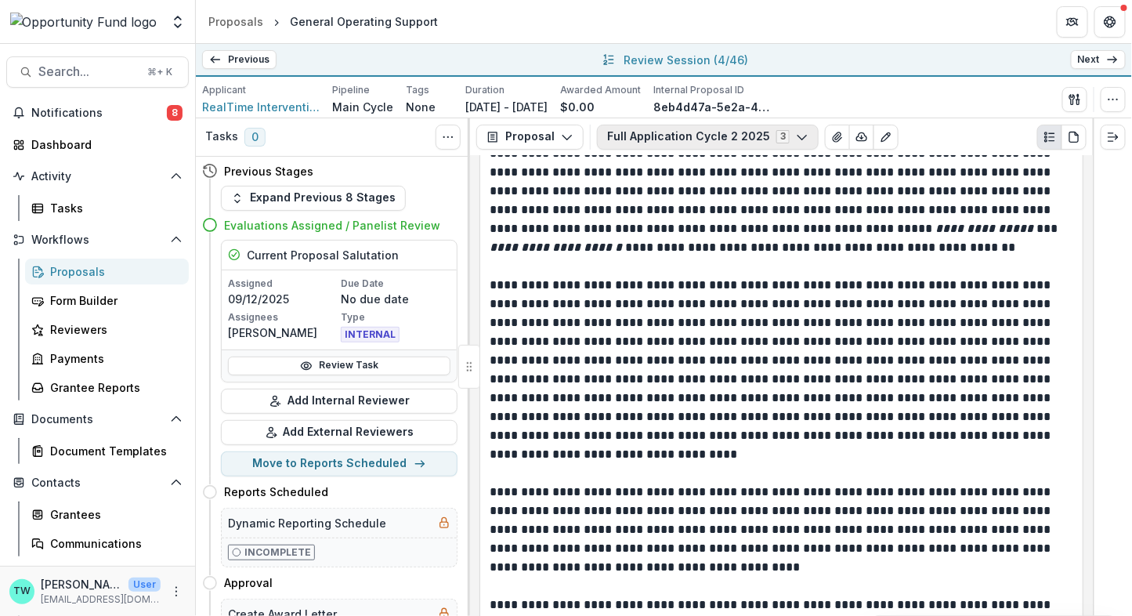
click at [796, 140] on icon "button" at bounding box center [802, 137] width 13 height 13
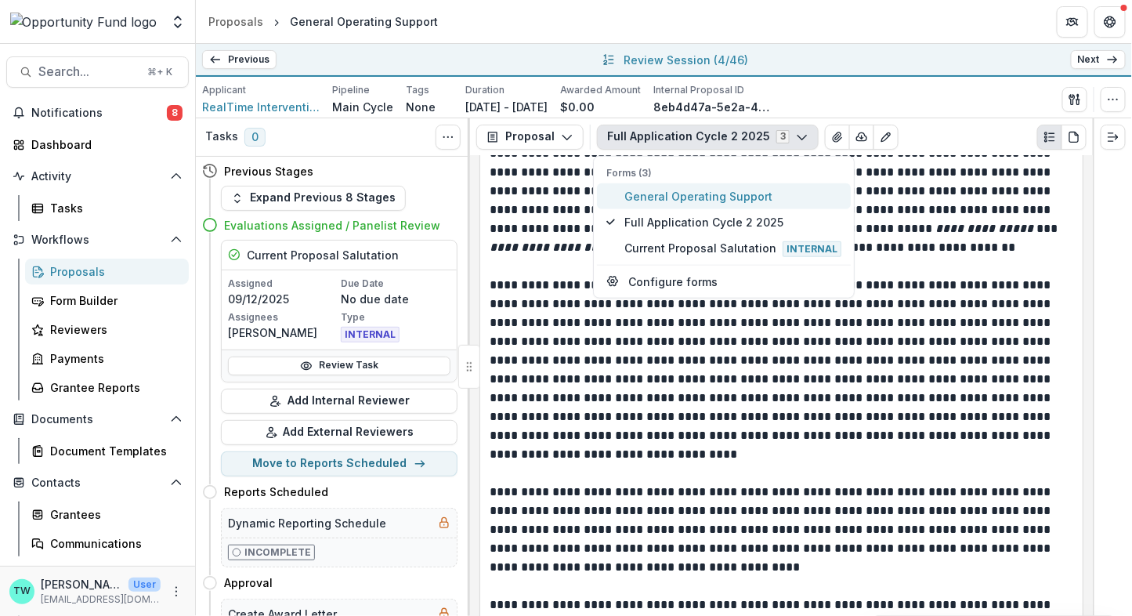
click at [685, 196] on span "General Operating Support" at bounding box center [732, 195] width 217 height 16
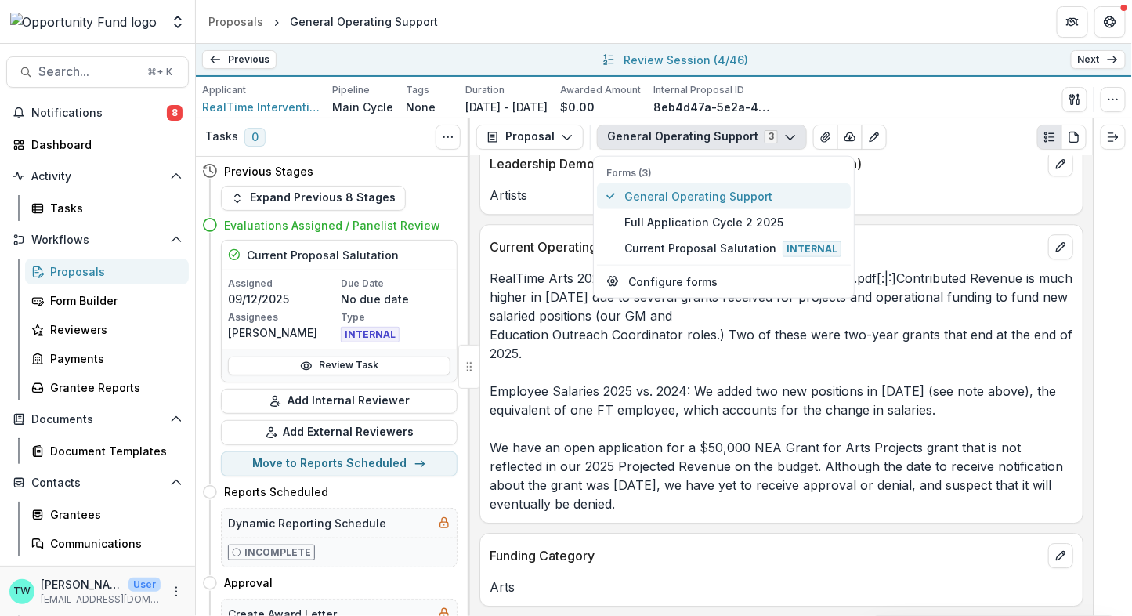
scroll to position [5471, 0]
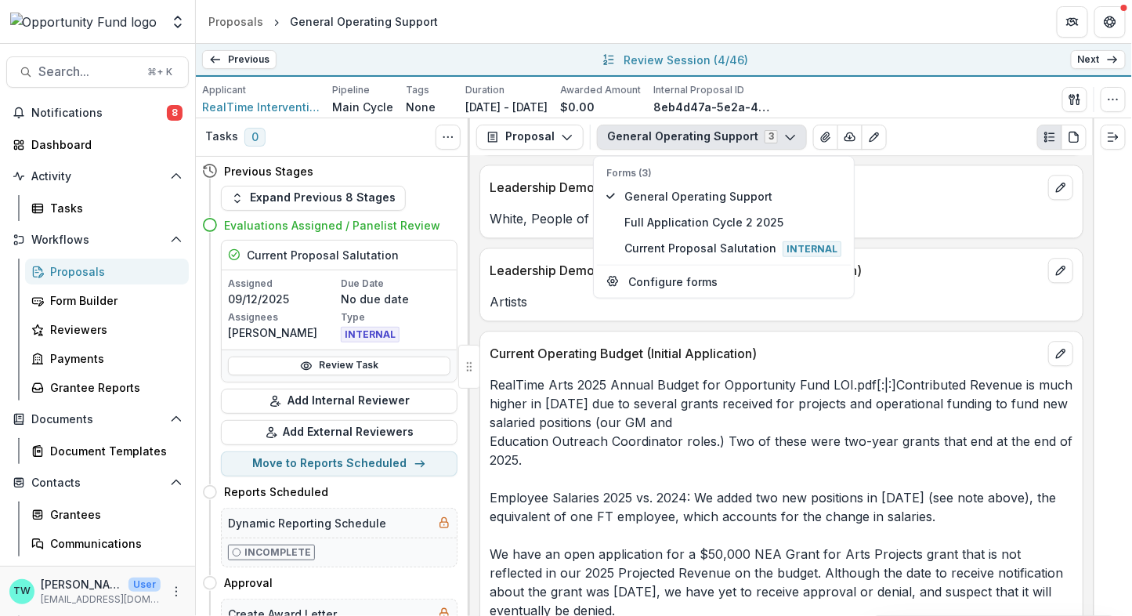
click at [643, 446] on p "RealTime Arts 2025 Annual Budget for Opportunity Fund LOI.pdf[:|:]Contributed R…" at bounding box center [782, 497] width 584 height 244
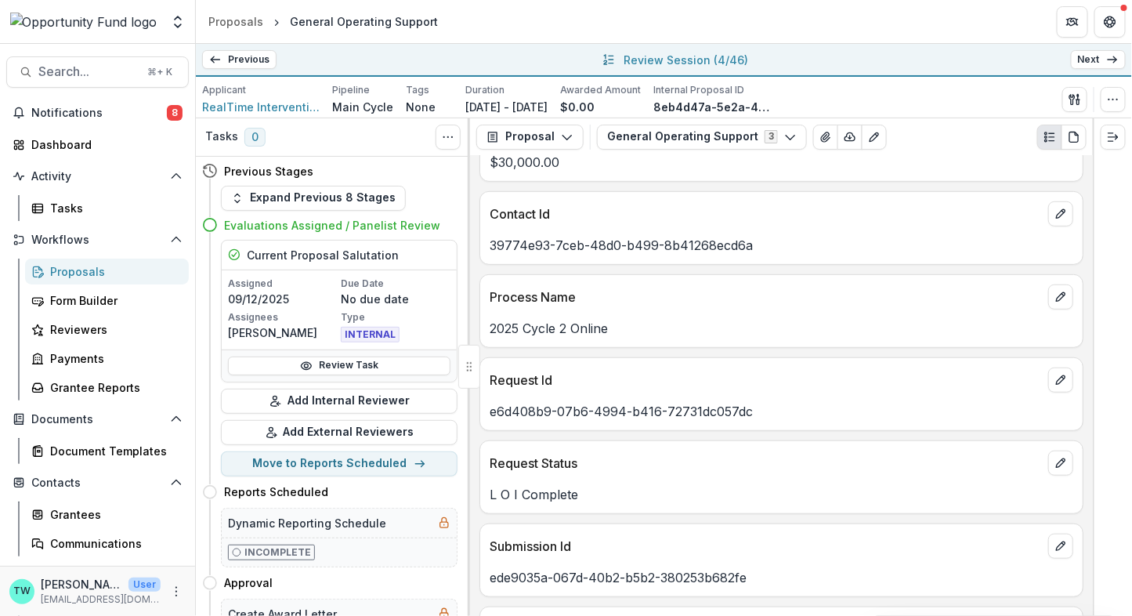
scroll to position [0, 0]
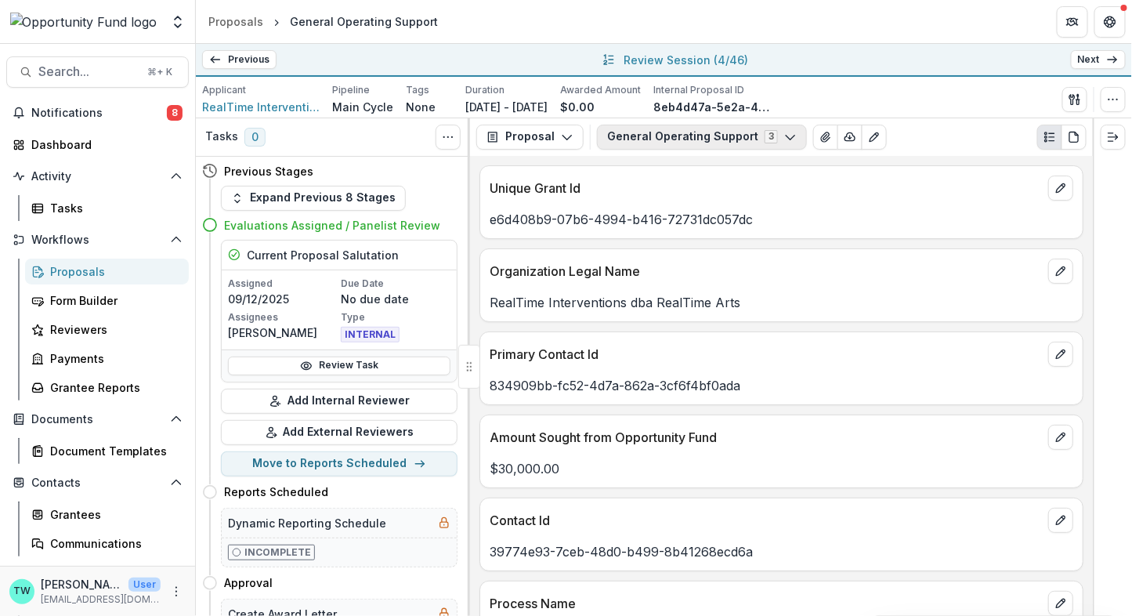
click at [784, 137] on icon "button" at bounding box center [790, 137] width 13 height 13
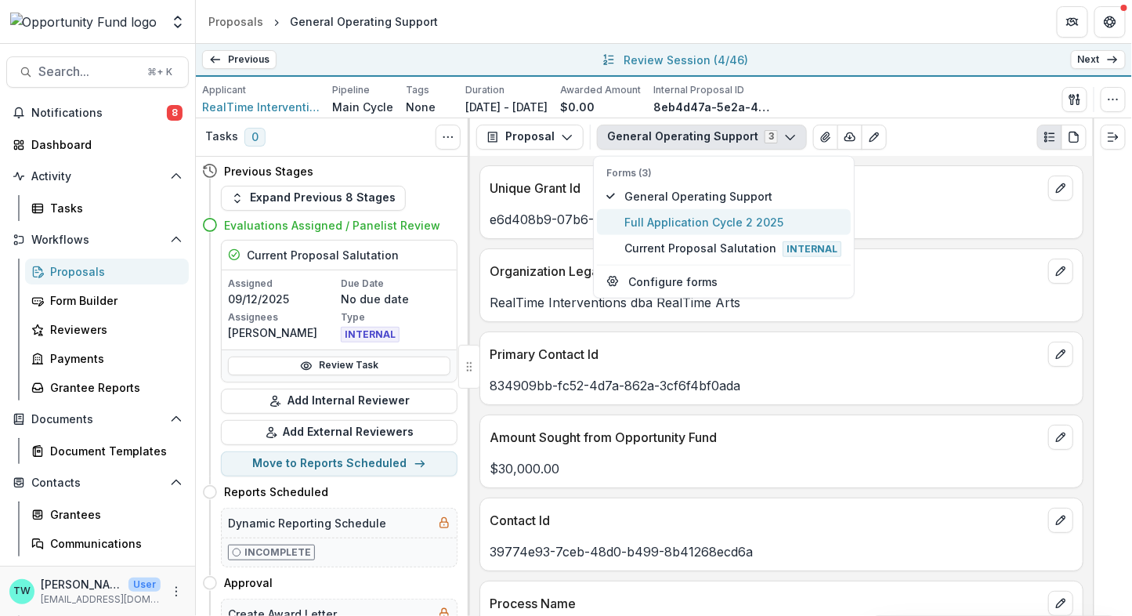
click at [740, 226] on span "Full Application Cycle 2 2025" at bounding box center [732, 221] width 217 height 16
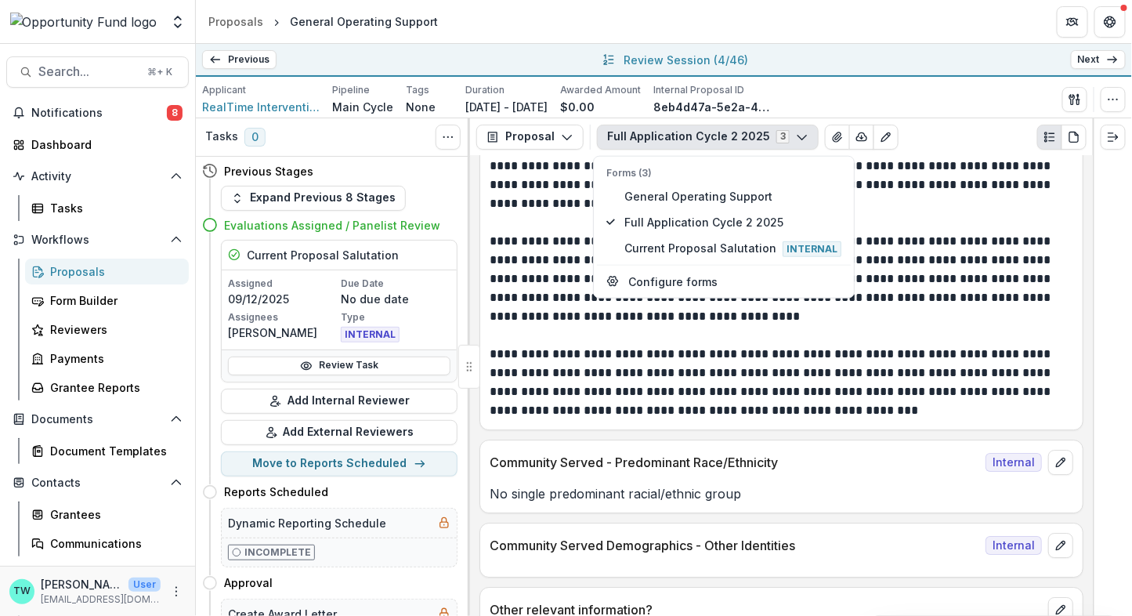
scroll to position [13843, 0]
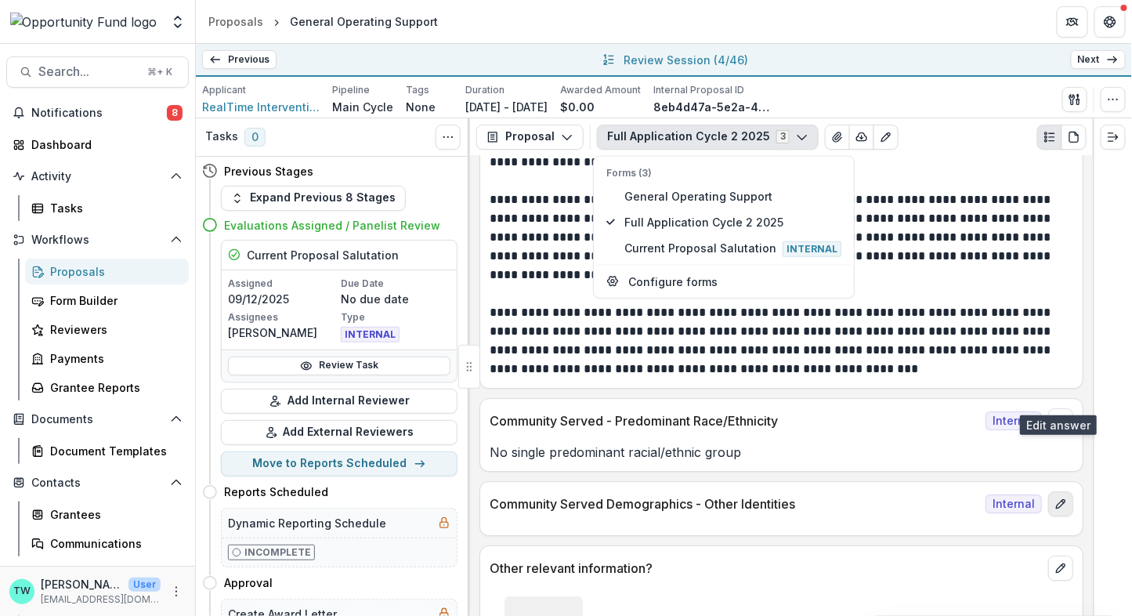
click at [1054, 497] on icon "edit" at bounding box center [1060, 503] width 13 height 13
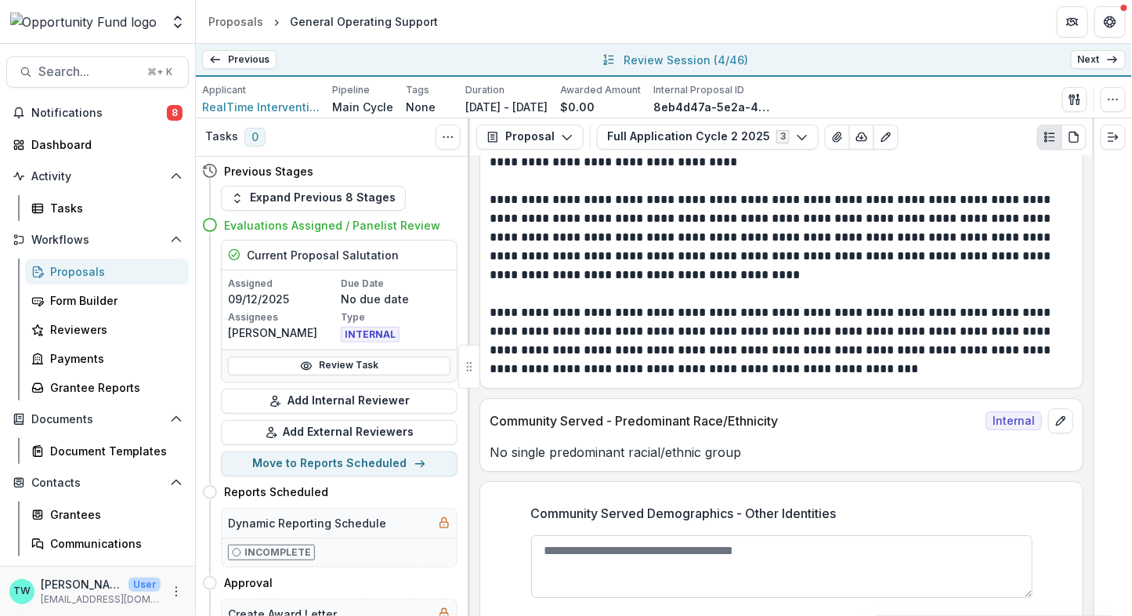
click at [595, 535] on textarea "Community Served Demographics - Other Identities" at bounding box center [781, 566] width 501 height 63
paste textarea "**********"
type textarea "**********"
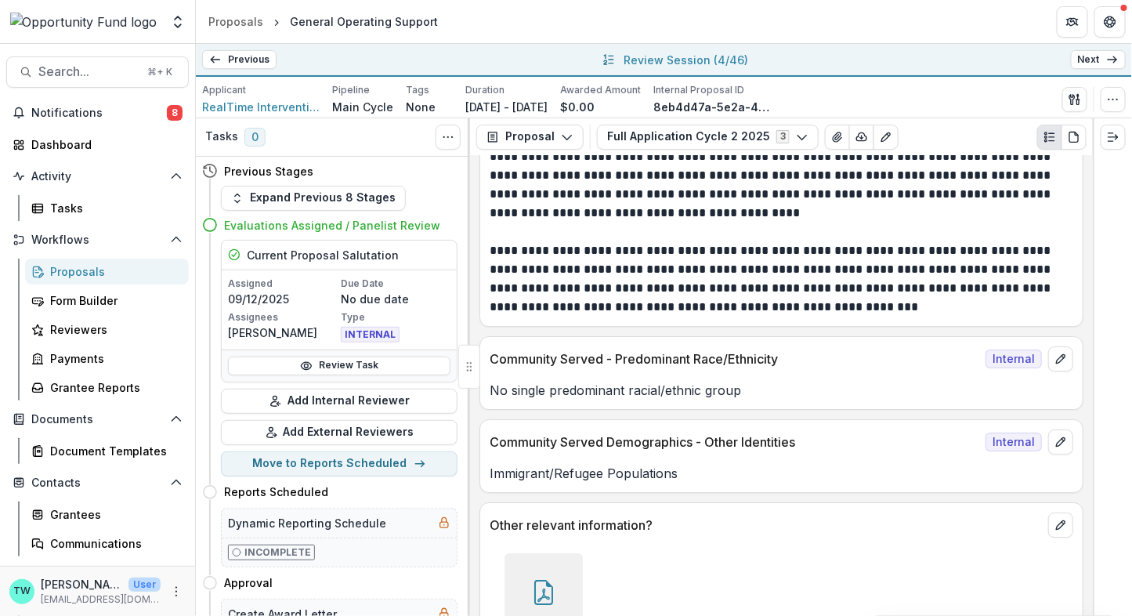
scroll to position [13901, 0]
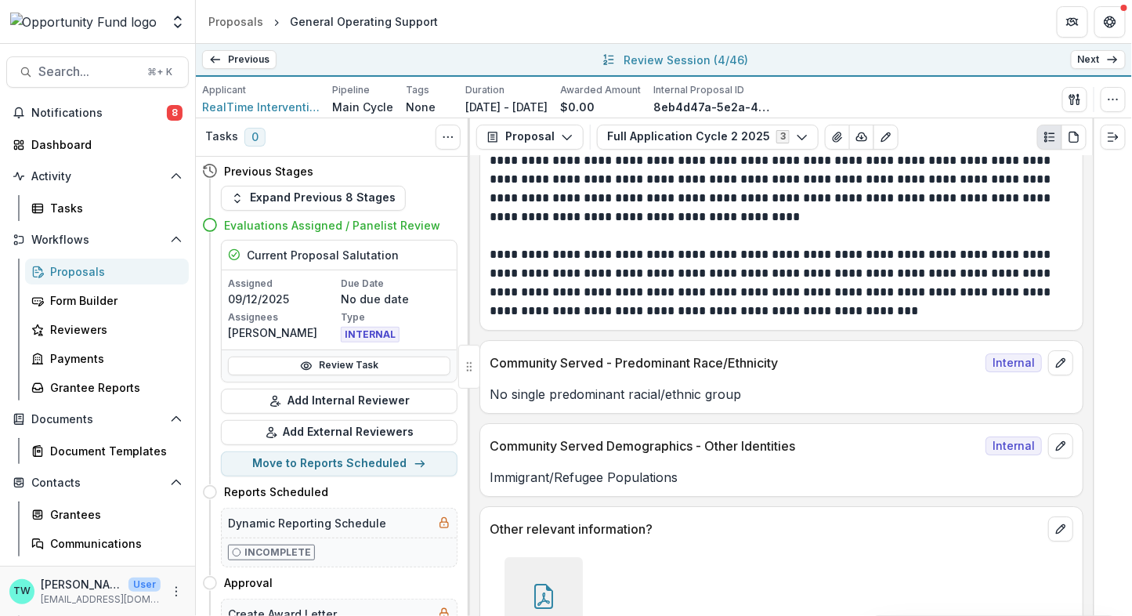
click at [1092, 62] on link "Next" at bounding box center [1098, 59] width 55 height 19
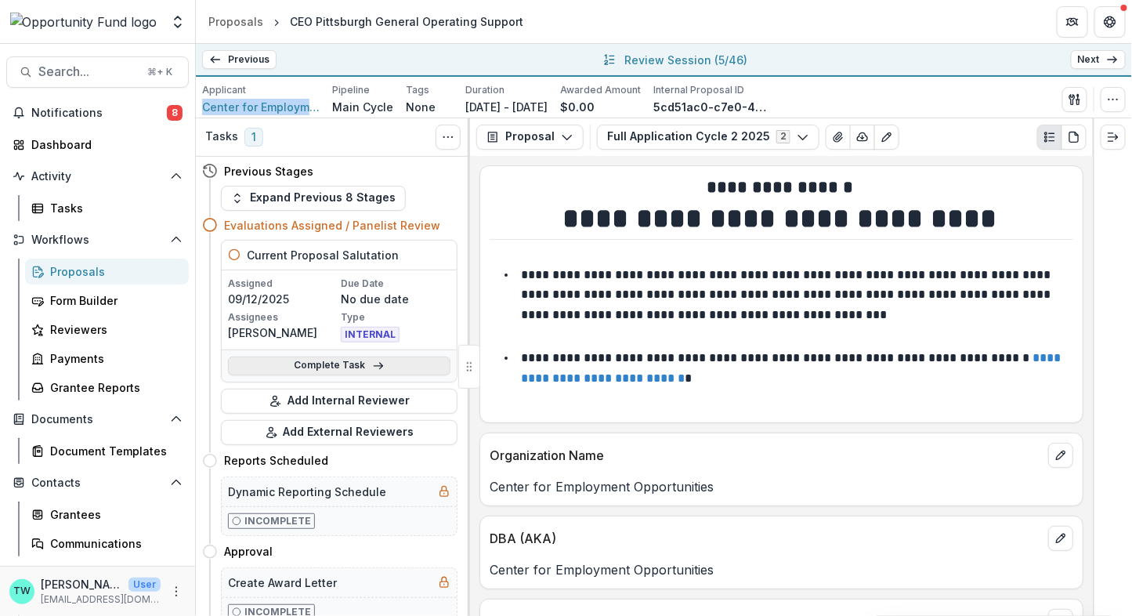
click at [361, 363] on link "Complete Task" at bounding box center [339, 365] width 222 height 19
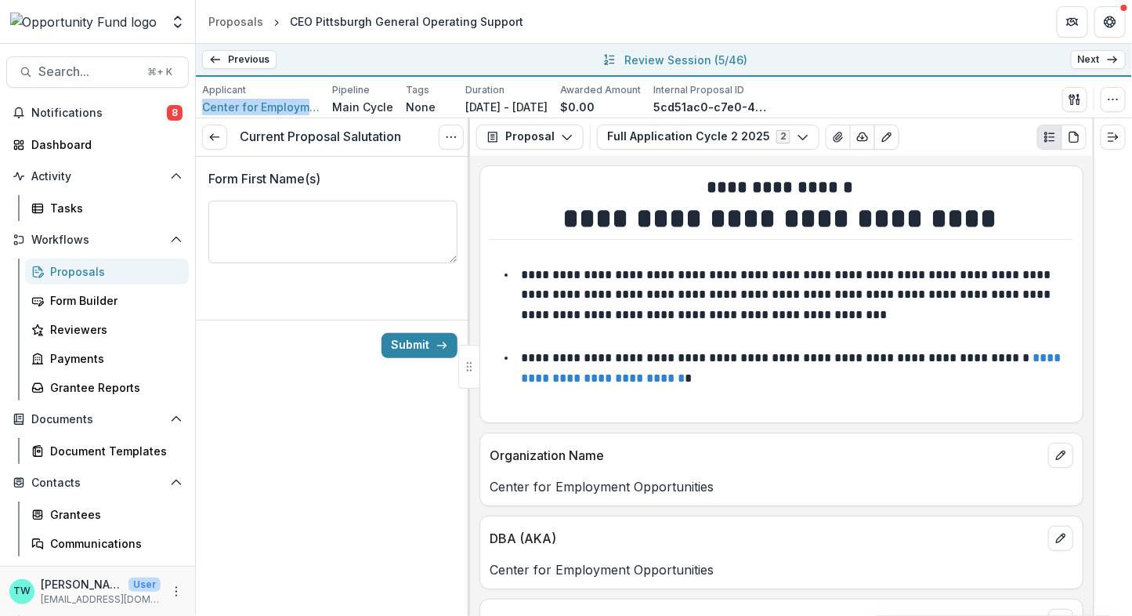
click at [320, 216] on textarea "Form First Name(s)" at bounding box center [332, 232] width 249 height 63
type textarea "**********"
click at [408, 341] on button "Submit" at bounding box center [419, 345] width 76 height 25
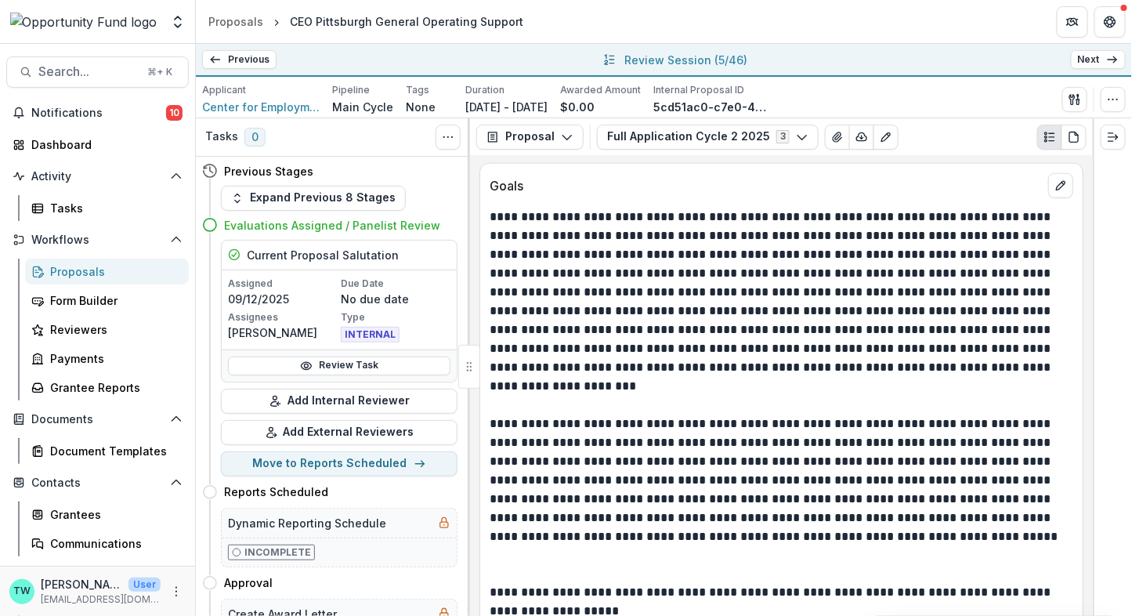
scroll to position [2539, 0]
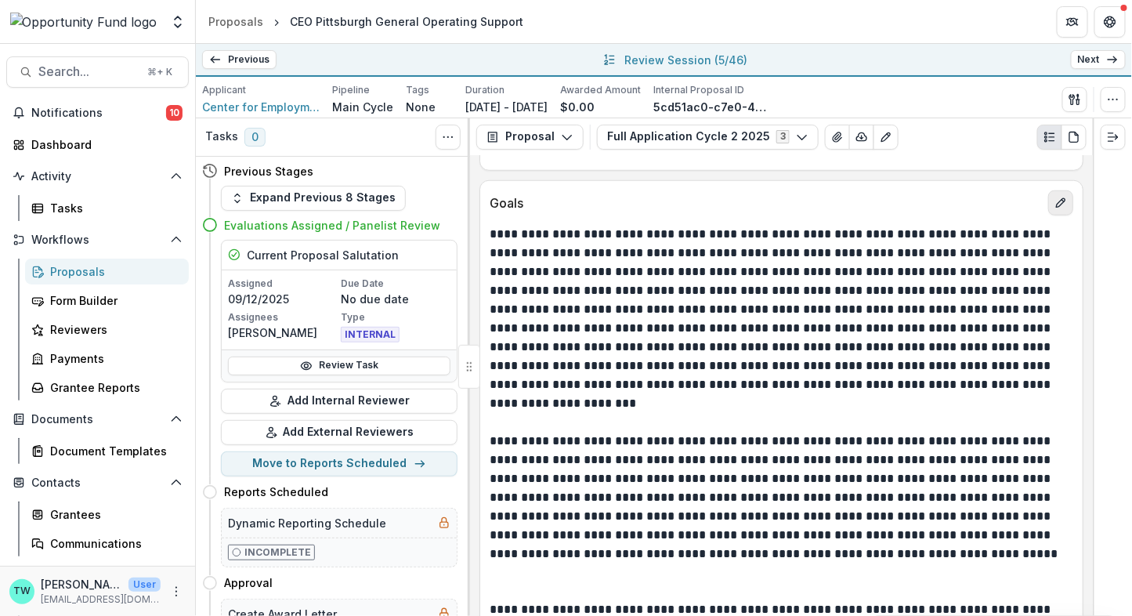
click at [1054, 197] on icon "edit" at bounding box center [1060, 203] width 13 height 13
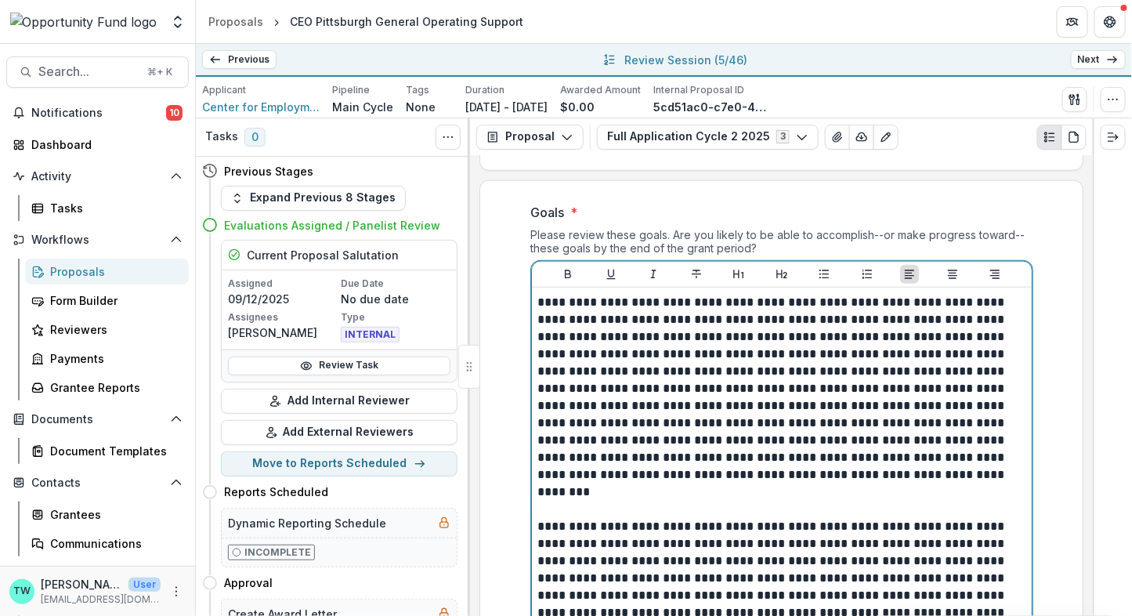
click at [788, 491] on p at bounding box center [781, 500] width 487 height 34
click at [786, 491] on p at bounding box center [781, 500] width 487 height 34
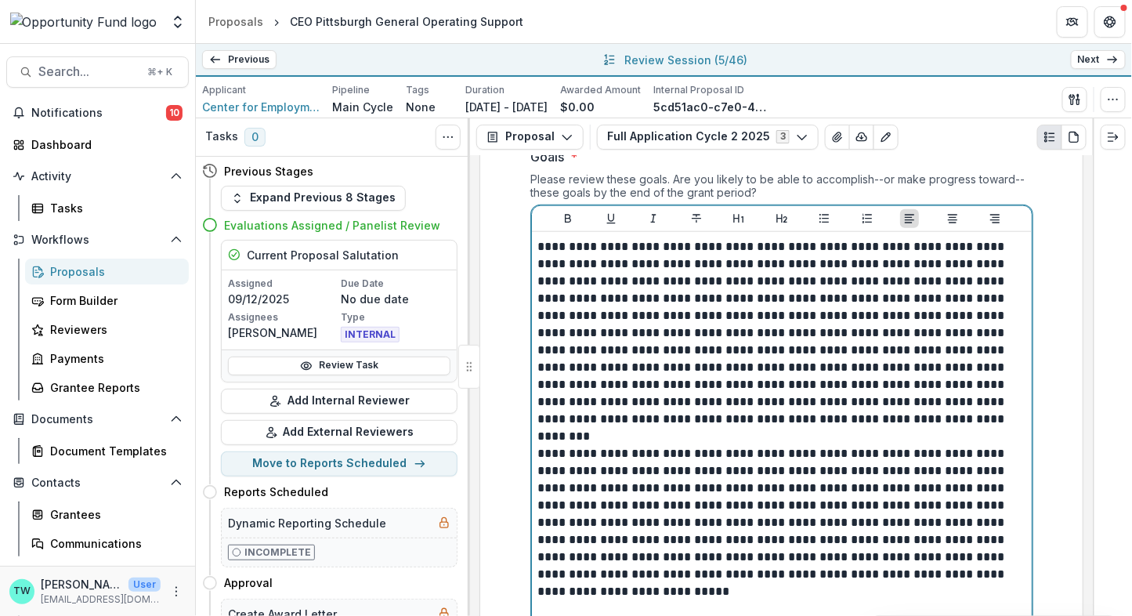
scroll to position [2694, 0]
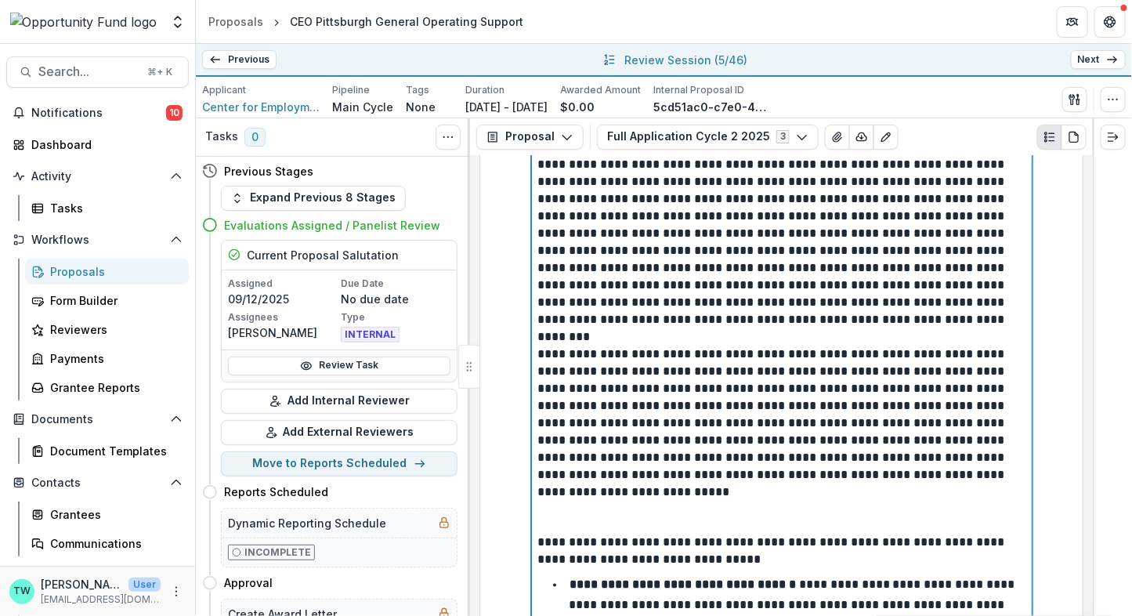
click at [743, 509] on p at bounding box center [781, 517] width 487 height 34
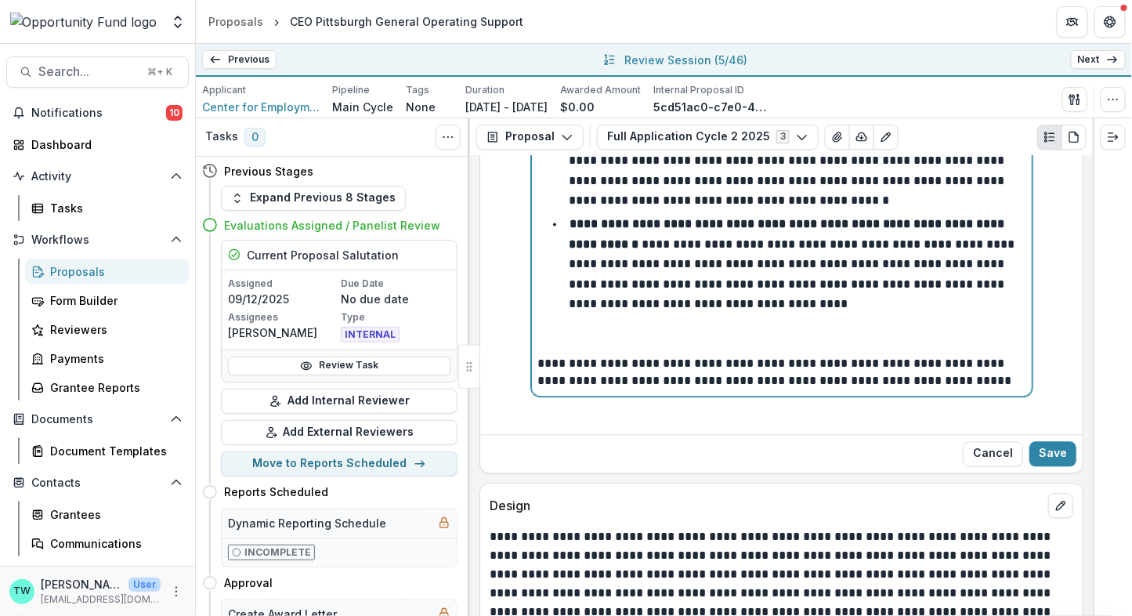
scroll to position [3233, 0]
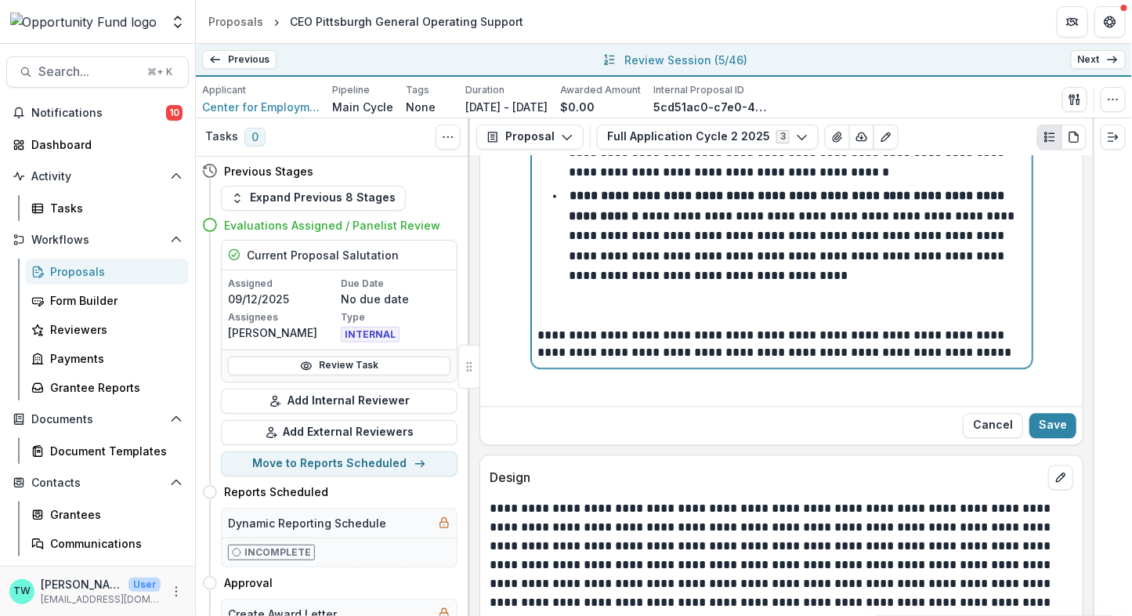
click at [744, 302] on p at bounding box center [781, 309] width 487 height 34
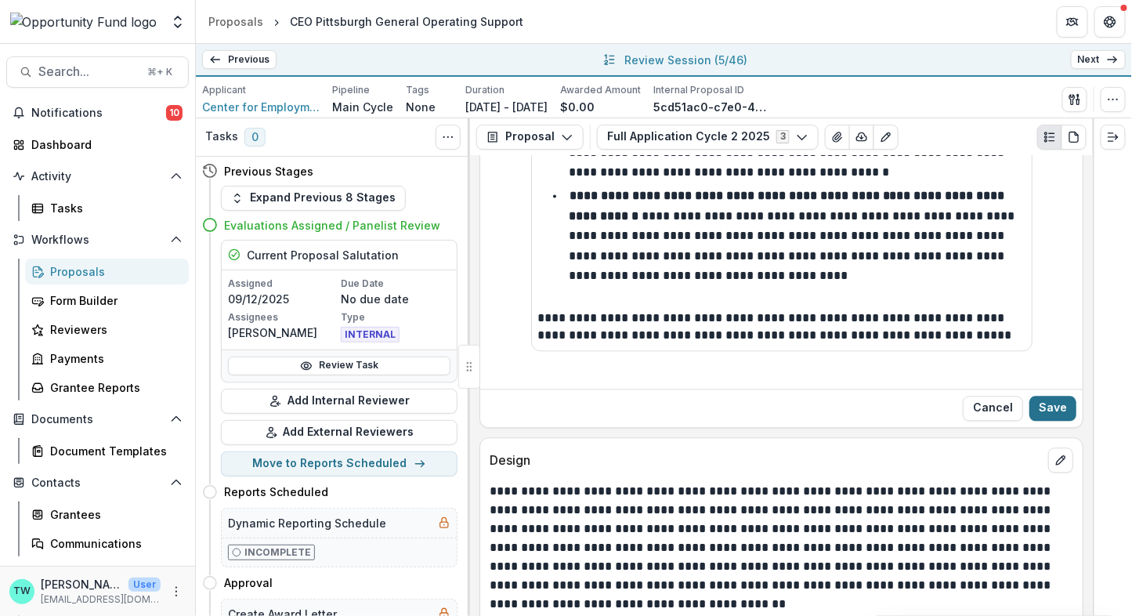
click at [1047, 396] on button "Save" at bounding box center [1052, 408] width 47 height 25
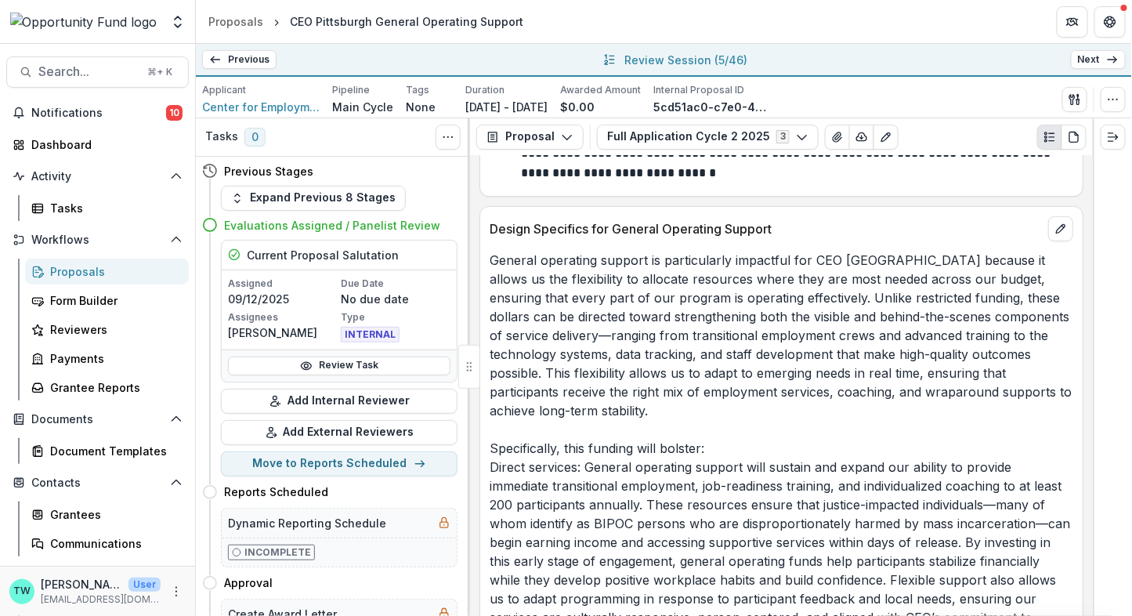
scroll to position [4158, 0]
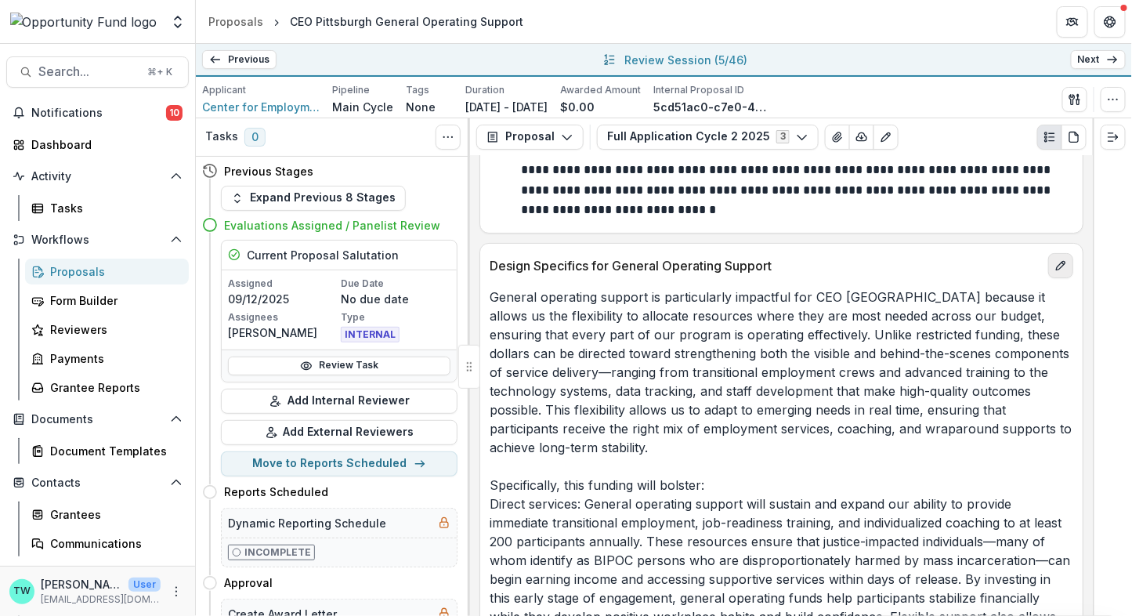
click at [1057, 259] on icon "edit" at bounding box center [1060, 265] width 13 height 13
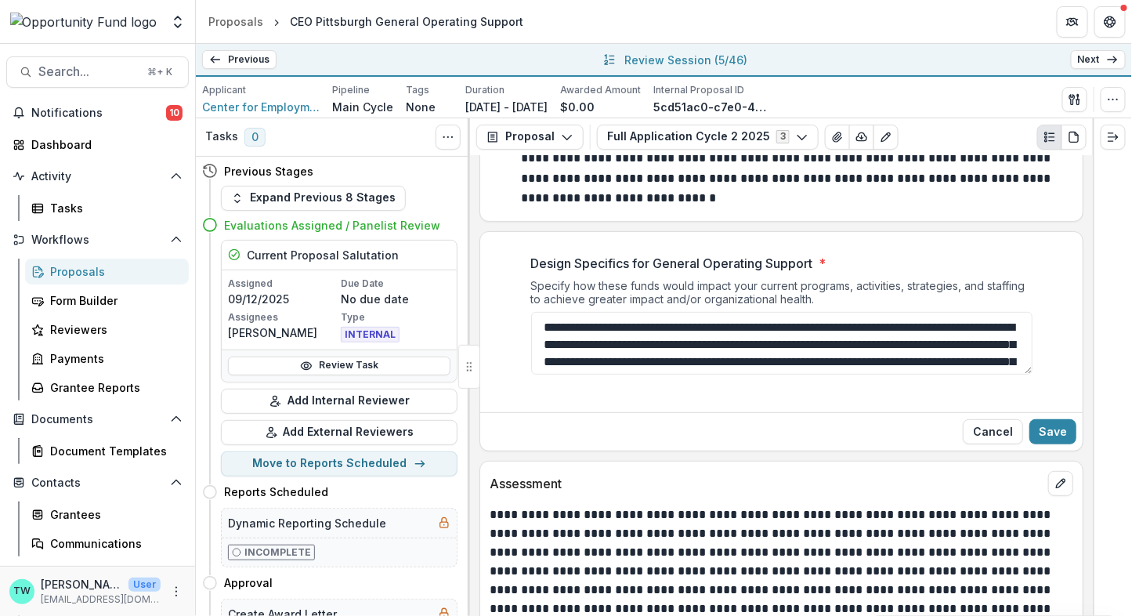
scroll to position [4172, 0]
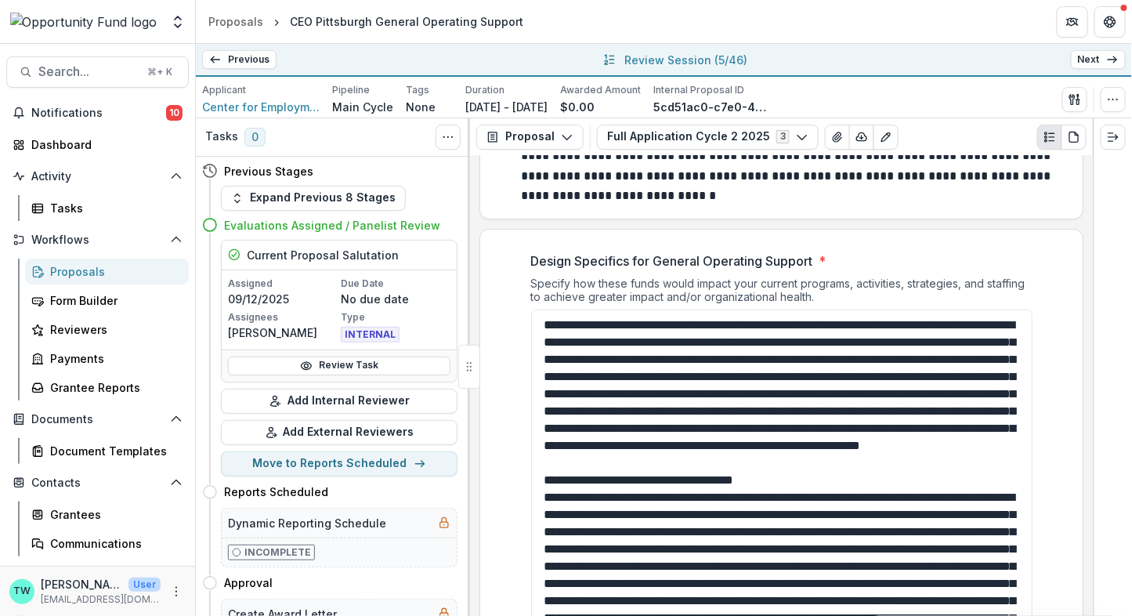
drag, startPoint x: 1027, startPoint y: 334, endPoint x: 970, endPoint y: 587, distance: 259.4
click at [970, 587] on textarea "Design Specifics for General Operating Support *" at bounding box center [781, 467] width 501 height 316
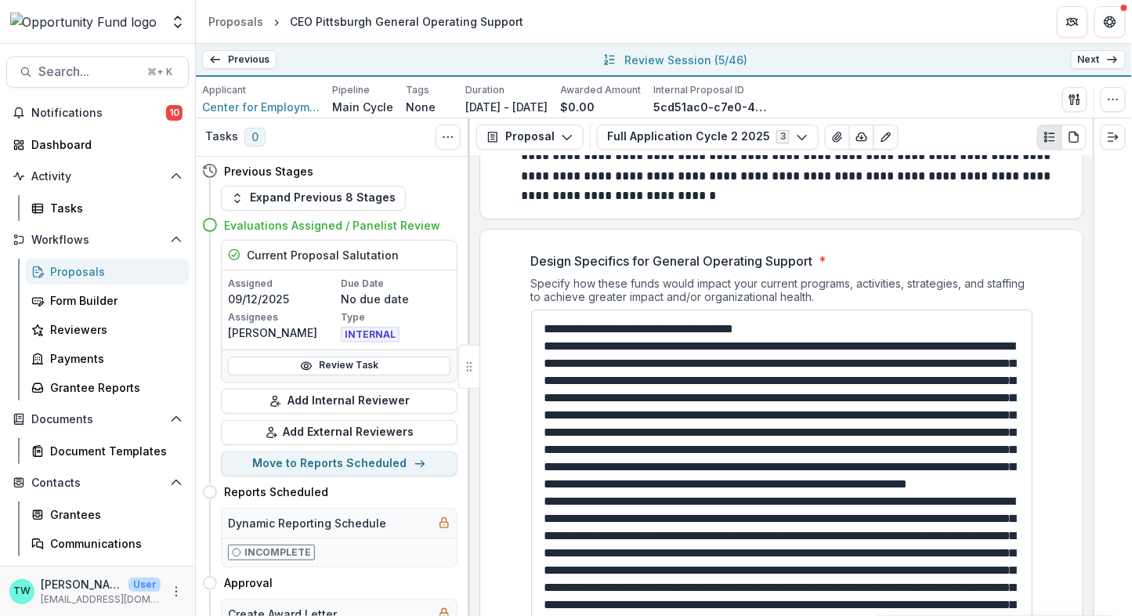
scroll to position [167, 0]
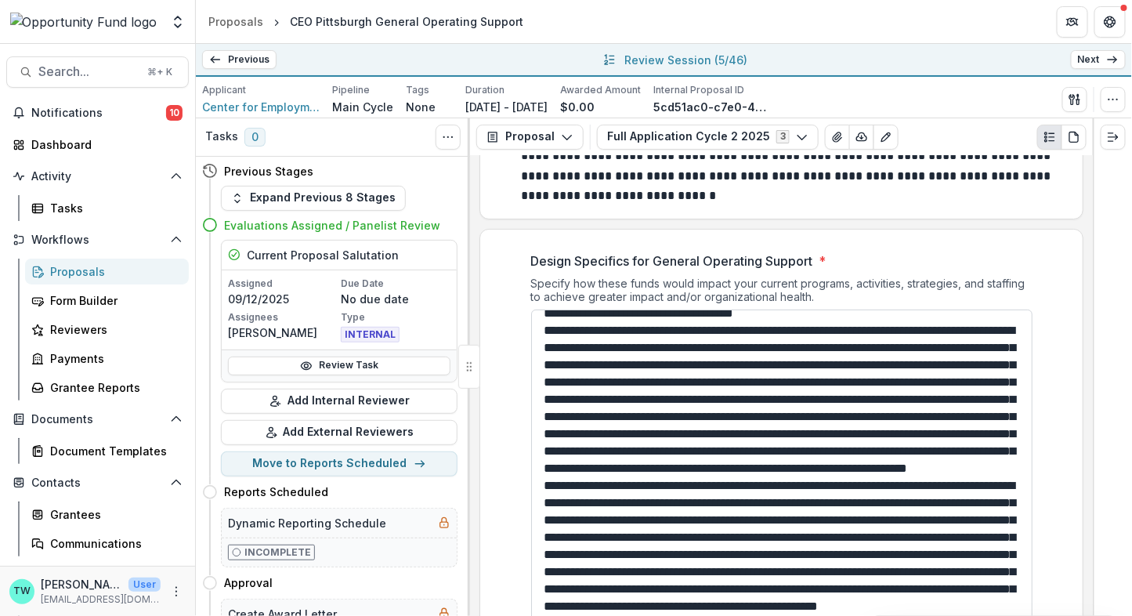
drag, startPoint x: 634, startPoint y: 333, endPoint x: 542, endPoint y: 330, distance: 92.5
click at [542, 330] on textarea "Design Specifics for General Operating Support *" at bounding box center [781, 467] width 501 height 316
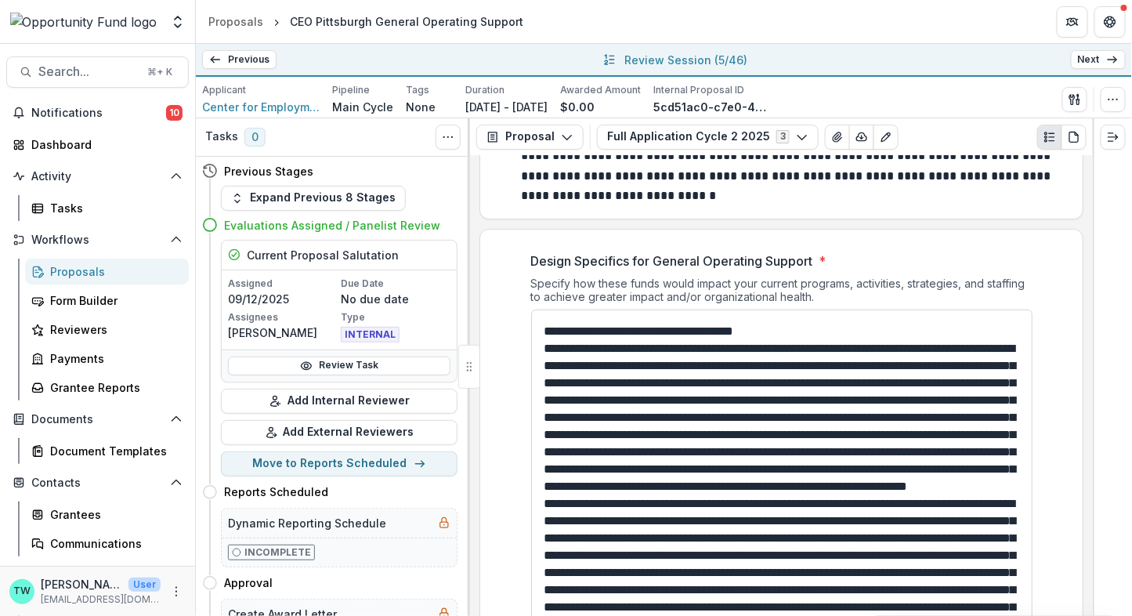
scroll to position [153, 0]
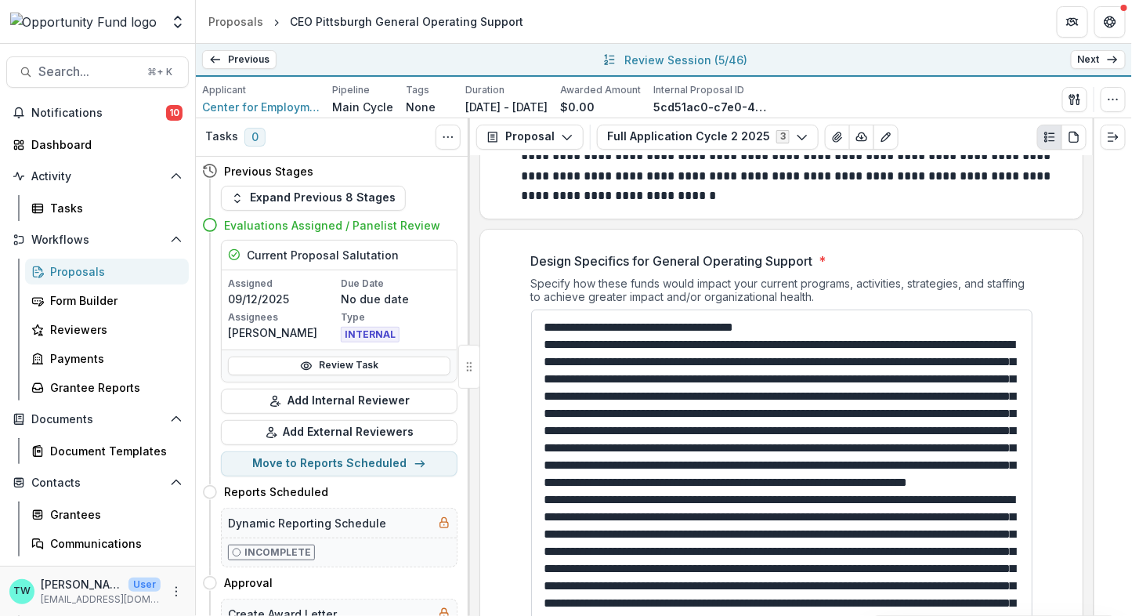
click at [542, 342] on textarea "Design Specifics for General Operating Support *" at bounding box center [781, 467] width 501 height 316
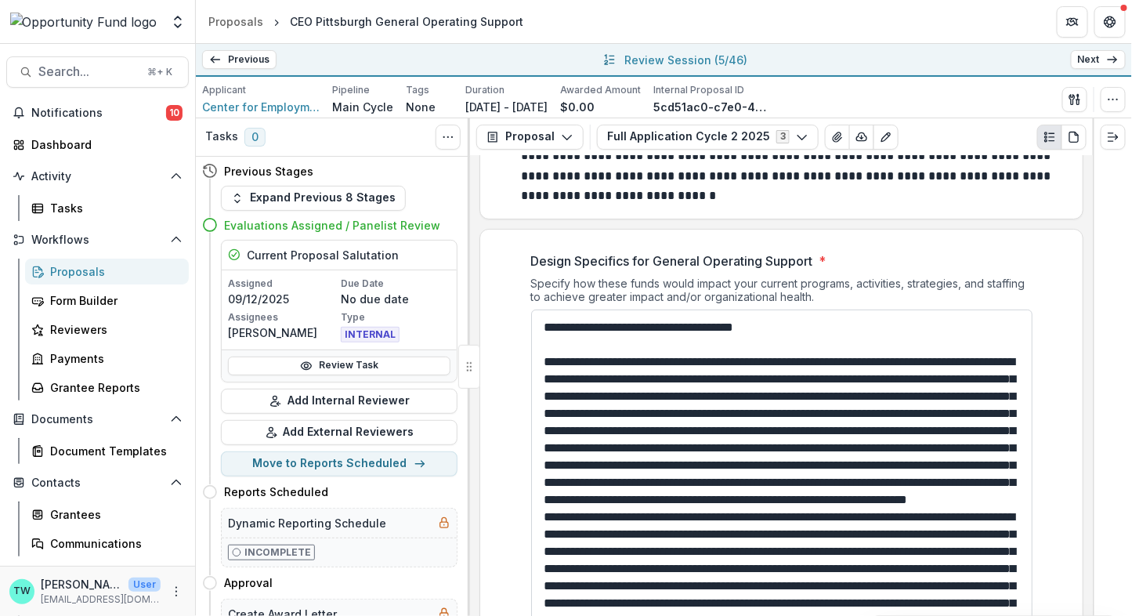
click at [785, 546] on textarea "Design Specifics for General Operating Support *" at bounding box center [781, 467] width 501 height 316
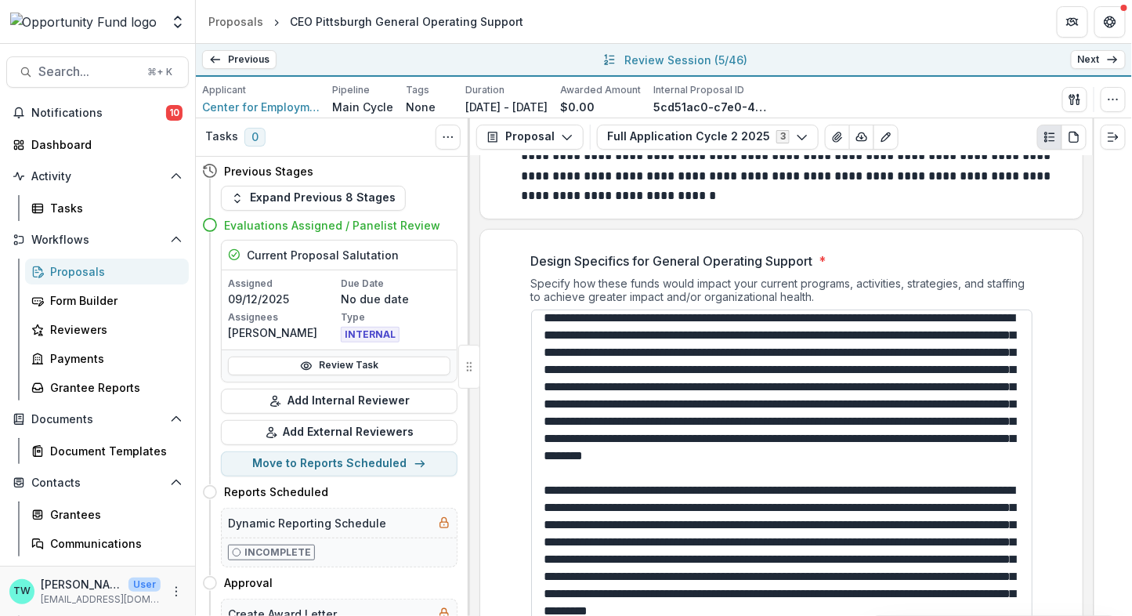
scroll to position [661, 0]
click at [974, 421] on textarea "Design Specifics for General Operating Support *" at bounding box center [781, 467] width 501 height 316
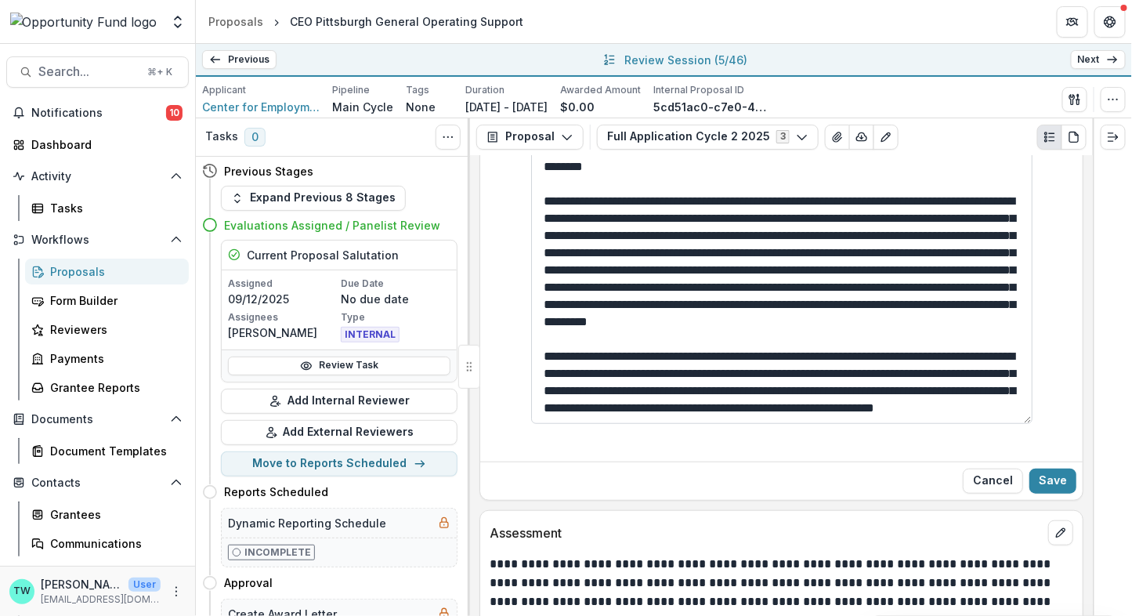
scroll to position [4377, 0]
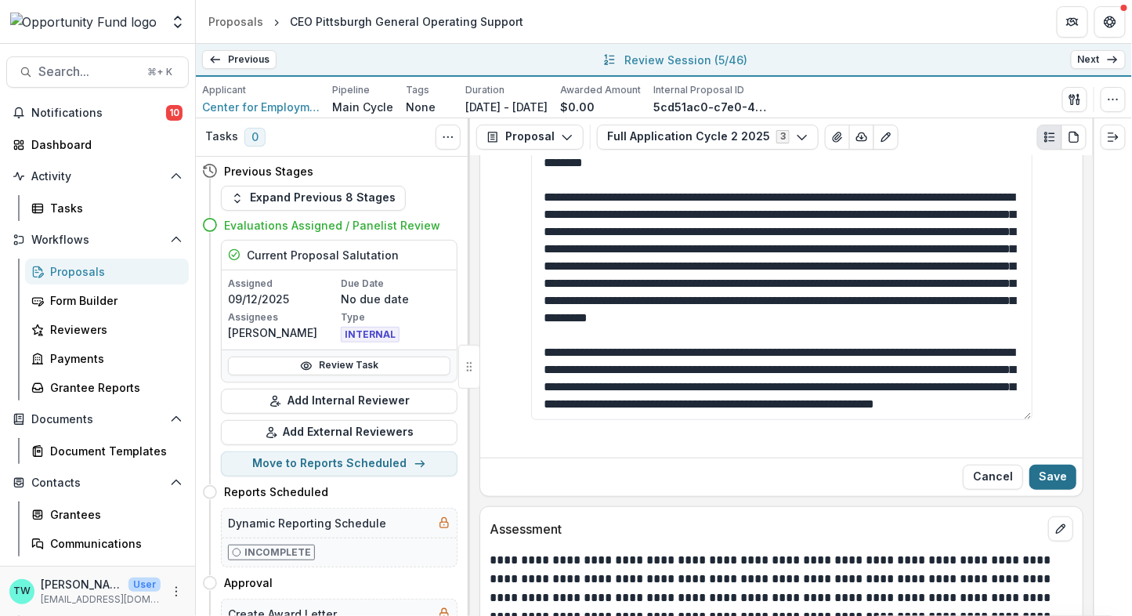
type textarea "**********"
click at [1064, 464] on button "Save" at bounding box center [1052, 476] width 47 height 25
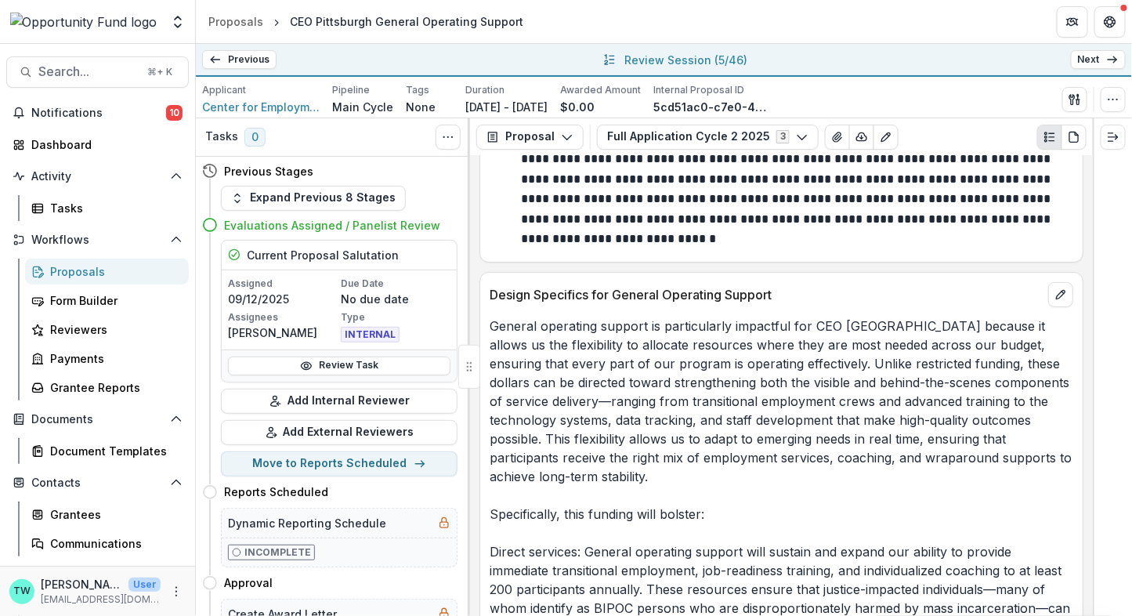
scroll to position [4129, 0]
click at [1054, 288] on icon "edit" at bounding box center [1060, 294] width 13 height 13
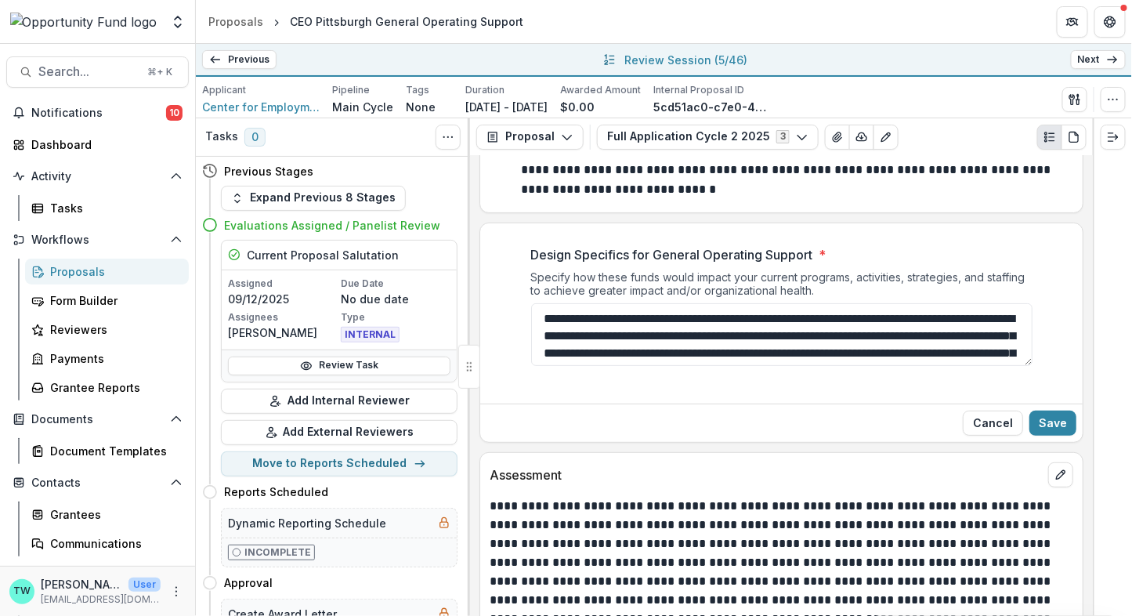
scroll to position [4140, 0]
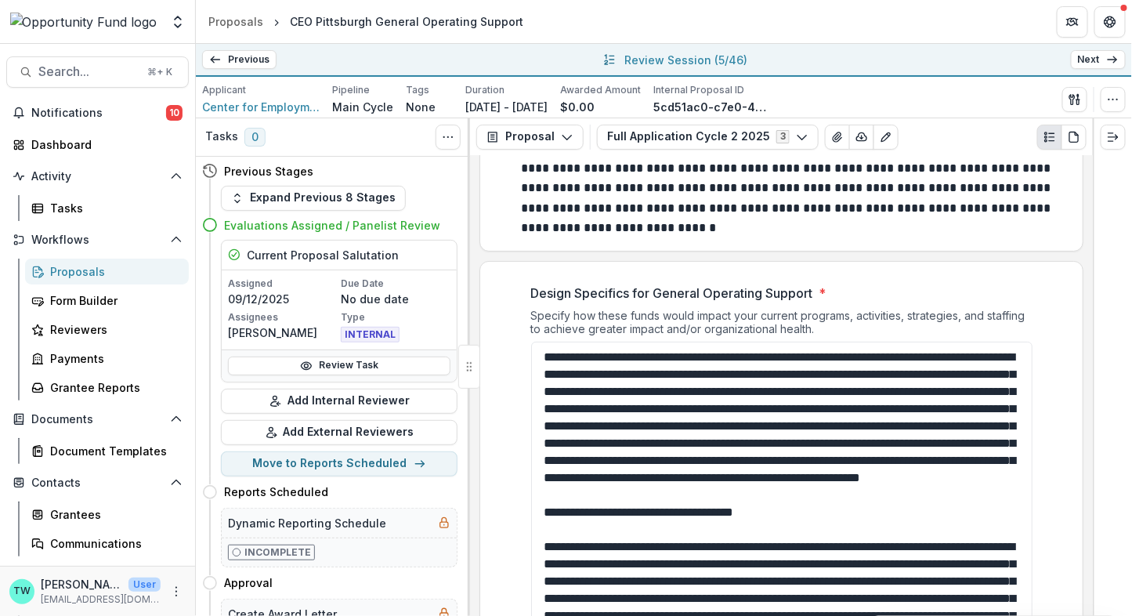
drag, startPoint x: 1028, startPoint y: 367, endPoint x: 926, endPoint y: 711, distance: 359.4
click at [926, 615] on html "Skip to content Team Settings Admin Settings Proposals CEO Pittsburgh General O…" at bounding box center [566, 308] width 1132 height 616
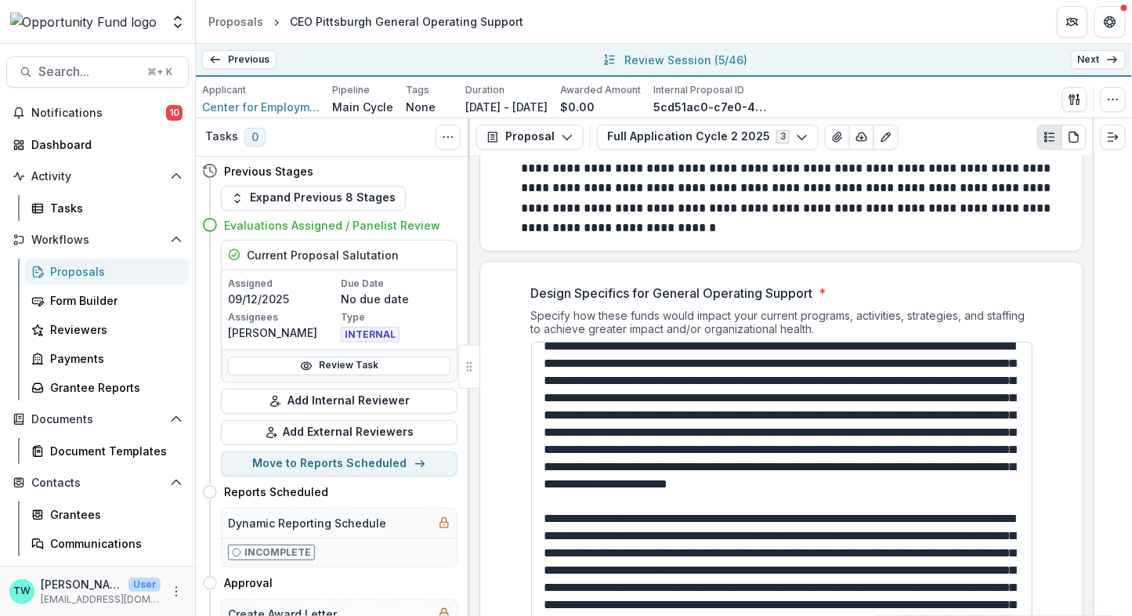
scroll to position [517, 0]
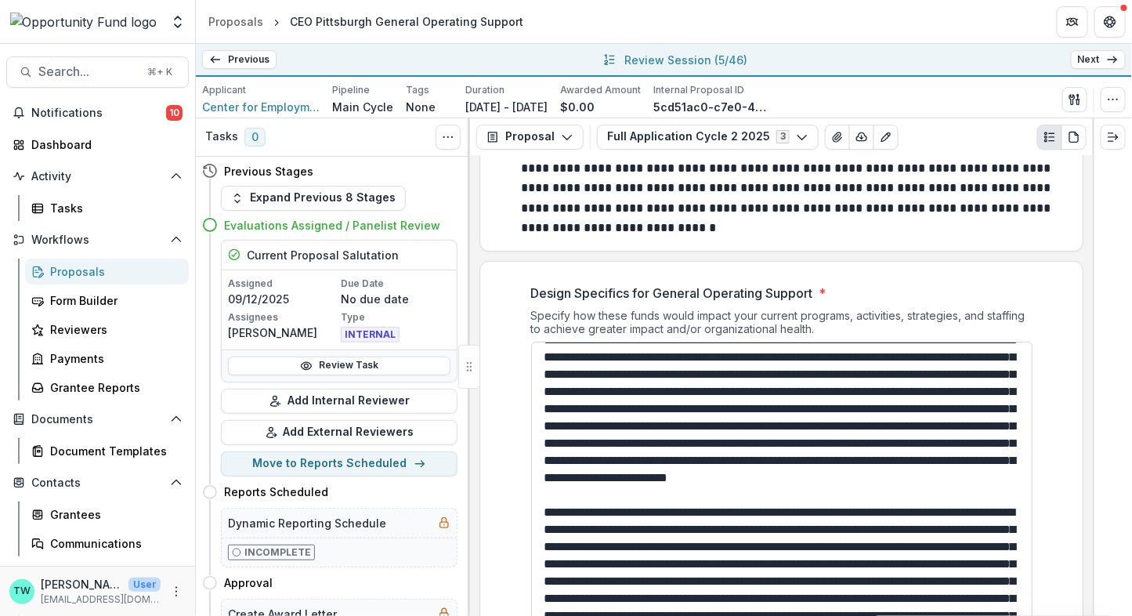
click at [542, 425] on textarea "Design Specifics for General Operating Support *" at bounding box center [781, 545] width 501 height 407
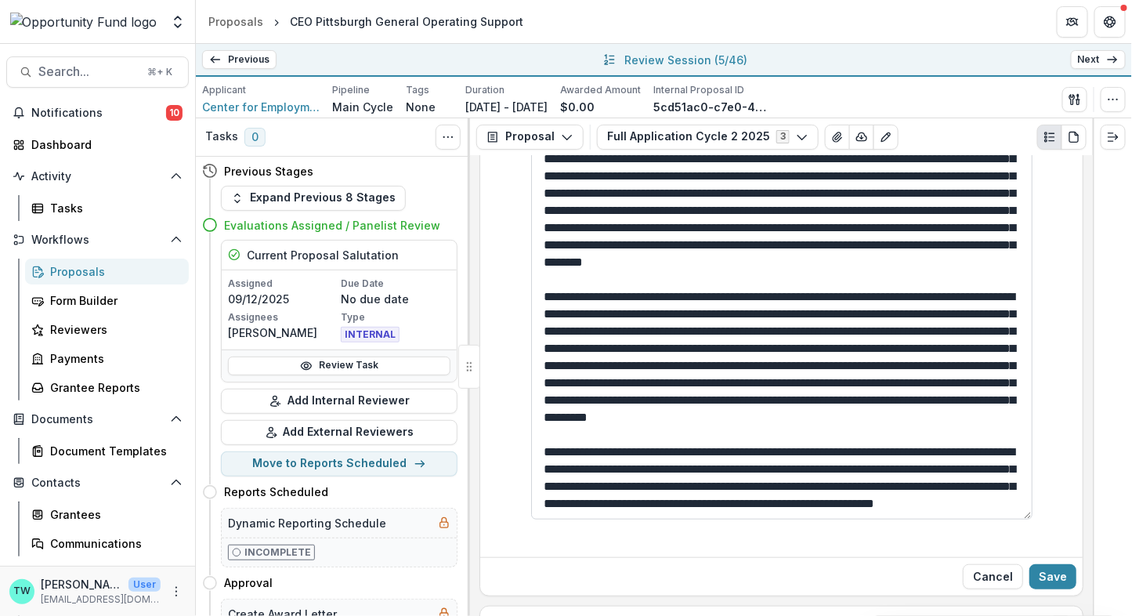
scroll to position [4371, 0]
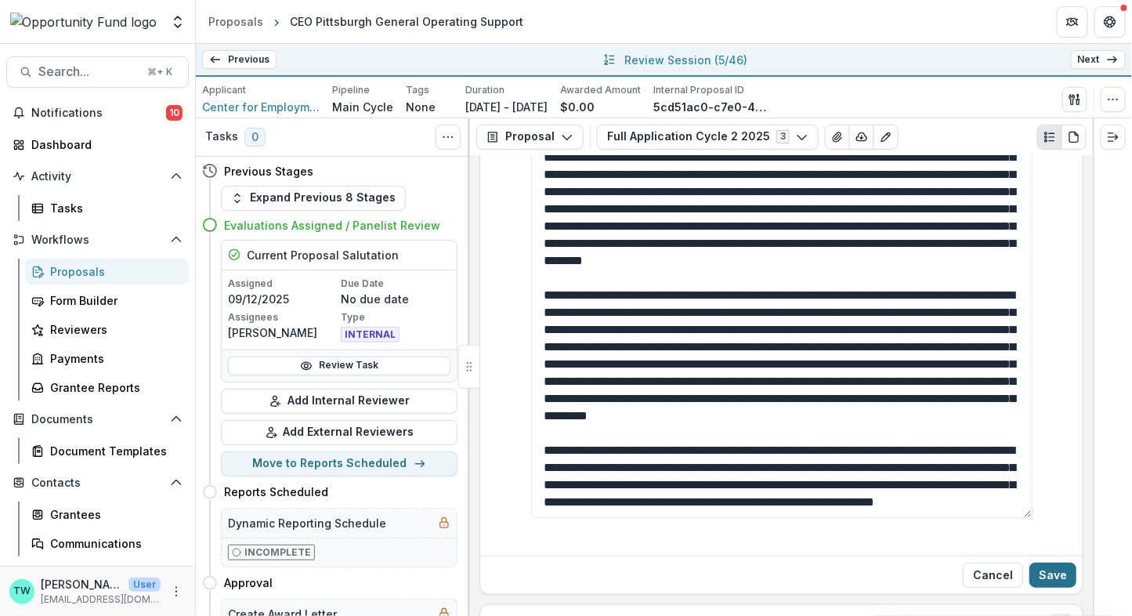
type textarea "**********"
click at [1054, 562] on button "Save" at bounding box center [1052, 574] width 47 height 25
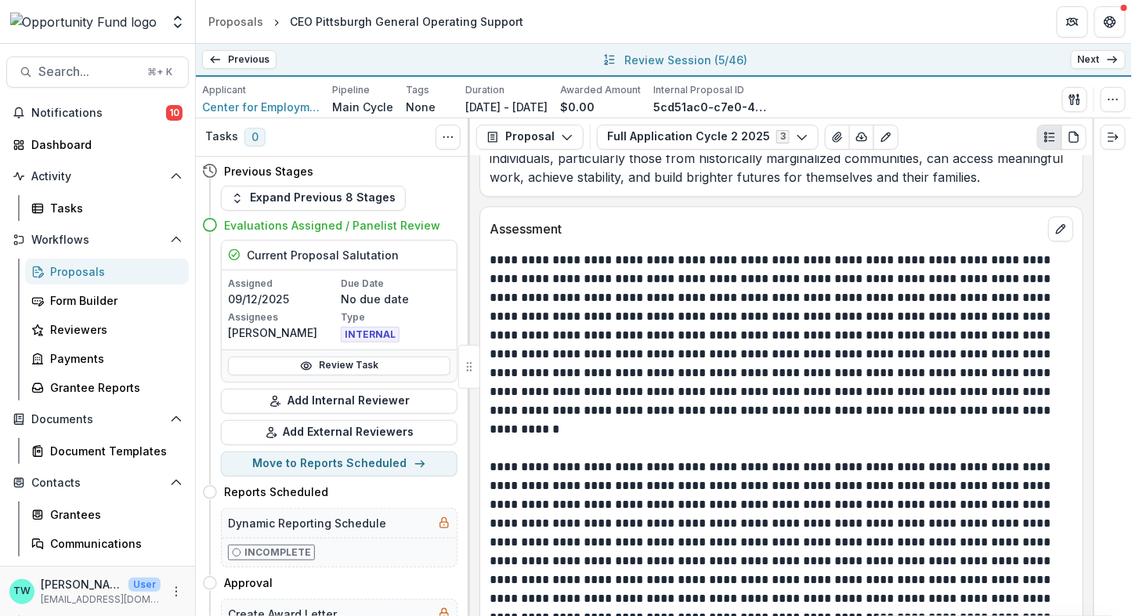
scroll to position [5472, 0]
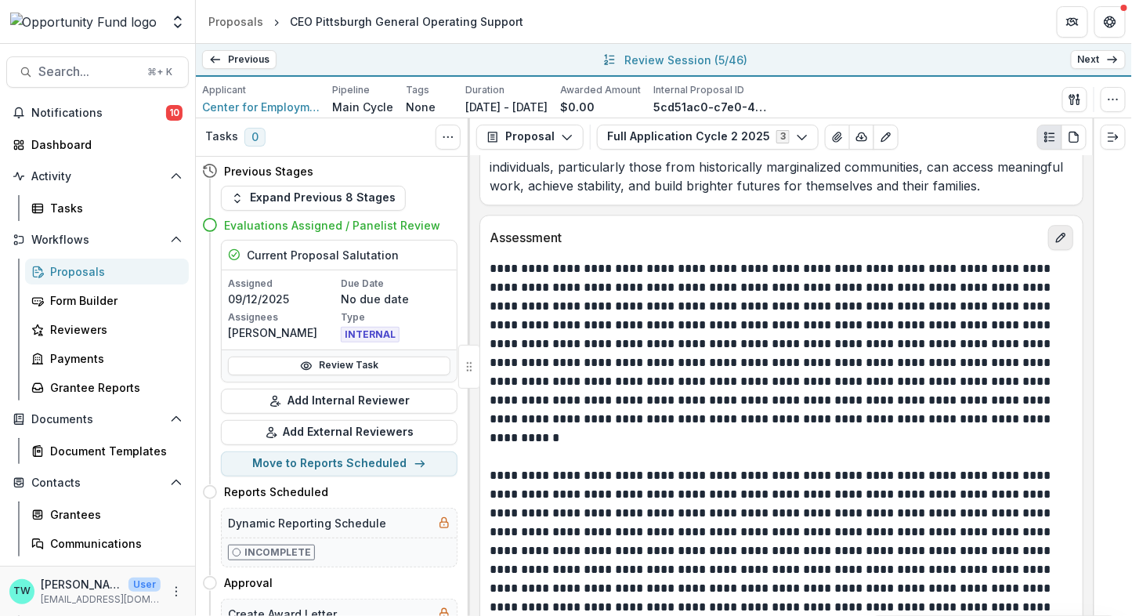
click at [1057, 233] on icon "edit" at bounding box center [1060, 237] width 9 height 9
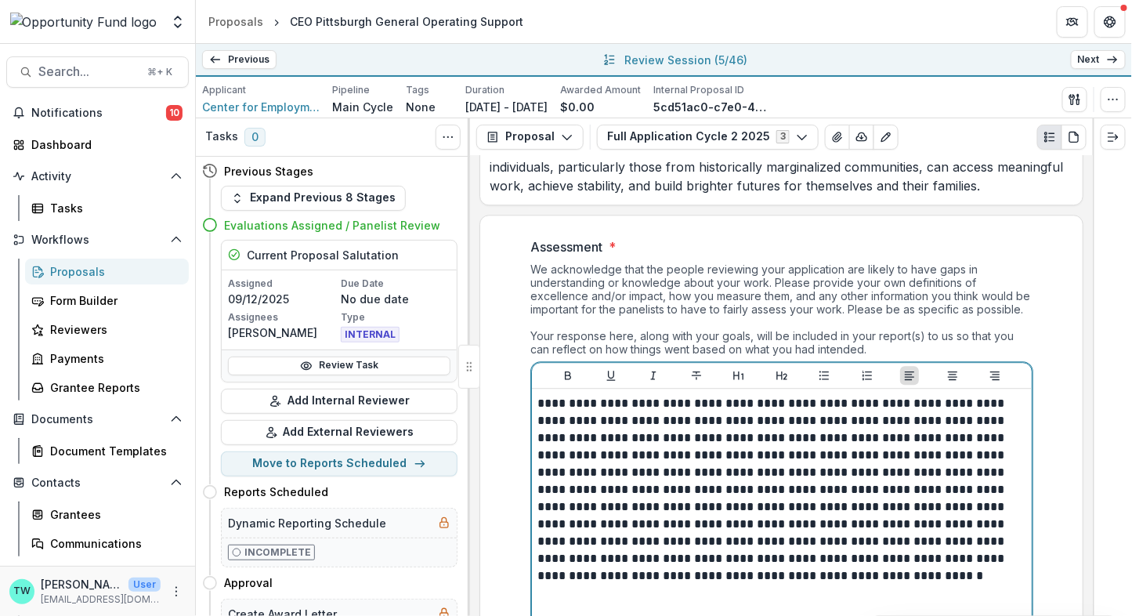
click at [877, 584] on p at bounding box center [781, 601] width 487 height 34
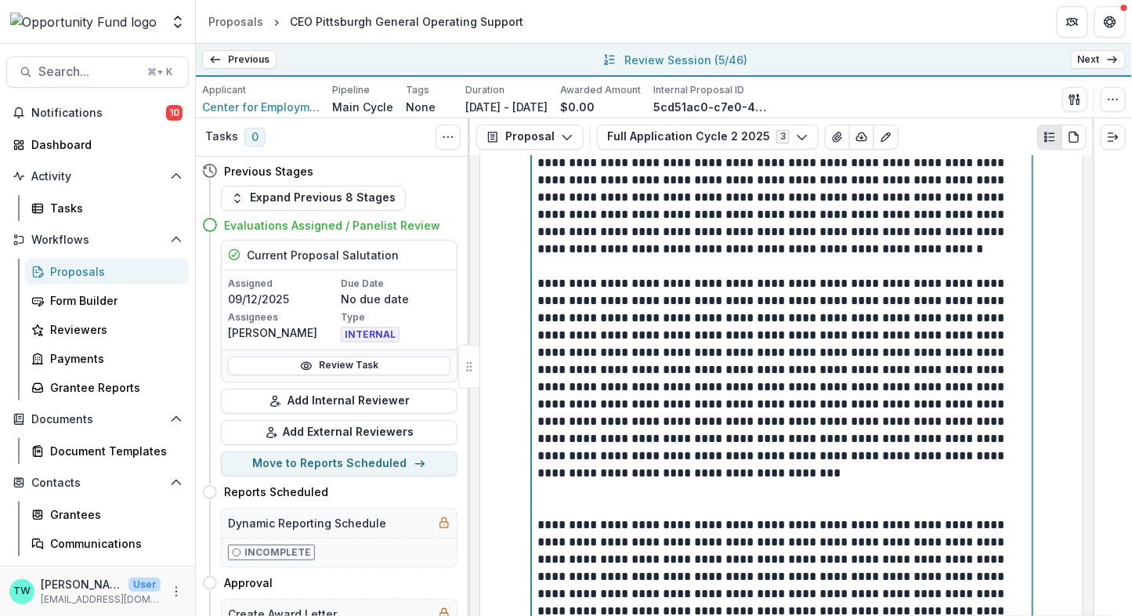
scroll to position [5818, 0]
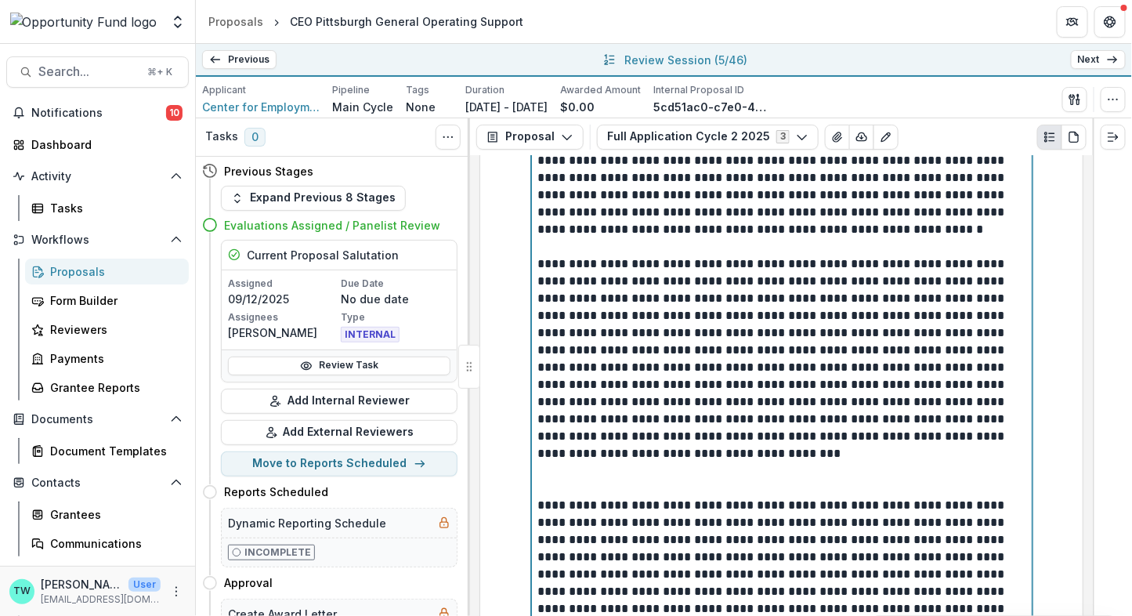
click at [845, 462] on p at bounding box center [781, 479] width 487 height 34
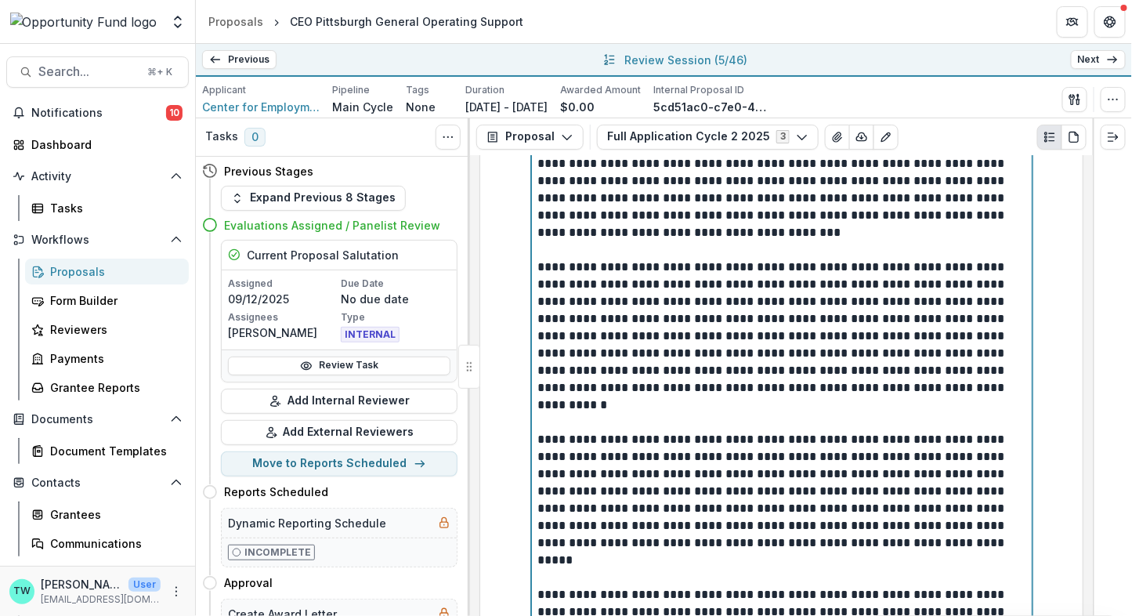
scroll to position [6073, 0]
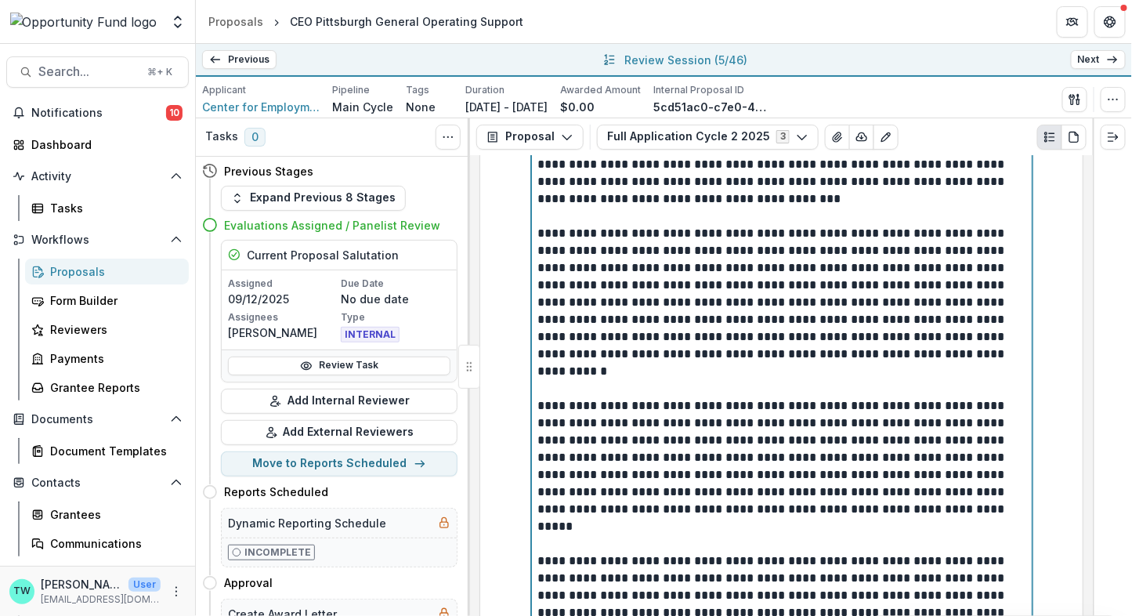
click at [827, 363] on p at bounding box center [781, 380] width 487 height 34
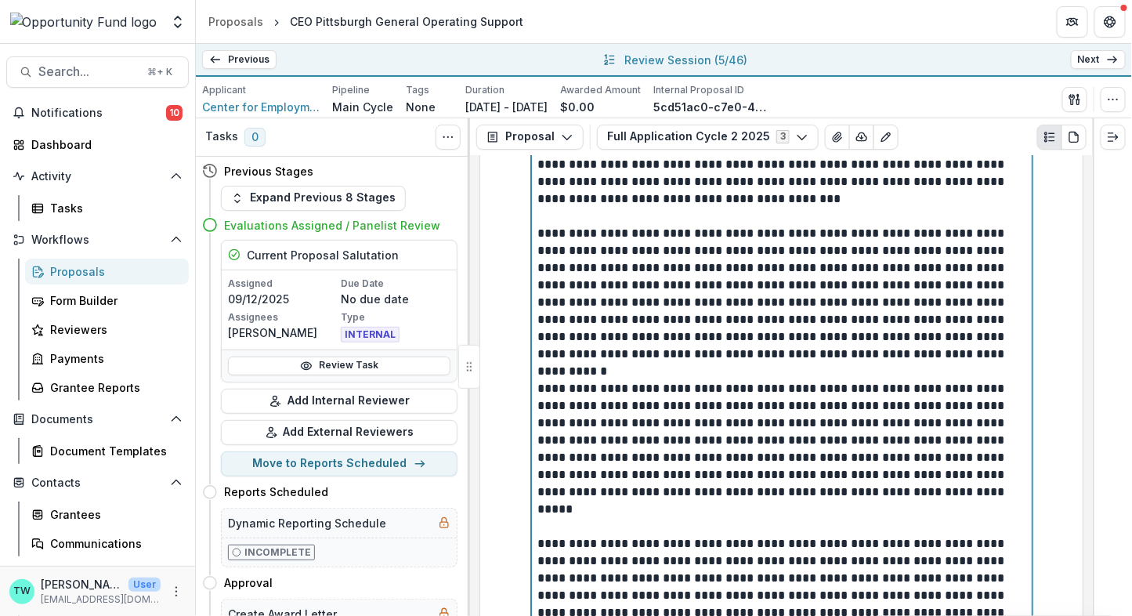
click at [780, 501] on p at bounding box center [781, 518] width 487 height 34
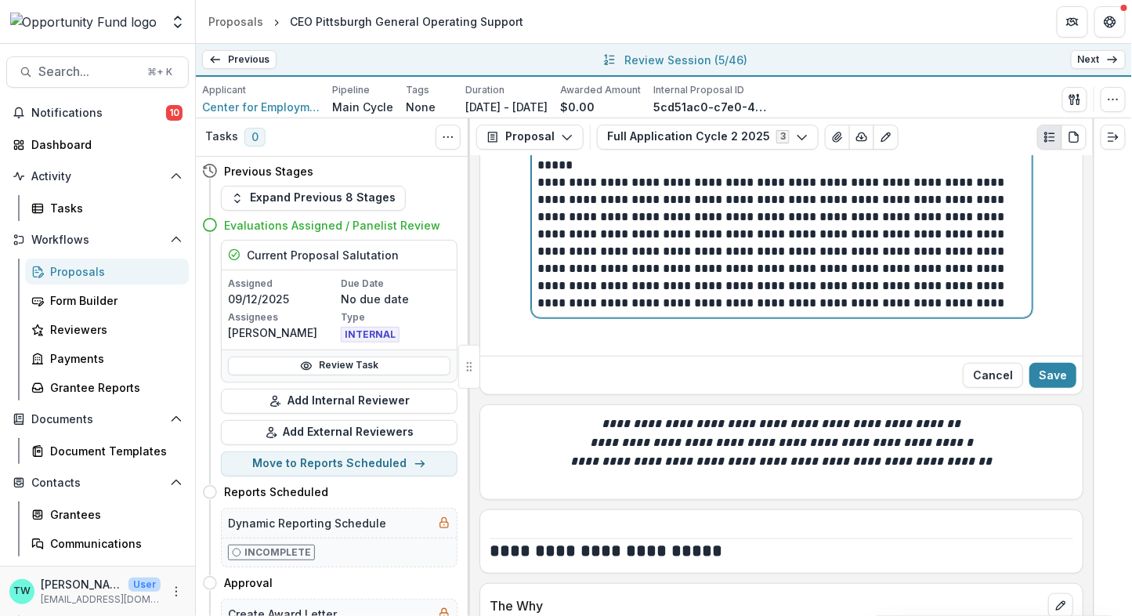
scroll to position [6421, 0]
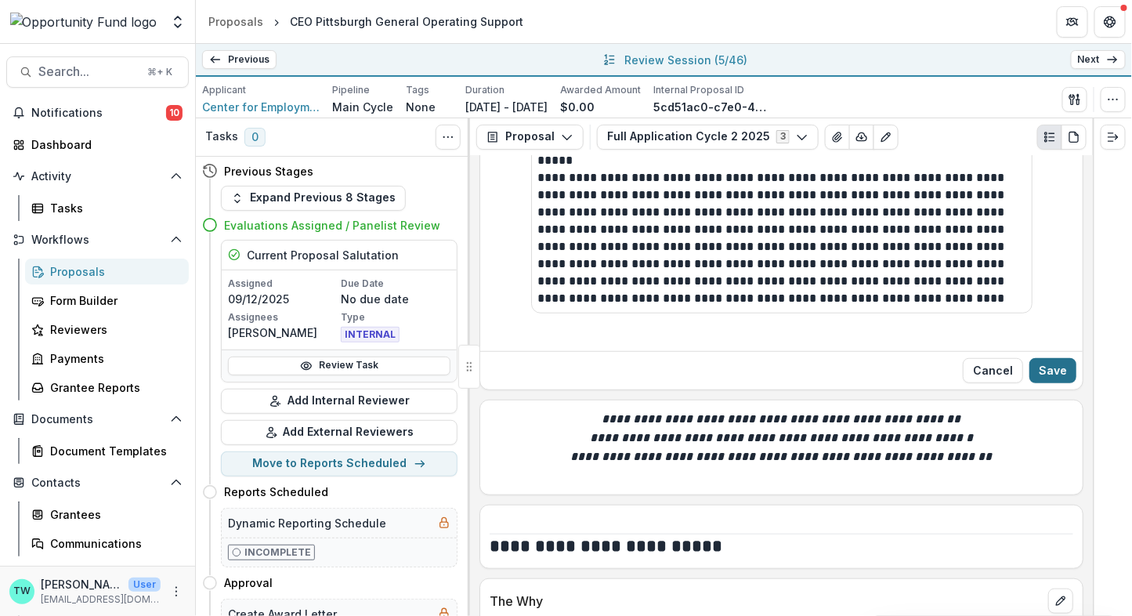
click at [1059, 358] on button "Save" at bounding box center [1052, 370] width 47 height 25
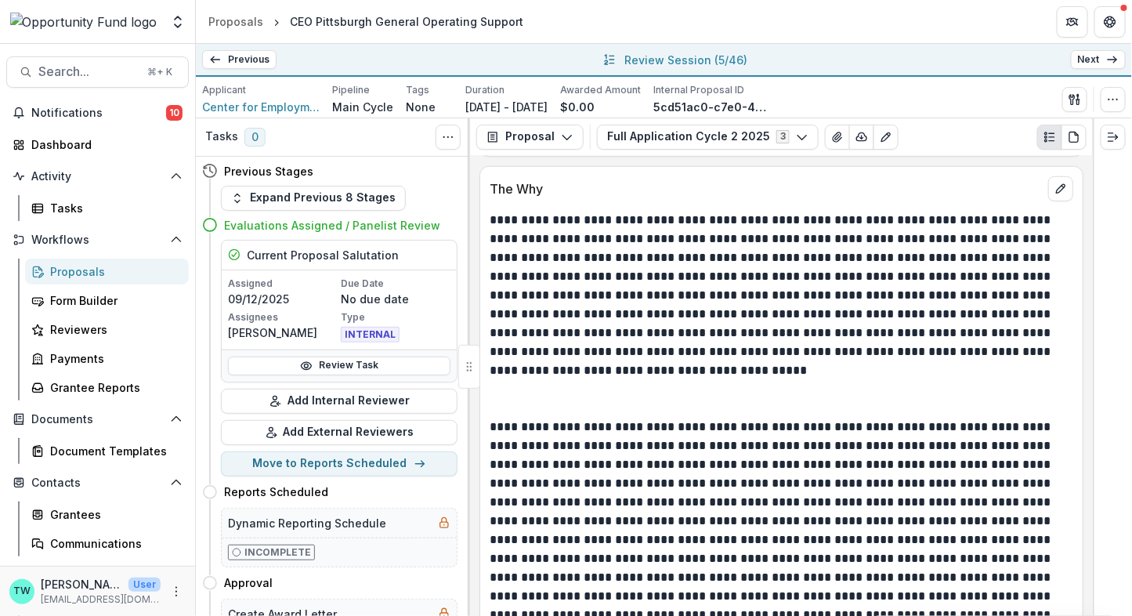
scroll to position [6510, 0]
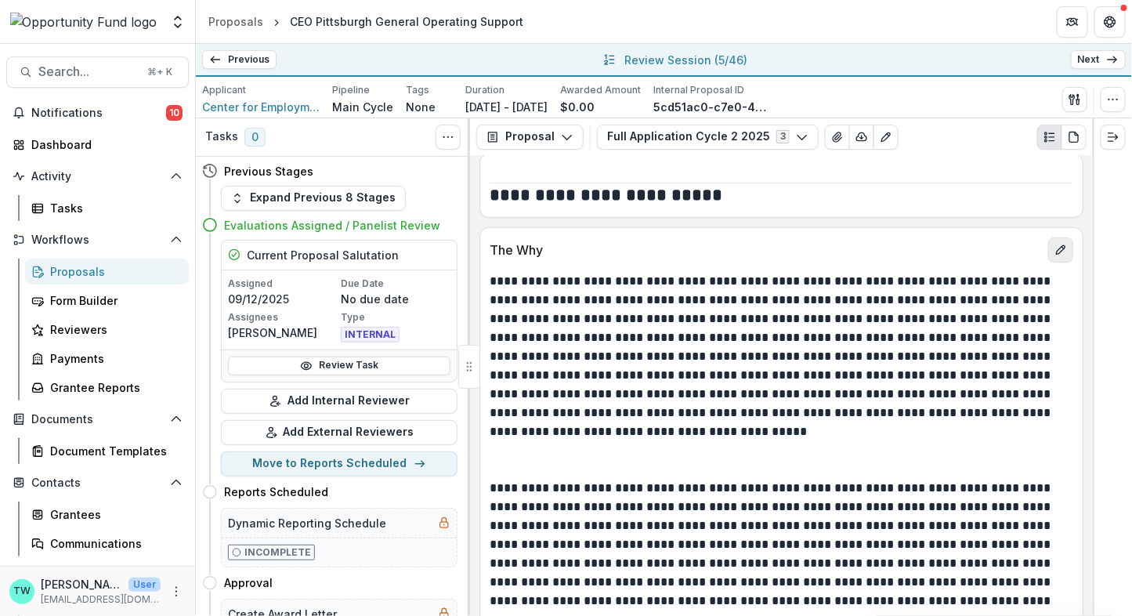
click at [1056, 237] on button "edit" at bounding box center [1060, 249] width 25 height 25
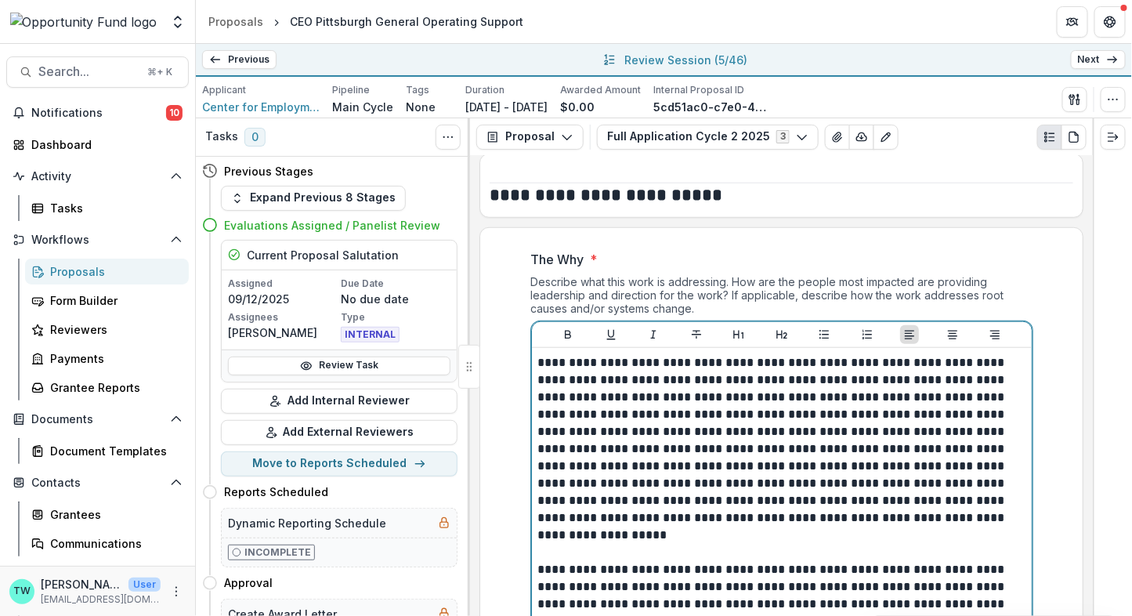
click at [893, 526] on p at bounding box center [781, 543] width 487 height 34
click at [889, 526] on p at bounding box center [781, 543] width 487 height 34
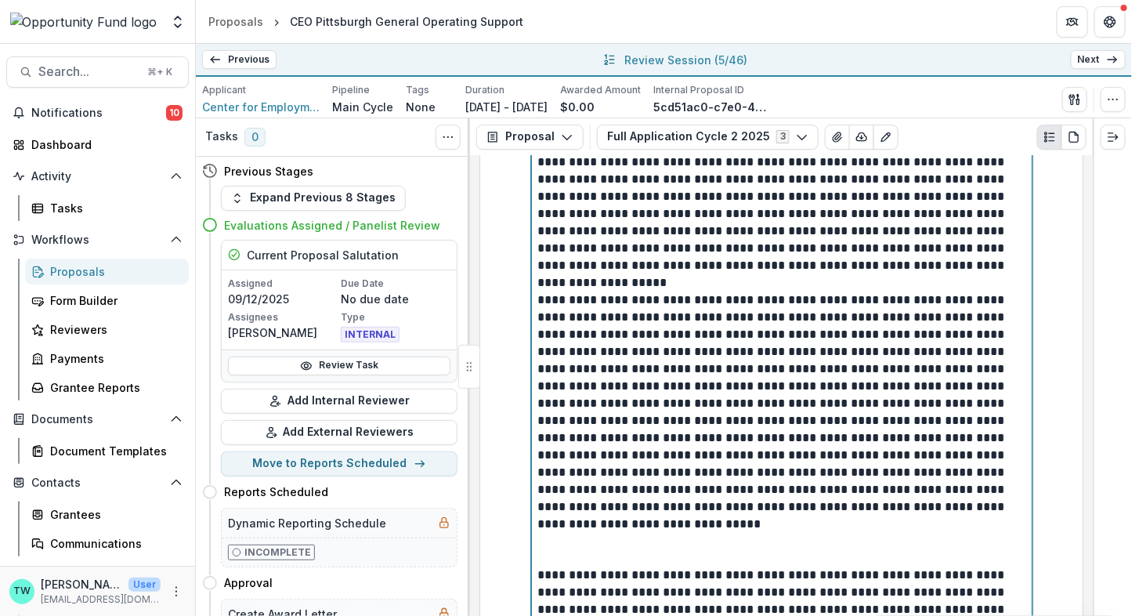
scroll to position [6814, 0]
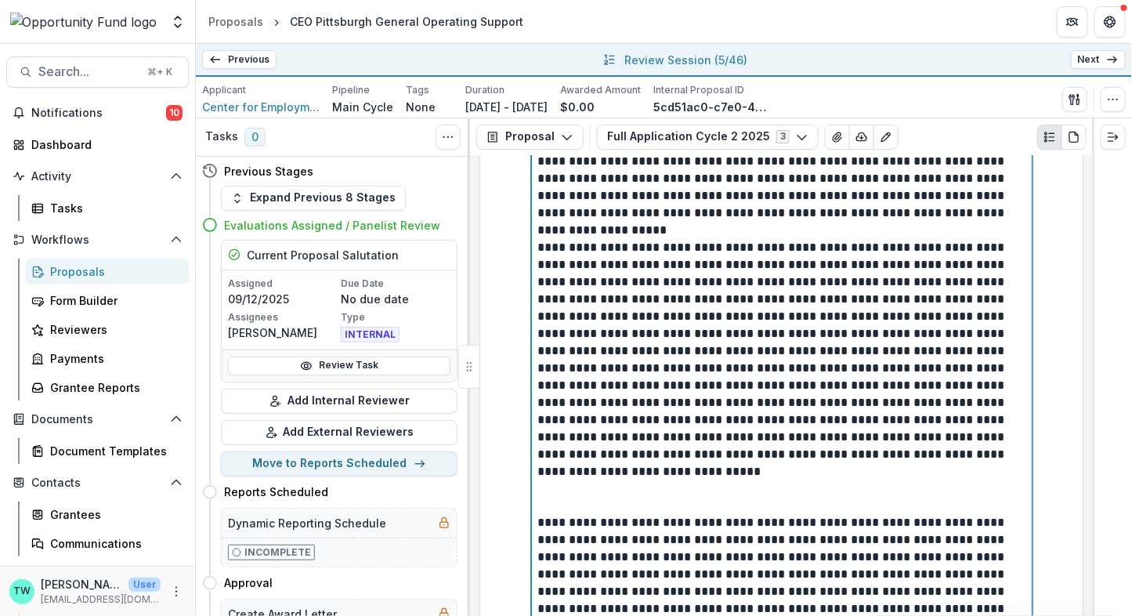
click at [880, 480] on p at bounding box center [781, 497] width 487 height 34
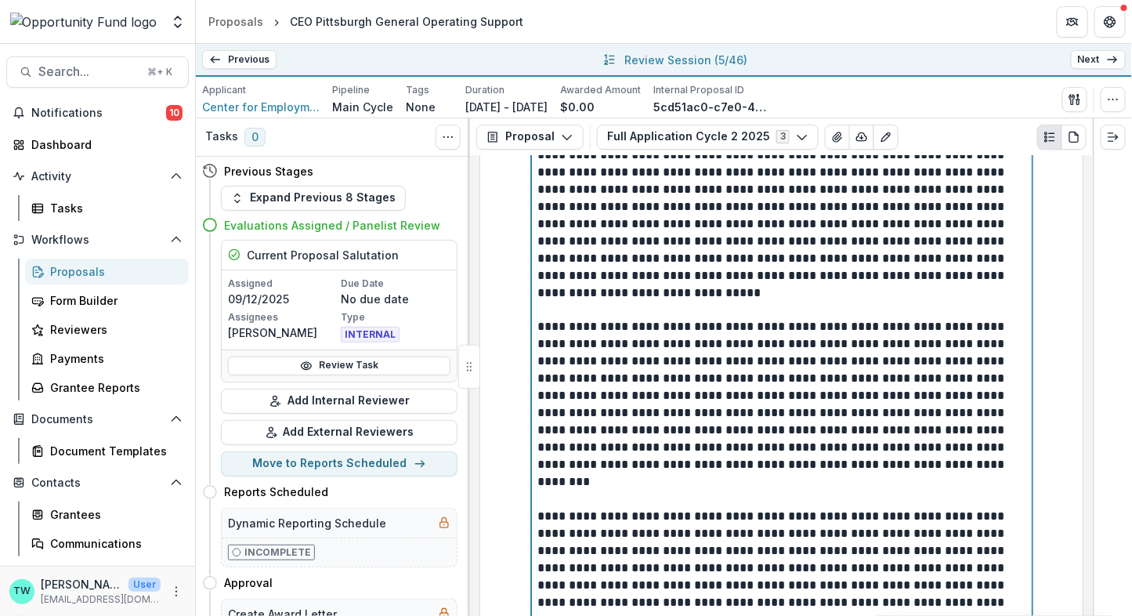
scroll to position [7065, 0]
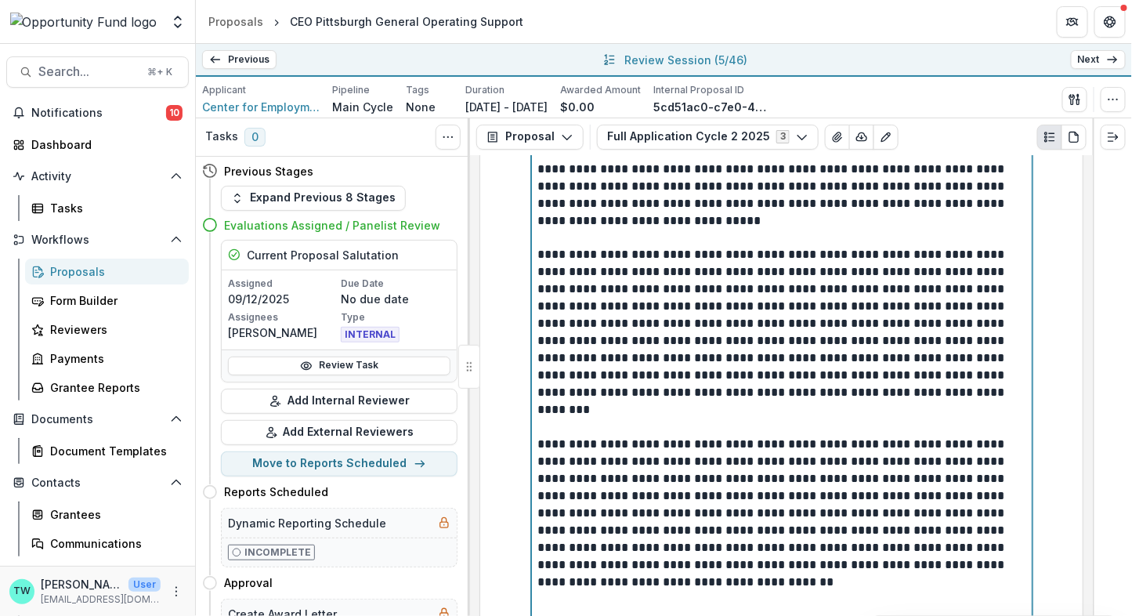
click at [865, 402] on p at bounding box center [781, 419] width 487 height 34
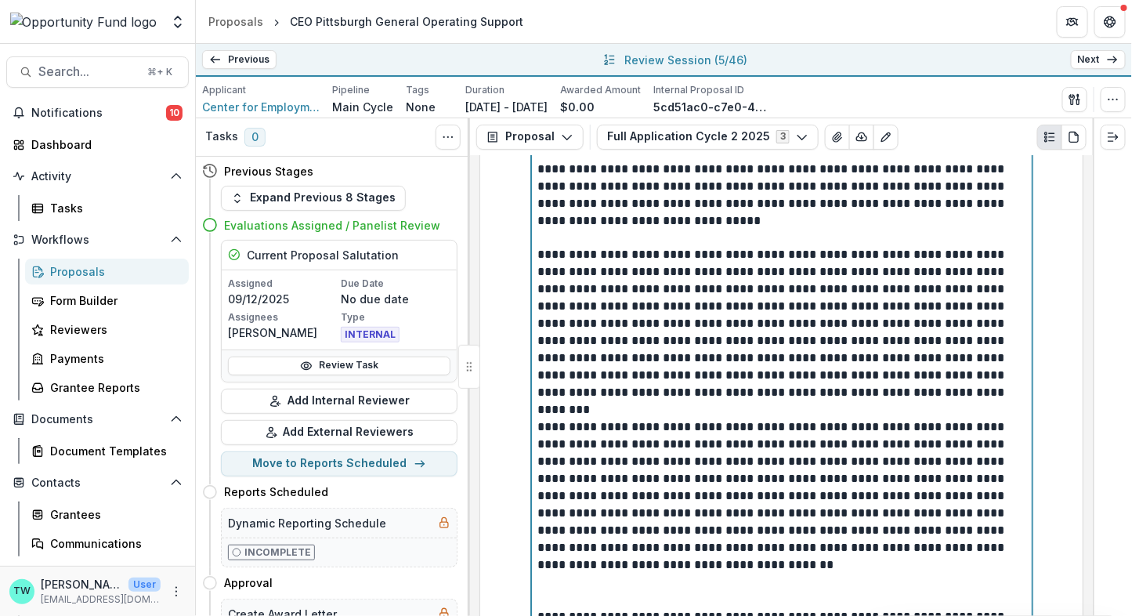
click at [835, 574] on p at bounding box center [781, 591] width 487 height 34
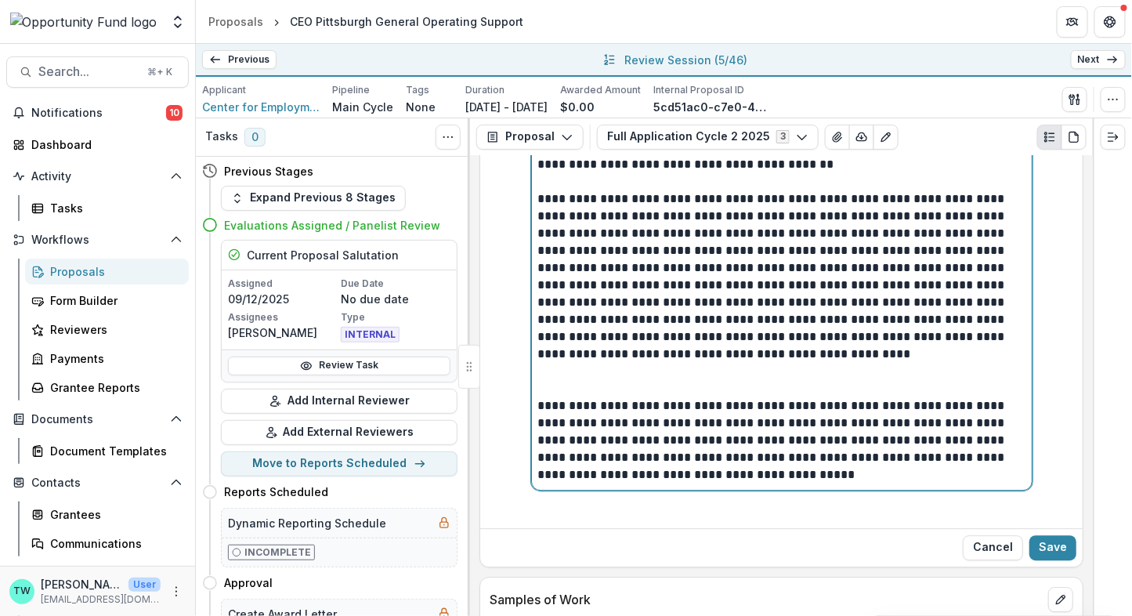
scroll to position [7479, 0]
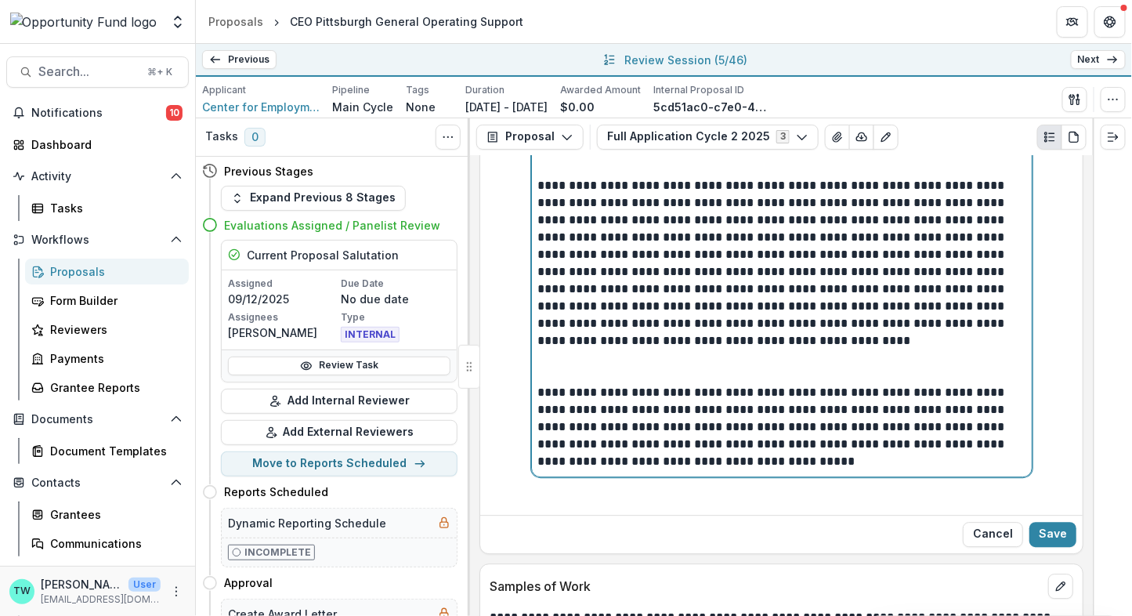
click at [843, 349] on p at bounding box center [781, 366] width 487 height 34
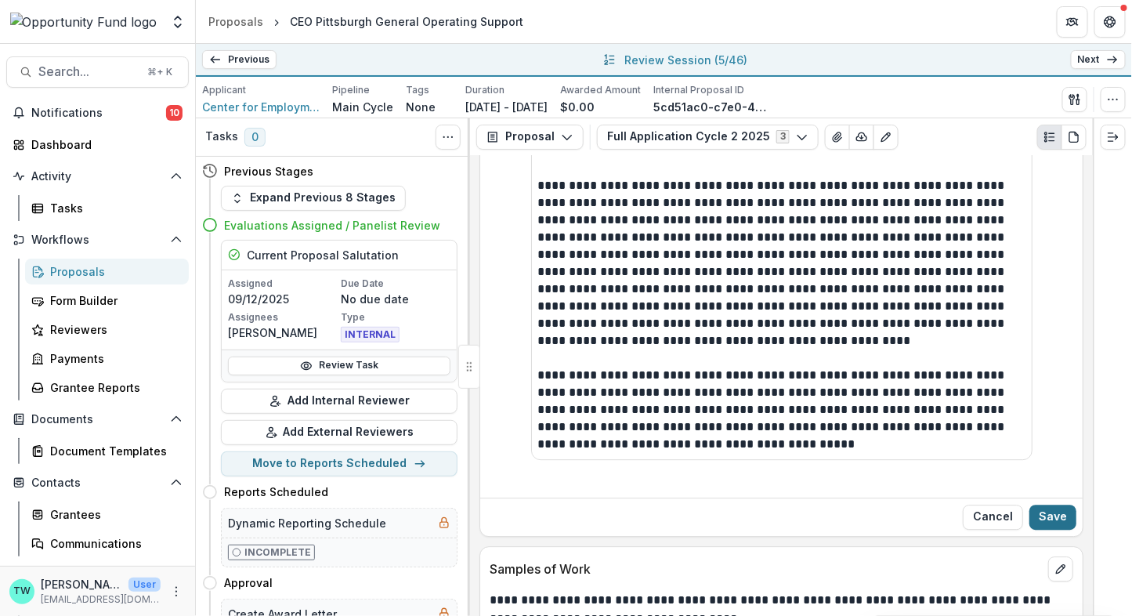
click at [1055, 504] on button "Save" at bounding box center [1052, 516] width 47 height 25
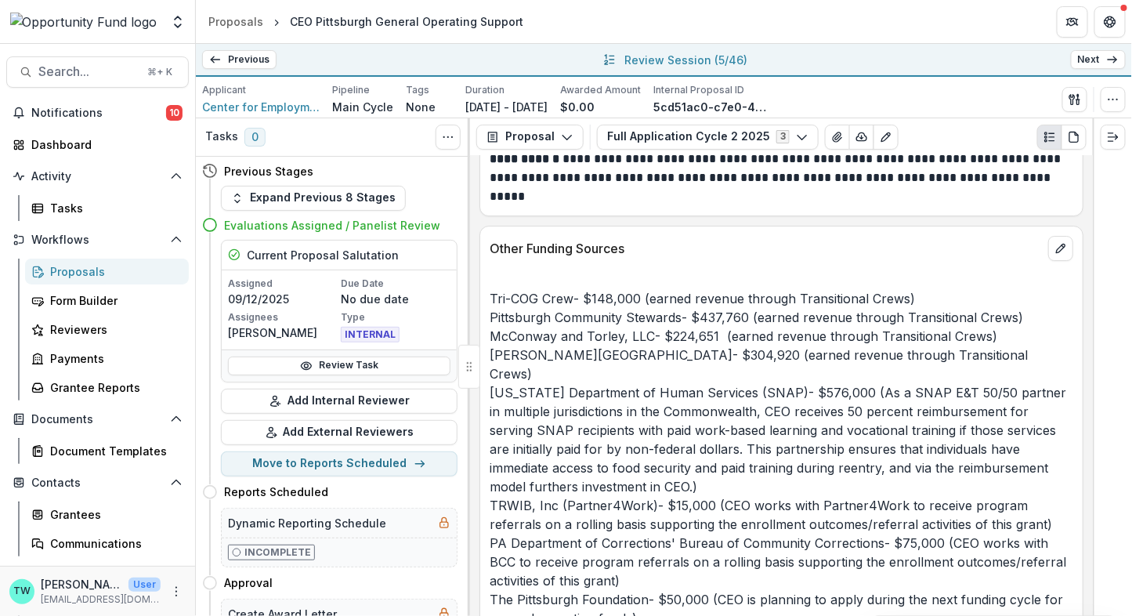
scroll to position [7975, 0]
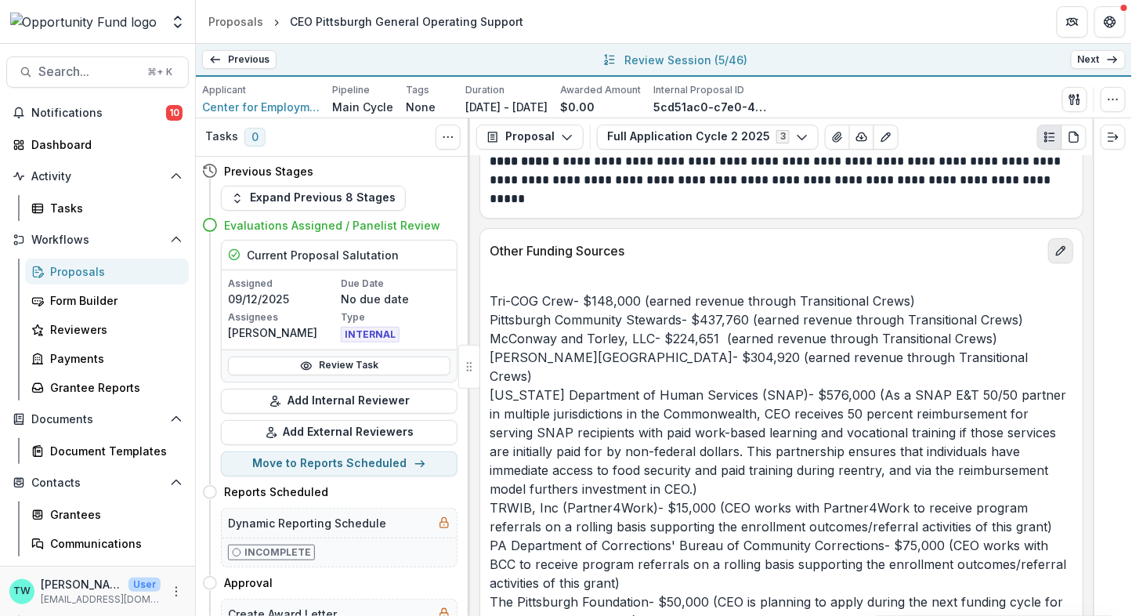
click at [1057, 247] on icon "edit" at bounding box center [1060, 251] width 9 height 9
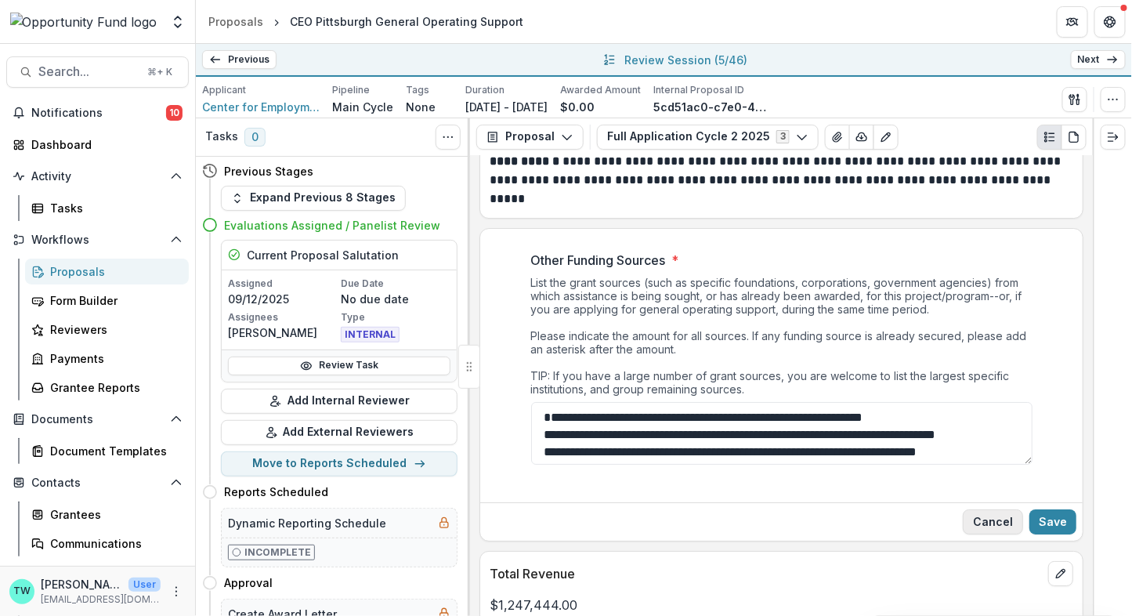
click at [995, 509] on button "Cancel" at bounding box center [993, 521] width 60 height 25
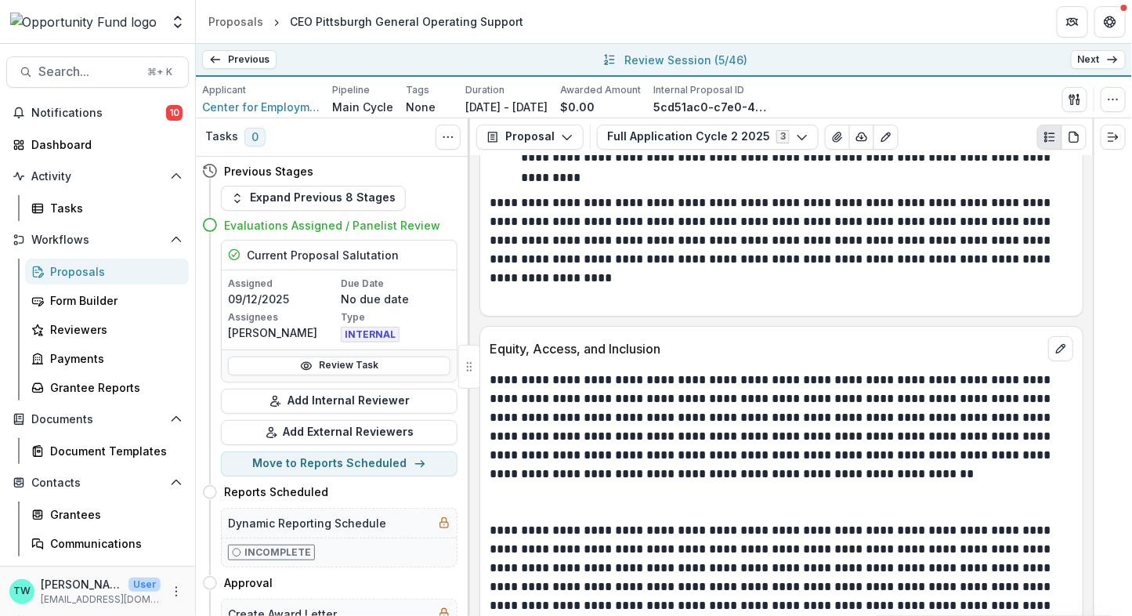
scroll to position [10222, 0]
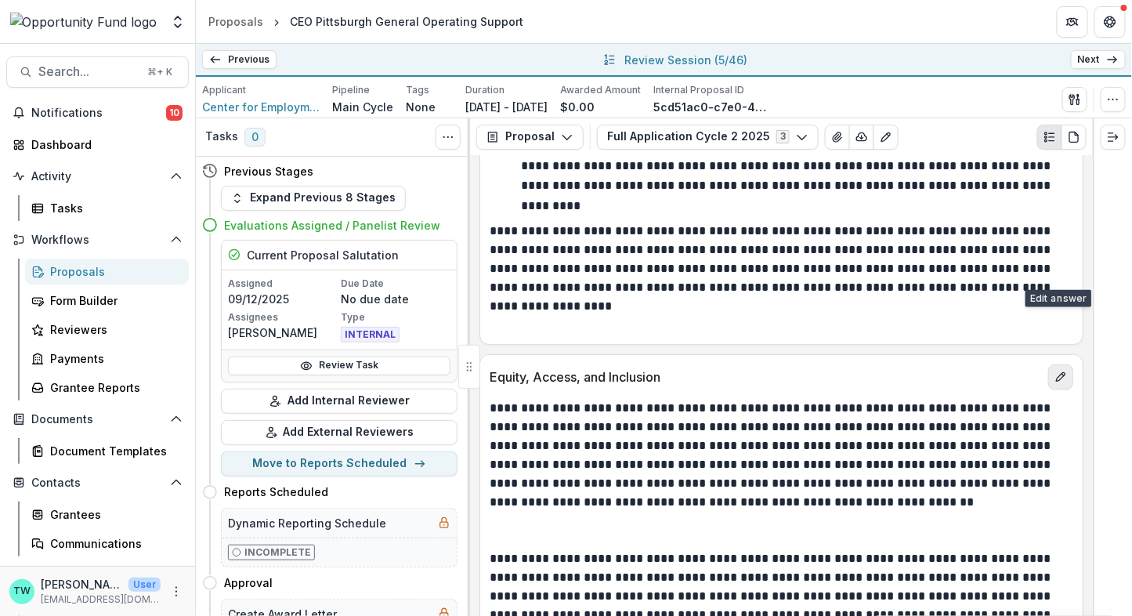
click at [1059, 370] on icon "edit" at bounding box center [1060, 376] width 13 height 13
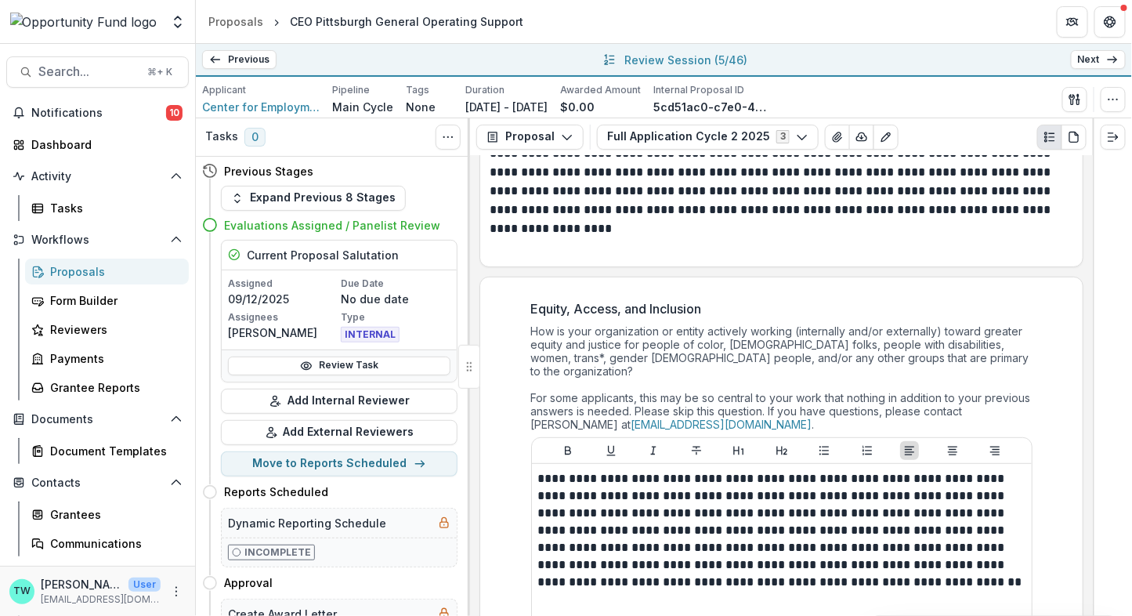
scroll to position [10300, 0]
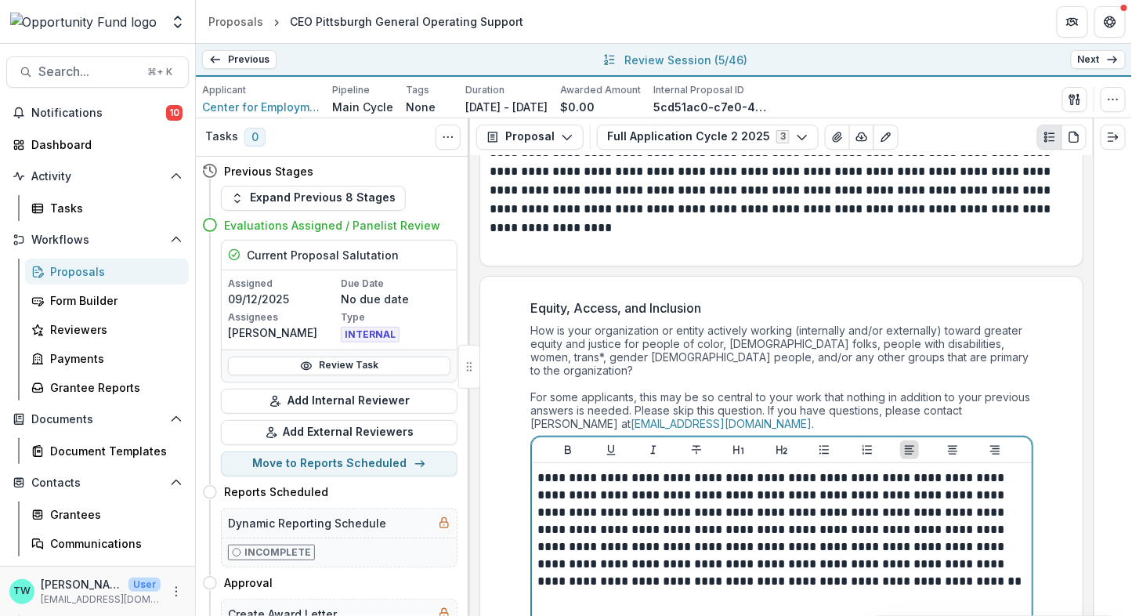
click at [779, 590] on p at bounding box center [781, 607] width 487 height 34
click at [749, 590] on p at bounding box center [781, 607] width 487 height 34
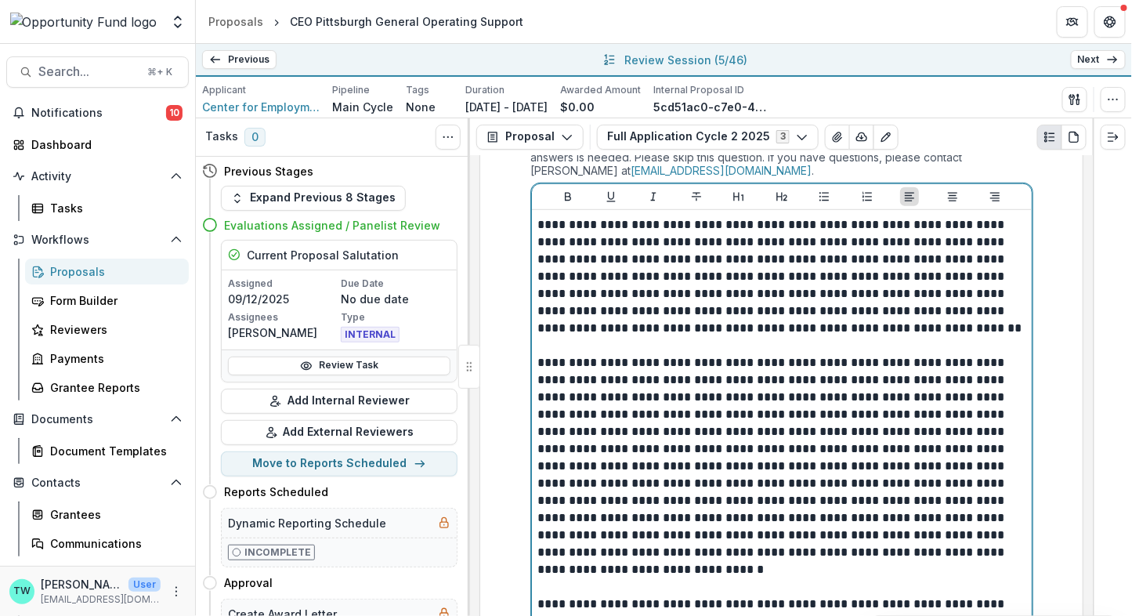
scroll to position [10555, 0]
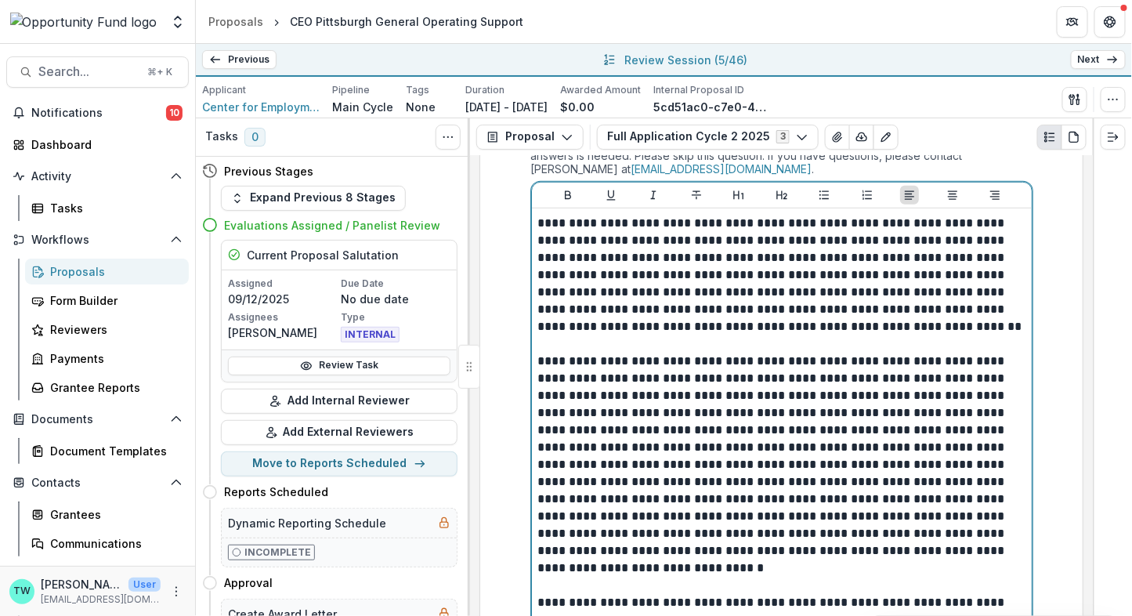
click at [733, 559] on p at bounding box center [781, 576] width 487 height 34
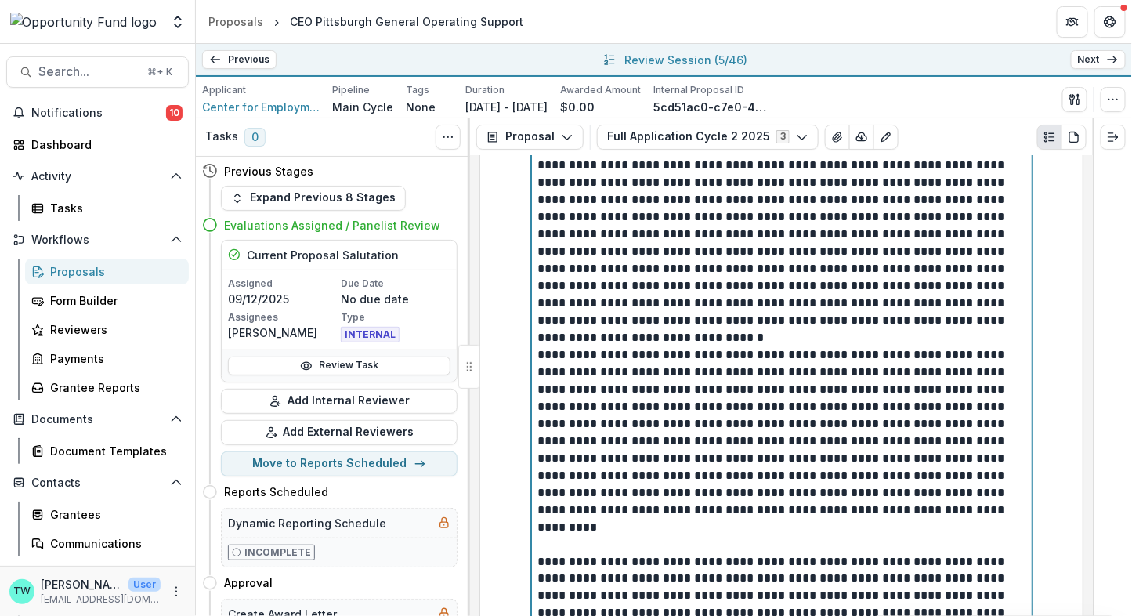
scroll to position [10800, 0]
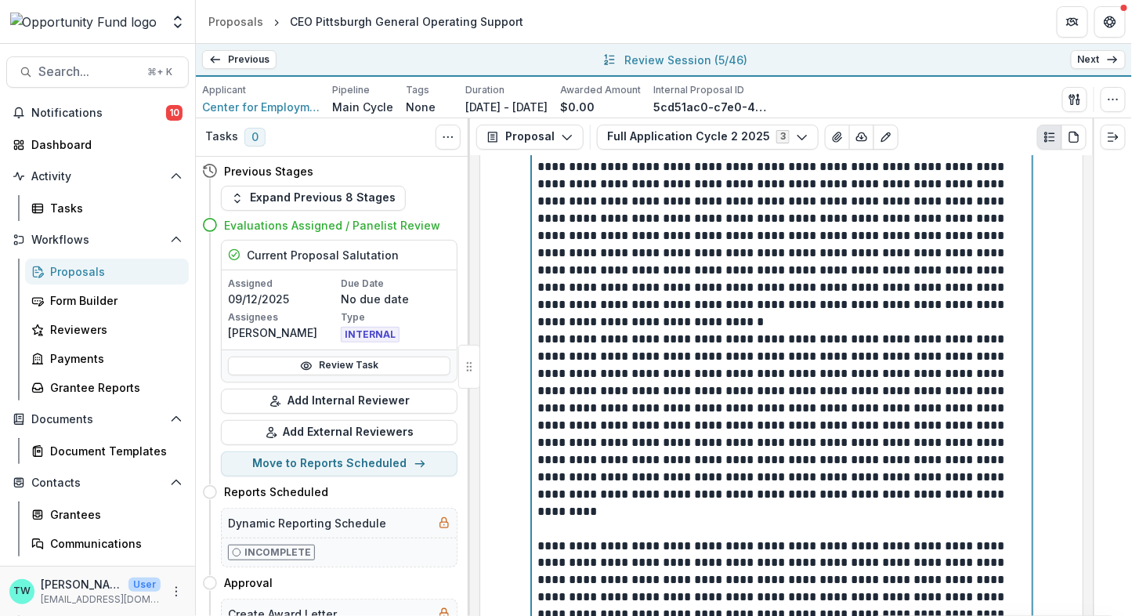
click at [729, 503] on p at bounding box center [781, 520] width 487 height 34
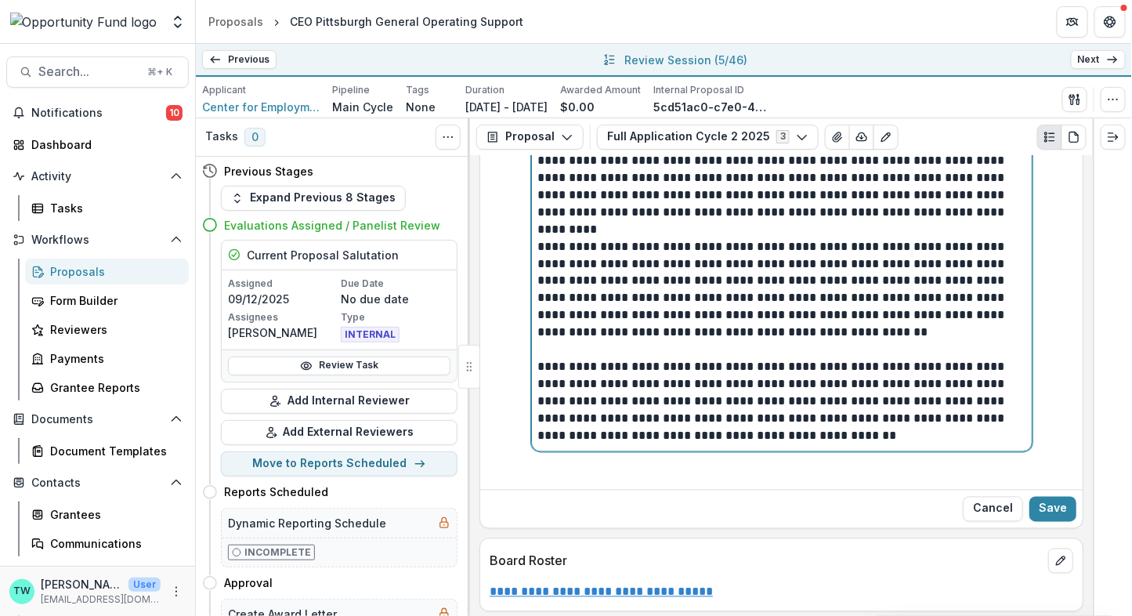
scroll to position [11096, 0]
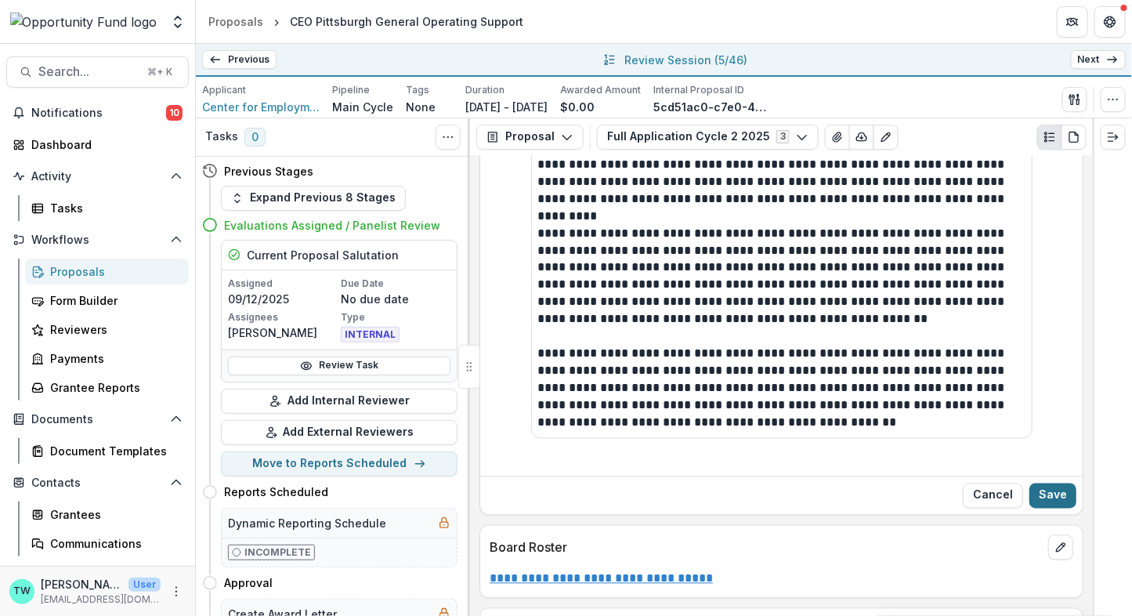
click at [1056, 483] on button "Save" at bounding box center [1052, 495] width 47 height 25
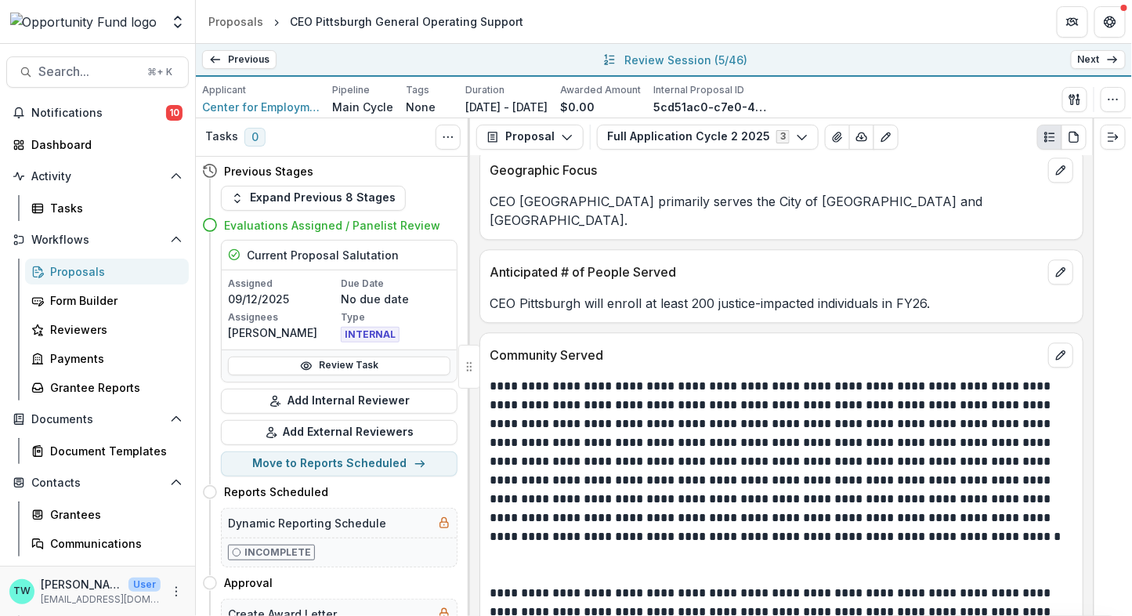
scroll to position [11509, 0]
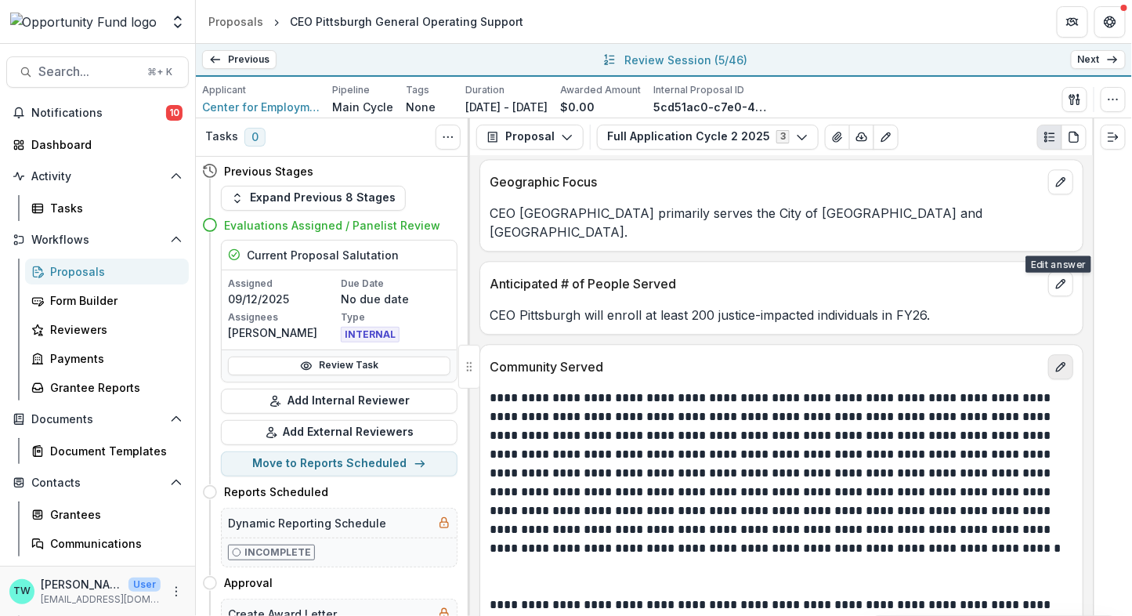
click at [1054, 360] on icon "edit" at bounding box center [1060, 366] width 13 height 13
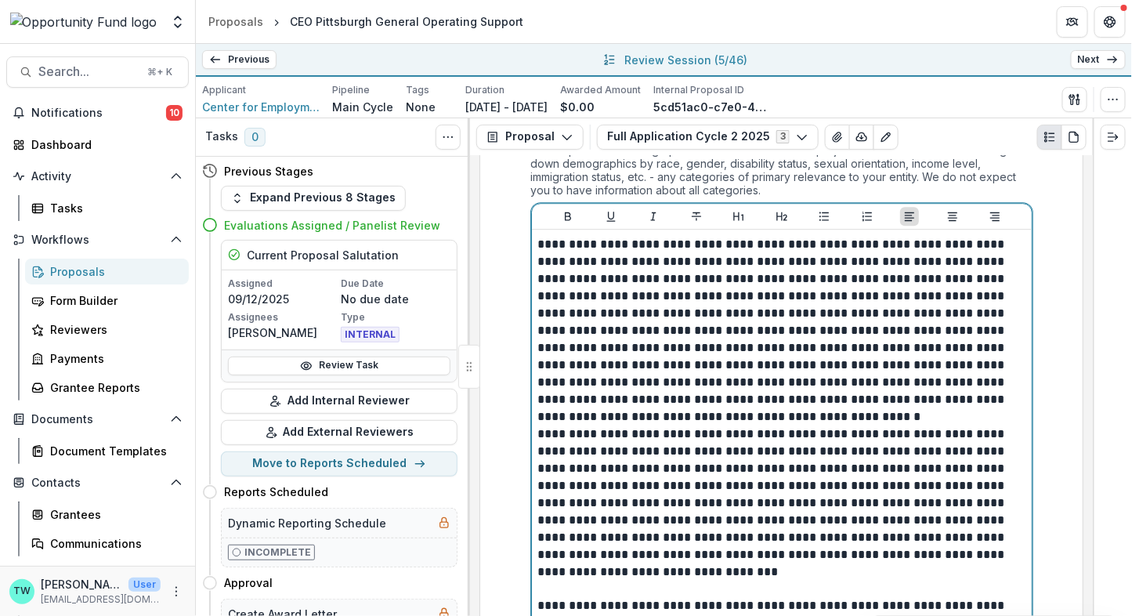
scroll to position [11776, 0]
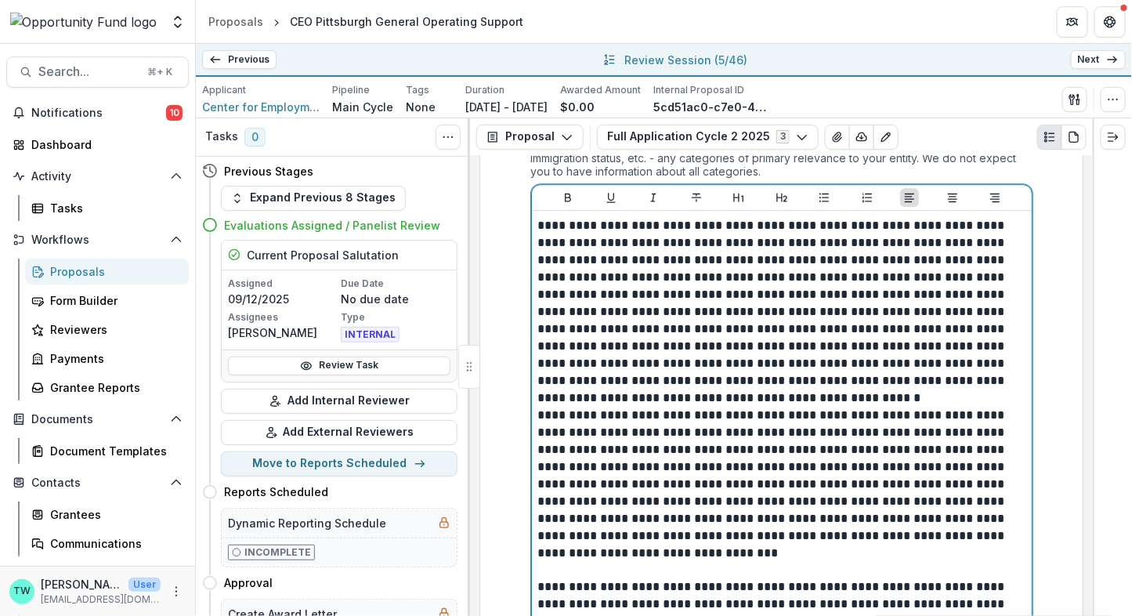
click at [887, 544] on p at bounding box center [781, 561] width 487 height 34
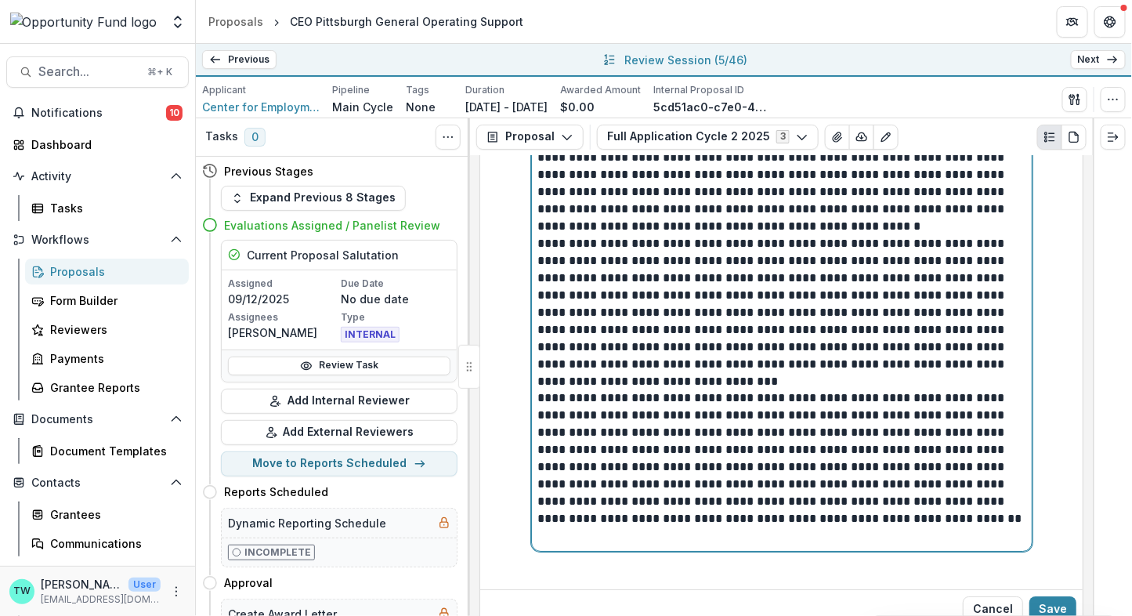
scroll to position [11950, 0]
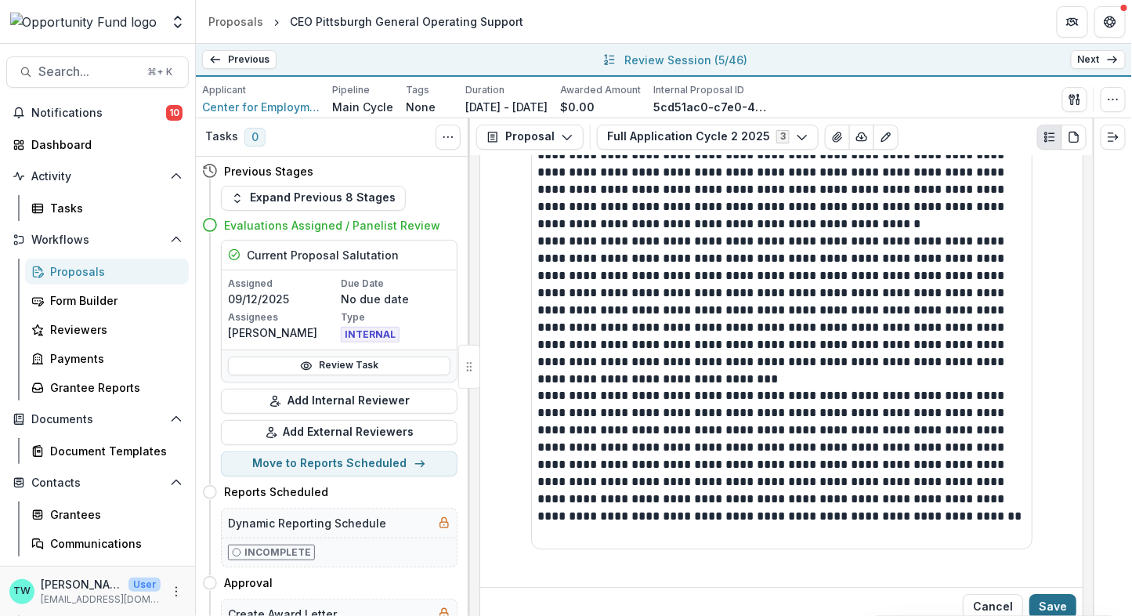
click at [1058, 594] on button "Save" at bounding box center [1052, 606] width 47 height 25
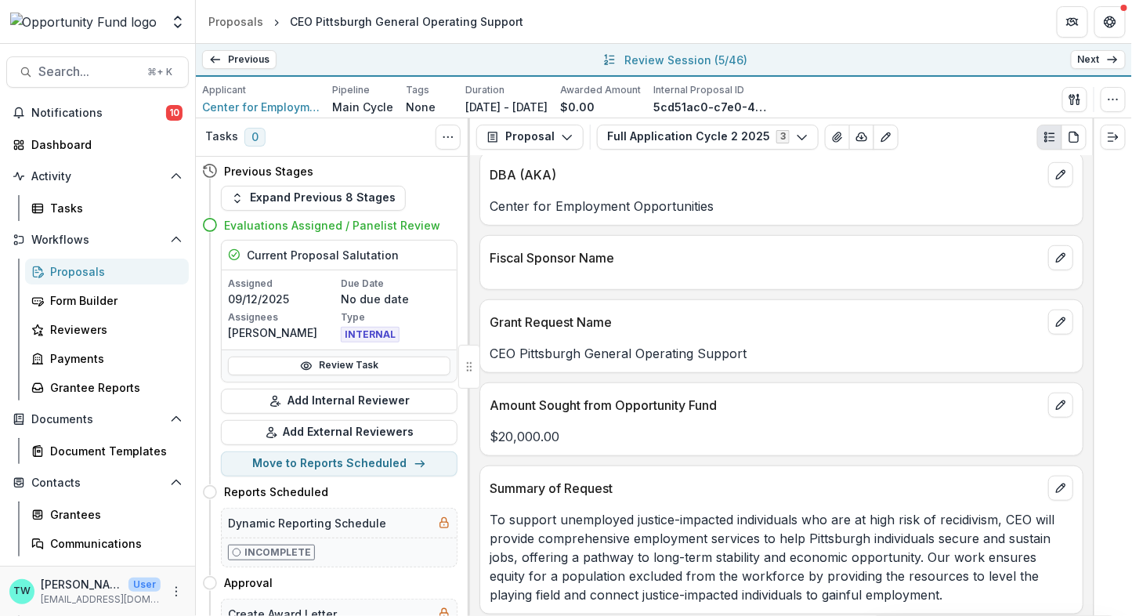
scroll to position [0, 0]
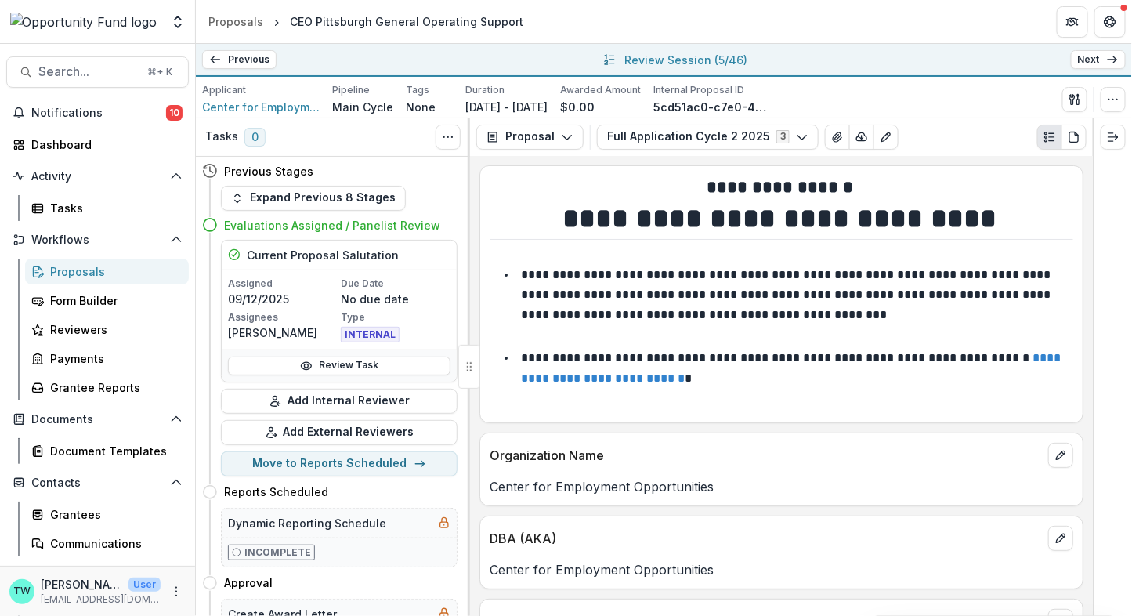
click at [1104, 60] on link "Next" at bounding box center [1098, 59] width 55 height 19
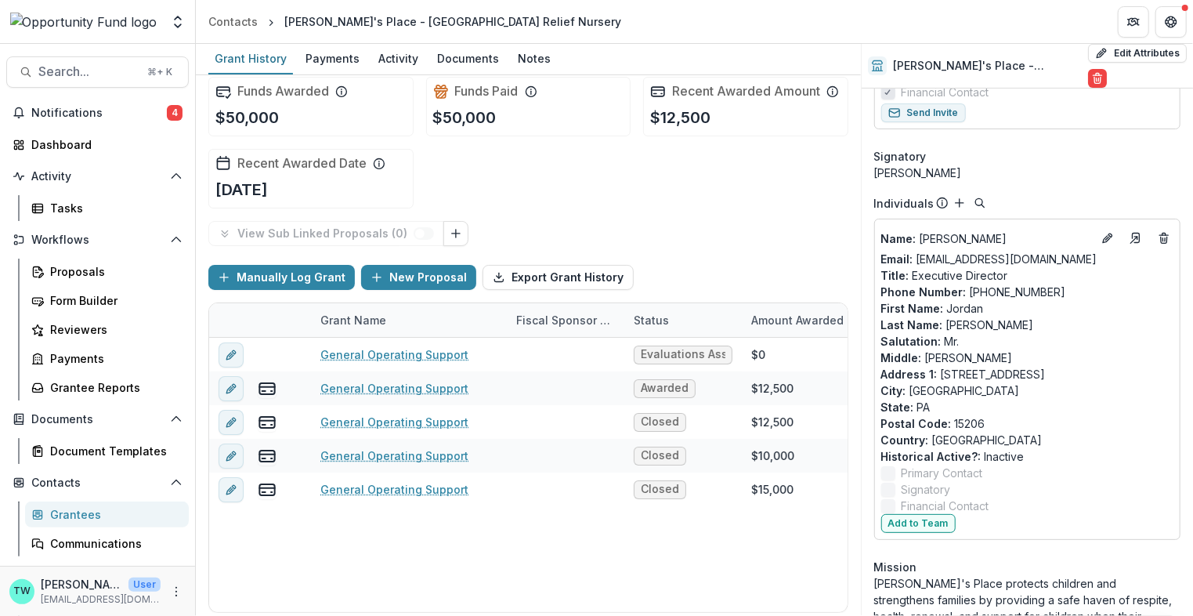
scroll to position [249, 0]
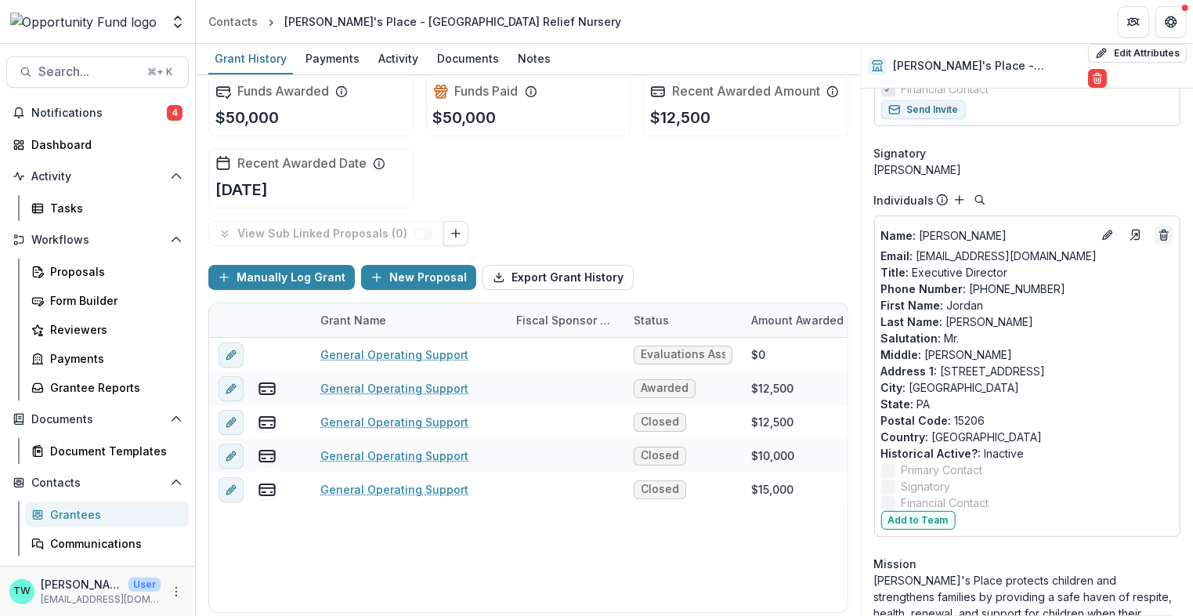
click at [1162, 231] on icon "Deletes" at bounding box center [1164, 235] width 13 height 13
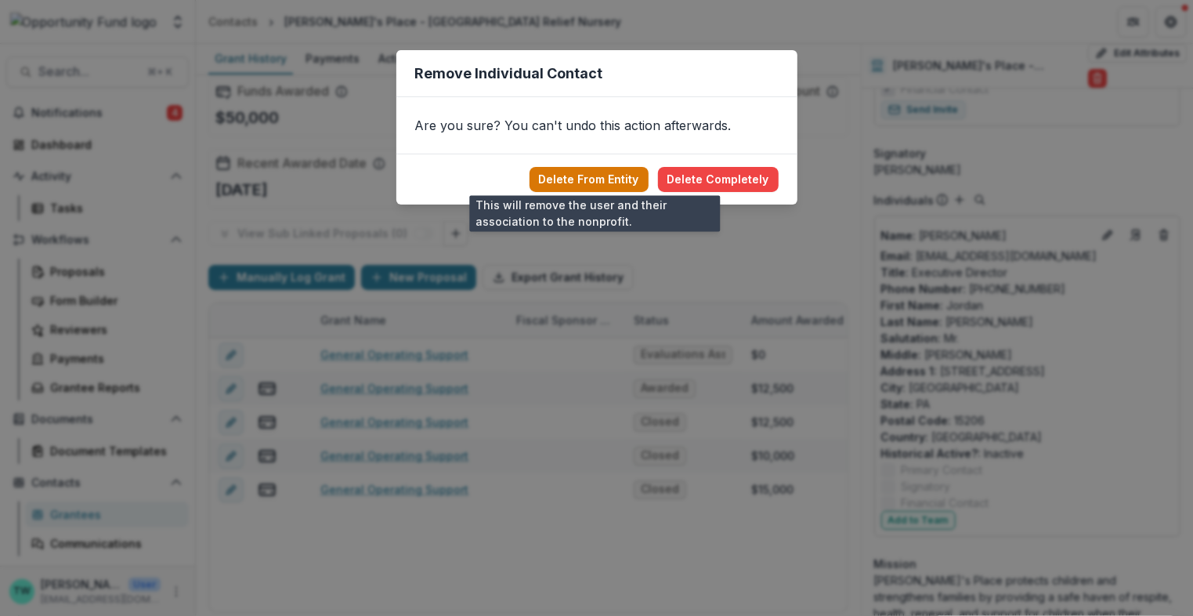
click at [610, 179] on button "Delete From Entity" at bounding box center [588, 179] width 119 height 25
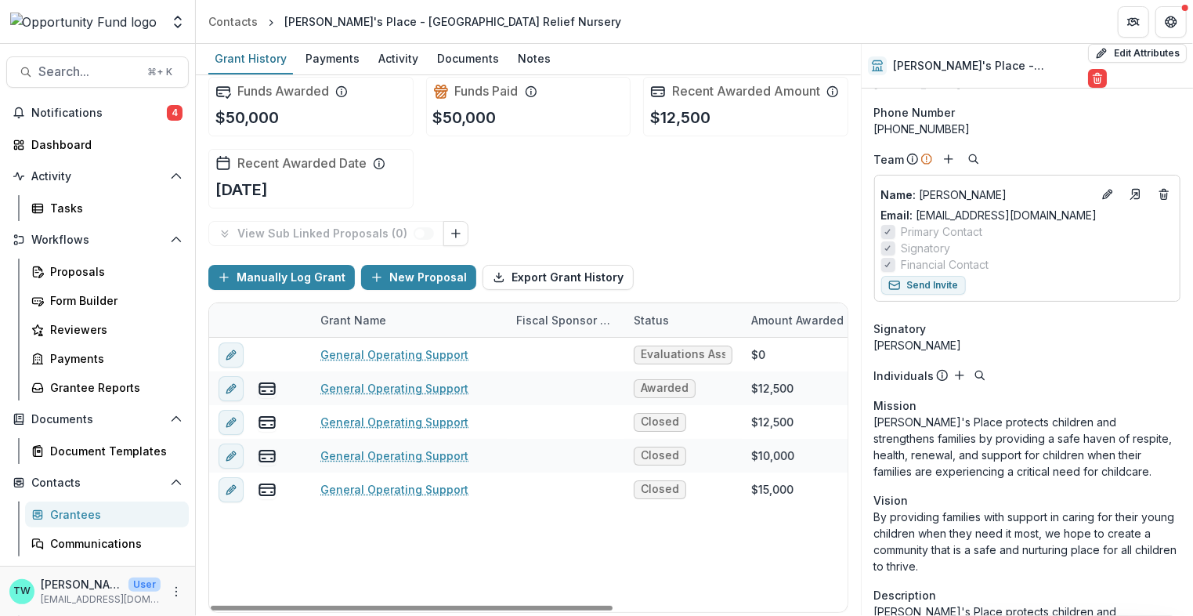
scroll to position [0, 0]
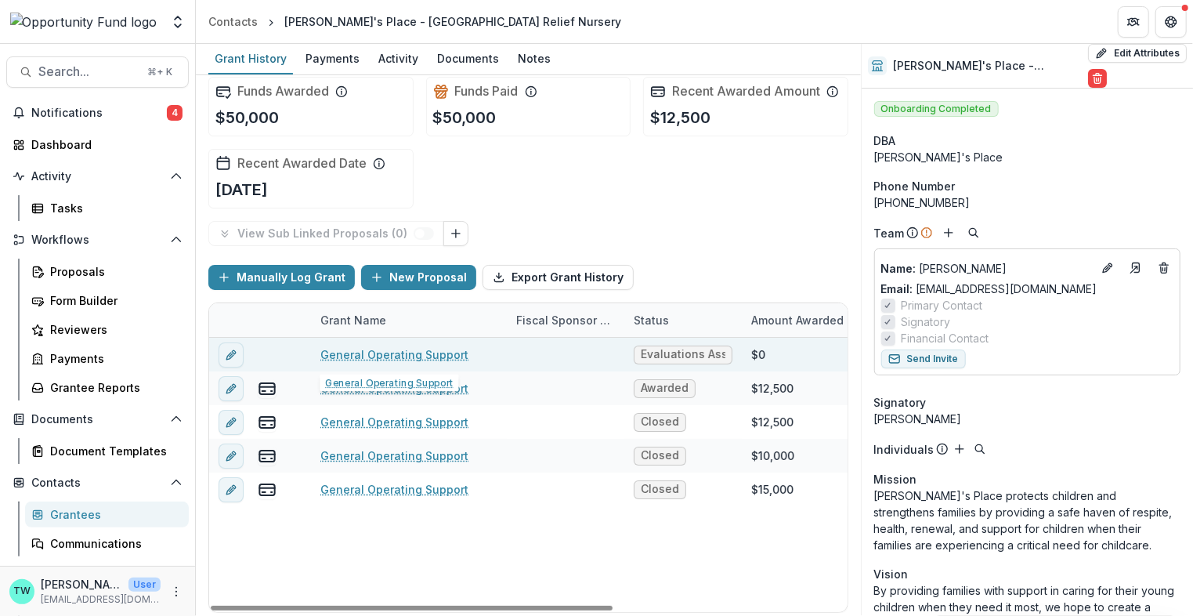
click at [392, 358] on link "General Operating Support" at bounding box center [394, 354] width 148 height 16
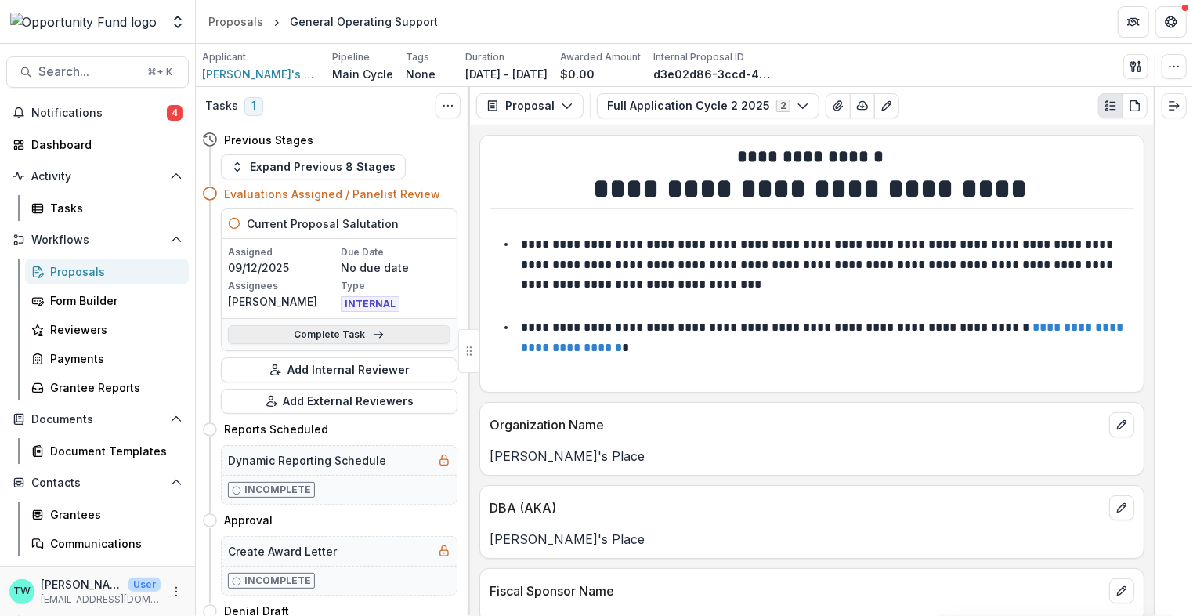
click at [334, 334] on link "Complete Task" at bounding box center [339, 334] width 222 height 19
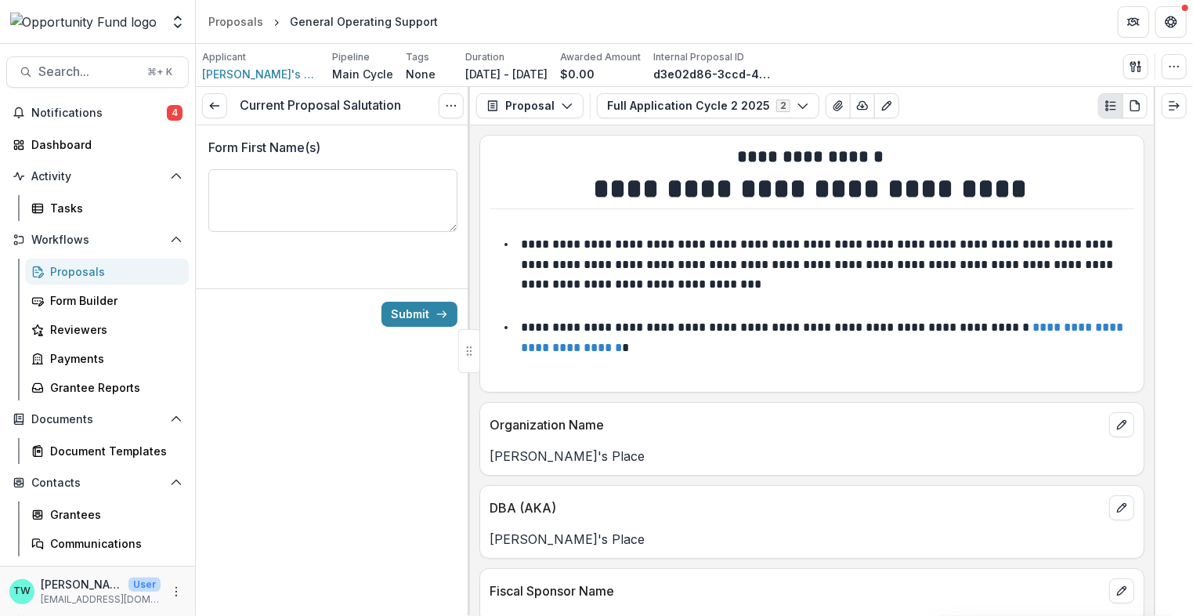
click at [311, 192] on textarea "Form First Name(s)" at bounding box center [332, 200] width 249 height 63
type textarea "*****"
click at [416, 305] on button "Submit" at bounding box center [419, 314] width 76 height 25
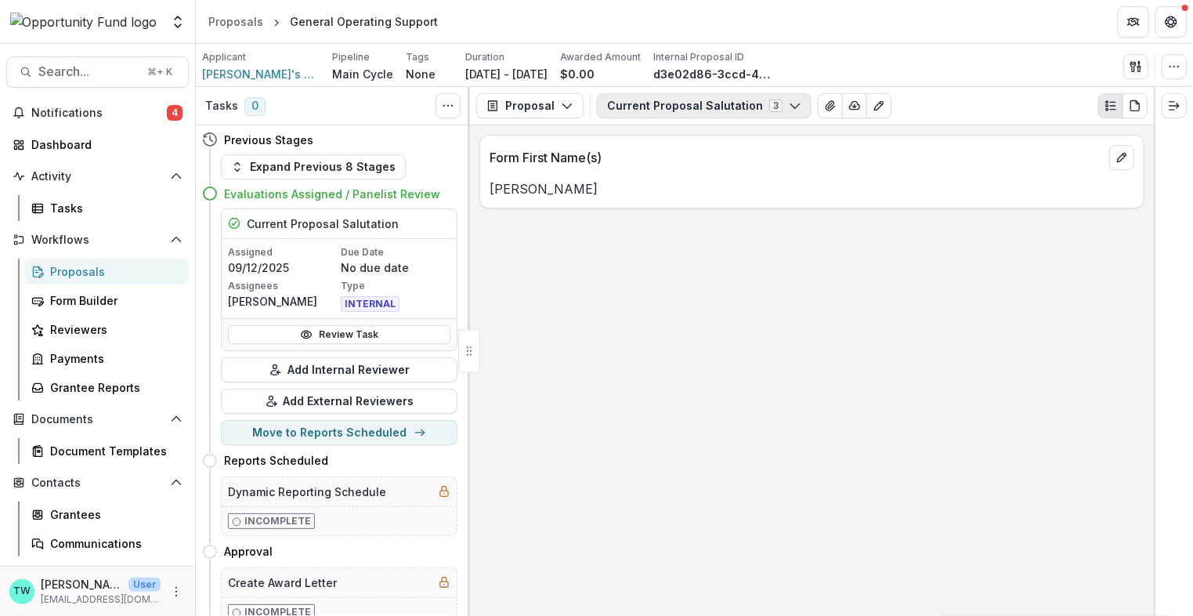
click at [789, 101] on icon "button" at bounding box center [795, 105] width 13 height 13
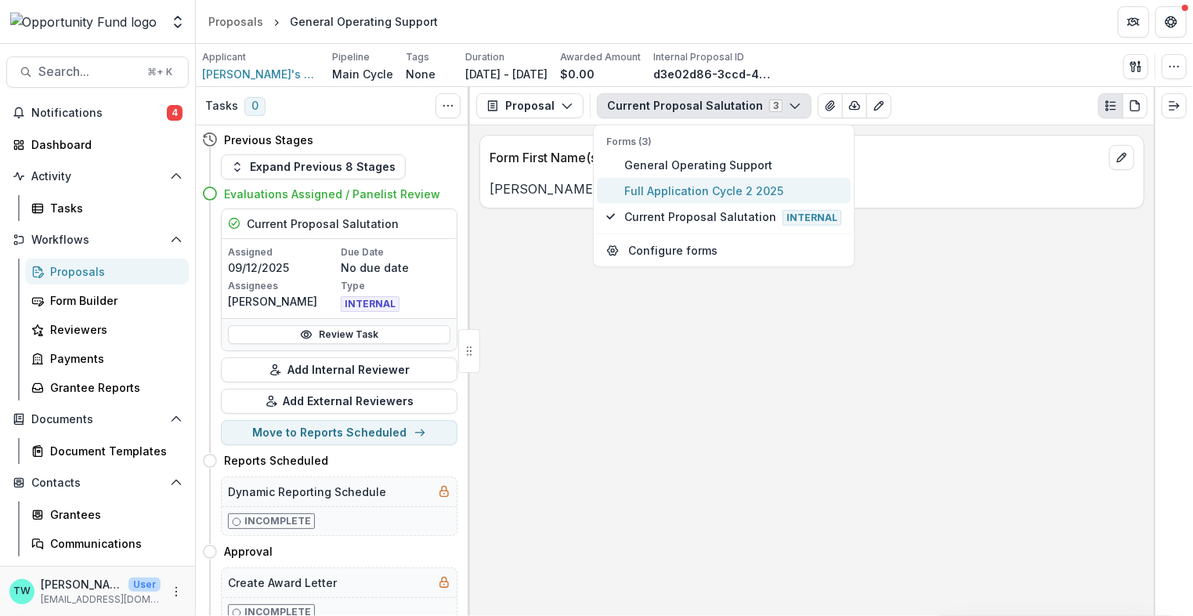
click at [748, 195] on span "Full Application Cycle 2 2025" at bounding box center [732, 191] width 217 height 16
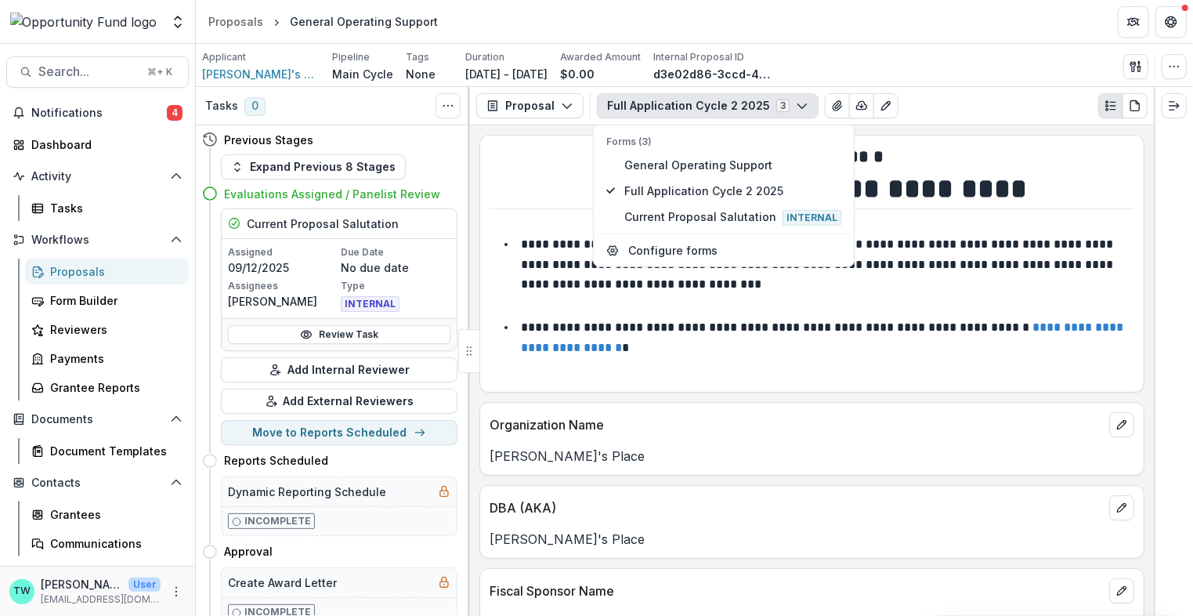
click at [830, 403] on div "Organization Name" at bounding box center [811, 420] width 663 height 34
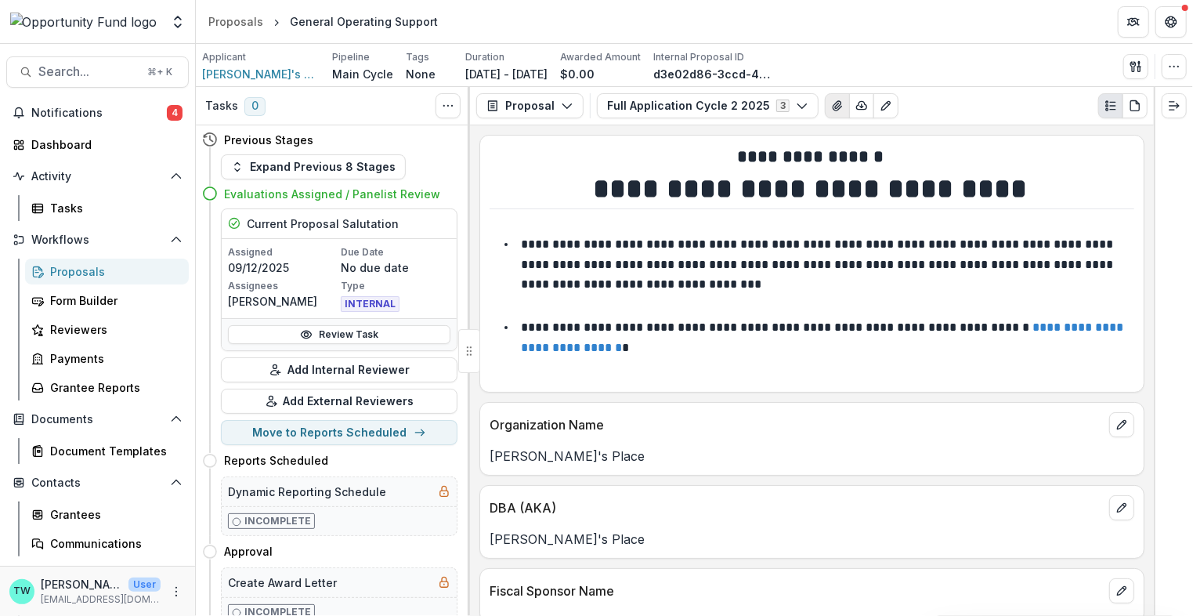
click at [831, 108] on icon "View Attached Files" at bounding box center [837, 105] width 13 height 13
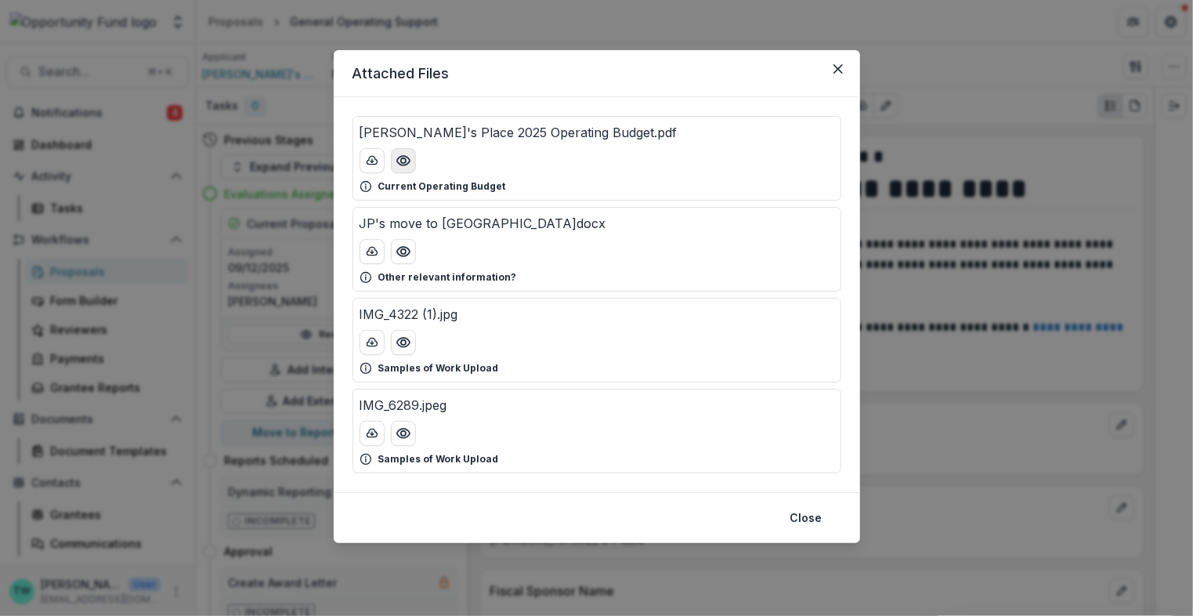
click at [402, 164] on icon "Preview Jeremiah's Place 2025 Operating Budget.pdf" at bounding box center [402, 160] width 13 height 9
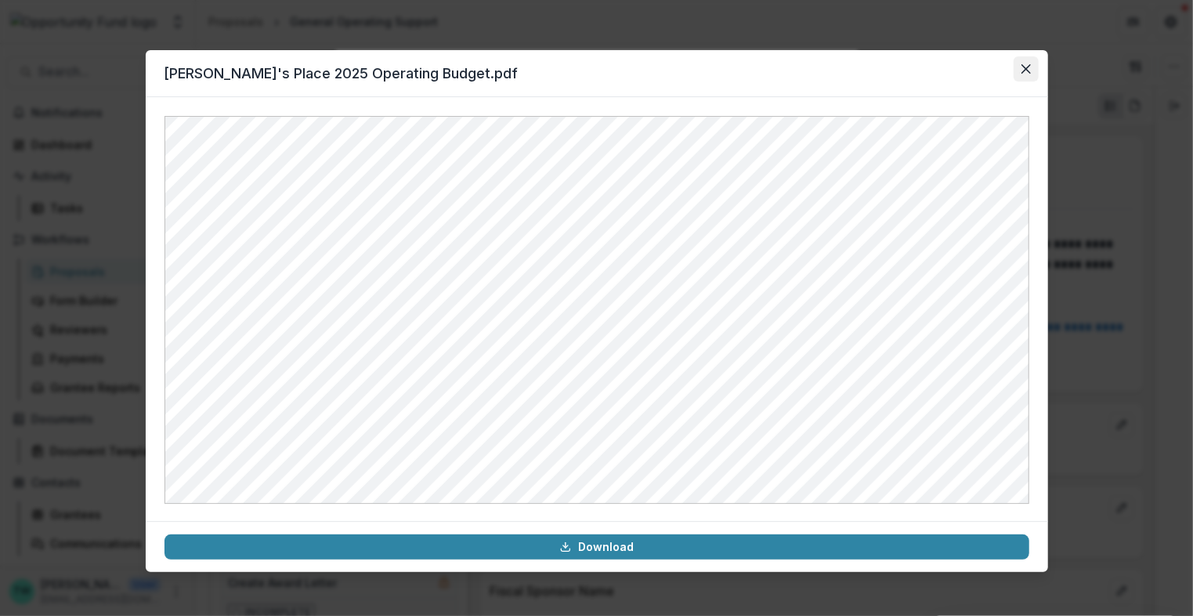
click at [1025, 66] on icon "Close" at bounding box center [1025, 68] width 9 height 9
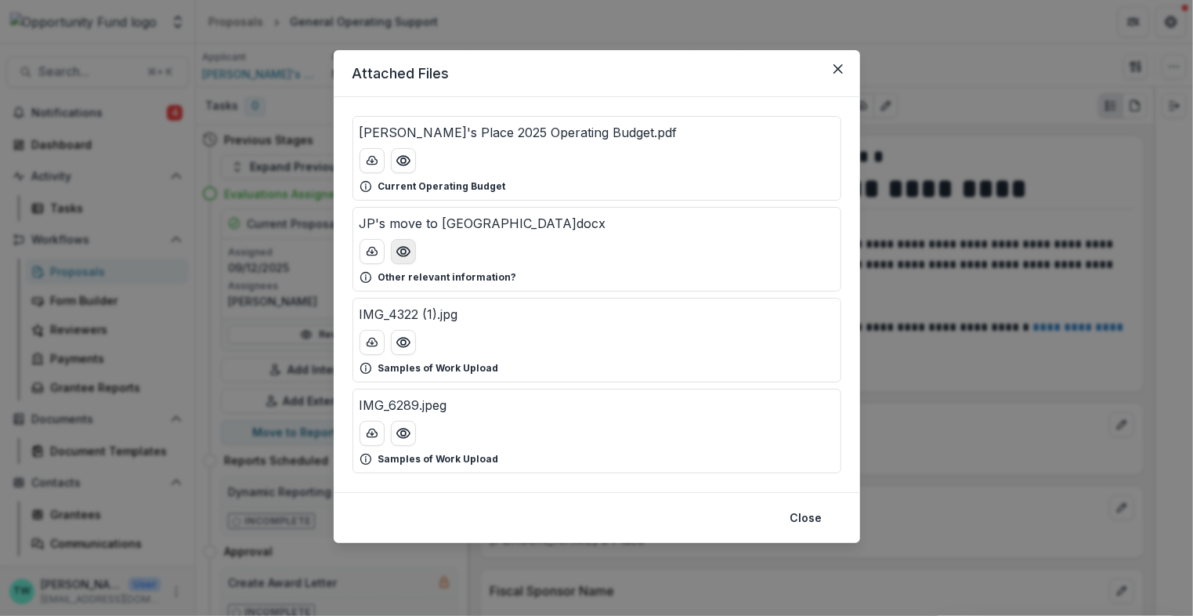
click at [396, 250] on icon "Preview JP's move to Wilkinsburg.docx" at bounding box center [402, 251] width 13 height 9
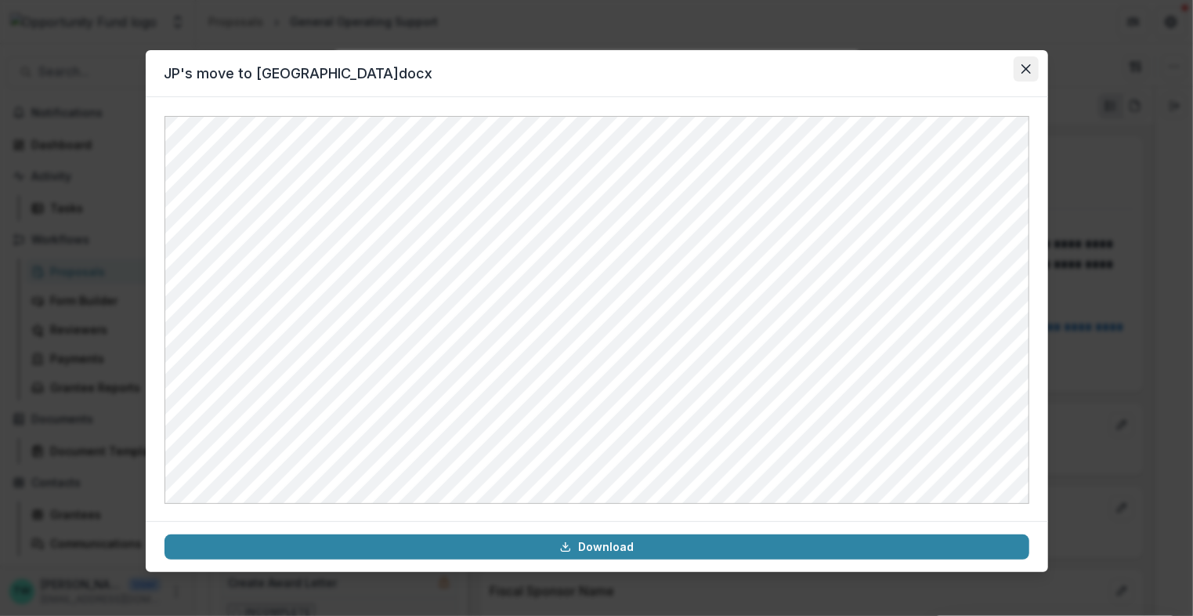
click at [1024, 65] on icon "Close" at bounding box center [1025, 68] width 9 height 9
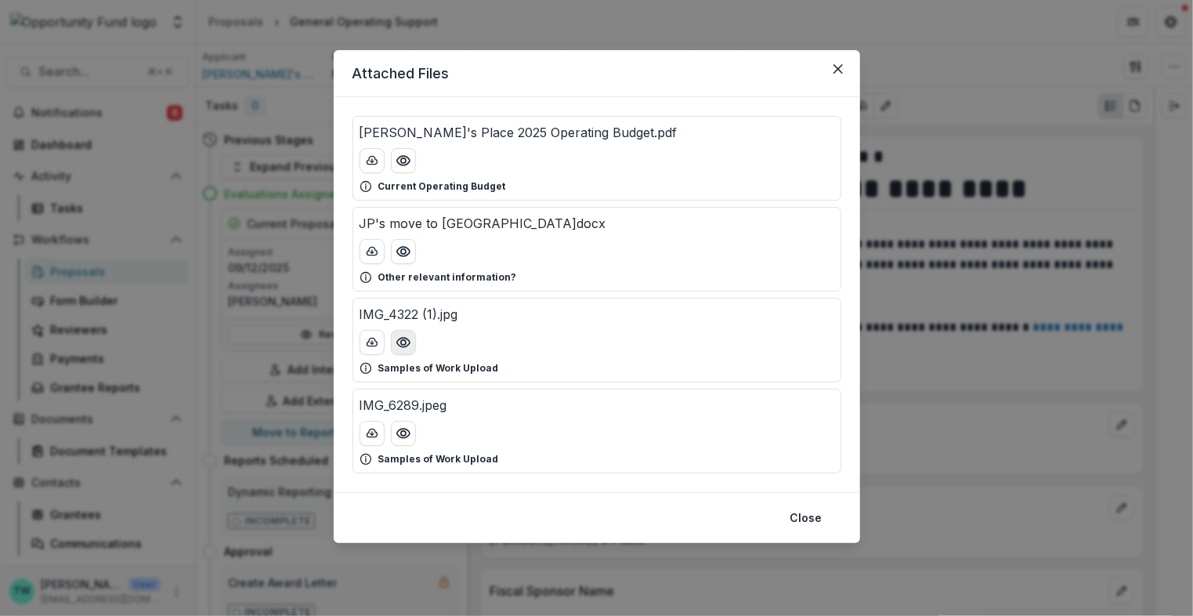
click at [405, 340] on circle "Preview IMG_4322 (1).jpg" at bounding box center [402, 342] width 5 height 5
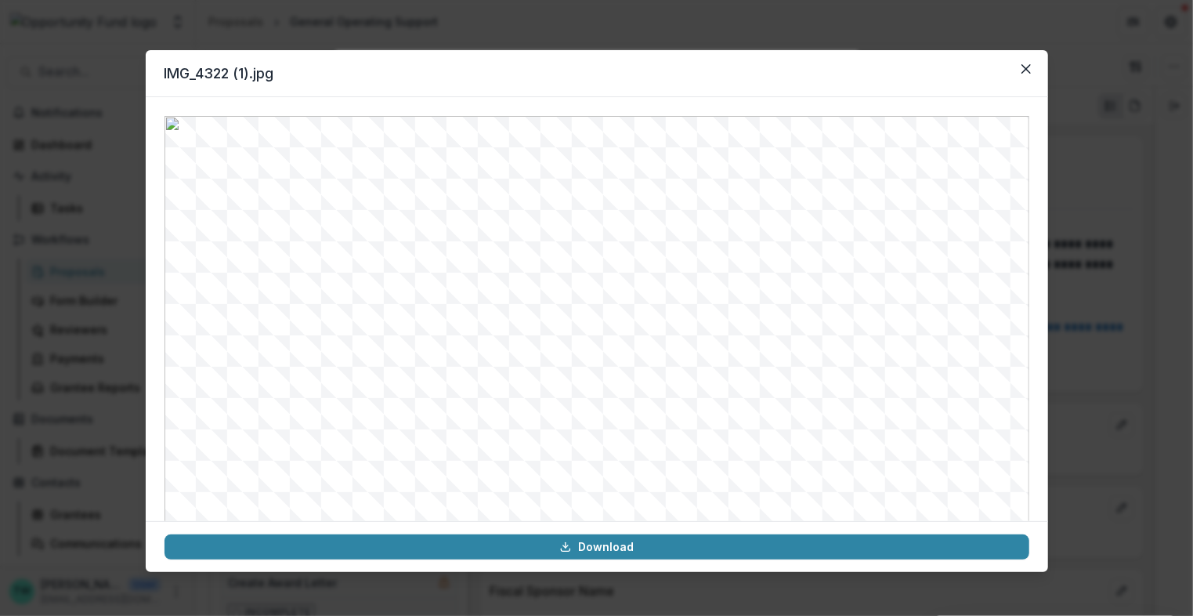
scroll to position [167, 0]
click at [1024, 65] on icon "Close" at bounding box center [1025, 68] width 9 height 9
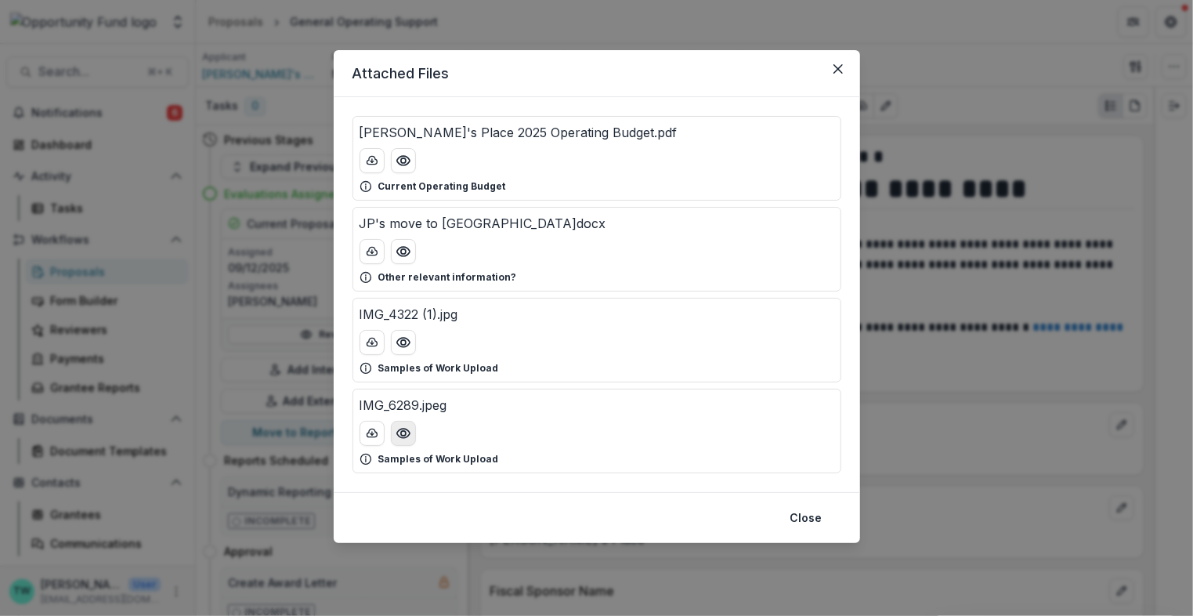
click at [403, 432] on circle "Preview IMG_6289.jpeg" at bounding box center [402, 433] width 5 height 5
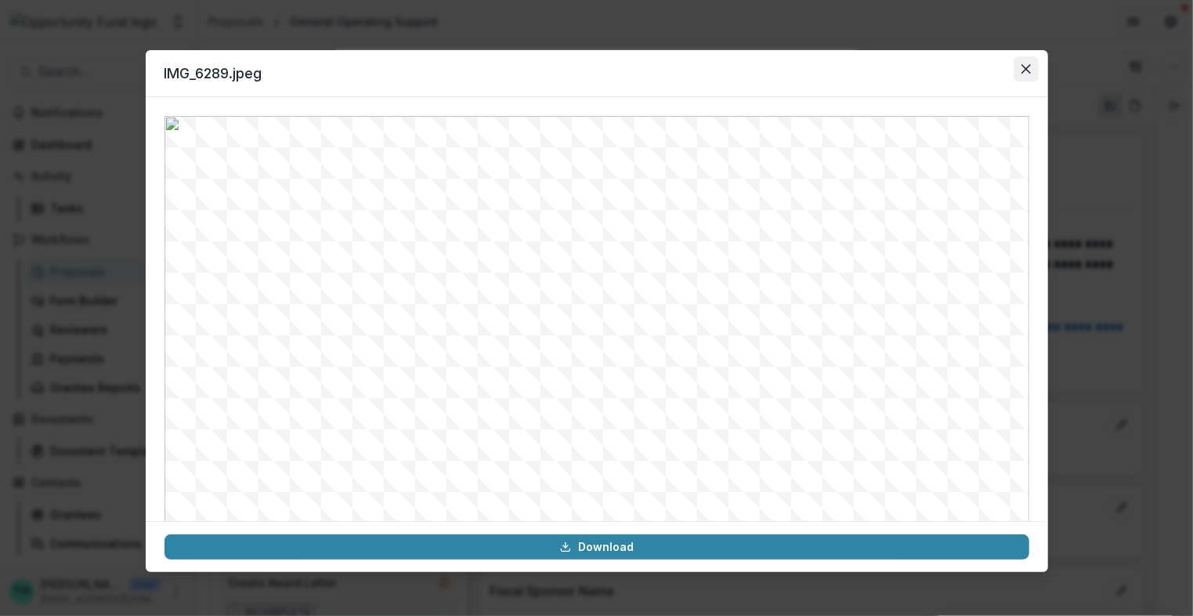
click at [1022, 69] on icon "Close" at bounding box center [1025, 68] width 9 height 9
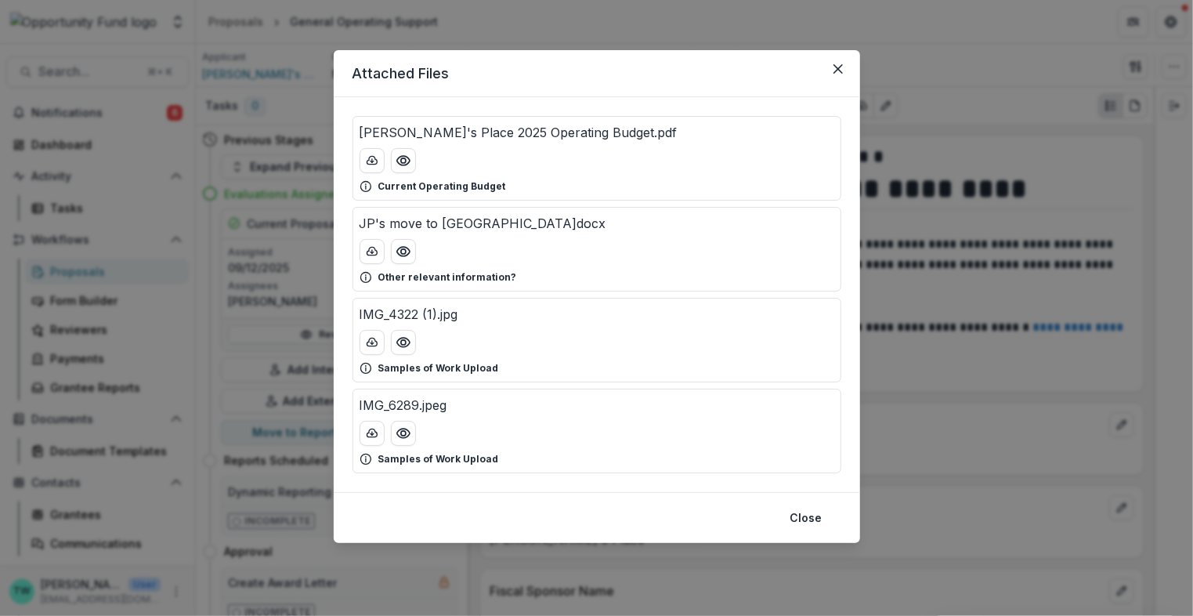
click at [1026, 67] on div "IMG_6289.jpeg Download" at bounding box center [596, 308] width 1193 height 616
click at [804, 509] on button "Close" at bounding box center [806, 517] width 51 height 25
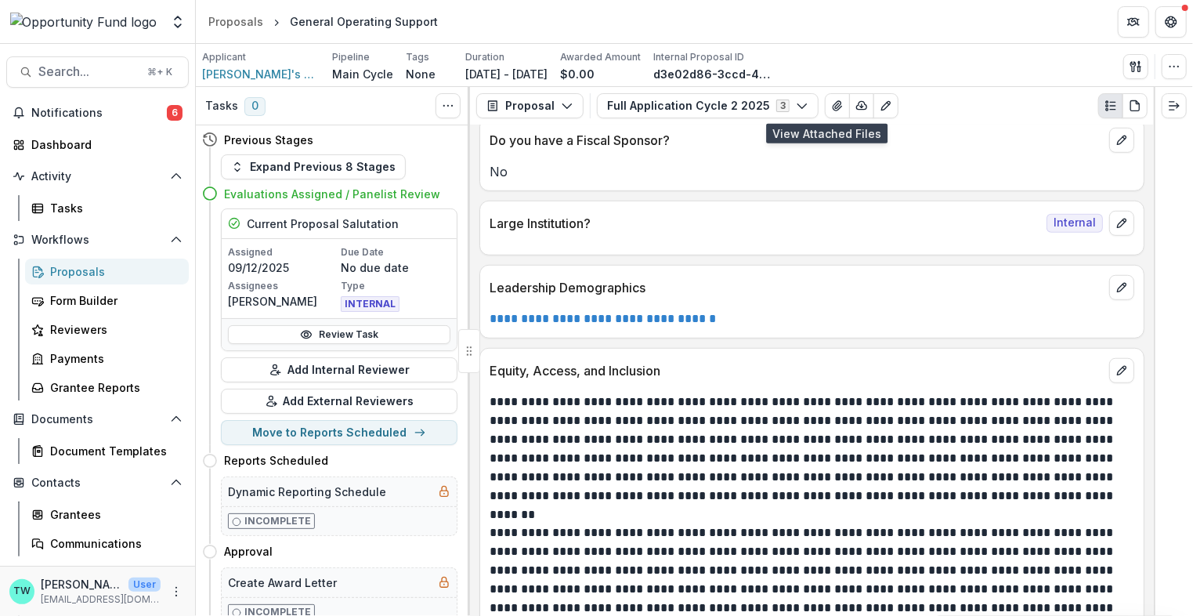
scroll to position [7833, 0]
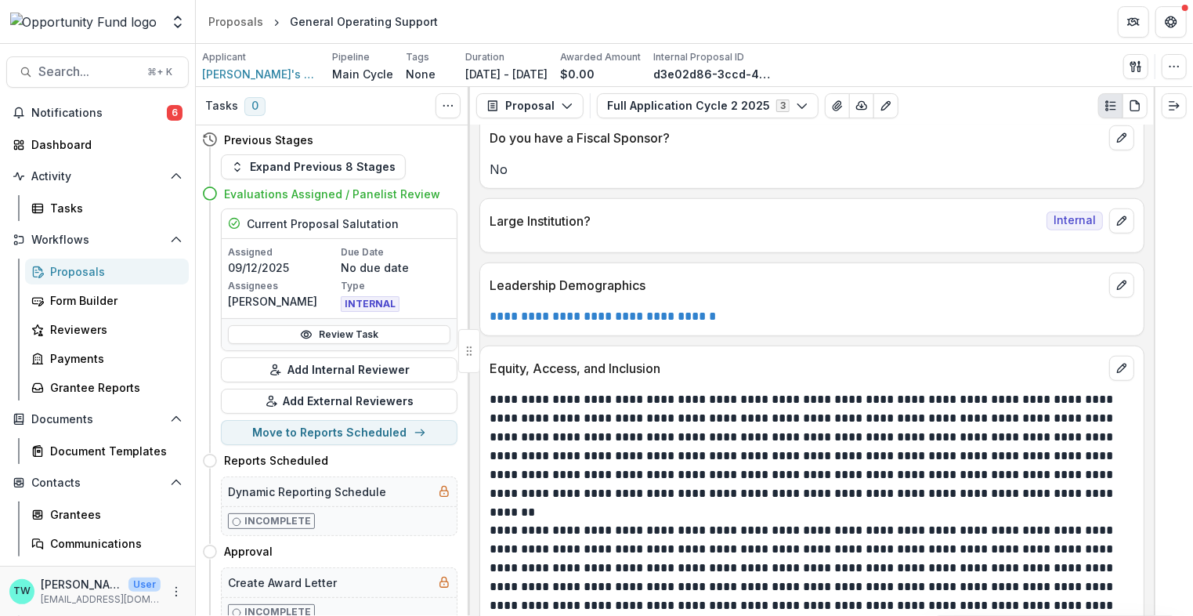
click at [653, 310] on link "**********" at bounding box center [603, 316] width 226 height 12
click at [637, 310] on link "**********" at bounding box center [603, 316] width 226 height 12
click at [1120, 279] on icon "edit" at bounding box center [1121, 285] width 13 height 13
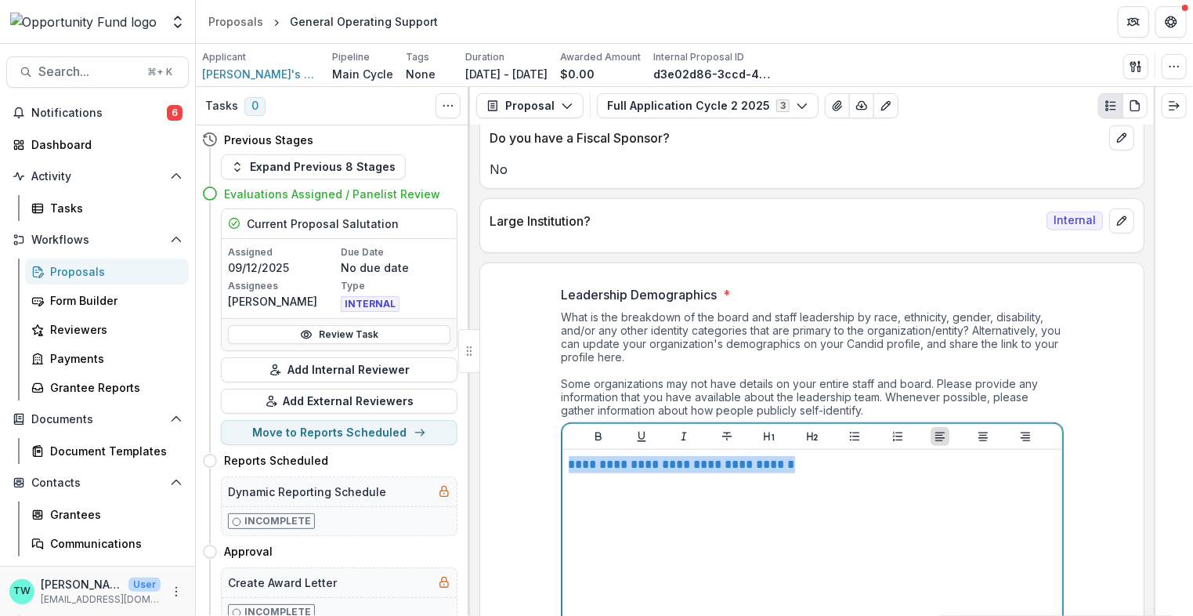
drag, startPoint x: 820, startPoint y: 419, endPoint x: 506, endPoint y: 410, distance: 314.2
click at [506, 410] on div "**********" at bounding box center [811, 501] width 663 height 457
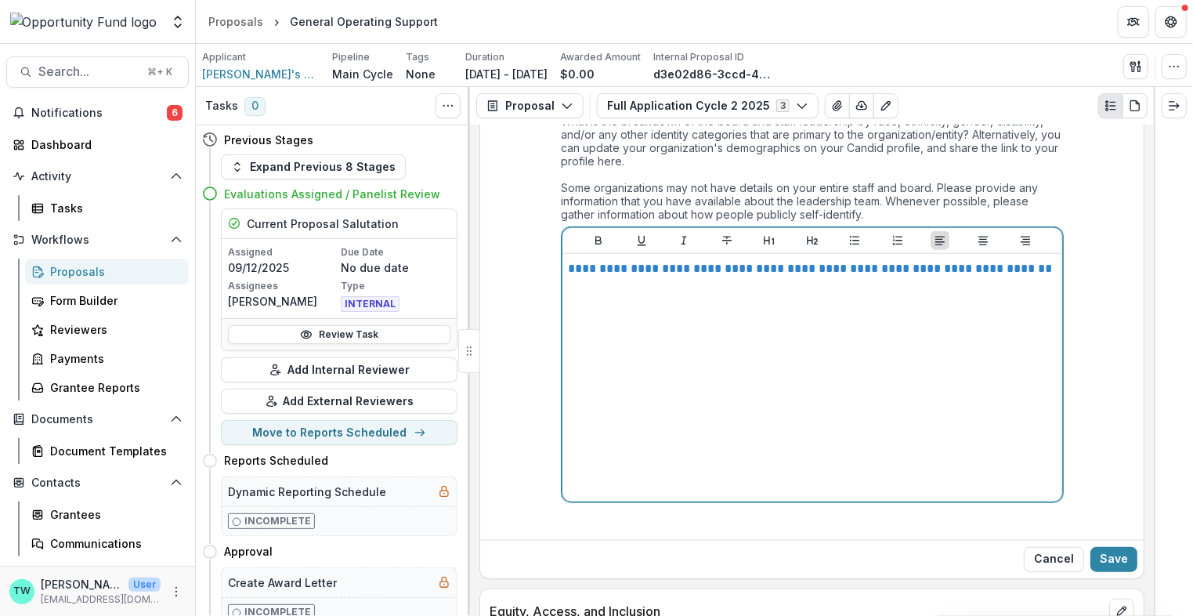
scroll to position [8035, 0]
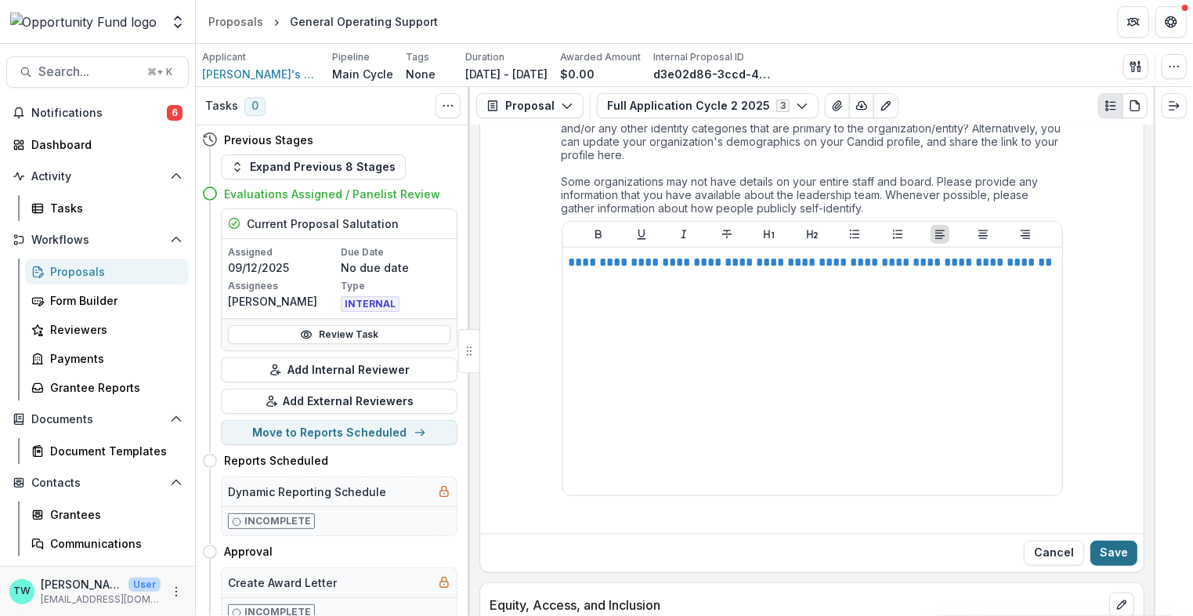
click at [1111, 540] on button "Save" at bounding box center [1113, 552] width 47 height 25
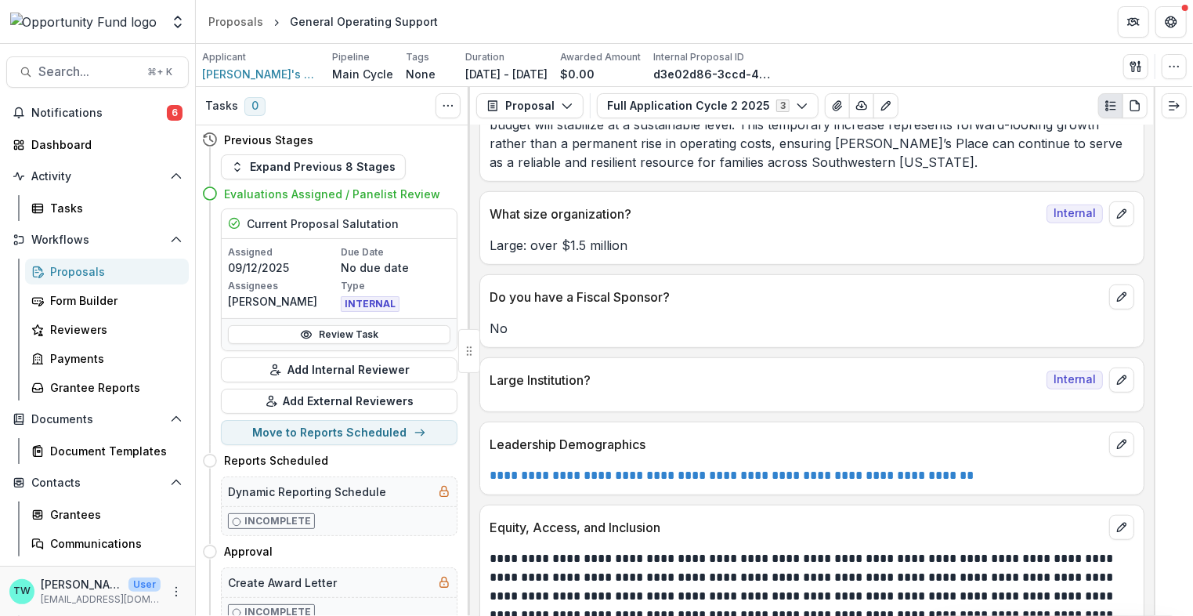
scroll to position [7671, 0]
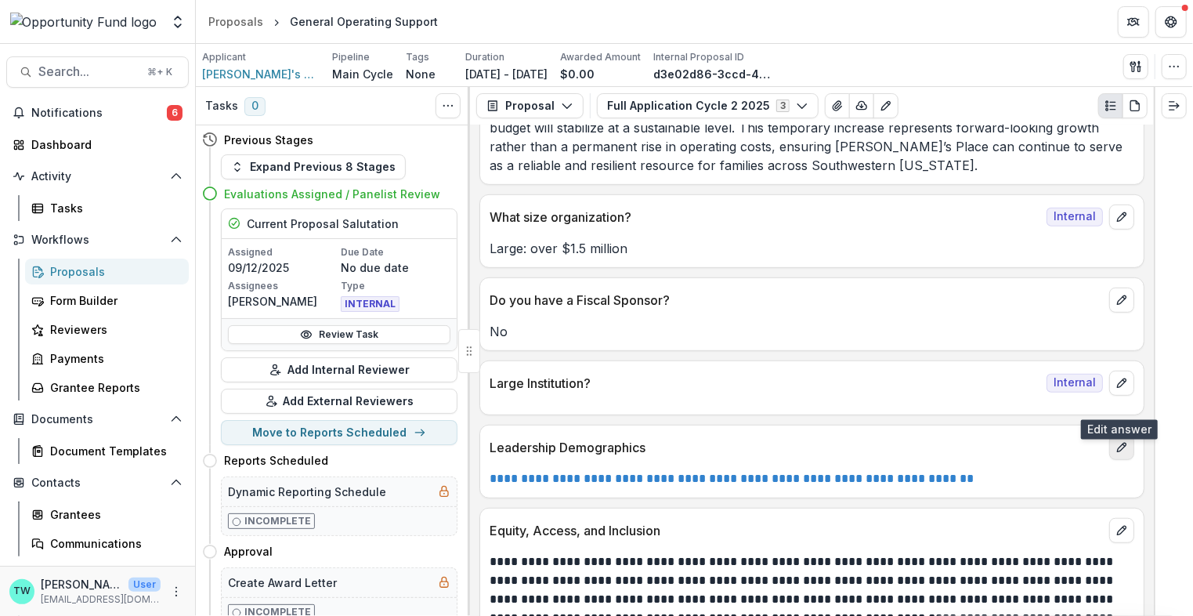
click at [1125, 435] on button "edit" at bounding box center [1121, 447] width 25 height 25
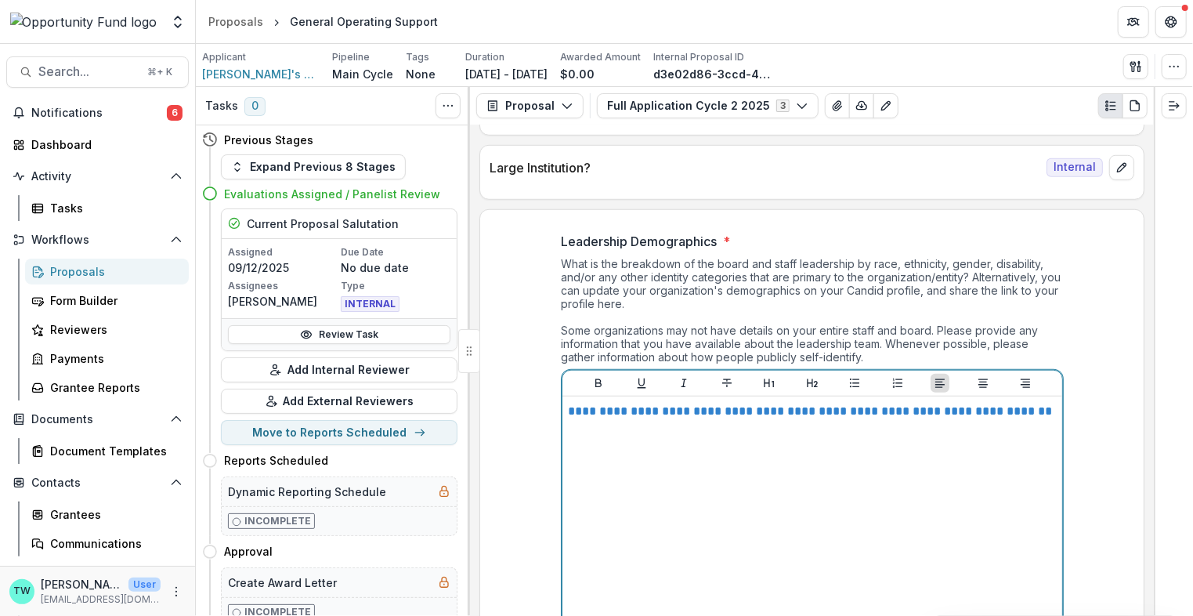
scroll to position [7887, 0]
click at [1006, 496] on div "**********" at bounding box center [812, 519] width 487 height 235
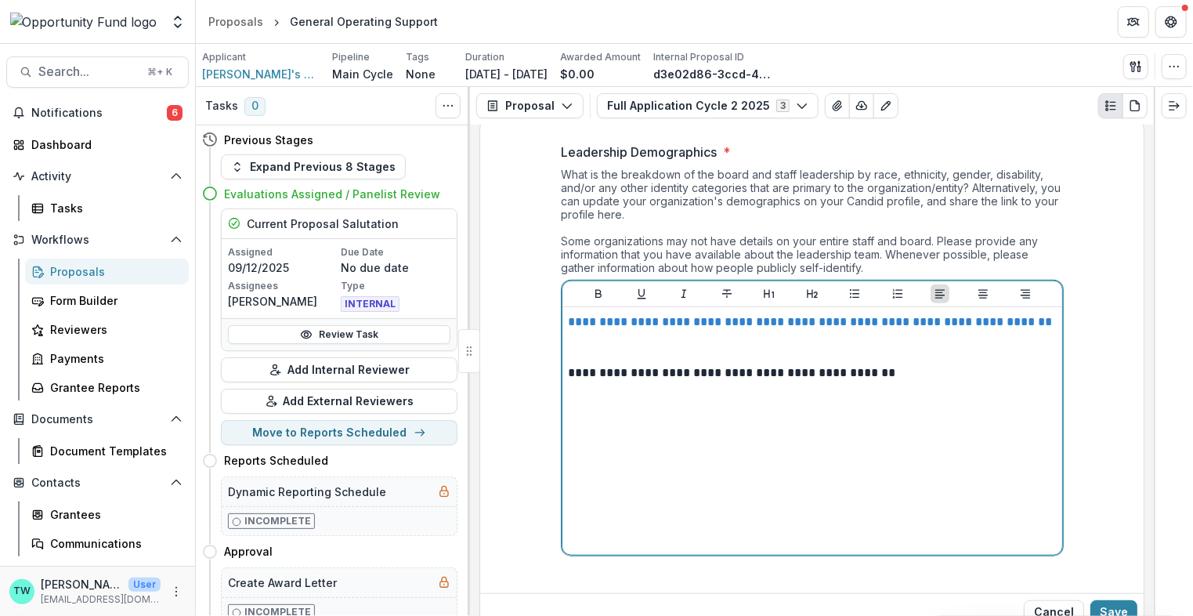
scroll to position [7978, 0]
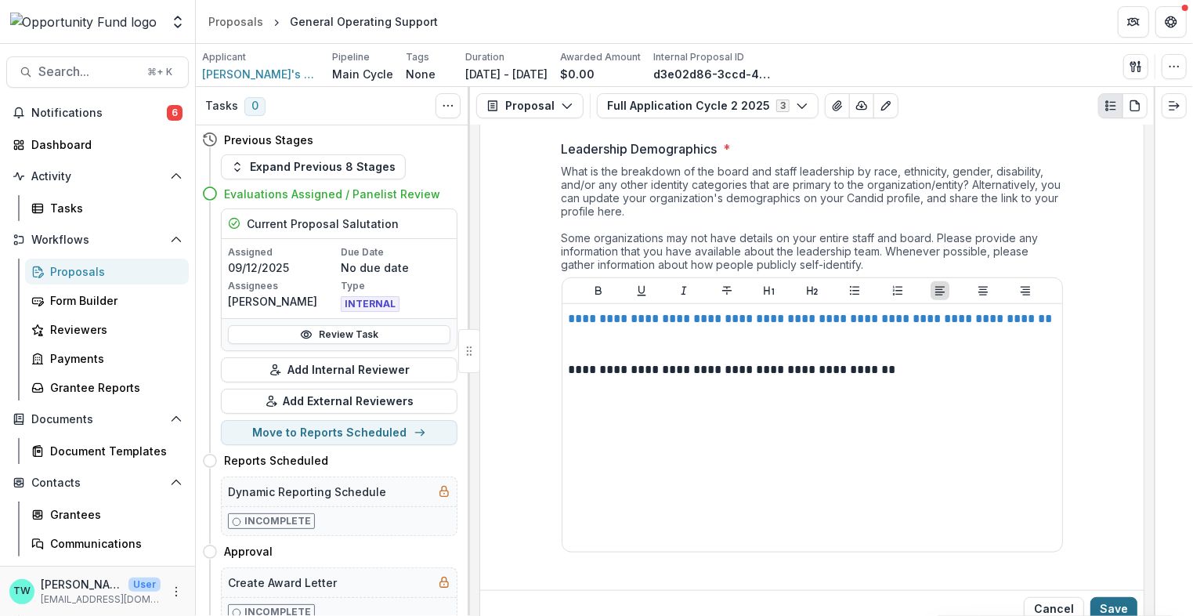
click at [1113, 597] on button "Save" at bounding box center [1113, 609] width 47 height 25
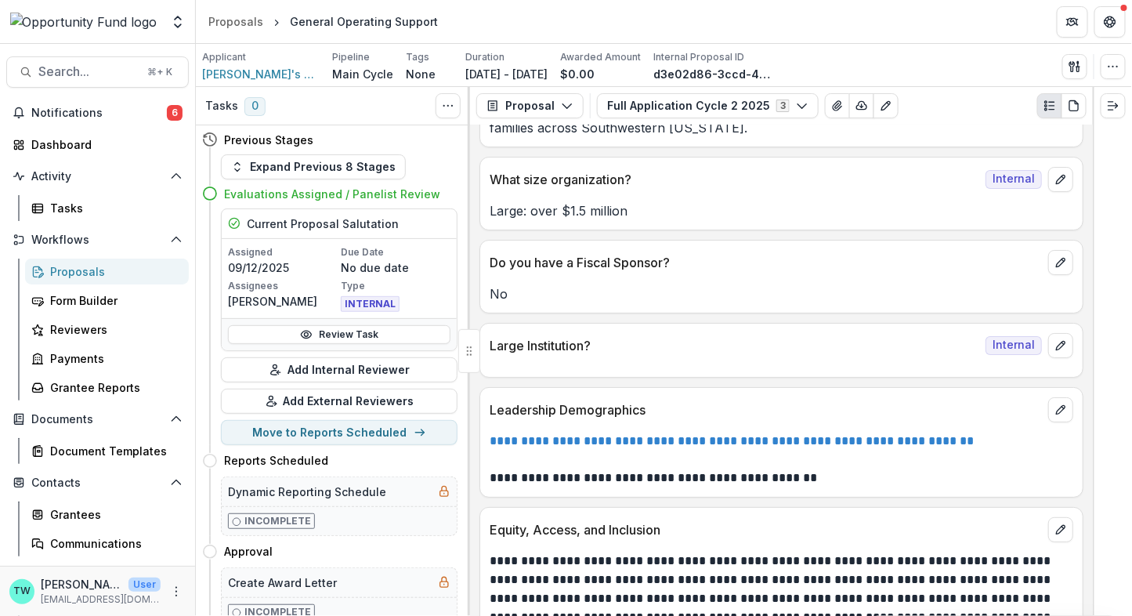
scroll to position [8076, 0]
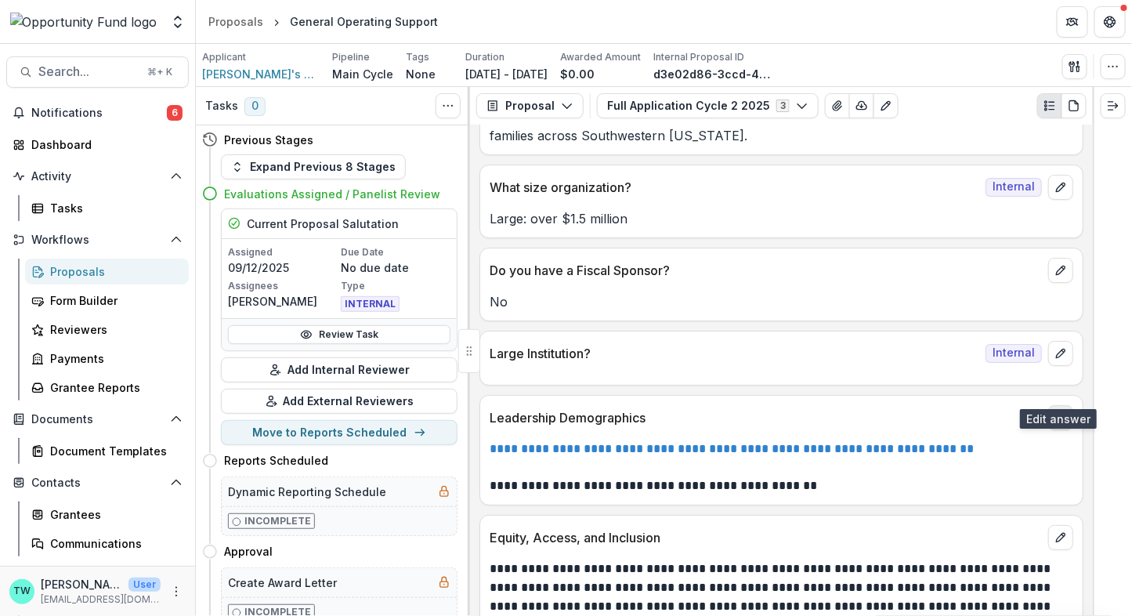
click at [1064, 405] on button "edit" at bounding box center [1060, 417] width 25 height 25
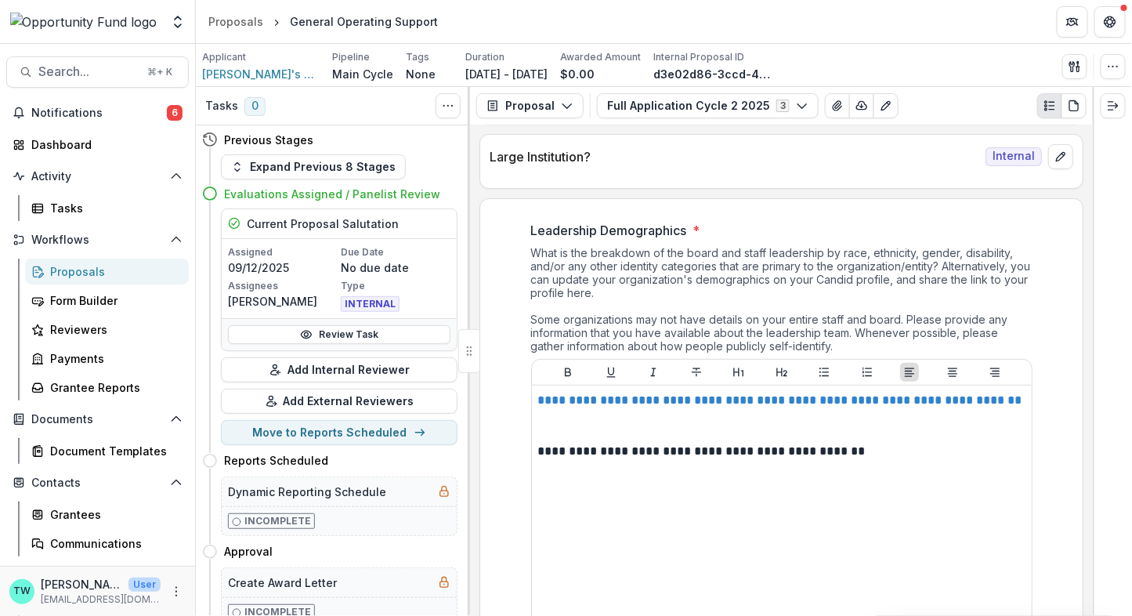
scroll to position [8282, 0]
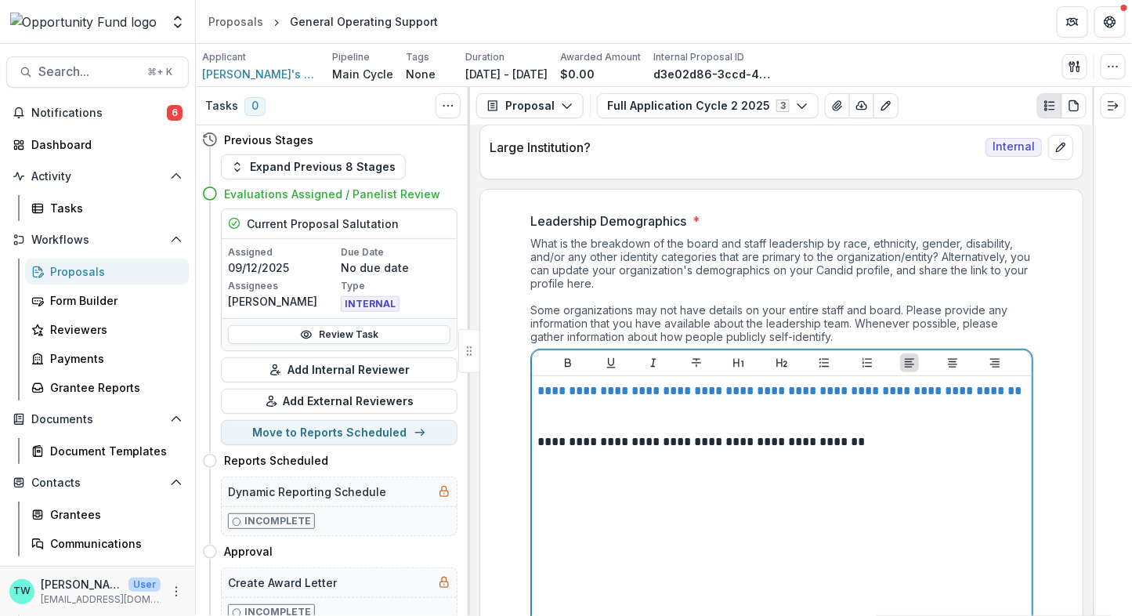
click at [853, 433] on p "**********" at bounding box center [782, 441] width 488 height 17
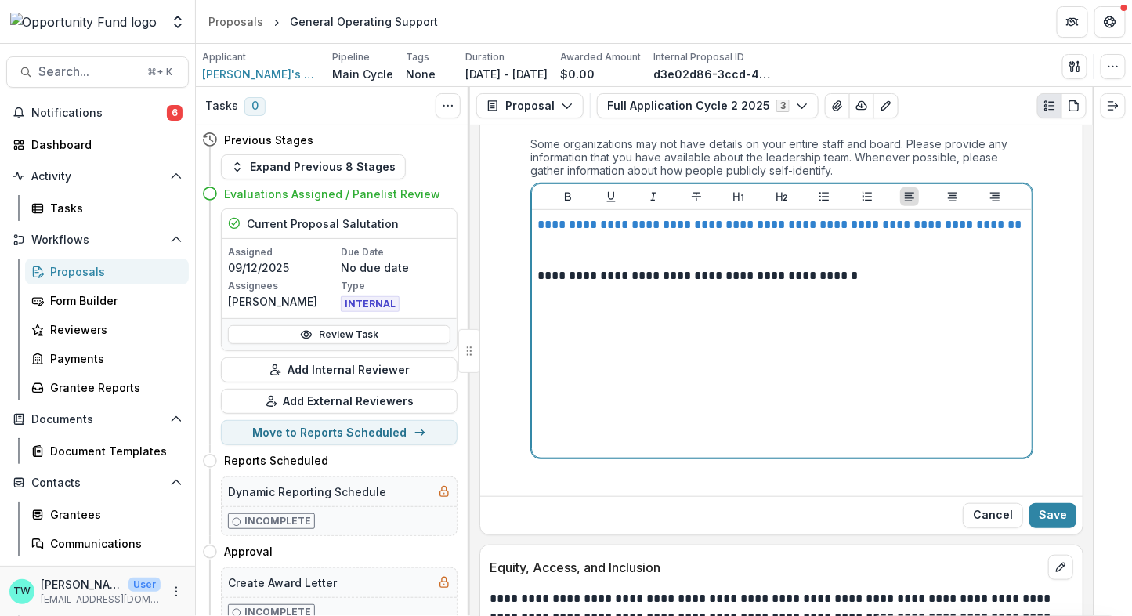
scroll to position [8478, 0]
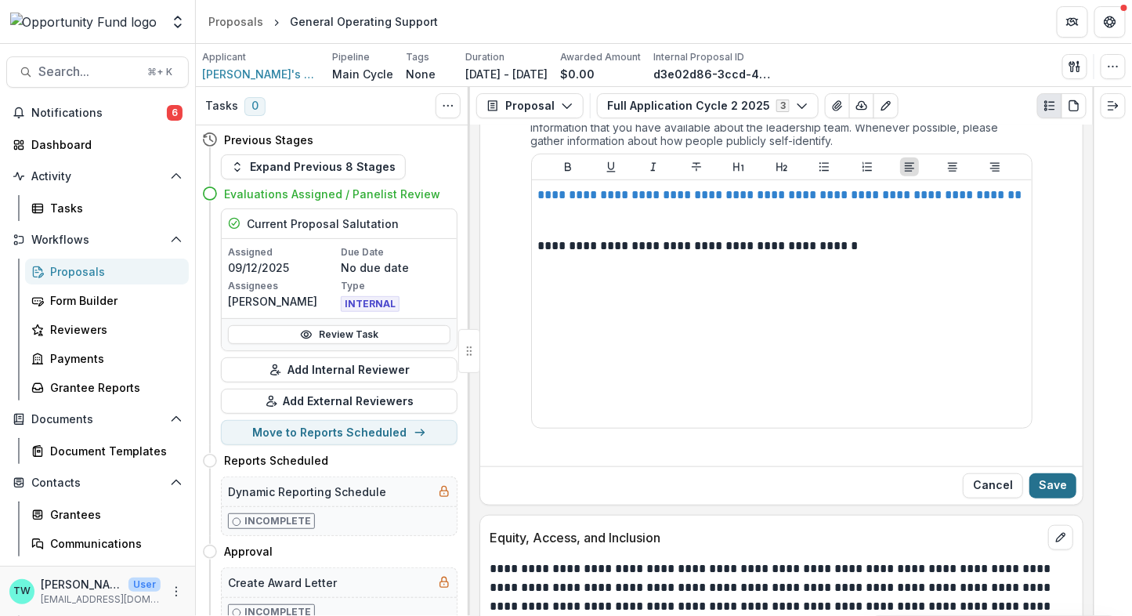
click at [1050, 473] on button "Save" at bounding box center [1052, 485] width 47 height 25
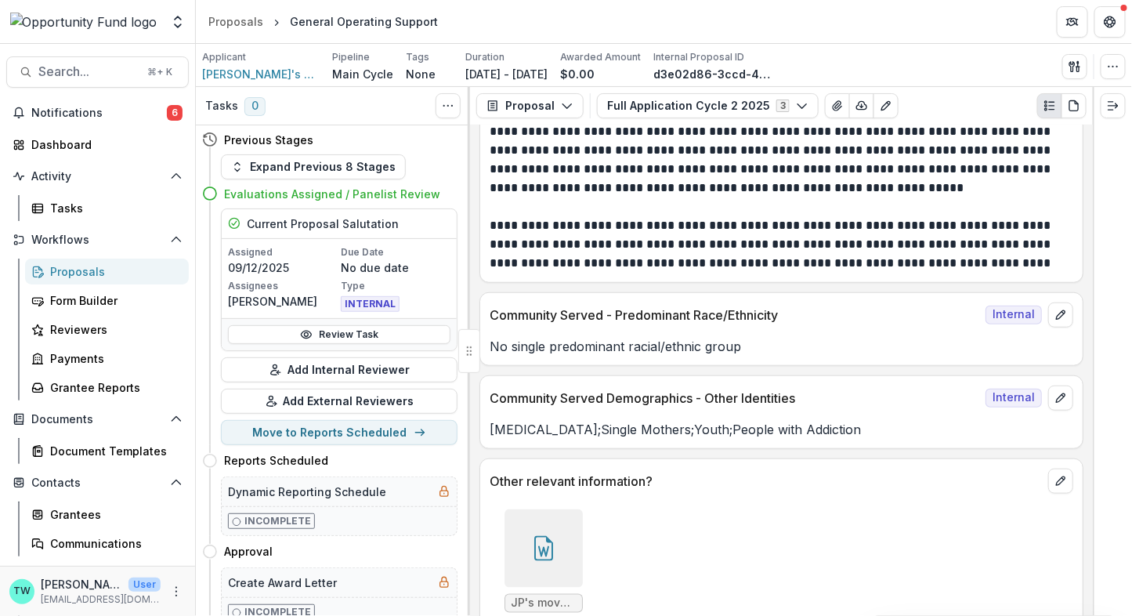
scroll to position [10562, 0]
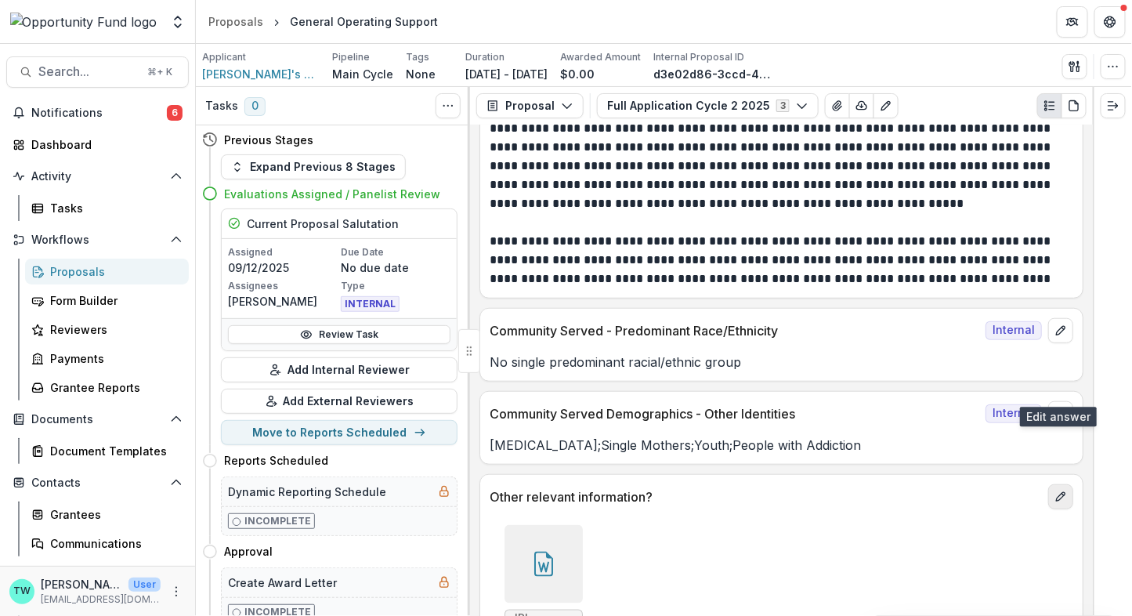
click at [1062, 490] on icon "edit" at bounding box center [1060, 496] width 13 height 13
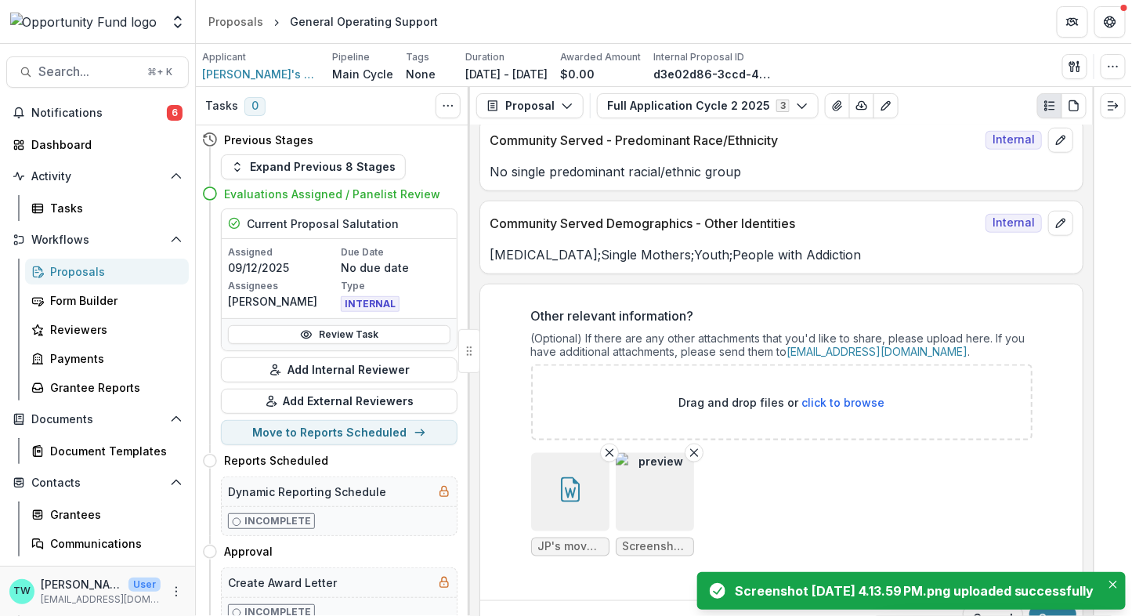
scroll to position [10803, 0]
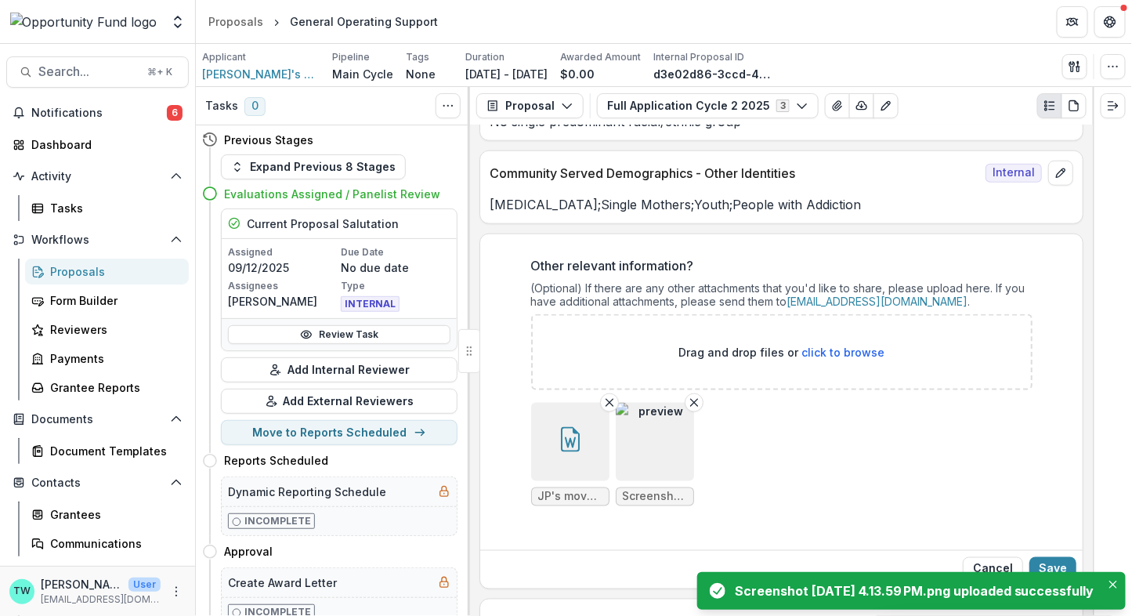
click at [672, 403] on img "button" at bounding box center [655, 442] width 78 height 78
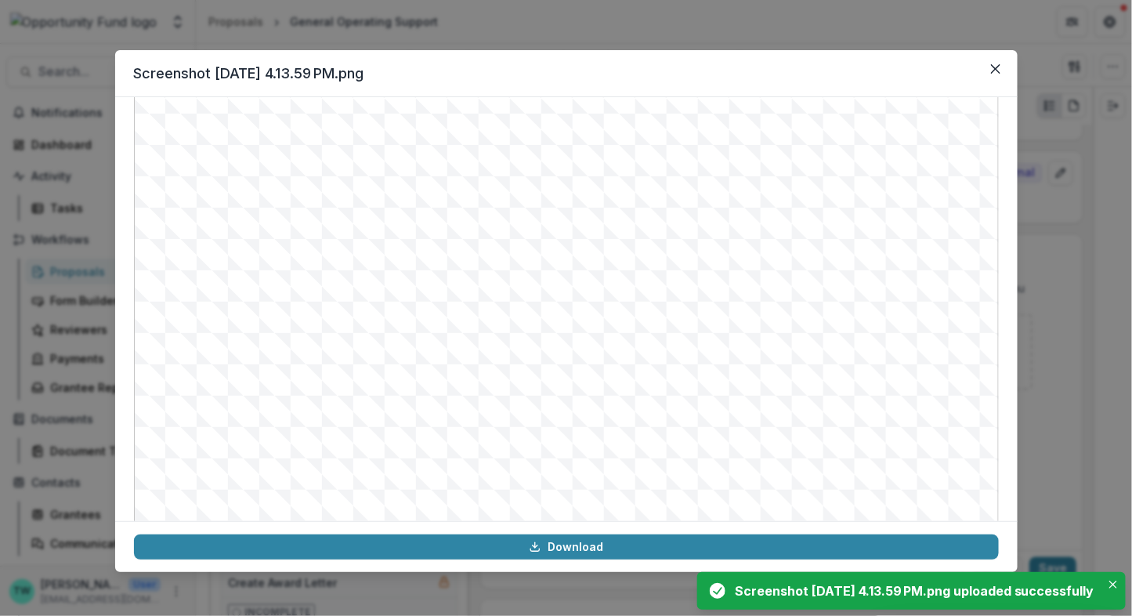
scroll to position [0, 0]
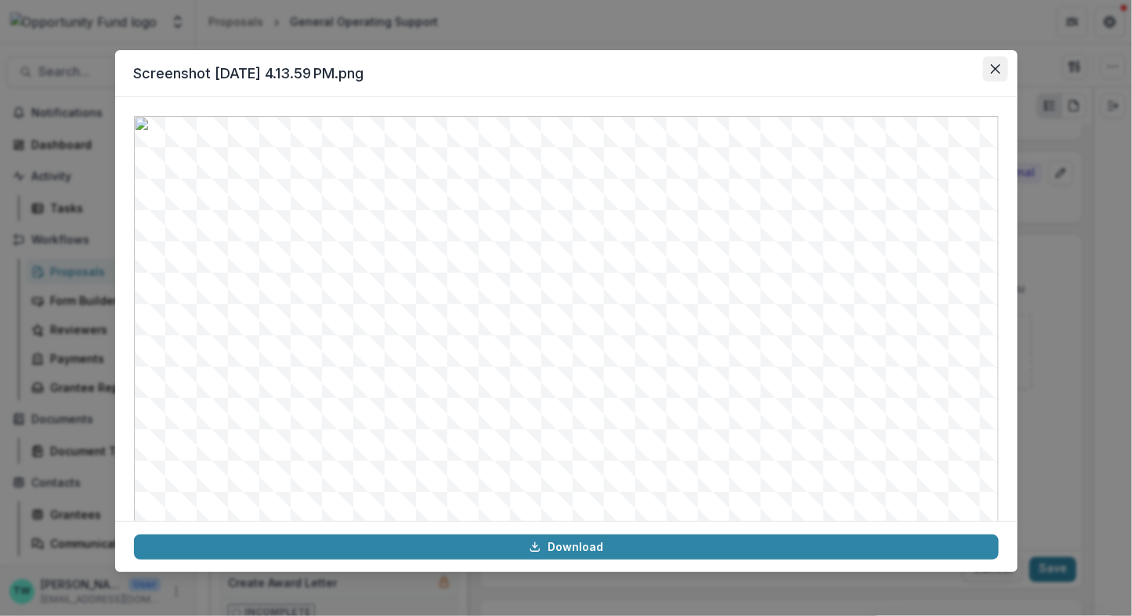
click at [999, 67] on icon "Close" at bounding box center [995, 68] width 9 height 9
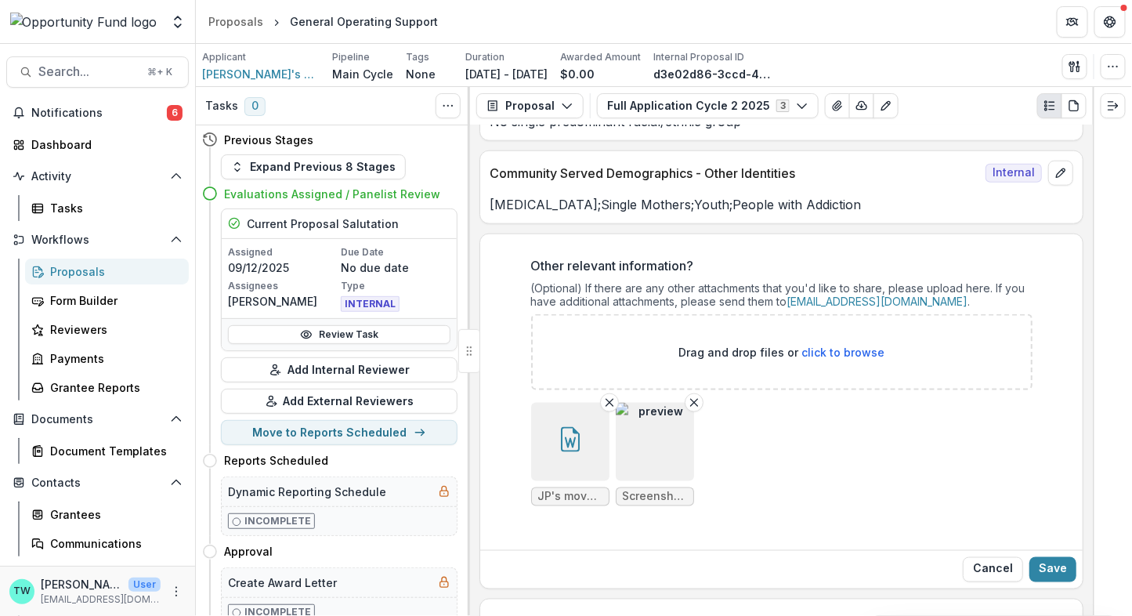
click at [1054, 557] on button "Save" at bounding box center [1052, 569] width 47 height 25
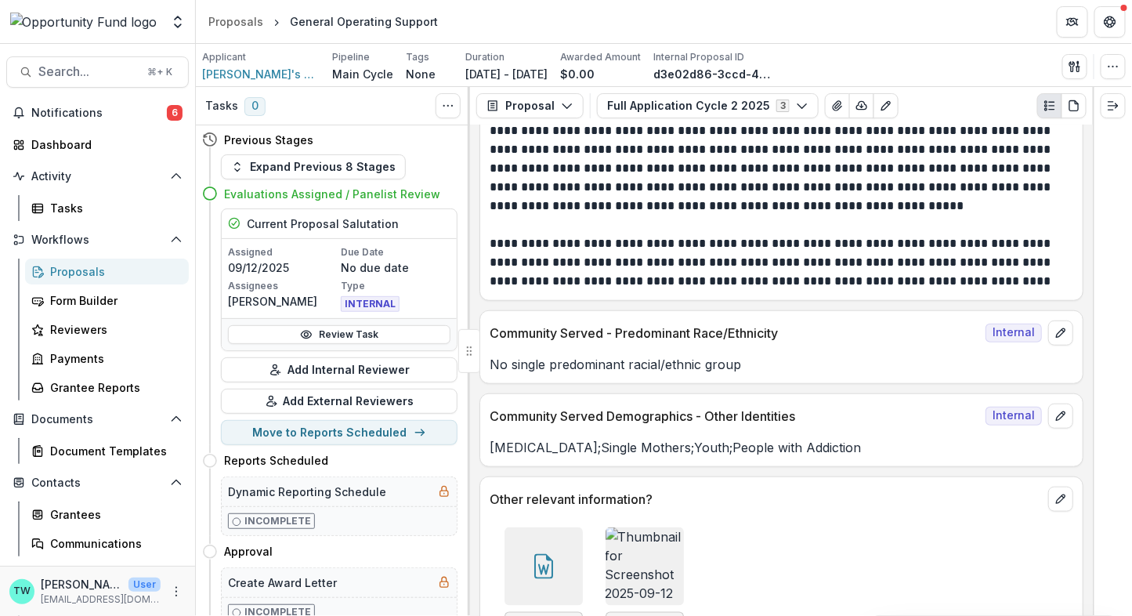
scroll to position [10561, 0]
click at [78, 266] on div "Proposals" at bounding box center [113, 271] width 126 height 16
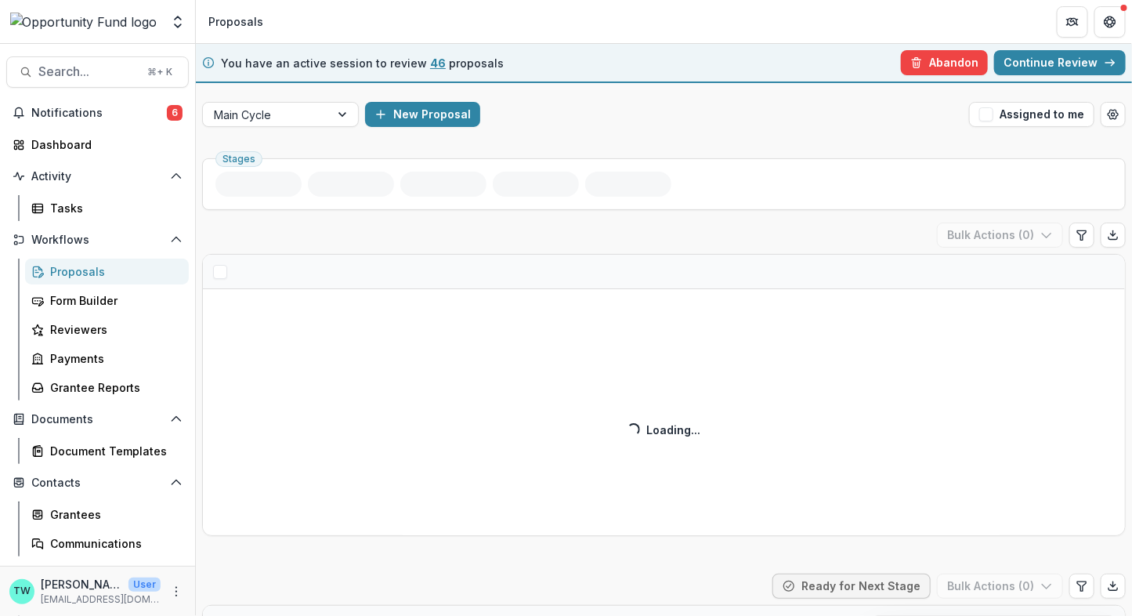
click at [1072, 64] on link "Continue Review" at bounding box center [1060, 62] width 132 height 25
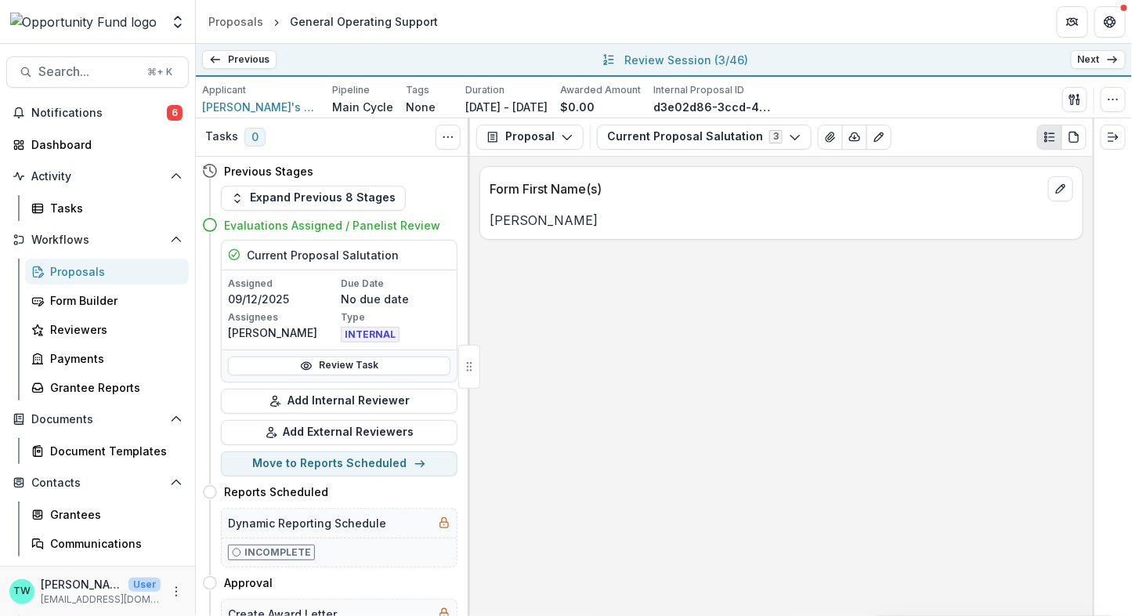
click at [1102, 60] on link "Next" at bounding box center [1098, 59] width 55 height 19
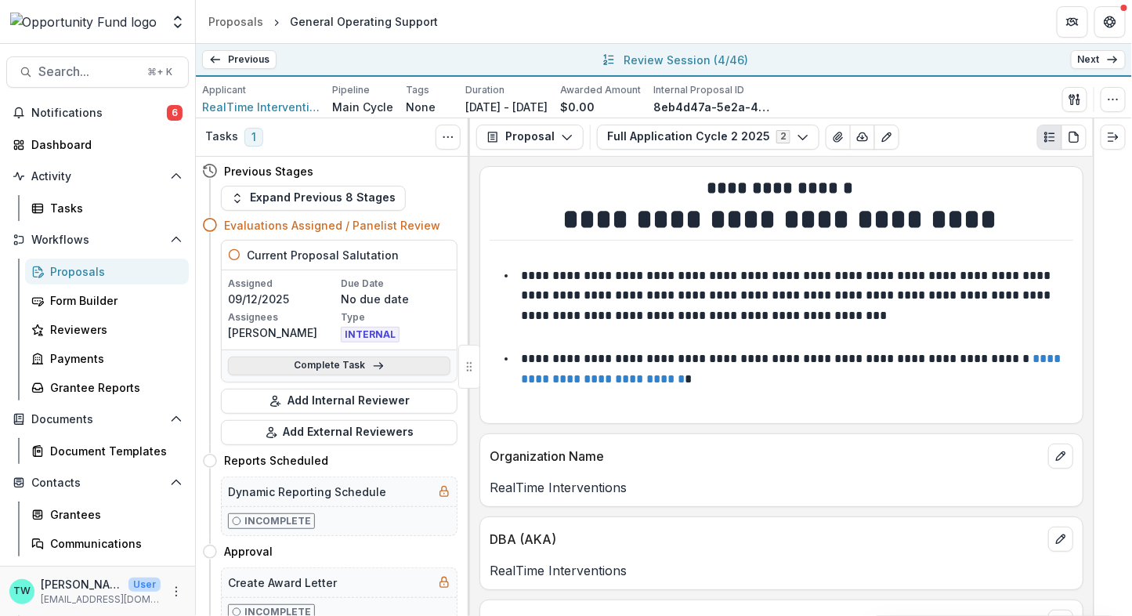
click at [372, 367] on icon at bounding box center [378, 366] width 13 height 13
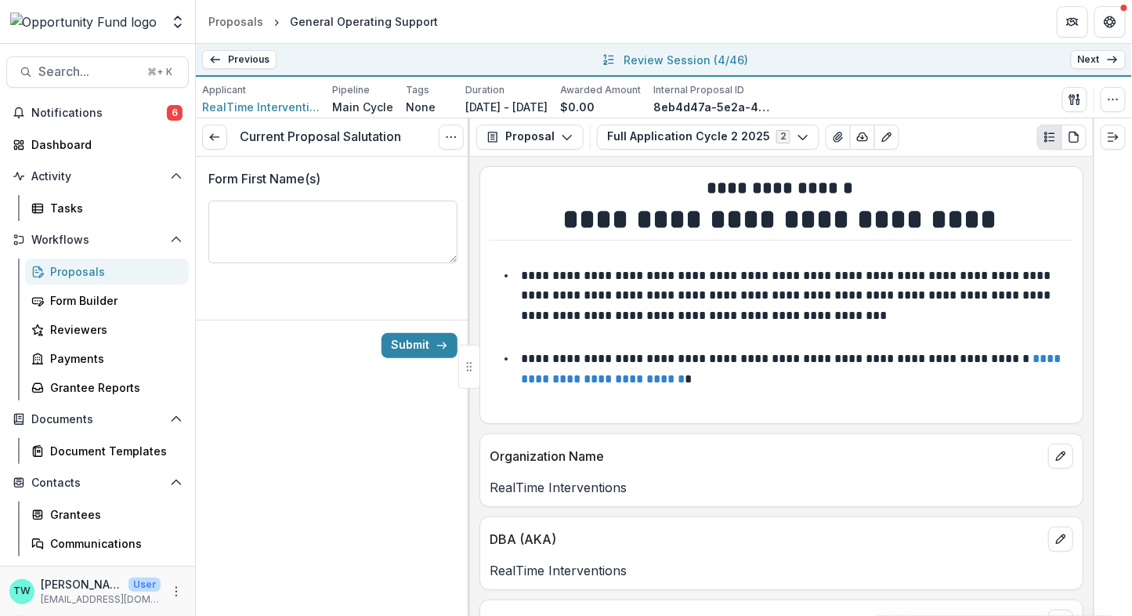
click at [360, 220] on textarea "Form First Name(s)" at bounding box center [332, 232] width 249 height 63
type textarea "**********"
click at [417, 345] on button "Submit" at bounding box center [419, 345] width 76 height 25
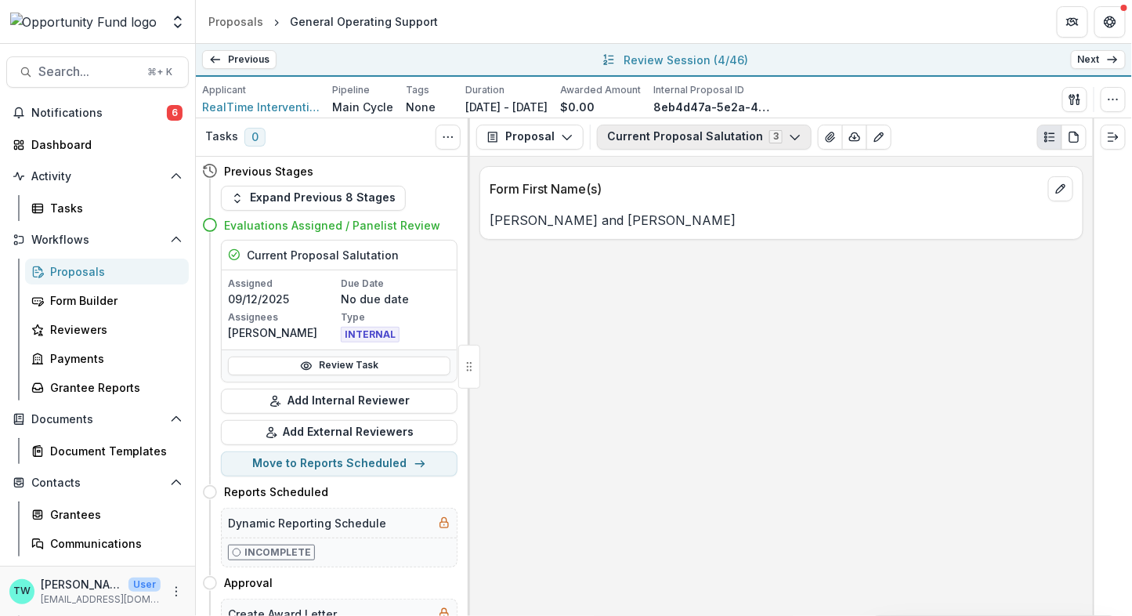
click at [771, 130] on button "Current Proposal Salutation 3" at bounding box center [704, 137] width 215 height 25
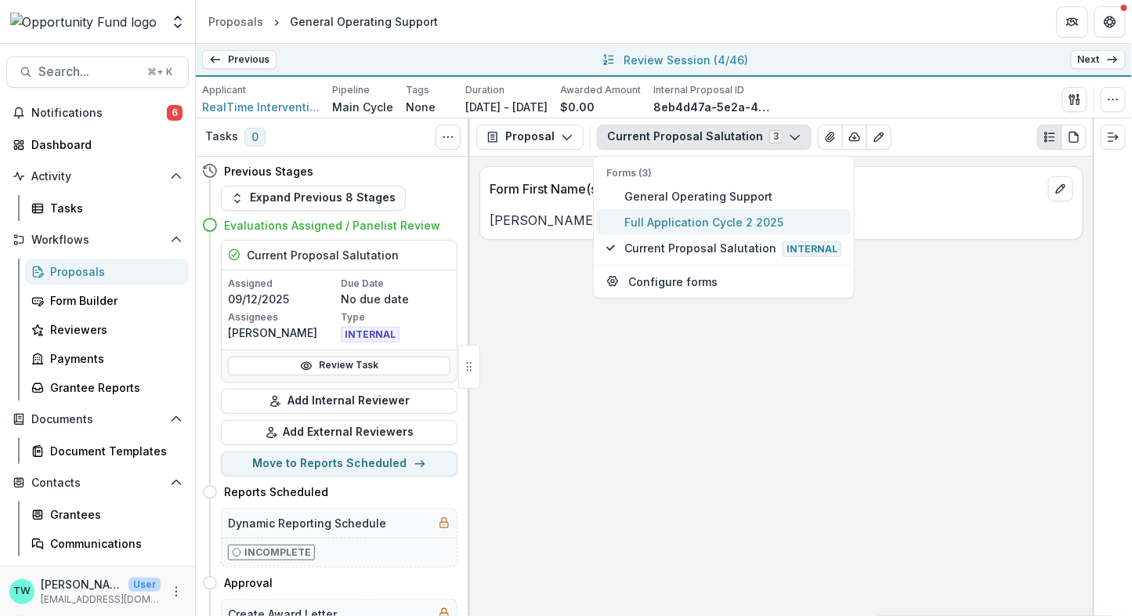
click at [699, 224] on span "Full Application Cycle 2 2025" at bounding box center [732, 221] width 217 height 16
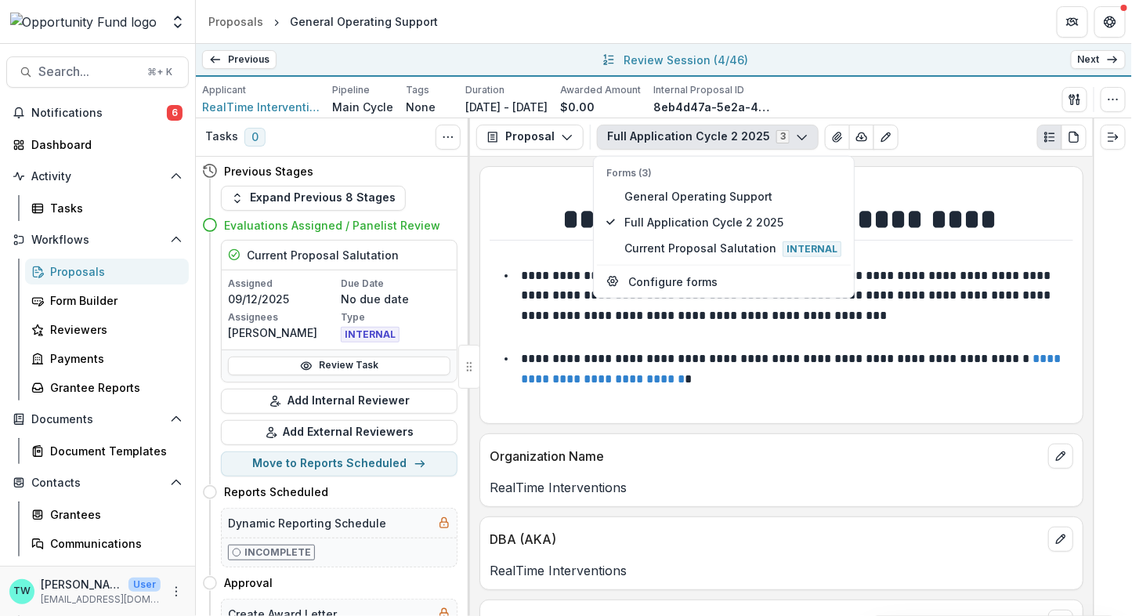
click at [939, 128] on div "Full Application Cycle 2 2025 3 Forms (3) General Operating Support Full Applic…" at bounding box center [842, 137] width 490 height 25
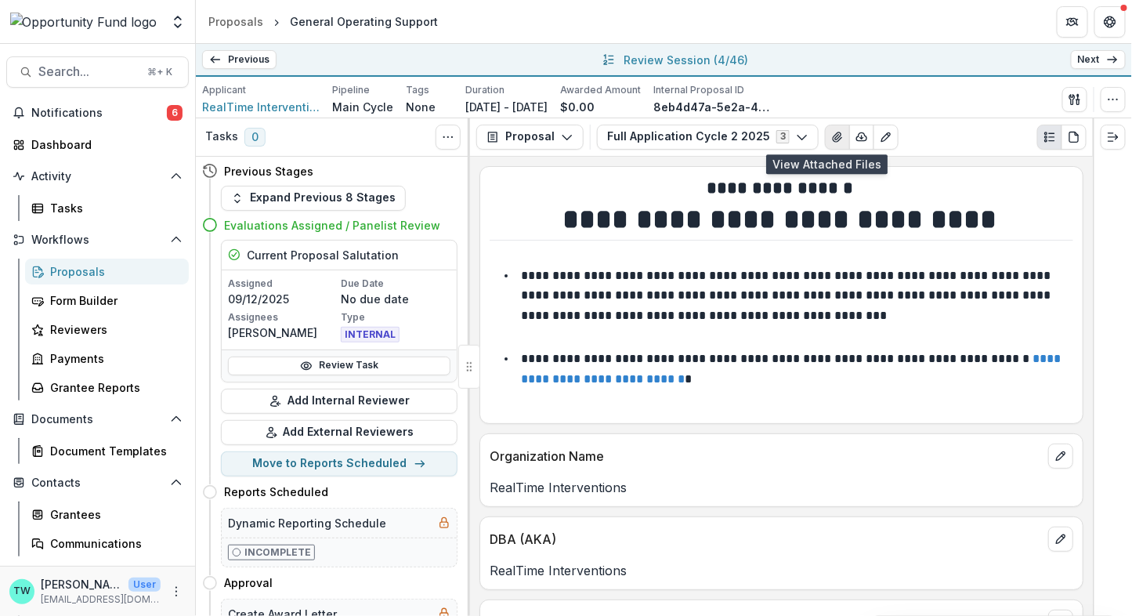
click at [833, 132] on icon "View Attached Files" at bounding box center [837, 136] width 9 height 9
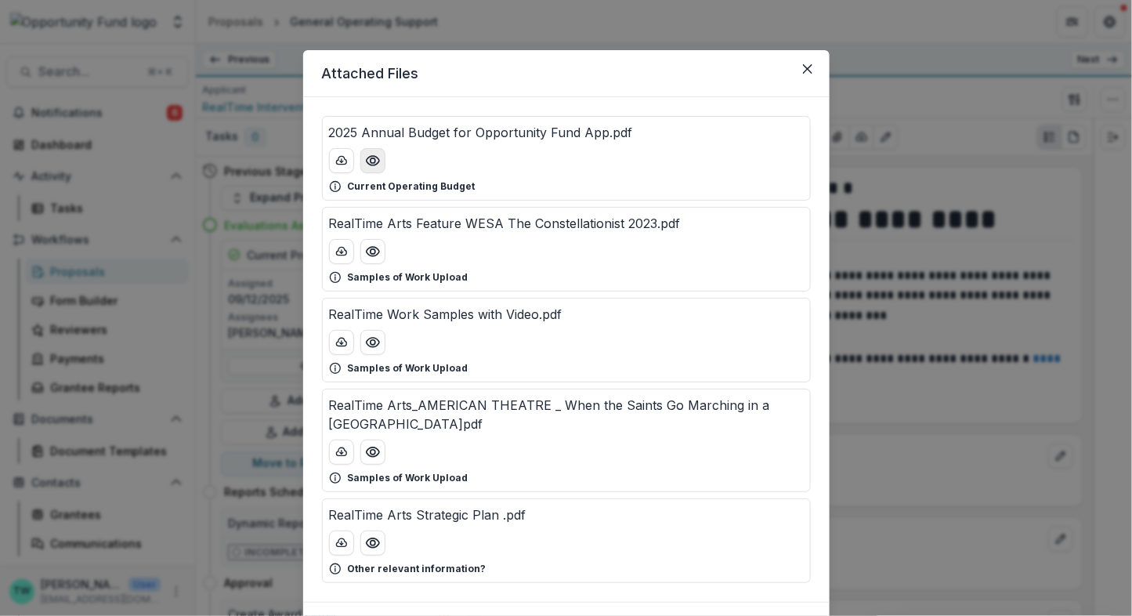
click at [378, 164] on button "Preview 2025 Annual Budget for Opportunity Fund App.pdf" at bounding box center [372, 160] width 25 height 25
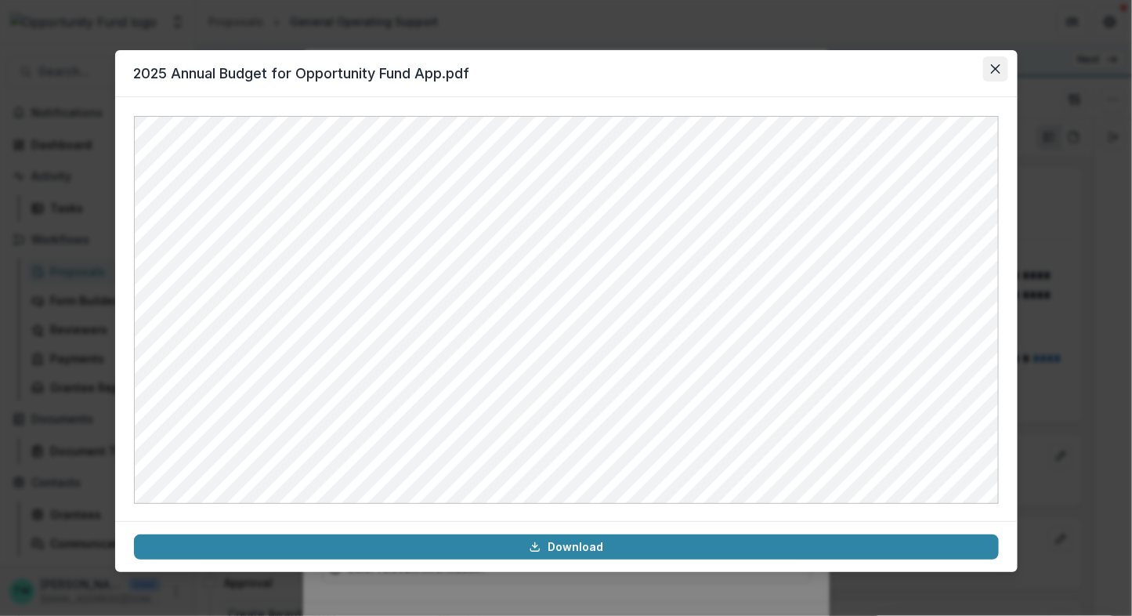
click at [992, 67] on icon "Close" at bounding box center [995, 68] width 9 height 9
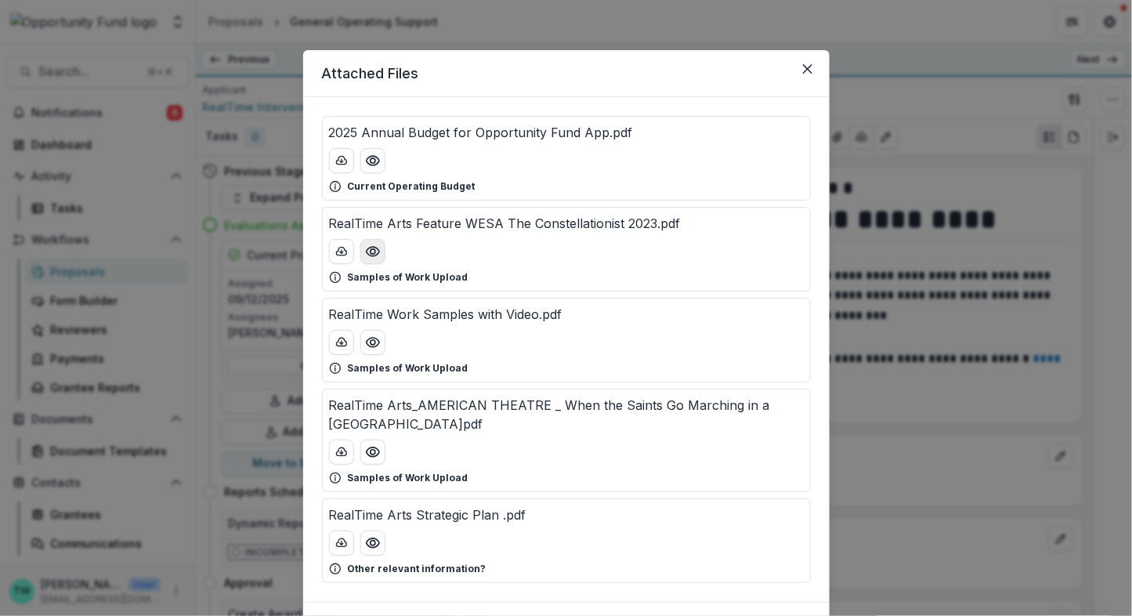
click at [374, 254] on icon "Preview RealTime Arts Feature WESA The Constellationist 2023.pdf" at bounding box center [372, 251] width 13 height 9
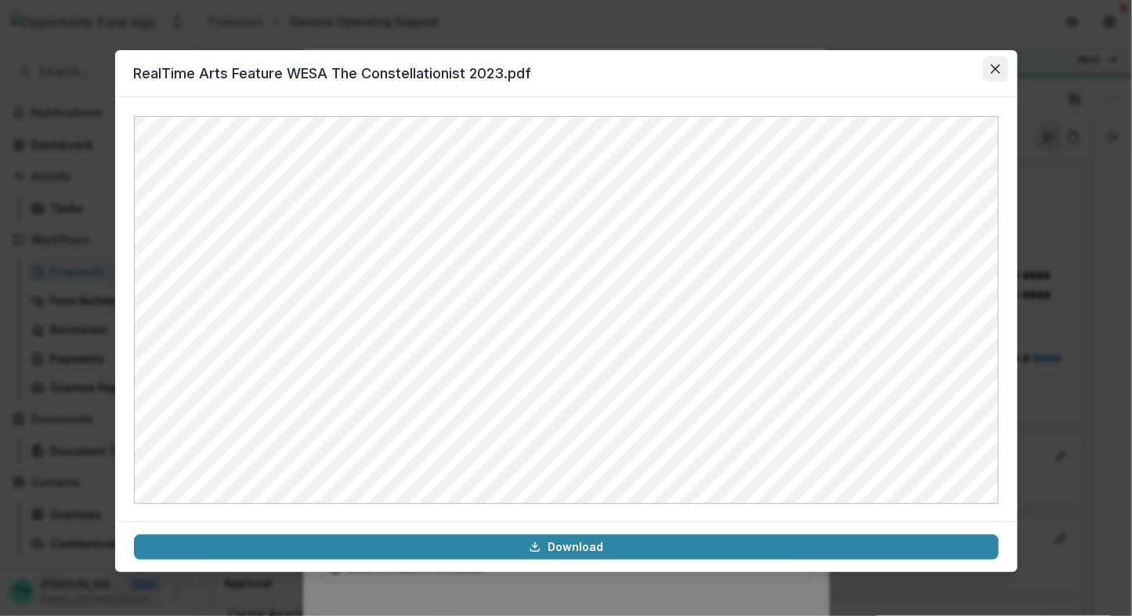
click at [993, 63] on button "Close" at bounding box center [995, 68] width 25 height 25
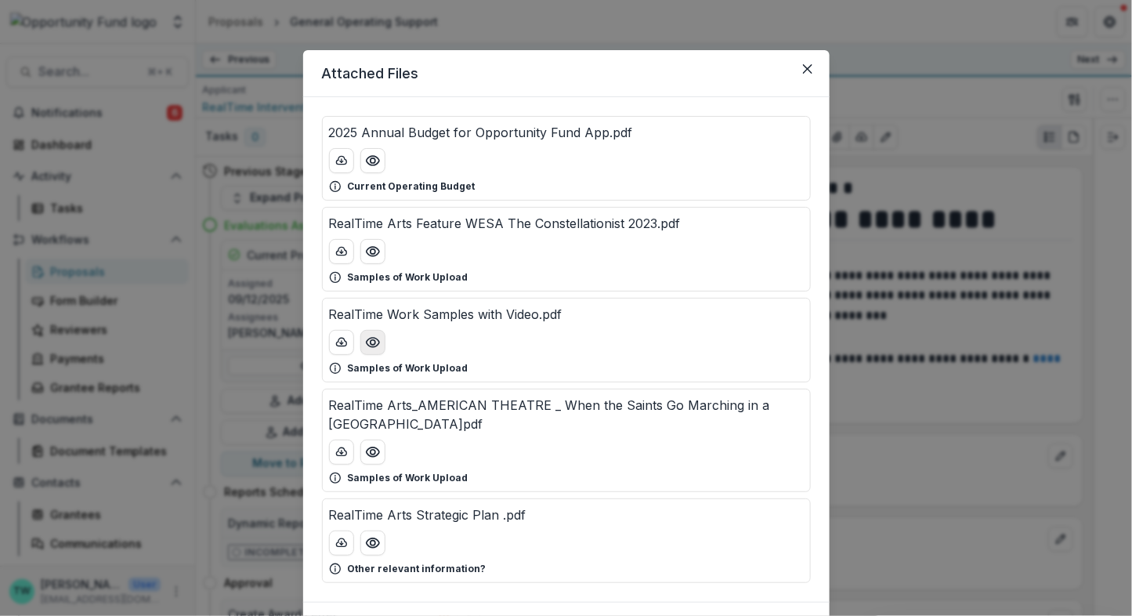
click at [370, 349] on button "Preview RealTime Work Samples with Video.pdf" at bounding box center [372, 342] width 25 height 25
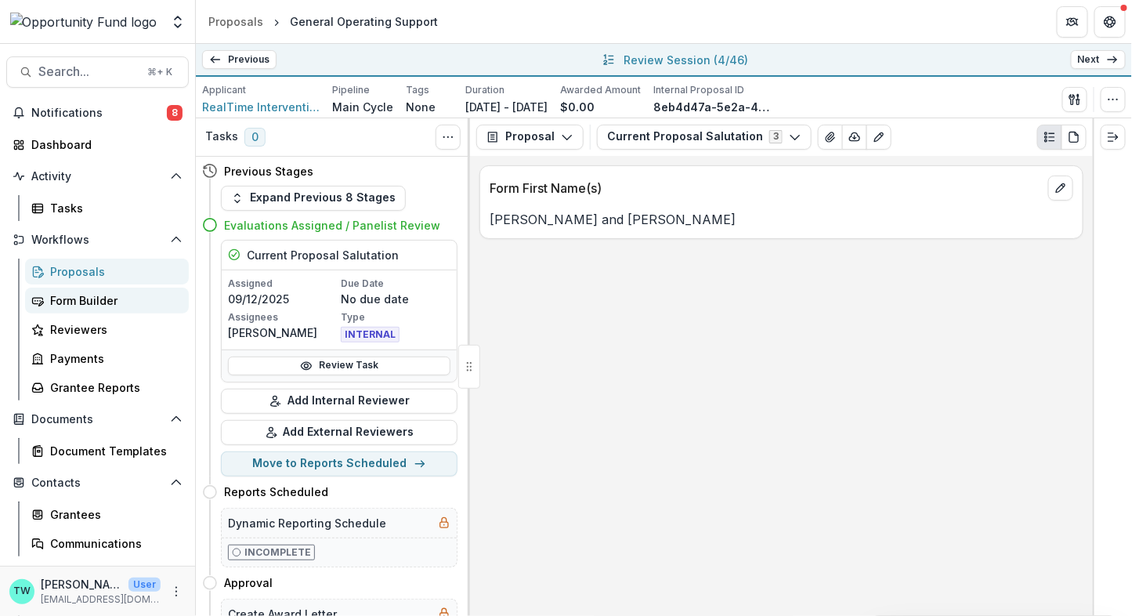
click at [64, 299] on div "Form Builder" at bounding box center [113, 300] width 126 height 16
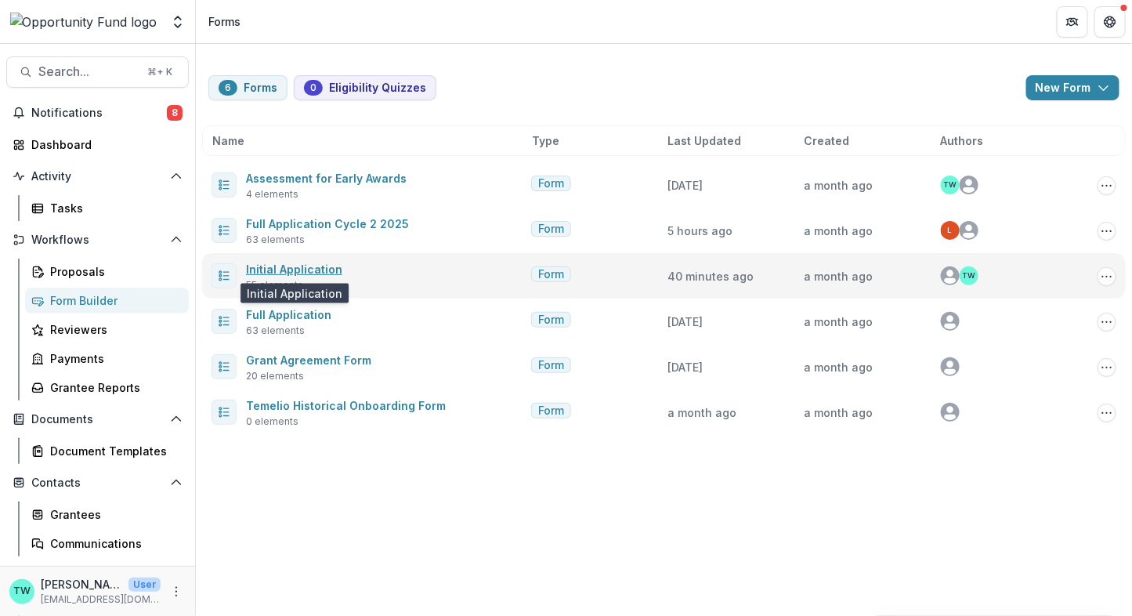
click at [282, 269] on link "Initial Application" at bounding box center [294, 268] width 96 height 13
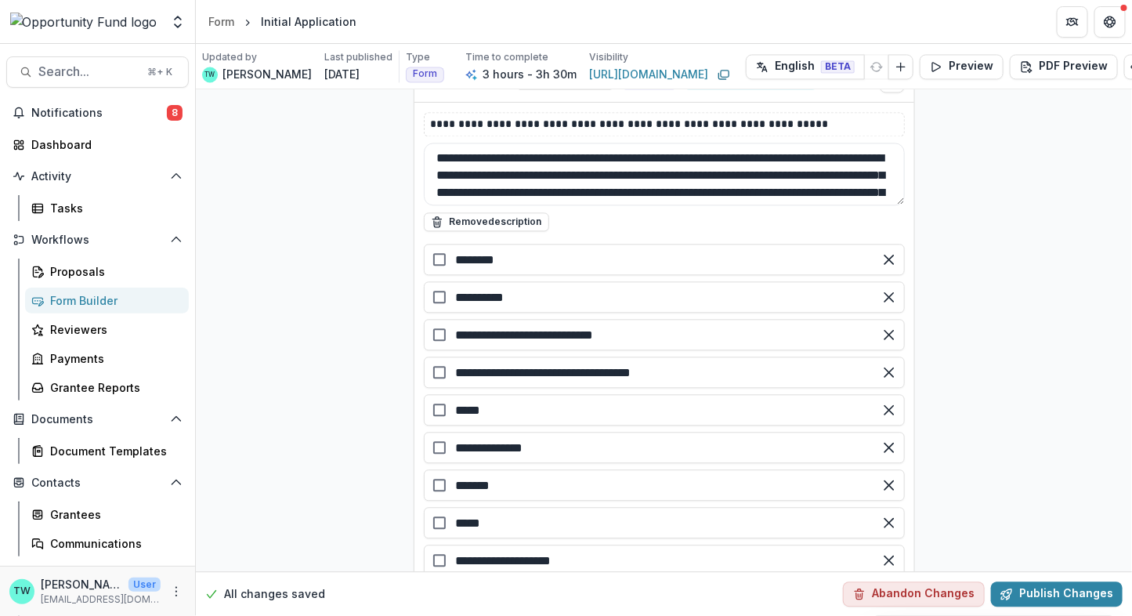
scroll to position [25541, 0]
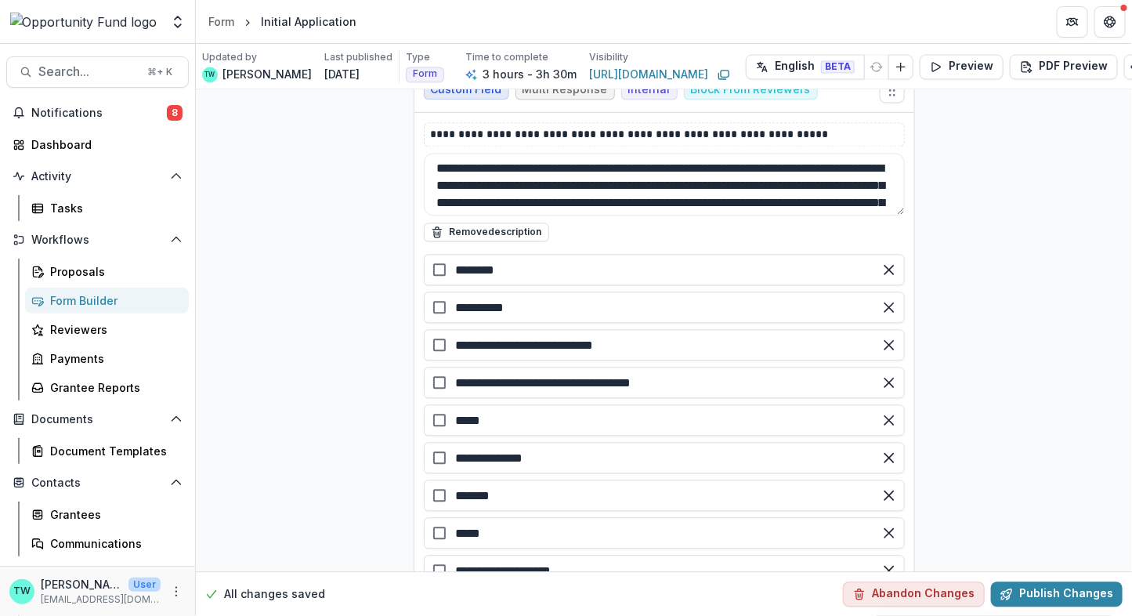
drag, startPoint x: 645, startPoint y: 214, endPoint x: 443, endPoint y: 209, distance: 202.1
click at [443, 329] on div "**********" at bounding box center [664, 344] width 481 height 31
